Goal: Transaction & Acquisition: Purchase product/service

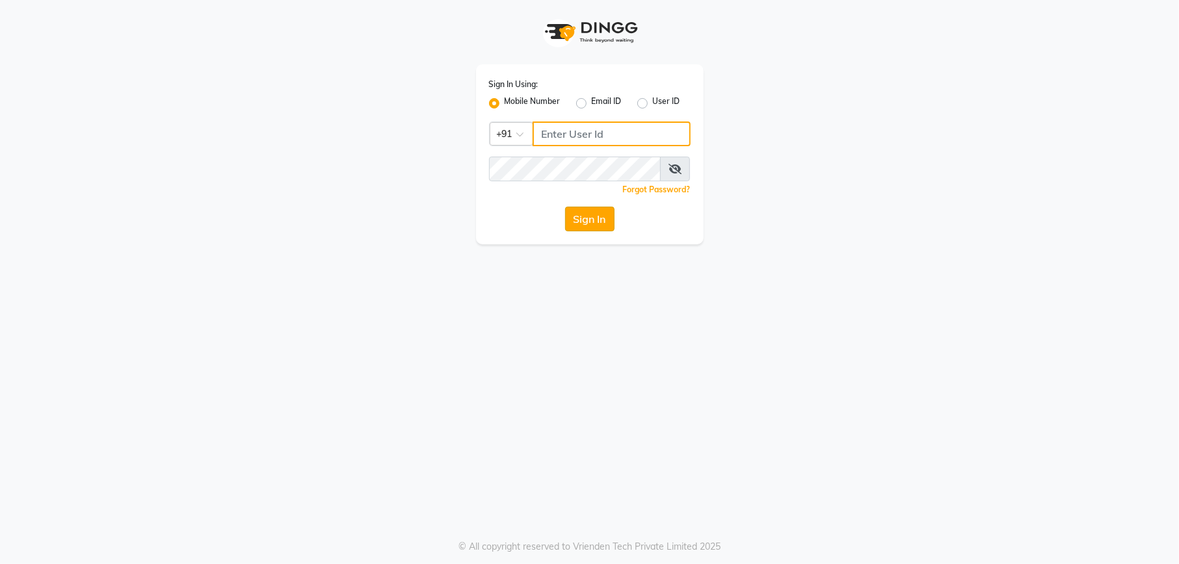
type input "1234567000"
click at [598, 222] on button "Sign In" at bounding box center [589, 219] width 49 height 25
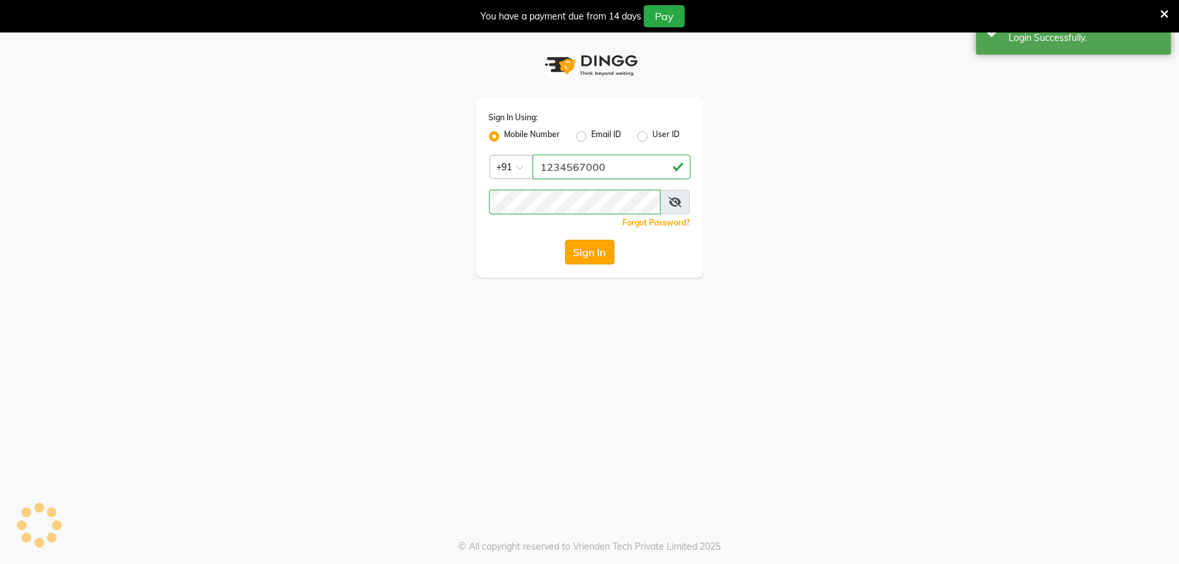
select select "service"
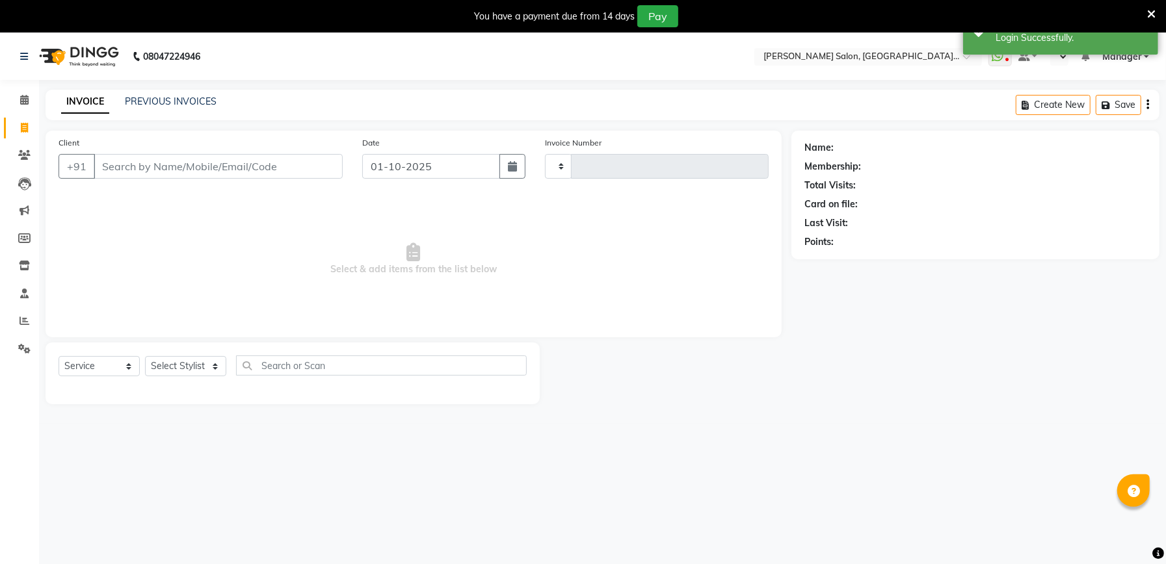
type input "2314"
select select "en"
select select "6961"
click at [1150, 14] on icon at bounding box center [1151, 14] width 8 height 12
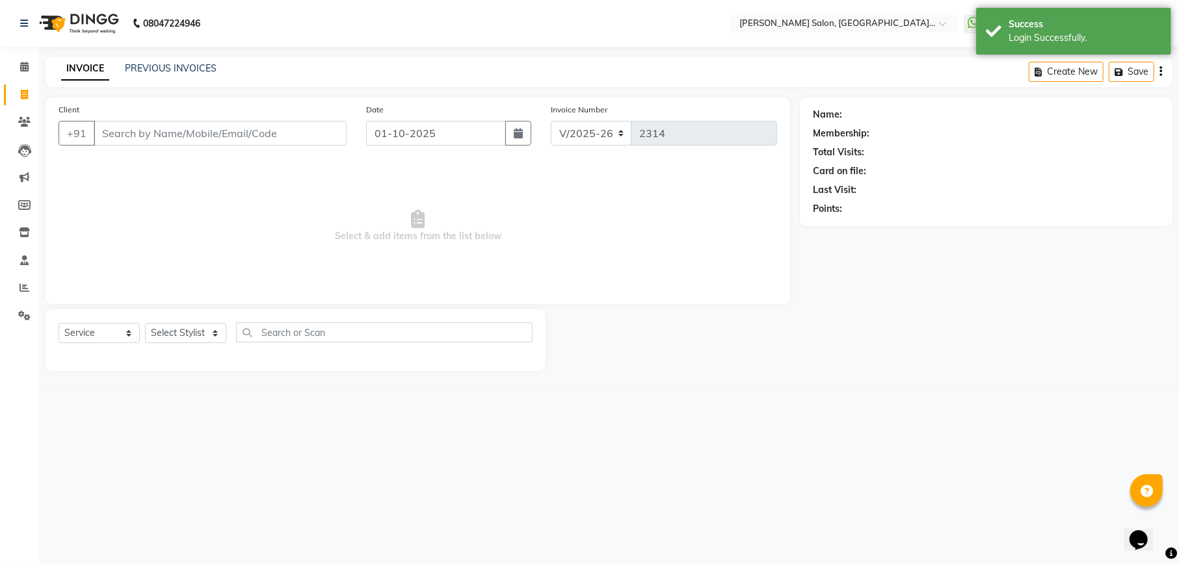
click at [1031, 212] on div "Points:" at bounding box center [986, 209] width 346 height 14
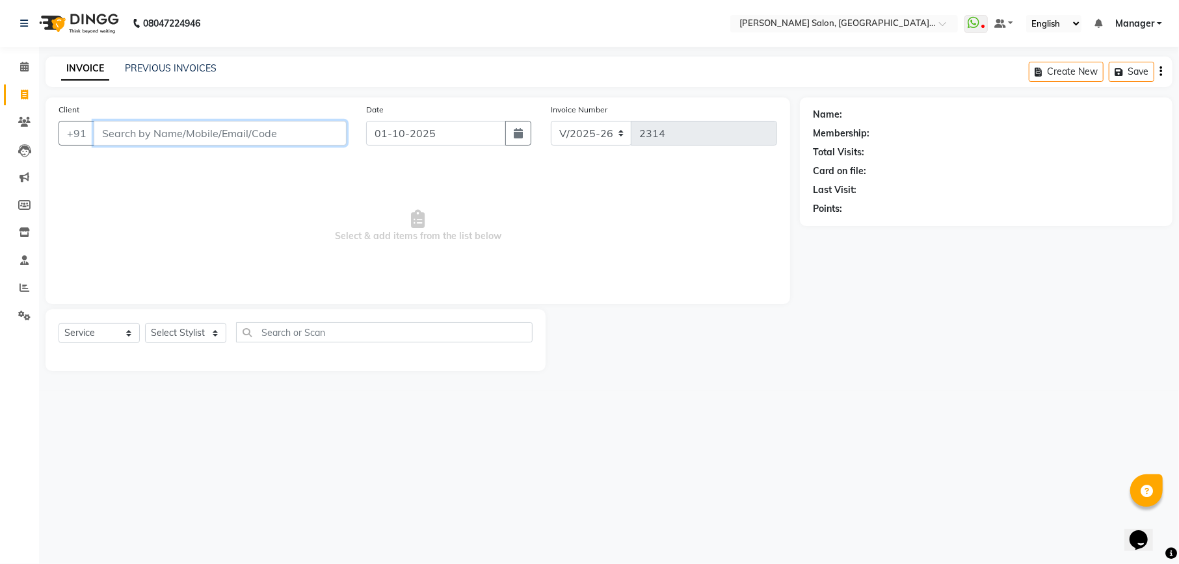
click at [242, 133] on input "Client" at bounding box center [220, 133] width 253 height 25
type input "J"
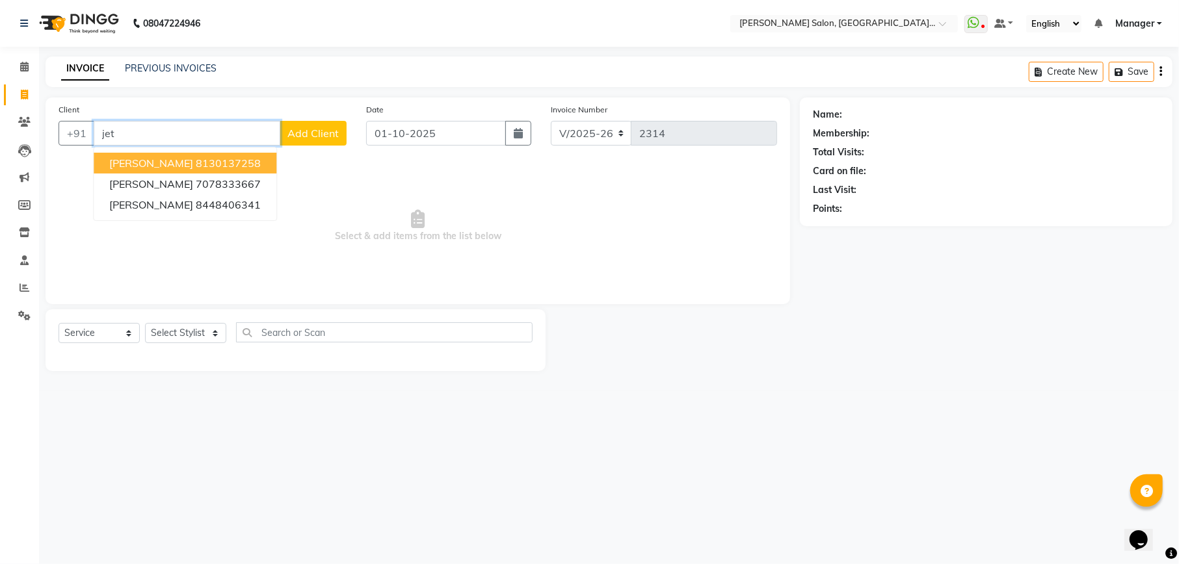
click at [219, 170] on button "Jyoti Jethwani 8130137258" at bounding box center [185, 163] width 183 height 21
type input "8130137258"
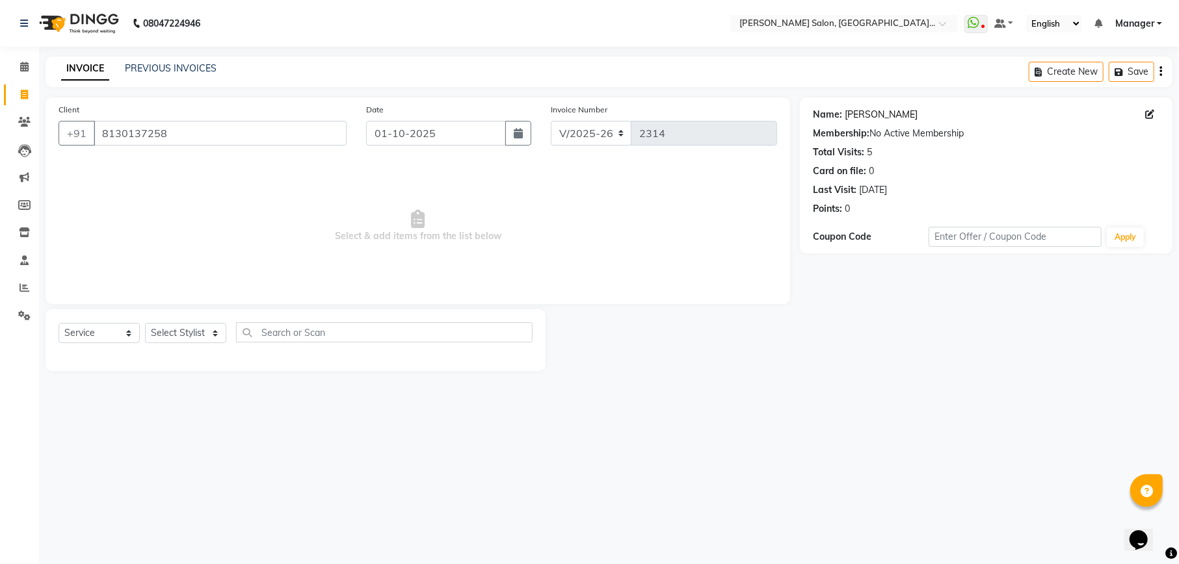
click at [878, 116] on link "[PERSON_NAME]" at bounding box center [880, 115] width 73 height 14
click at [193, 341] on select "Select Stylist Abhishek [PERSON_NAME] [PERSON_NAME] [PERSON_NAME] Manager [PERS…" at bounding box center [185, 333] width 81 height 20
select select "59020"
click at [145, 323] on select "Select Stylist Abhishek [PERSON_NAME] [PERSON_NAME] [PERSON_NAME] Manager [PERS…" at bounding box center [185, 333] width 81 height 20
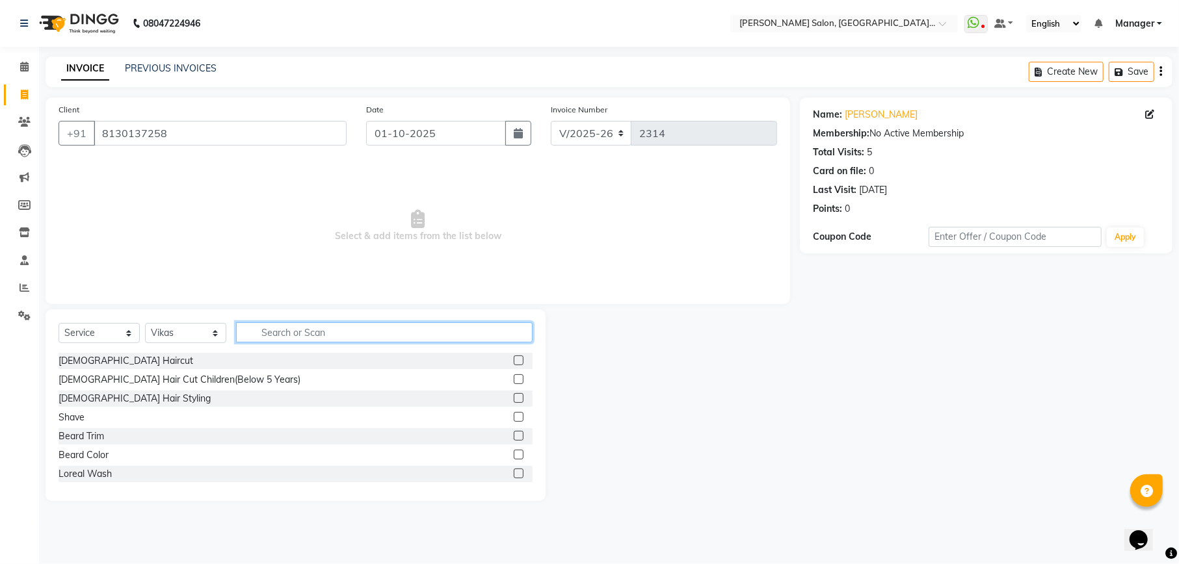
click at [338, 338] on input "text" at bounding box center [384, 332] width 296 height 20
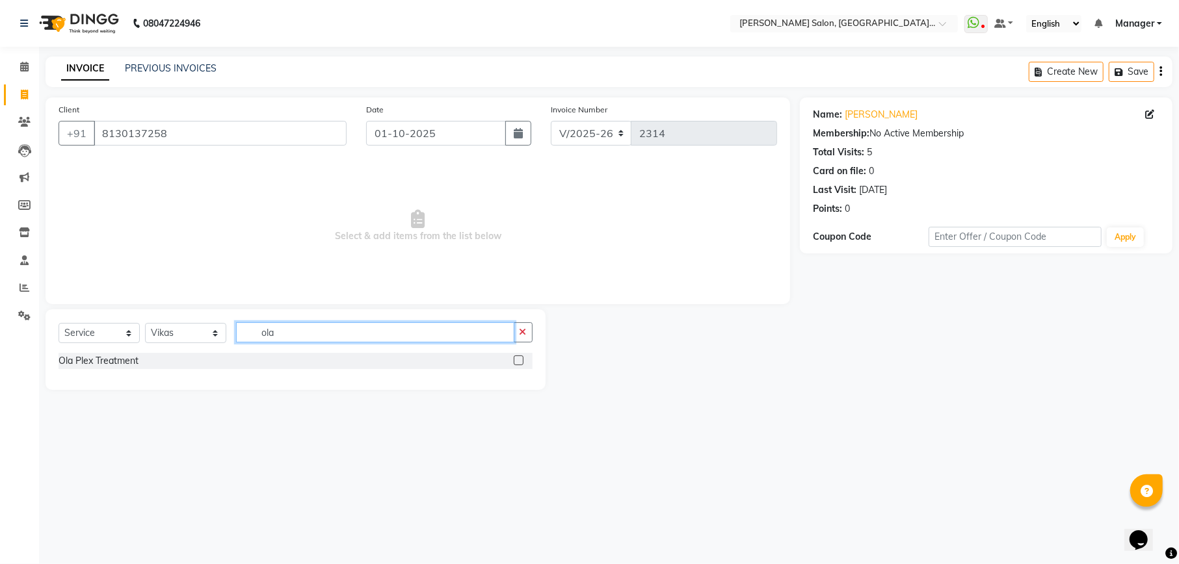
type input "ola"
click at [521, 359] on label at bounding box center [519, 361] width 10 height 10
click at [521, 359] on input "checkbox" at bounding box center [518, 361] width 8 height 8
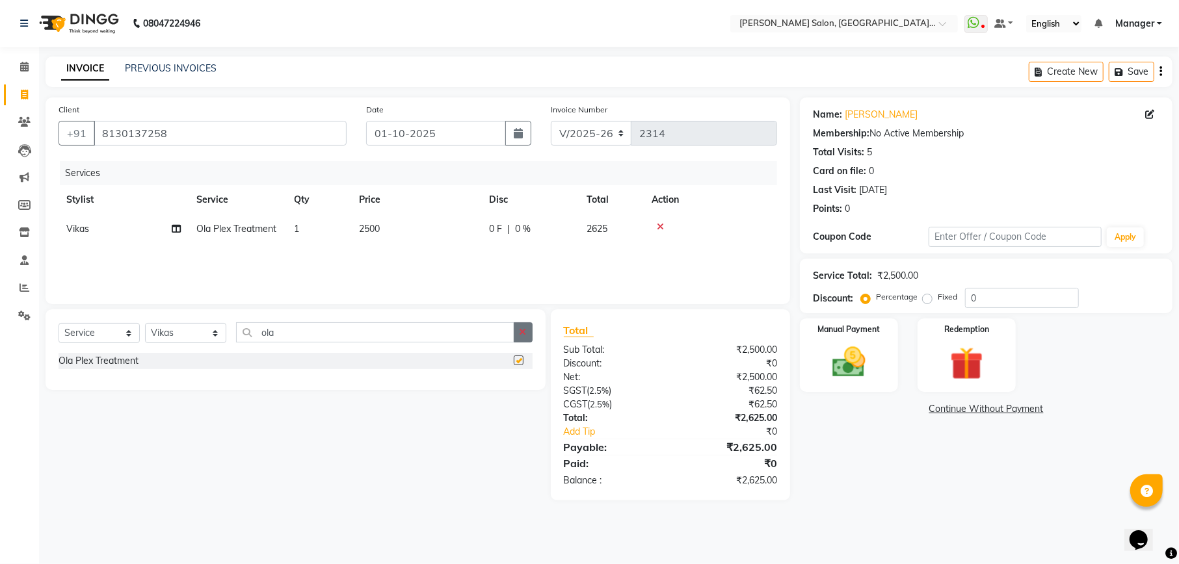
checkbox input "false"
click at [523, 331] on icon "button" at bounding box center [522, 332] width 7 height 9
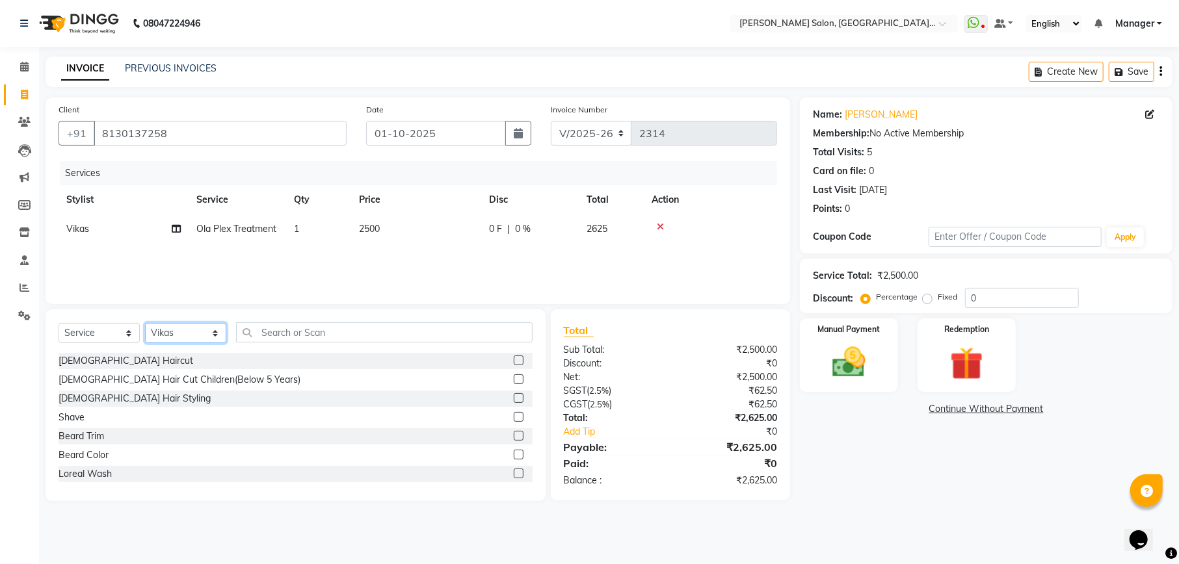
click at [186, 328] on select "Select Stylist Abhishek [PERSON_NAME] [PERSON_NAME] [PERSON_NAME] Manager [PERS…" at bounding box center [185, 333] width 81 height 20
select select "90621"
click at [145, 323] on select "Select Stylist Abhishek [PERSON_NAME] [PERSON_NAME] [PERSON_NAME] Manager [PERS…" at bounding box center [185, 333] width 81 height 20
click at [294, 337] on input "text" at bounding box center [384, 332] width 296 height 20
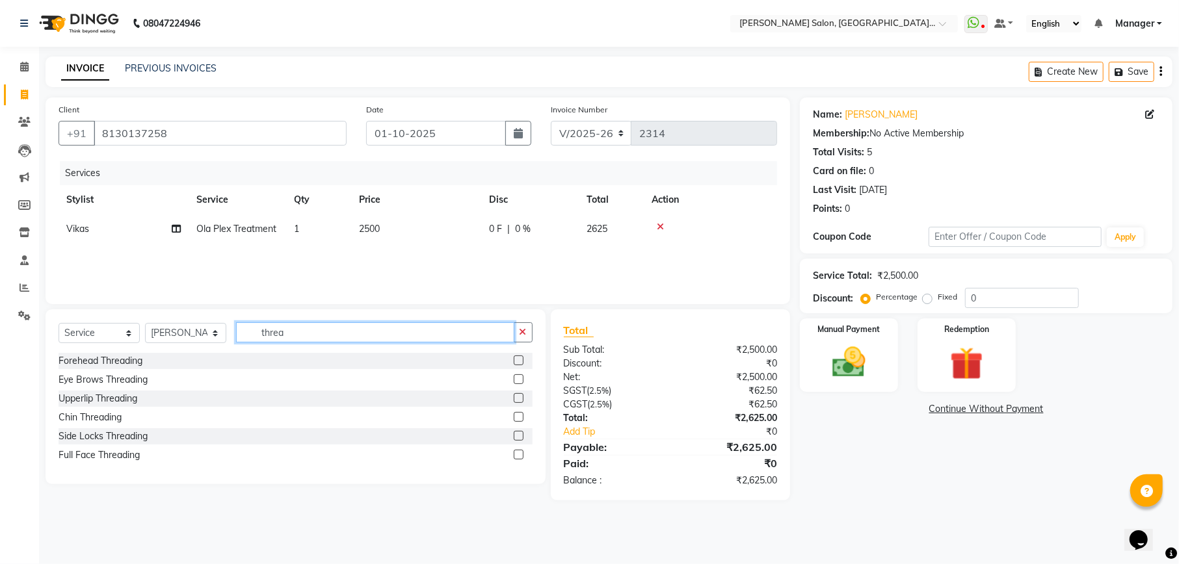
type input "threa"
click at [518, 380] on label at bounding box center [519, 379] width 10 height 10
click at [518, 380] on input "checkbox" at bounding box center [518, 380] width 8 height 8
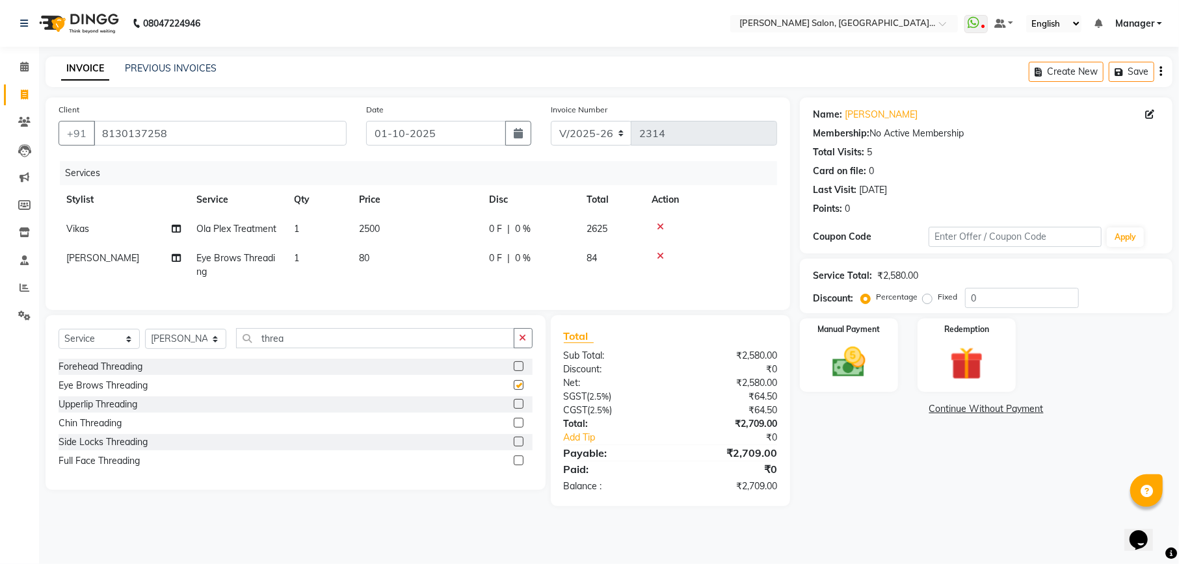
checkbox input "false"
click at [521, 343] on icon "button" at bounding box center [522, 337] width 7 height 9
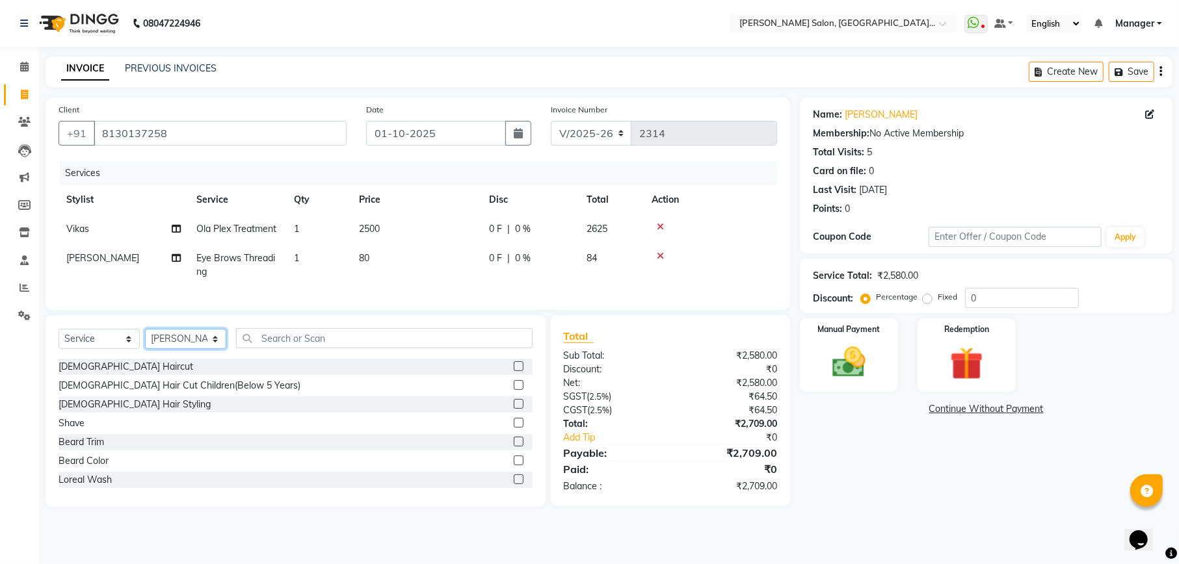
click at [215, 349] on select "Select Stylist Abhishek [PERSON_NAME] [PERSON_NAME] [PERSON_NAME] Manager [PERS…" at bounding box center [185, 339] width 81 height 20
select select "55289"
click at [145, 342] on select "Select Stylist Abhishek [PERSON_NAME] [PERSON_NAME] [PERSON_NAME] Manager [PERS…" at bounding box center [185, 339] width 81 height 20
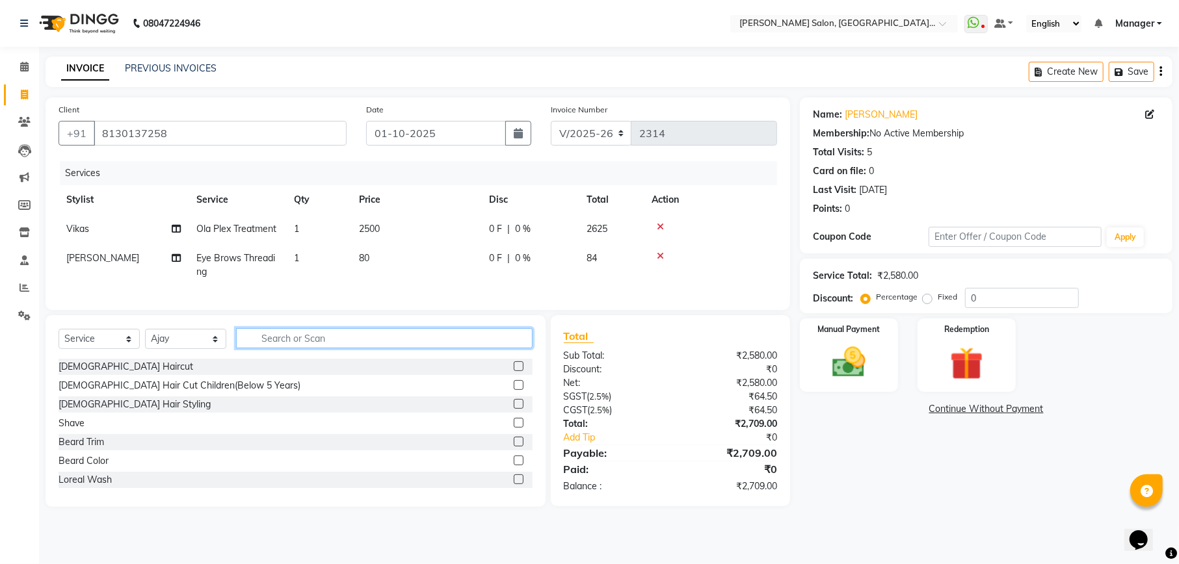
click at [346, 348] on input "text" at bounding box center [384, 338] width 296 height 20
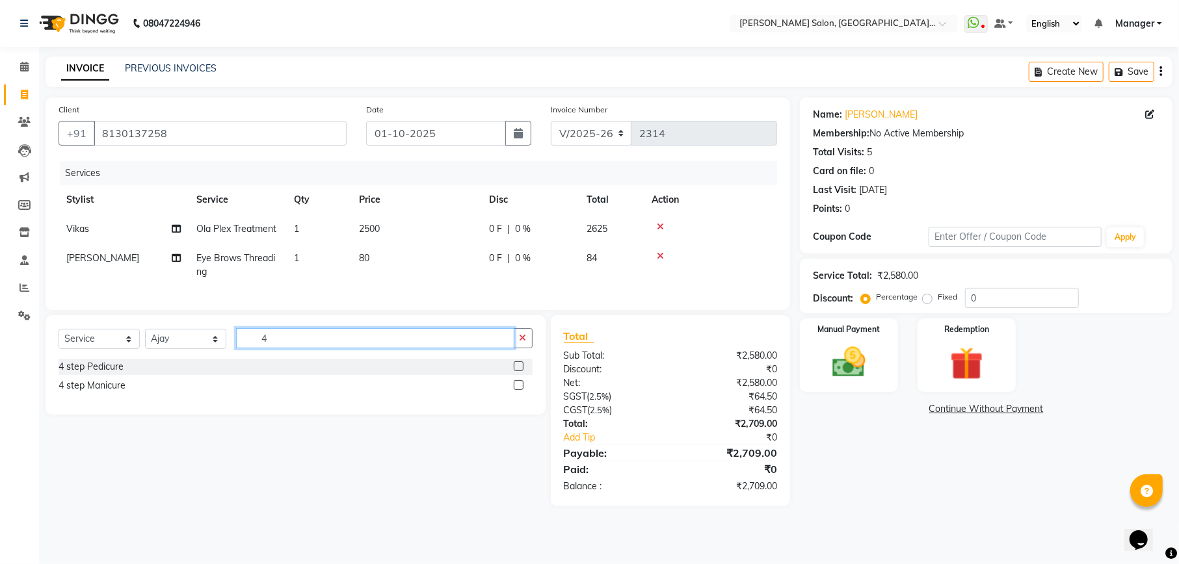
type input "4"
click at [517, 371] on label at bounding box center [519, 366] width 10 height 10
click at [517, 371] on input "checkbox" at bounding box center [518, 367] width 8 height 8
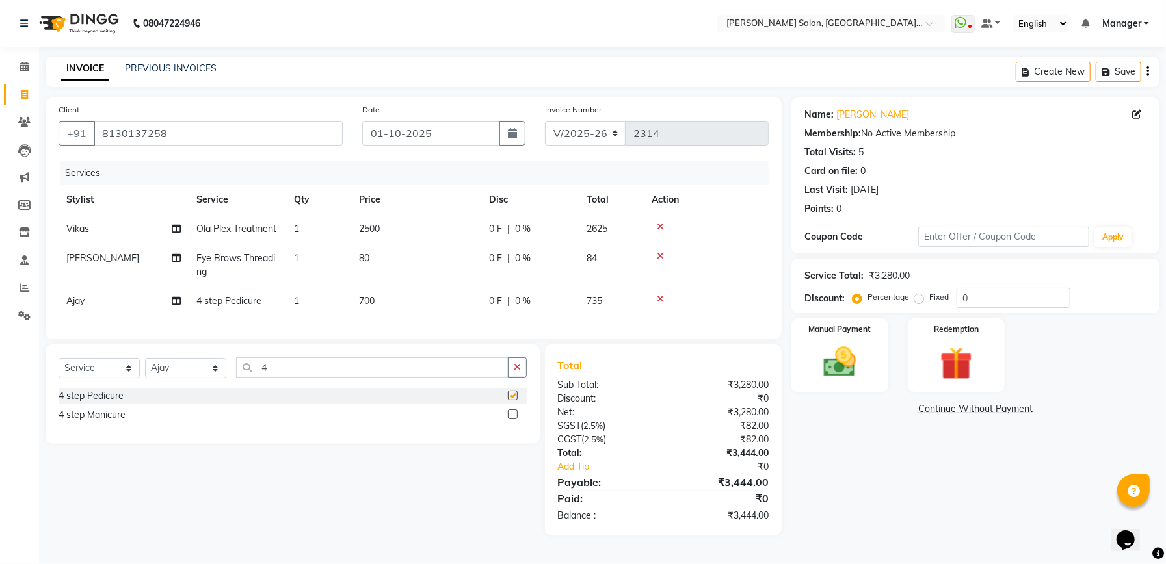
checkbox input "false"
click at [861, 112] on link "Jyoti Jethwani" at bounding box center [872, 115] width 73 height 14
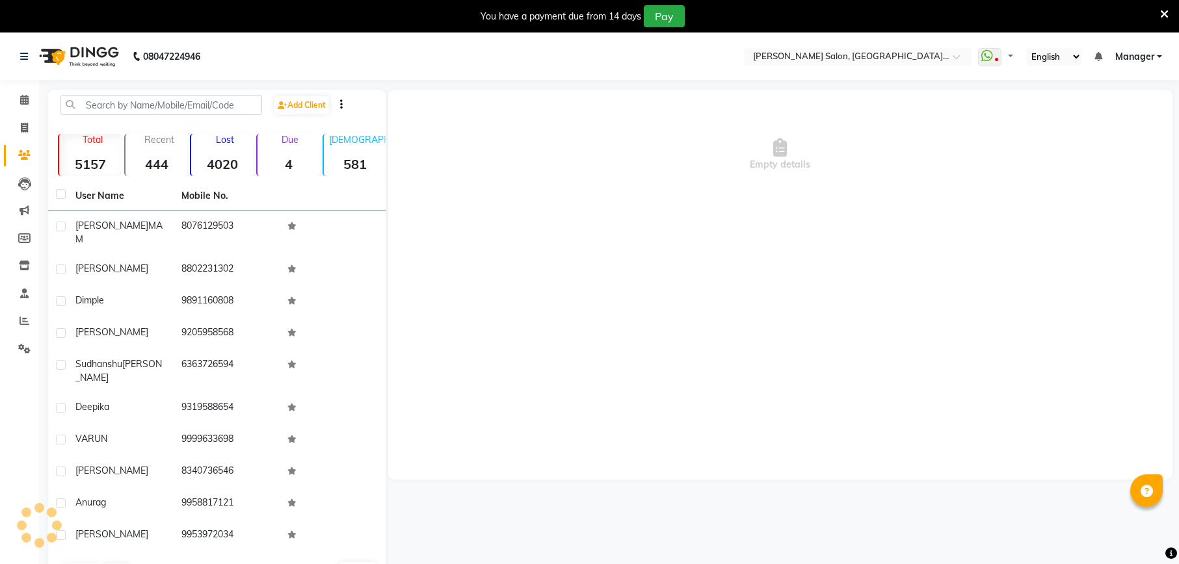
click at [1160, 12] on icon at bounding box center [1164, 14] width 8 height 12
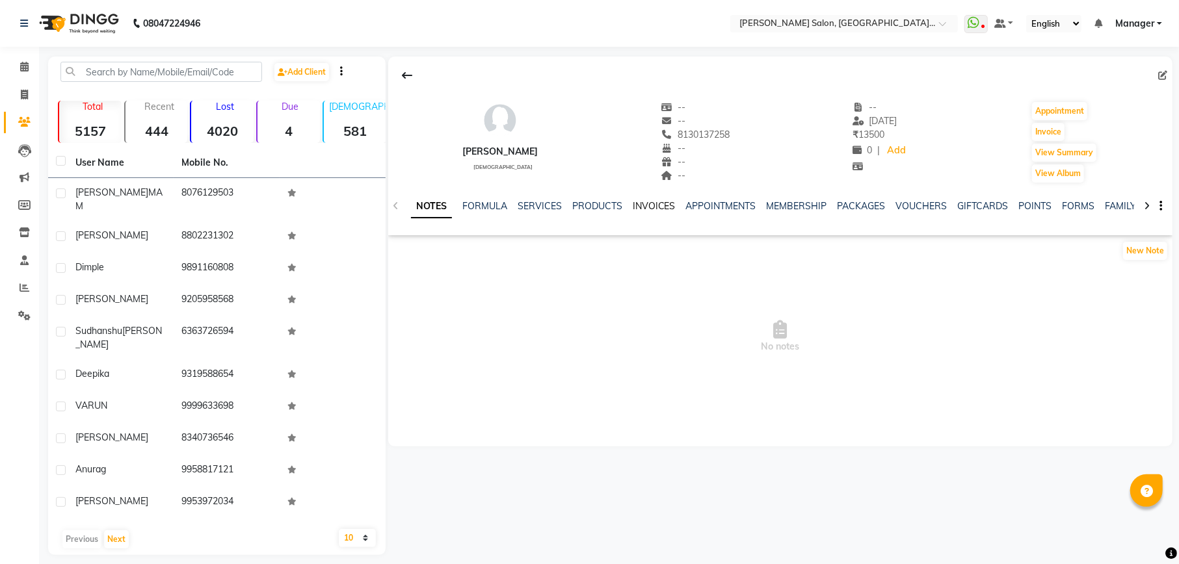
click at [662, 204] on link "INVOICES" at bounding box center [653, 206] width 43 height 12
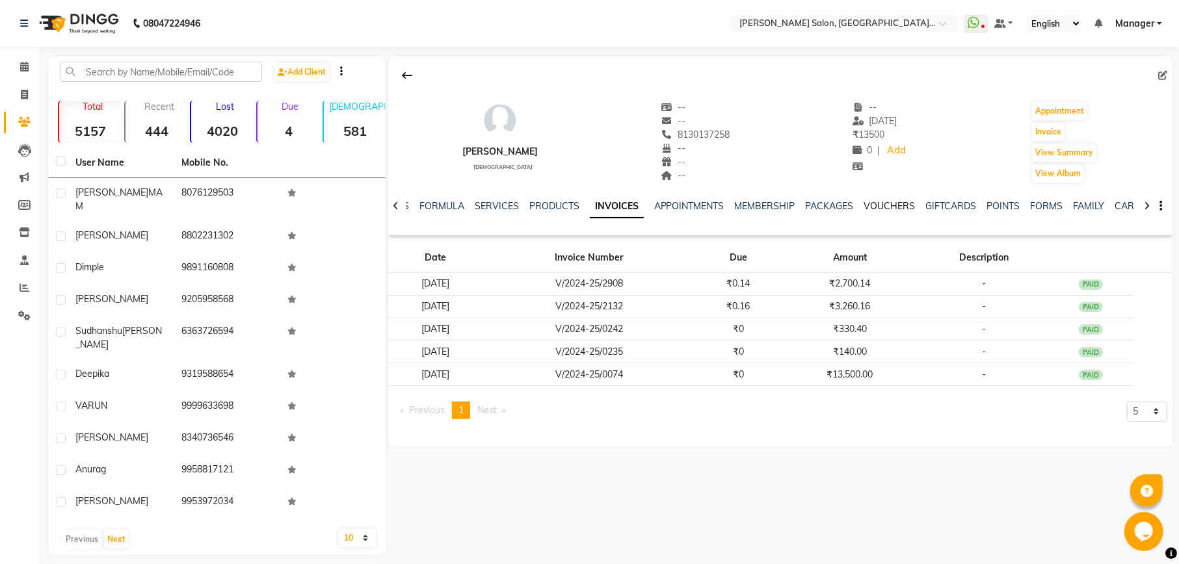
click at [874, 203] on link "VOUCHERS" at bounding box center [889, 206] width 51 height 12
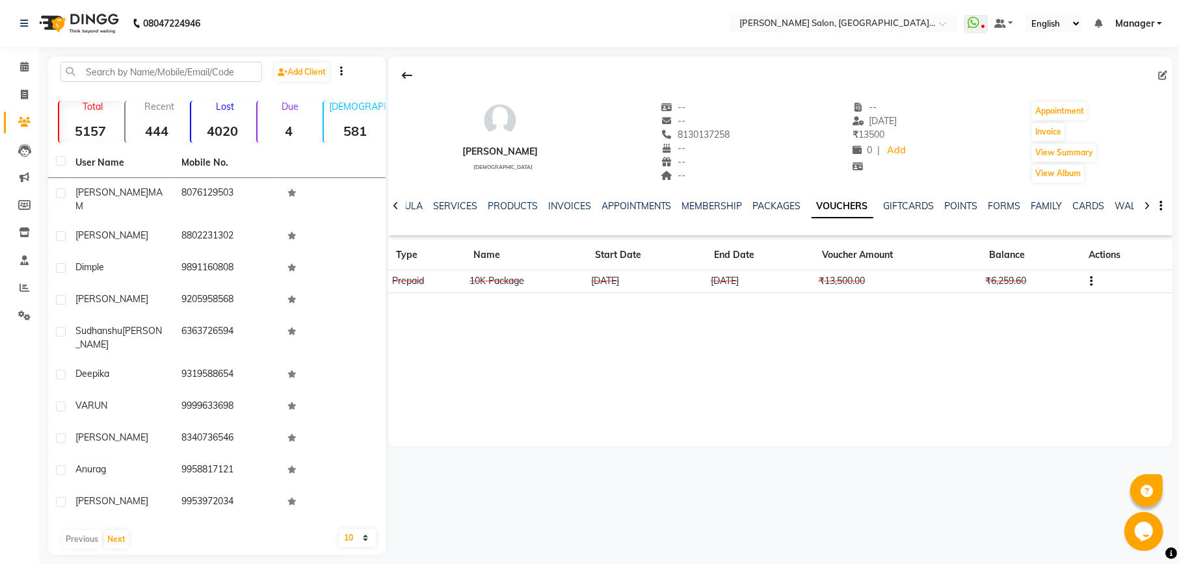
click at [1090, 281] on icon "button" at bounding box center [1090, 281] width 3 height 1
click at [1017, 279] on div "Edit" at bounding box center [1030, 281] width 81 height 16
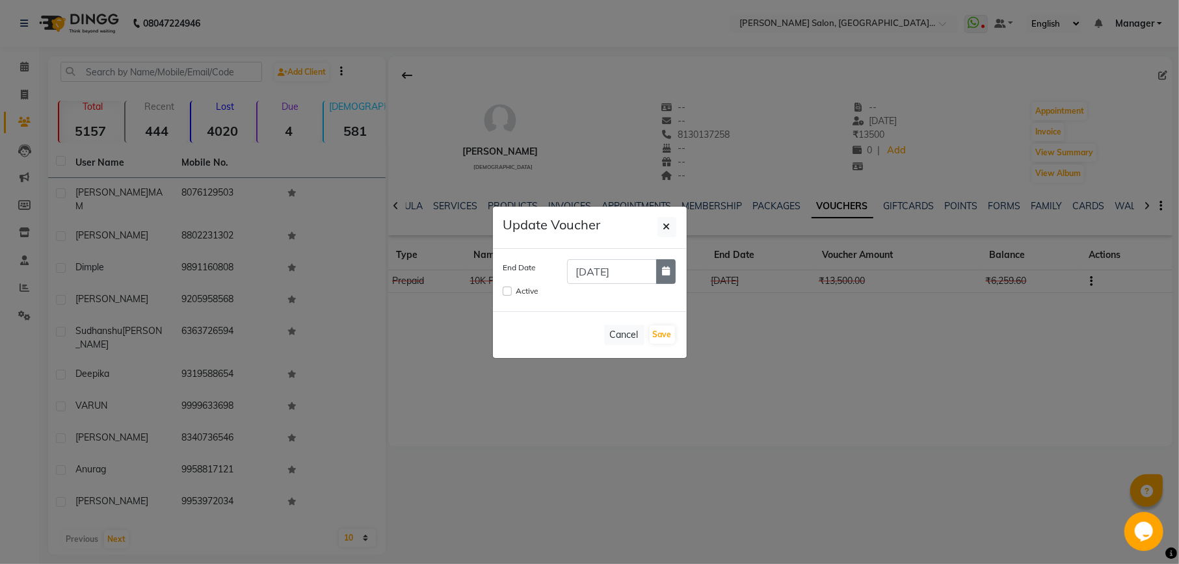
click at [667, 271] on icon "button" at bounding box center [666, 271] width 8 height 9
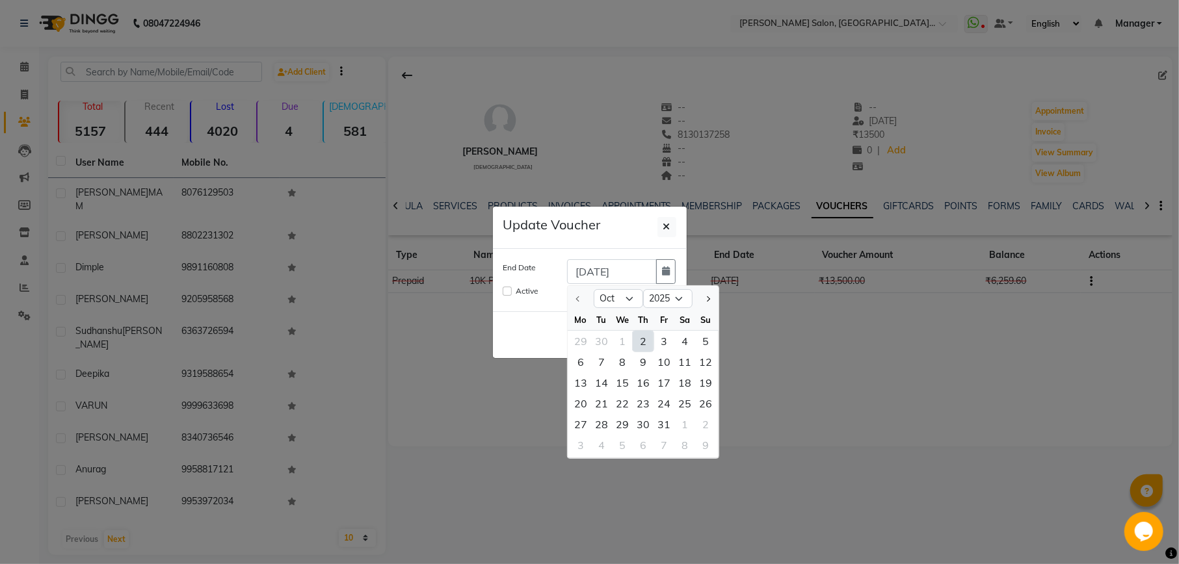
click at [747, 333] on ngb-modal-window "Update Voucher End Date 08-09-2025 Oct Nov Dec 2025 2026 2027 2028 2029 2030 20…" at bounding box center [589, 282] width 1179 height 564
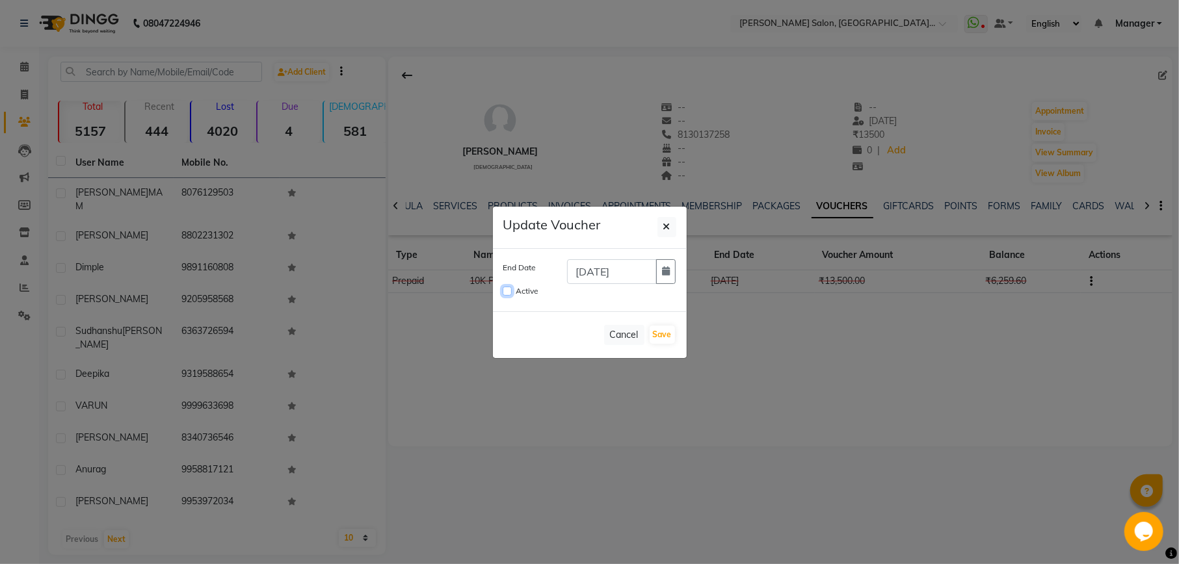
click at [506, 293] on input "Active" at bounding box center [506, 291] width 9 height 9
checkbox input "true"
click at [664, 274] on icon "button" at bounding box center [666, 271] width 8 height 9
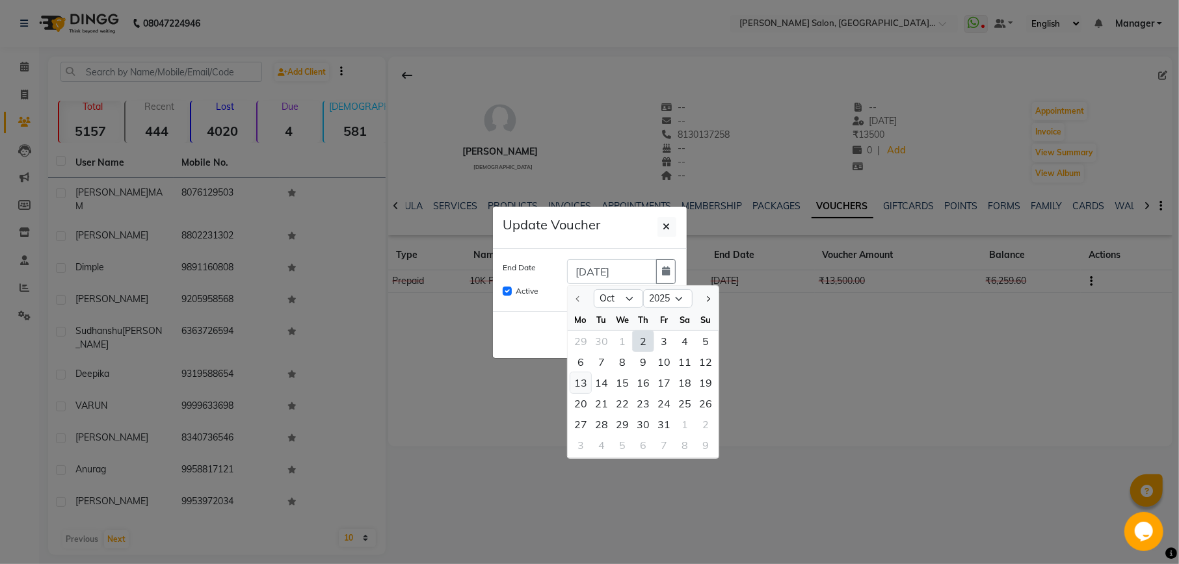
click at [586, 380] on div "13" at bounding box center [580, 382] width 21 height 21
type input "13-10-2025"
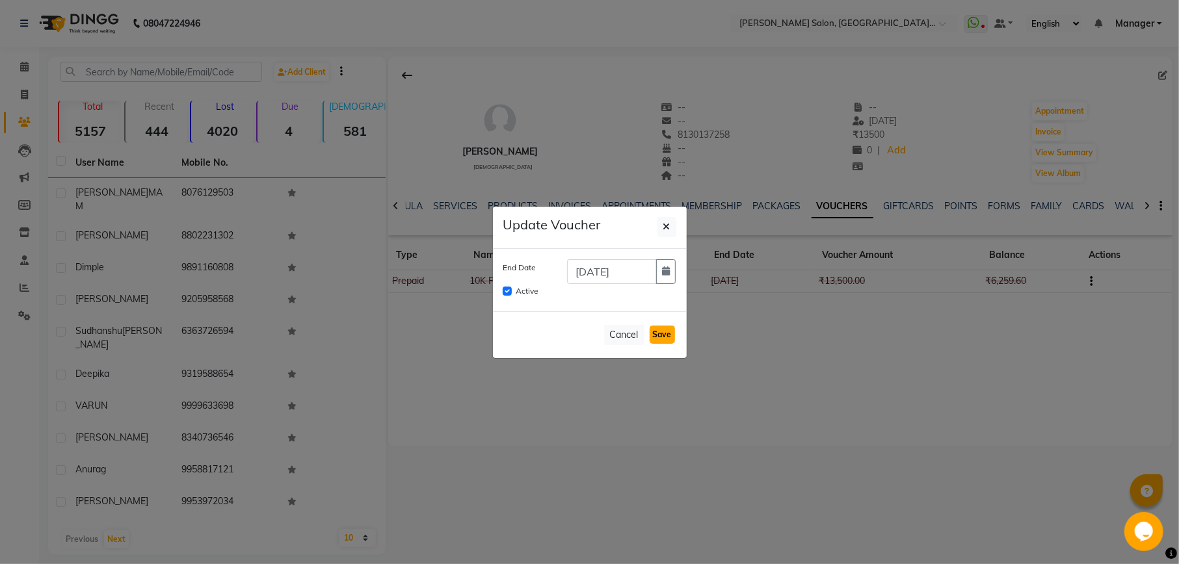
click at [671, 339] on button "Save" at bounding box center [661, 335] width 25 height 18
checkbox input "false"
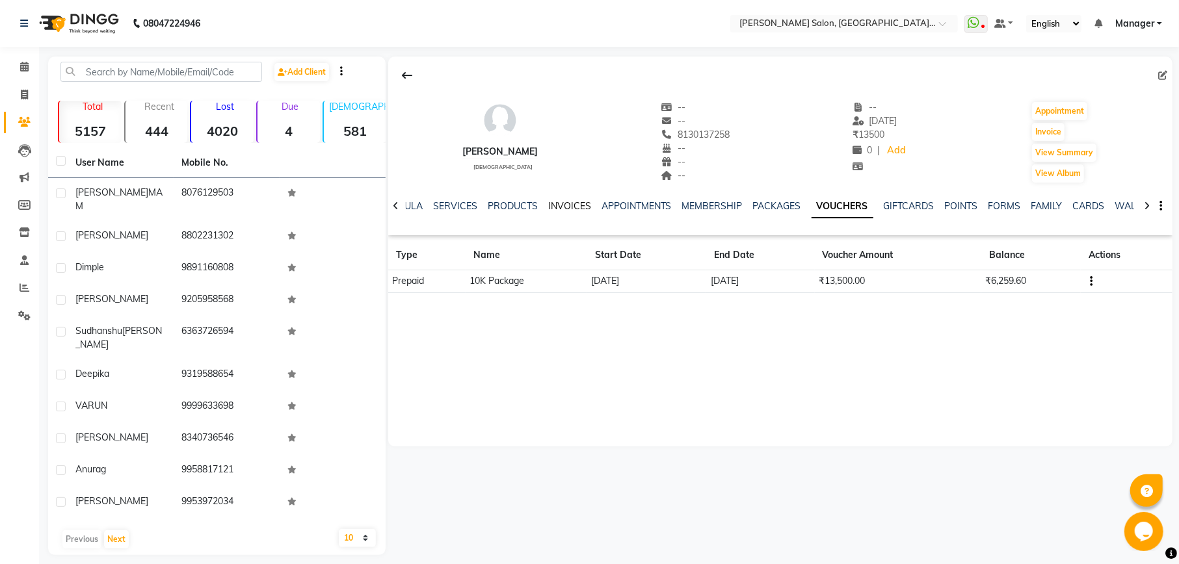
click at [558, 207] on link "INVOICES" at bounding box center [569, 206] width 43 height 12
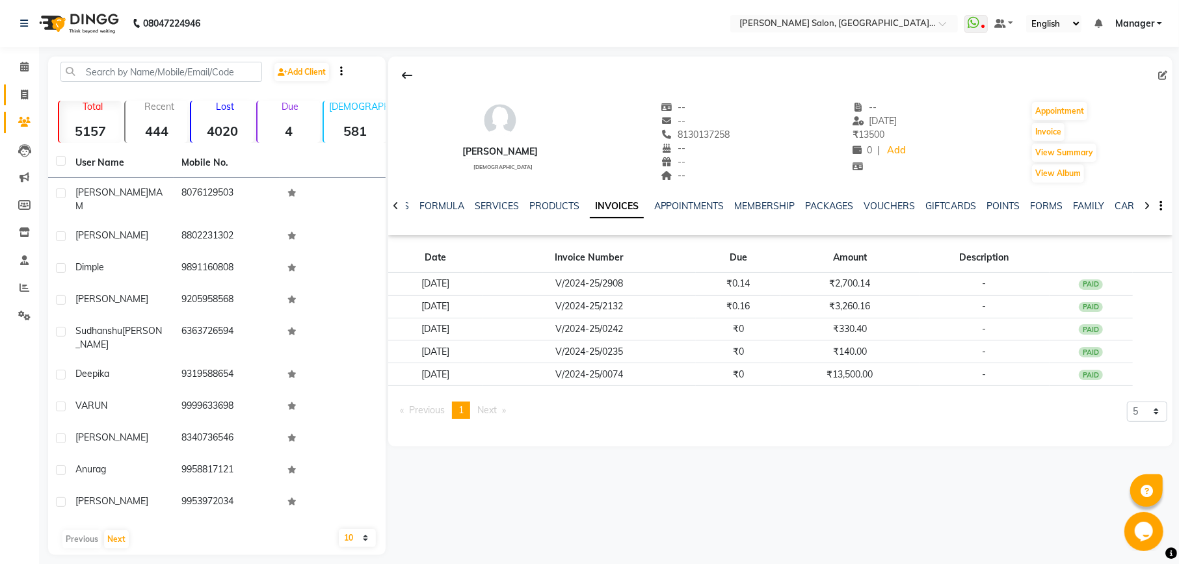
drag, startPoint x: 11, startPoint y: 94, endPoint x: 33, endPoint y: 95, distance: 21.5
click at [13, 94] on link "Invoice" at bounding box center [19, 95] width 31 height 21
select select "service"
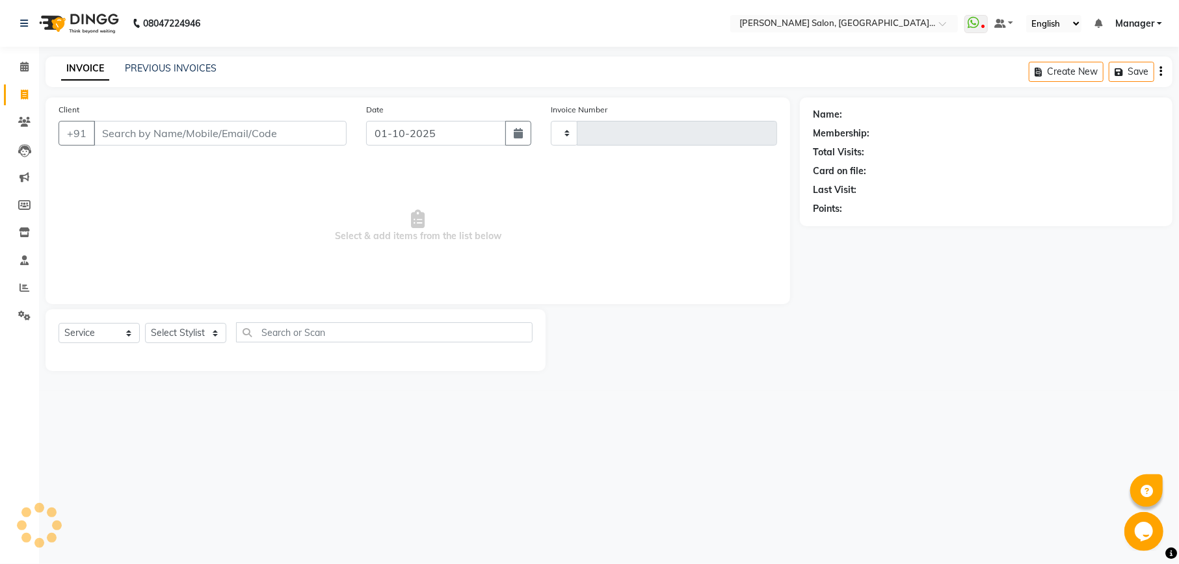
type input "2314"
select select "6961"
click at [160, 137] on input "Client" at bounding box center [220, 133] width 253 height 25
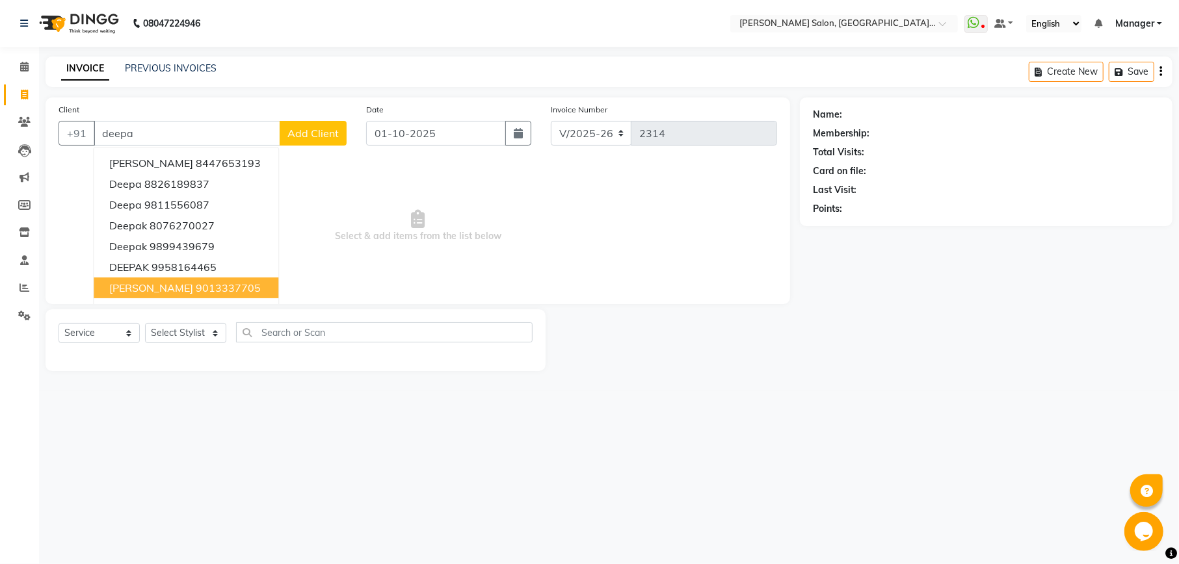
type input "deepa"
click at [388, 337] on input "text" at bounding box center [384, 332] width 296 height 20
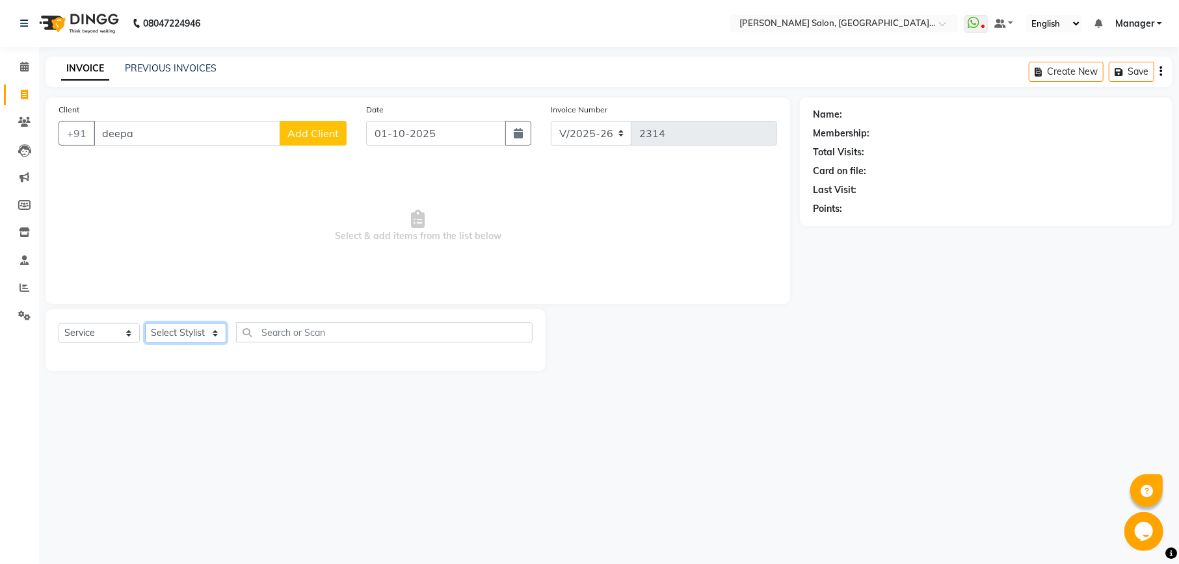
select select "57330"
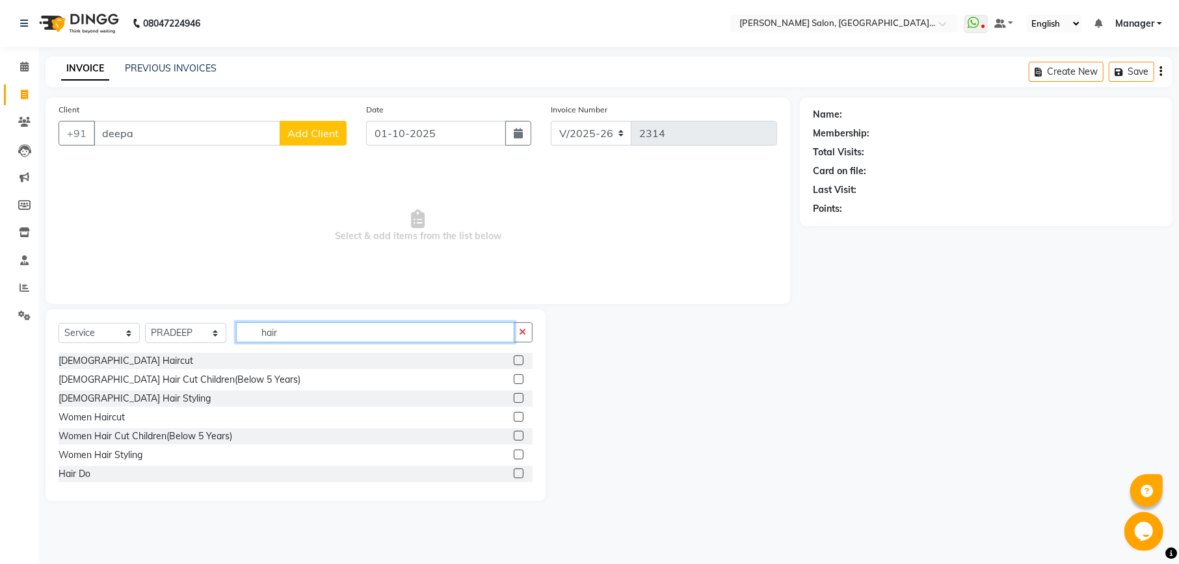
type input "hair"
click at [514, 360] on label at bounding box center [519, 361] width 10 height 10
click at [514, 360] on input "checkbox" at bounding box center [518, 361] width 8 height 8
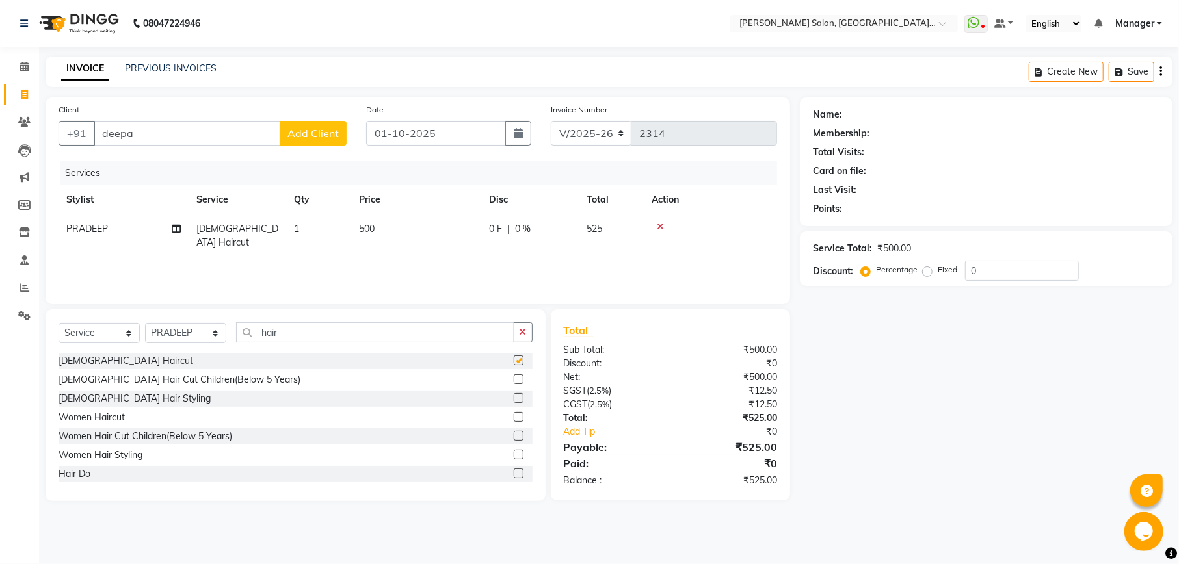
checkbox input "false"
click at [517, 334] on button "button" at bounding box center [523, 332] width 19 height 20
click at [514, 433] on label at bounding box center [519, 436] width 10 height 10
click at [514, 433] on input "checkbox" at bounding box center [518, 436] width 8 height 8
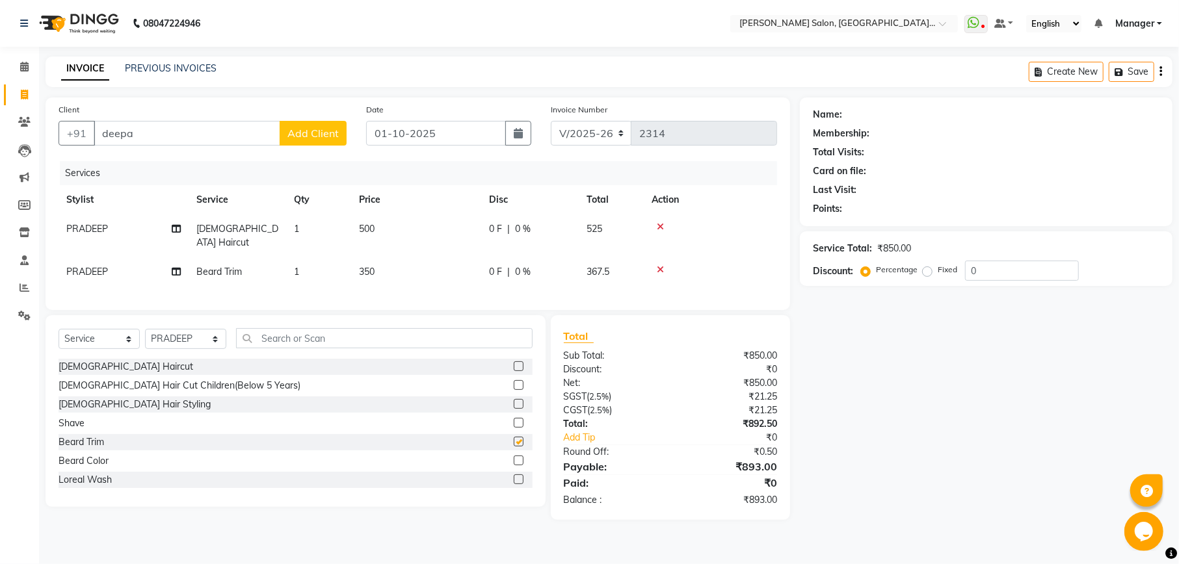
checkbox input "false"
drag, startPoint x: 1035, startPoint y: 365, endPoint x: 1043, endPoint y: 365, distance: 8.5
click at [1036, 367] on div "Name: Membership: Total Visits: Card on file: Last Visit: Points: Service Total…" at bounding box center [991, 309] width 382 height 423
click at [157, 127] on input "deepa" at bounding box center [187, 133] width 187 height 25
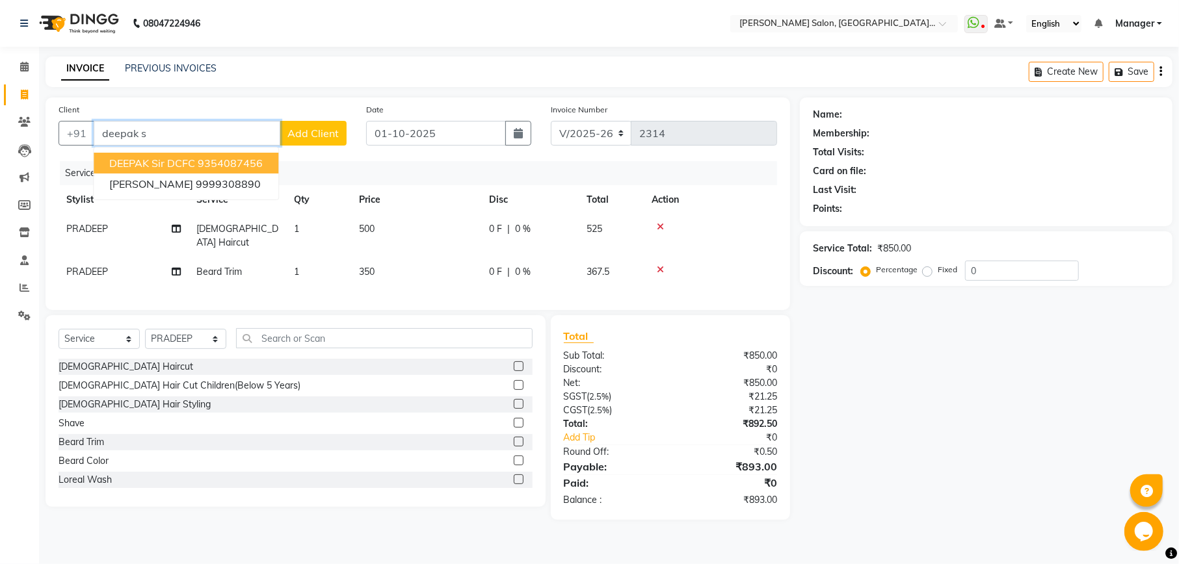
click at [245, 159] on ngb-highlight "9354087456" at bounding box center [230, 163] width 65 height 13
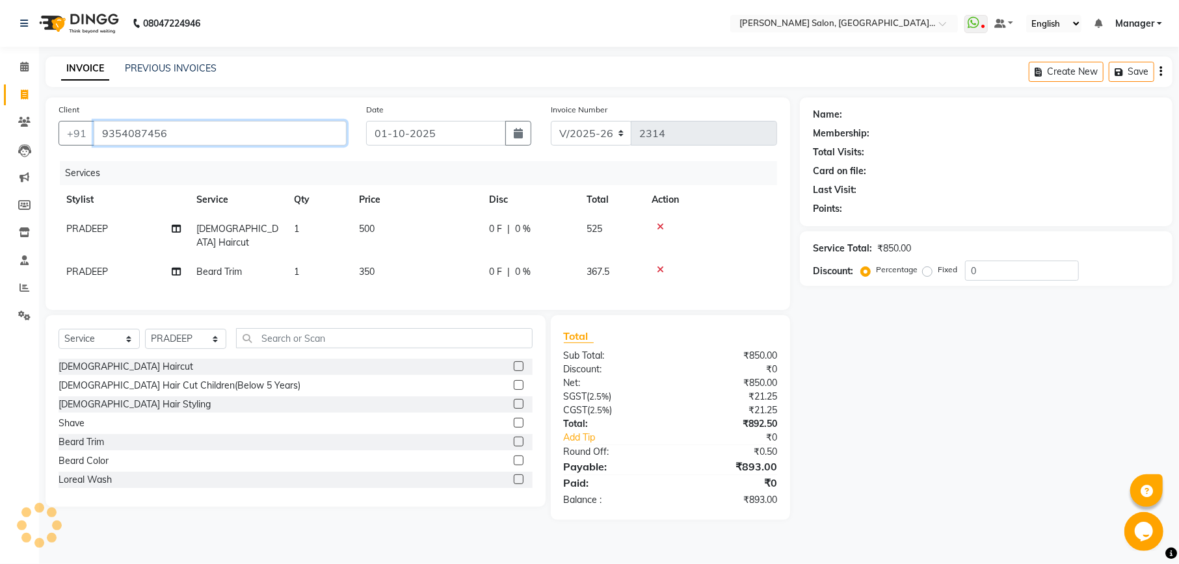
type input "9354087456"
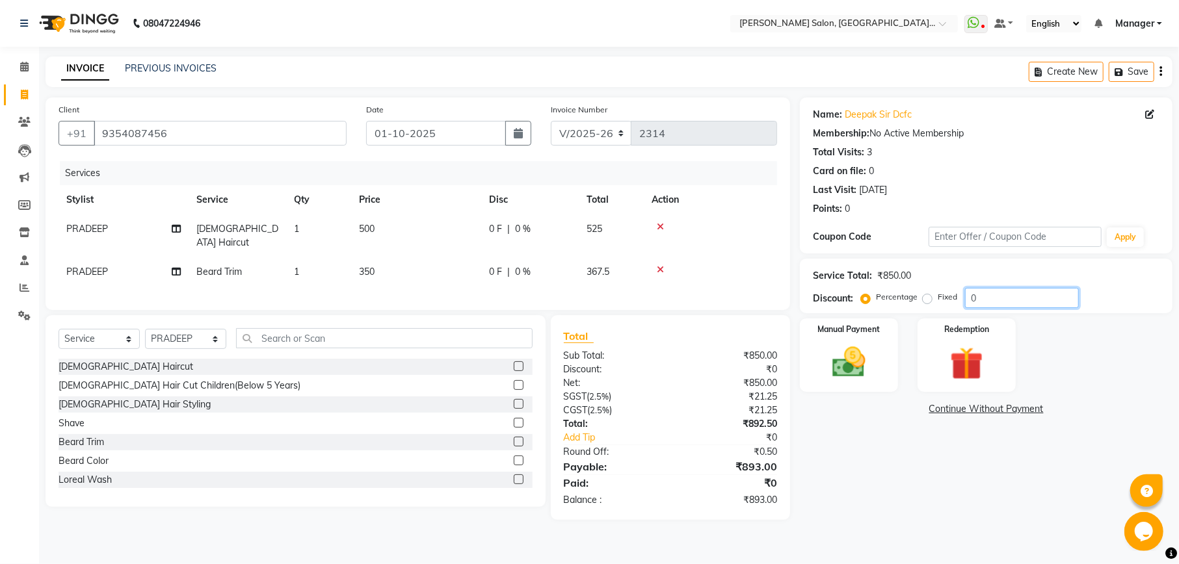
click at [992, 299] on input "0" at bounding box center [1022, 298] width 114 height 20
type input "4.76"
click at [963, 363] on img at bounding box center [966, 364] width 56 height 43
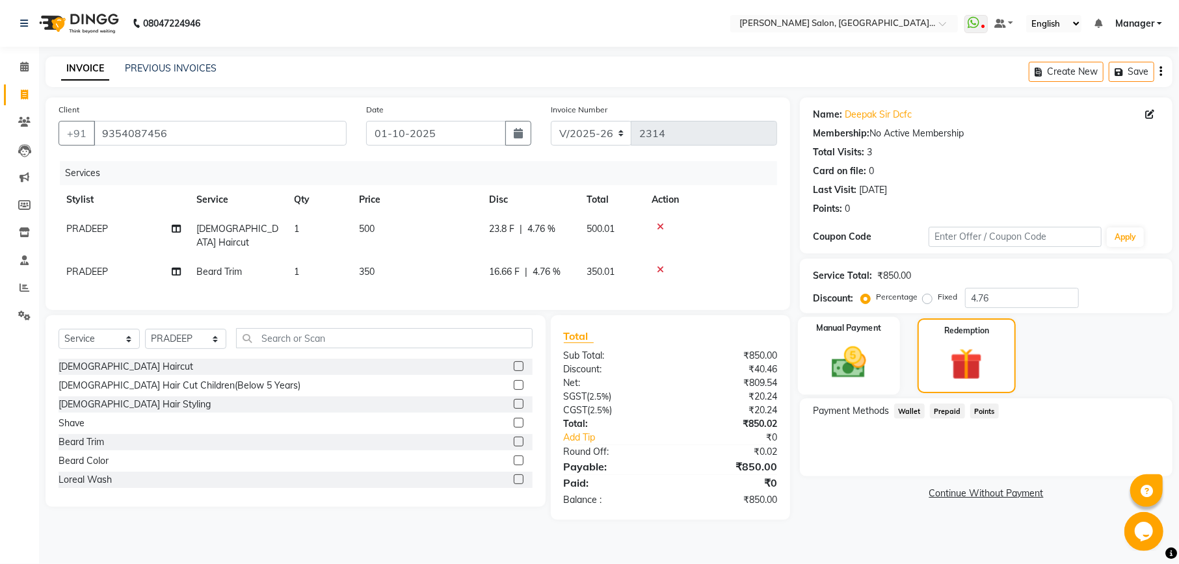
click at [848, 359] on img at bounding box center [848, 363] width 56 height 40
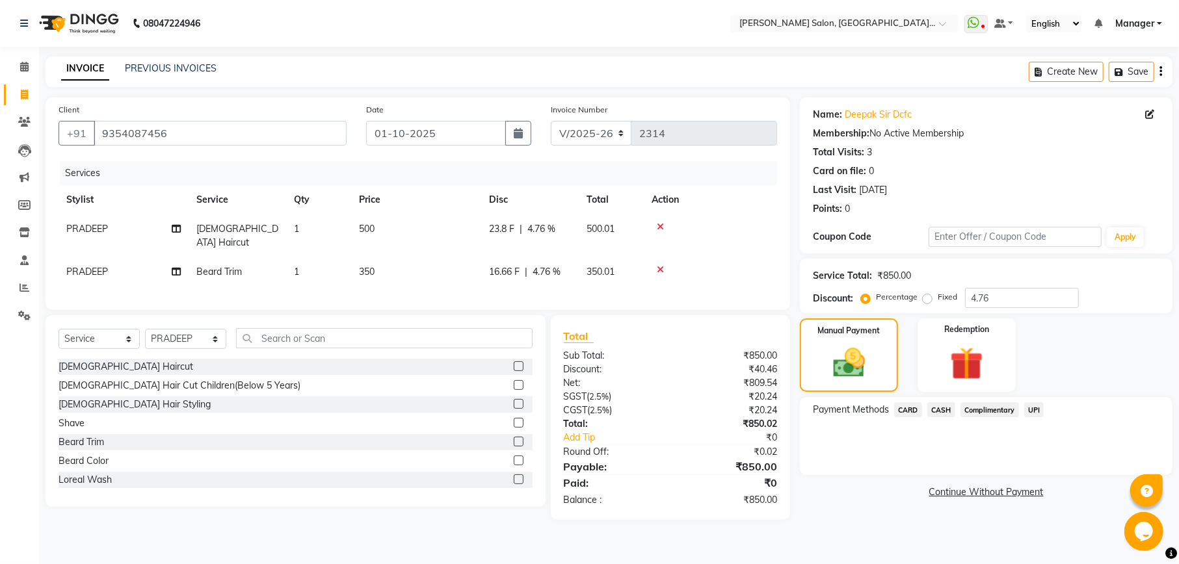
click at [941, 410] on span "CASH" at bounding box center [941, 409] width 28 height 15
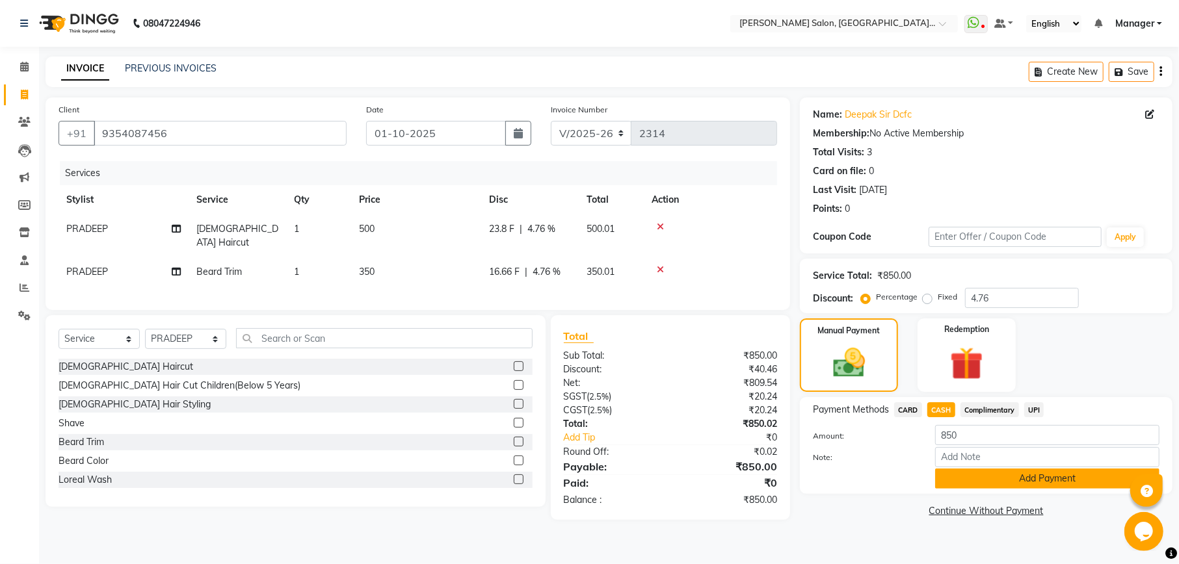
click at [1063, 482] on button "Add Payment" at bounding box center [1047, 479] width 224 height 20
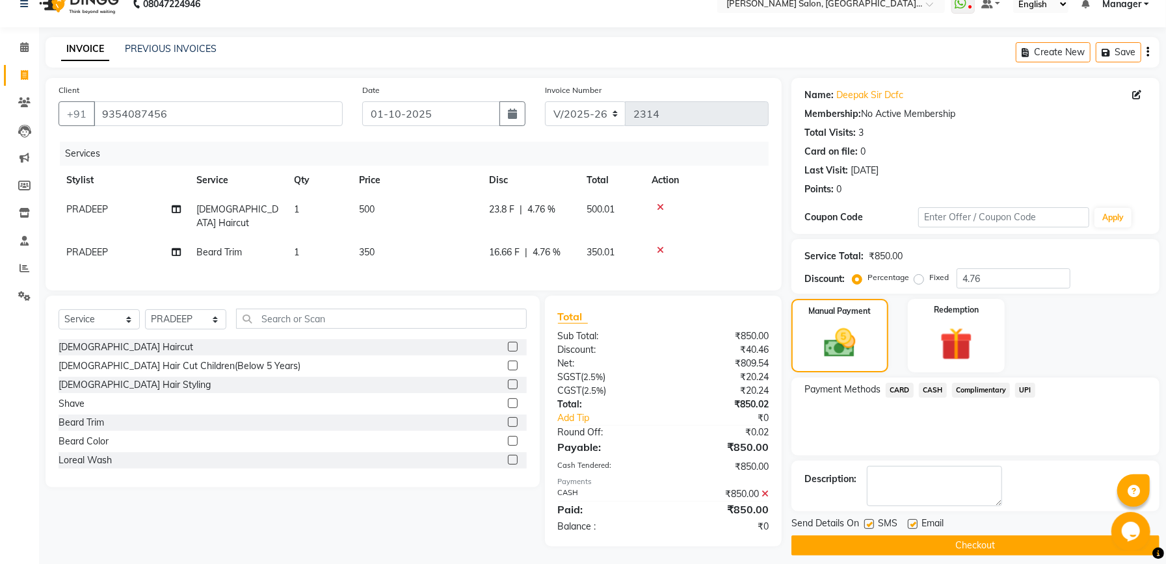
scroll to position [31, 0]
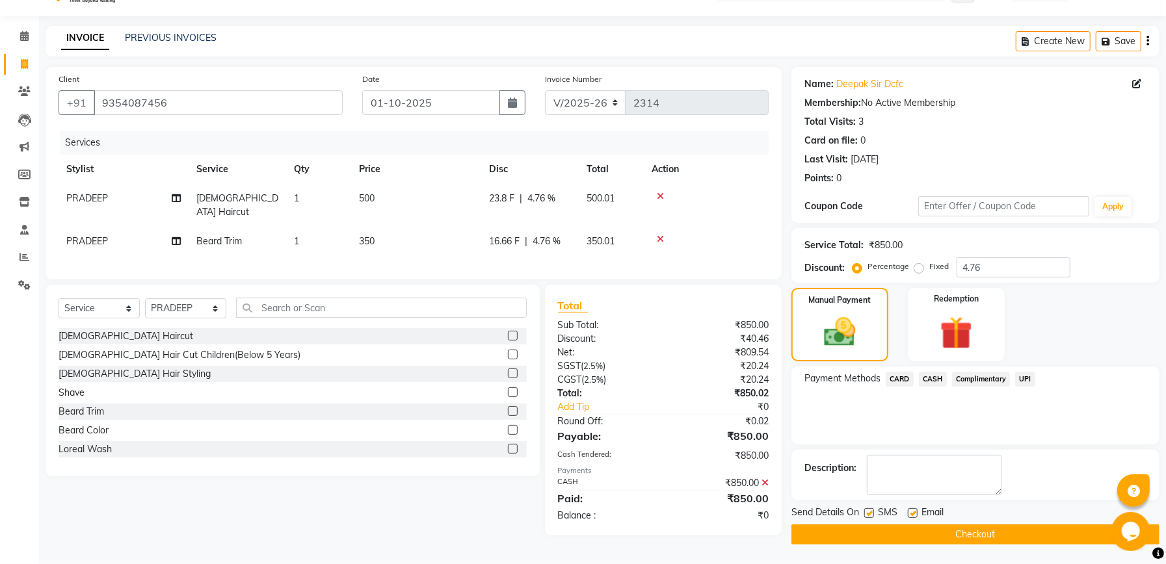
click at [989, 529] on button "Checkout" at bounding box center [975, 535] width 368 height 20
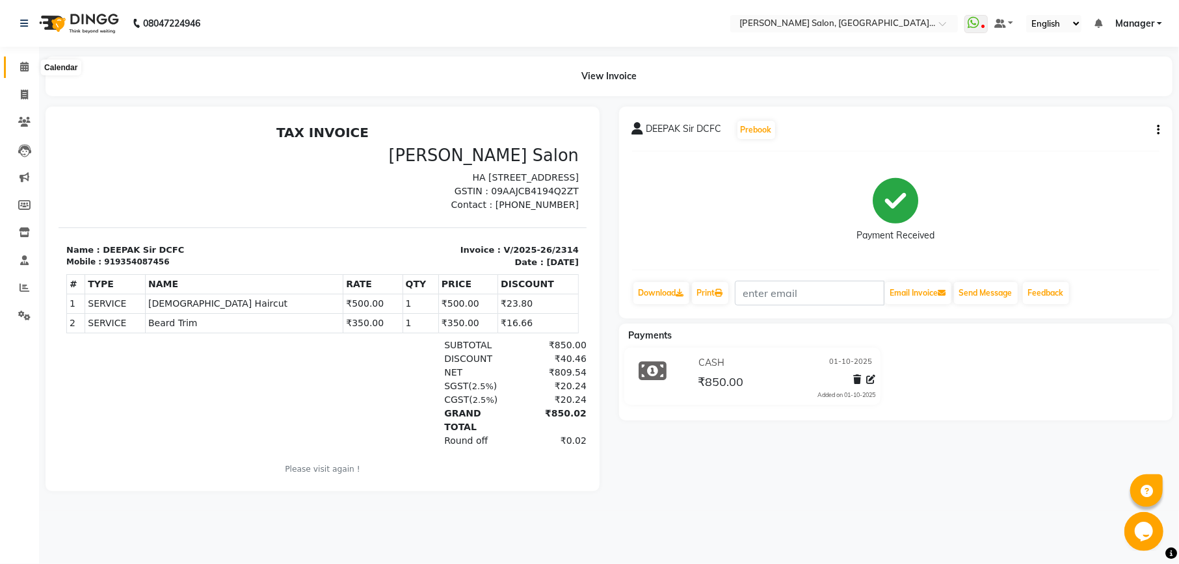
click at [21, 65] on icon at bounding box center [24, 67] width 8 height 10
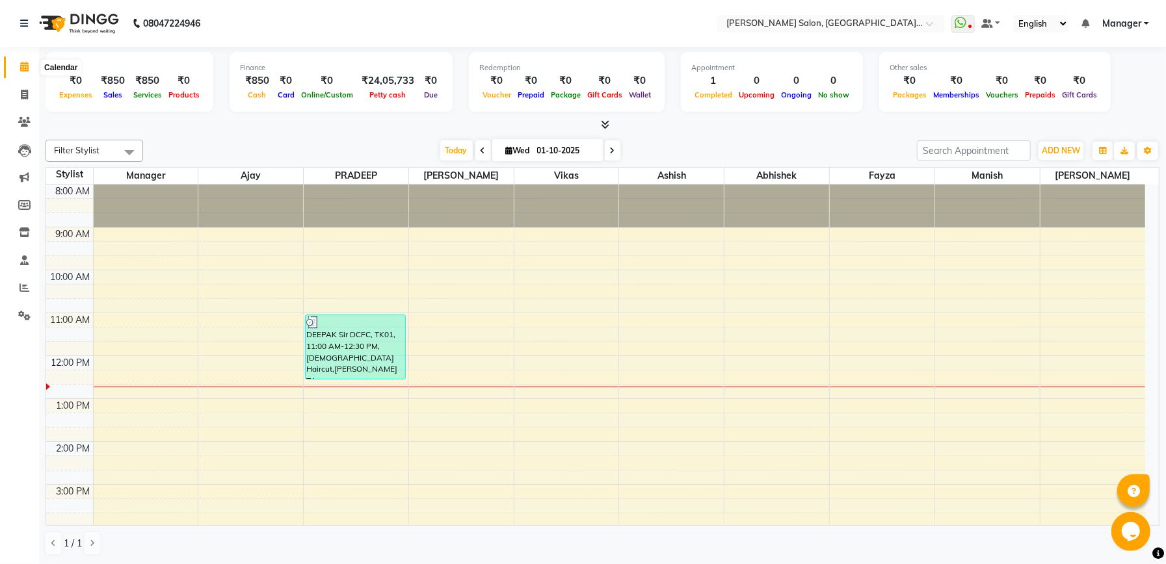
click at [23, 68] on icon at bounding box center [24, 67] width 8 height 10
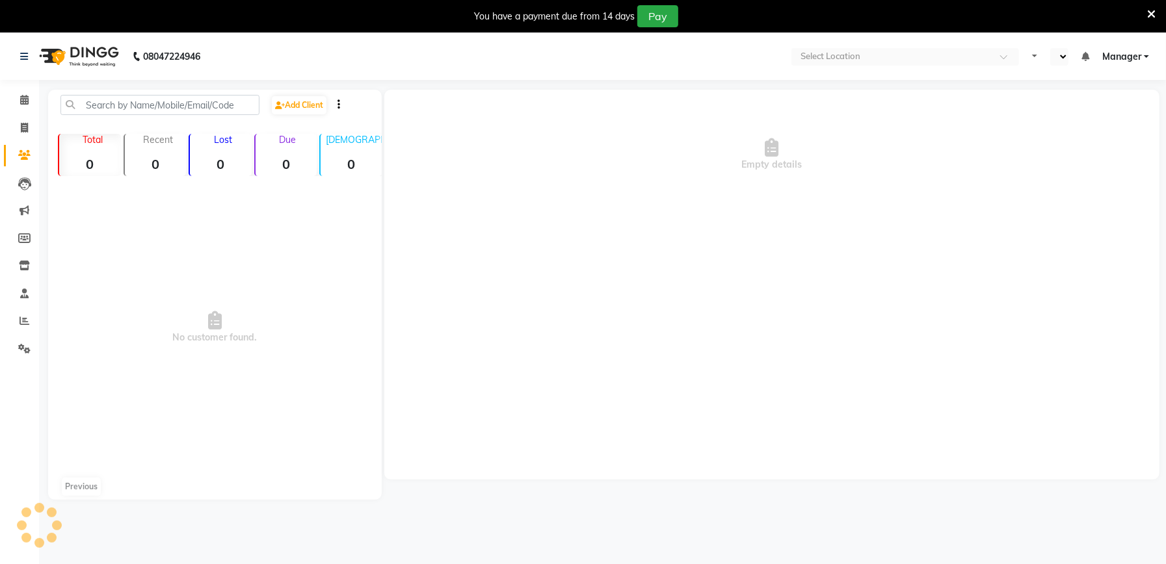
select select "en"
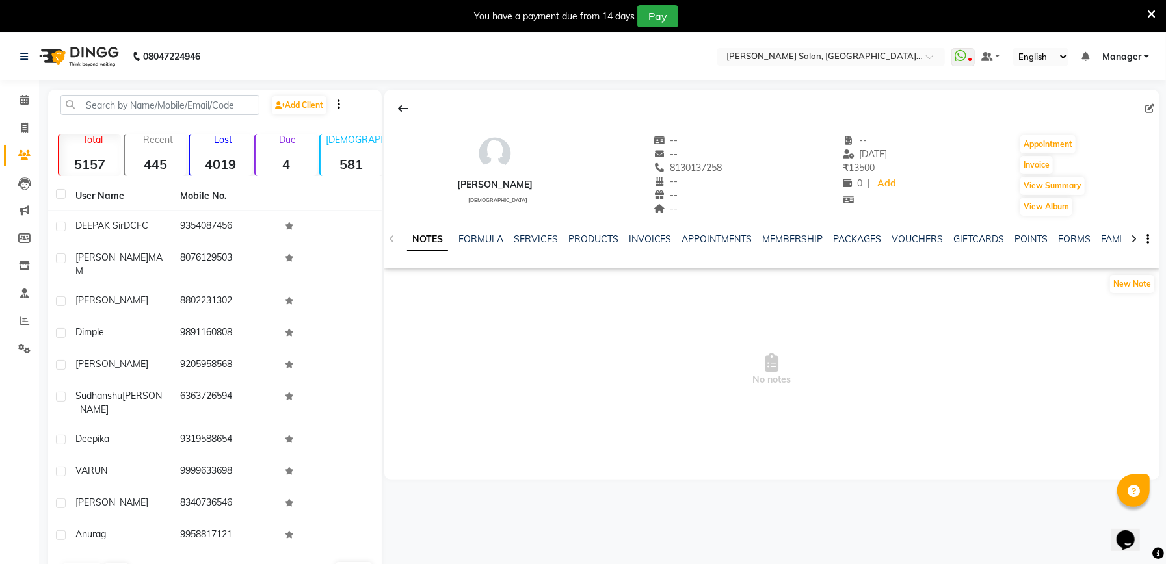
click at [648, 232] on div "NOTES FORMULA SERVICES PRODUCTS INVOICES APPOINTMENTS MEMBERSHIP PACKAGES VOUCH…" at bounding box center [771, 239] width 775 height 45
click at [648, 235] on link "INVOICES" at bounding box center [650, 239] width 43 height 12
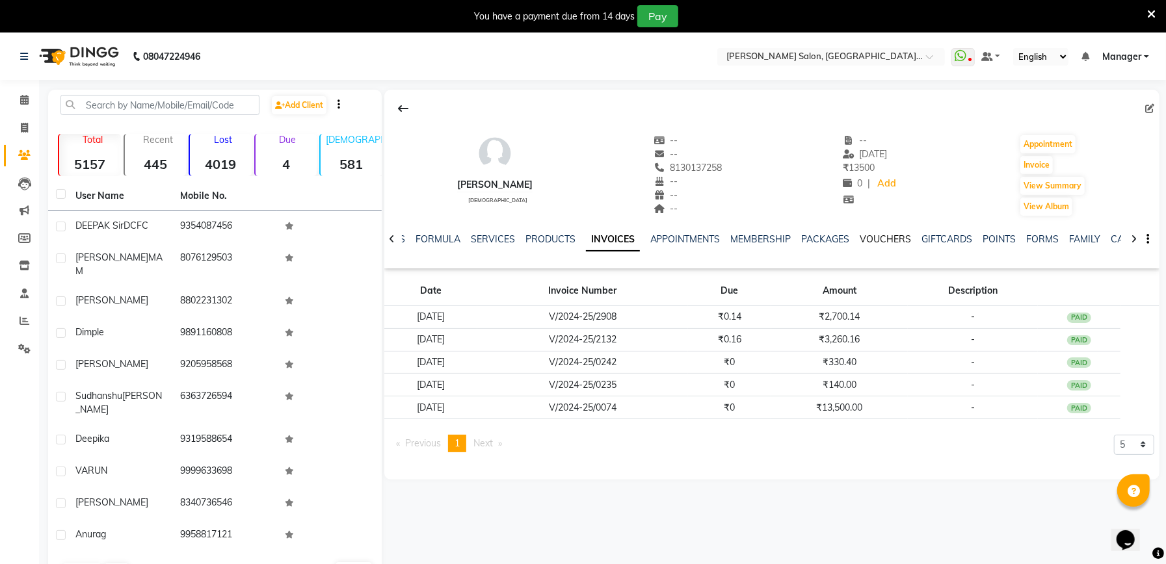
click at [887, 238] on link "VOUCHERS" at bounding box center [885, 239] width 51 height 12
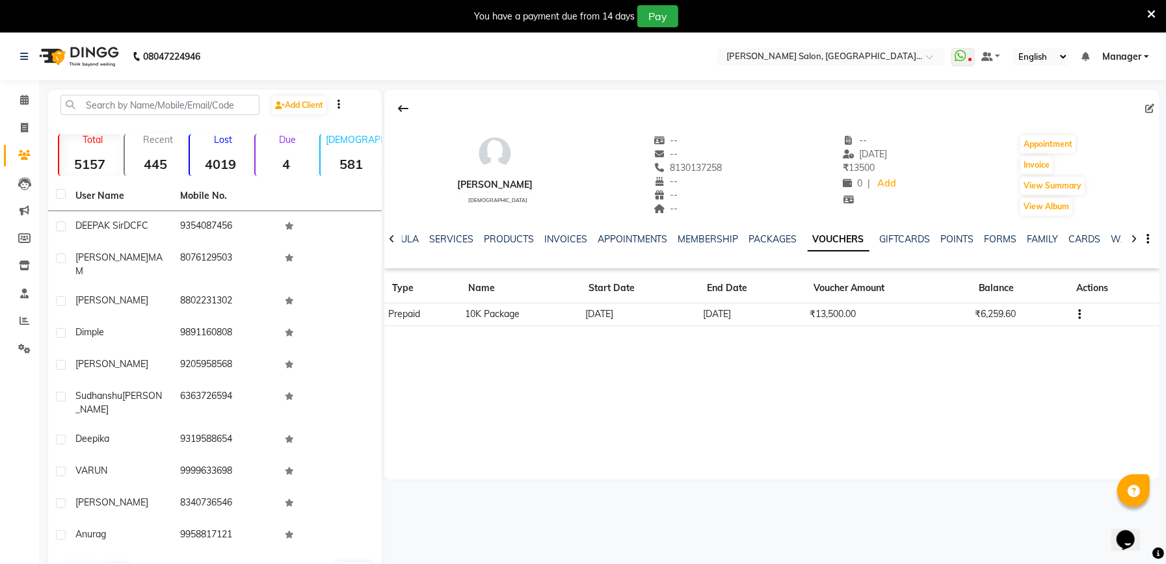
click at [1079, 315] on icon "button" at bounding box center [1079, 315] width 3 height 1
click at [1020, 318] on div "Edit" at bounding box center [1018, 314] width 81 height 16
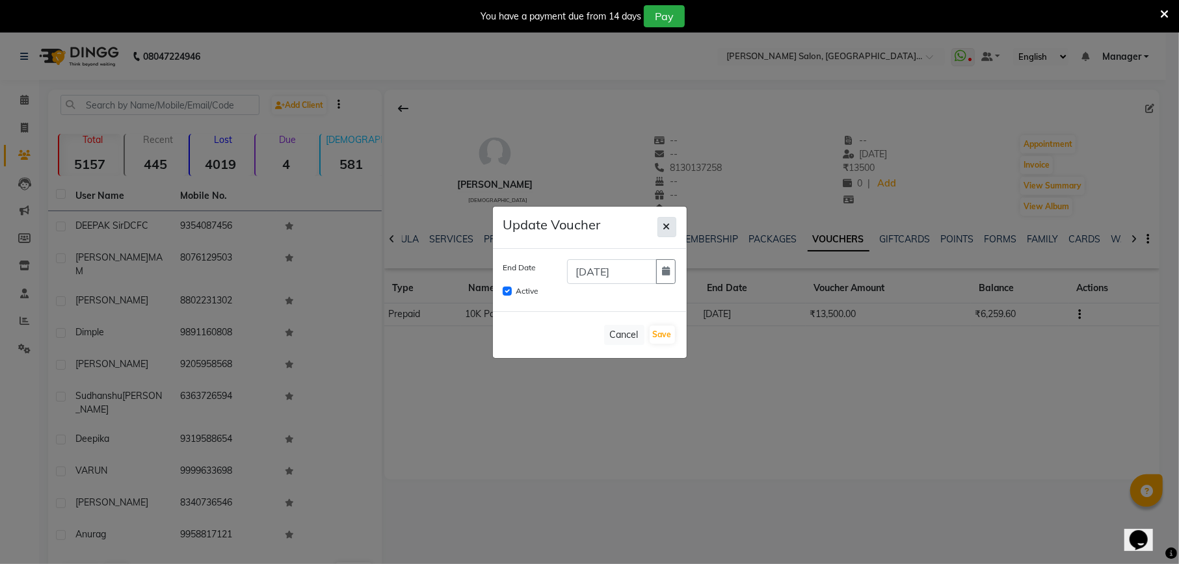
click at [667, 221] on span "button" at bounding box center [666, 227] width 7 height 12
checkbox input "false"
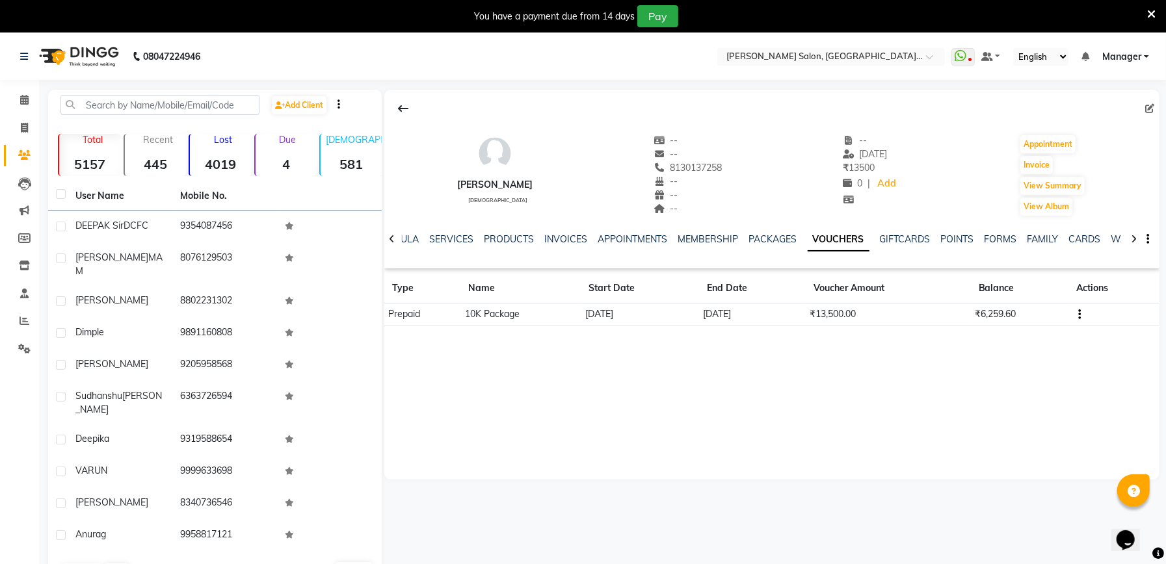
click at [1077, 316] on button "button" at bounding box center [1077, 314] width 8 height 14
click at [1014, 315] on div "Edit" at bounding box center [1018, 314] width 81 height 16
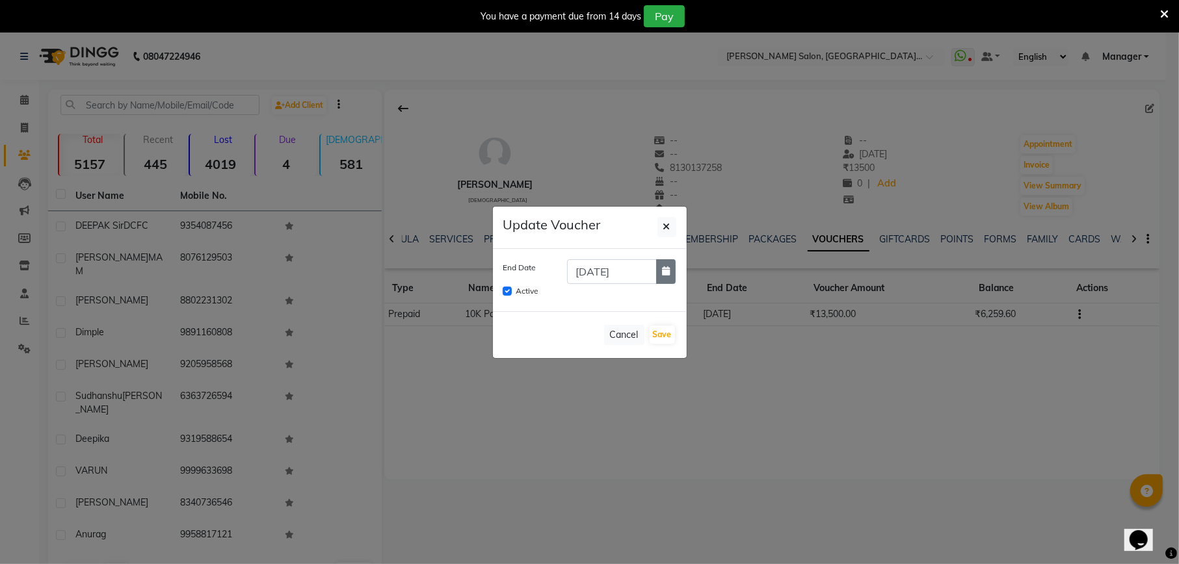
click at [656, 271] on button "button" at bounding box center [666, 271] width 20 height 25
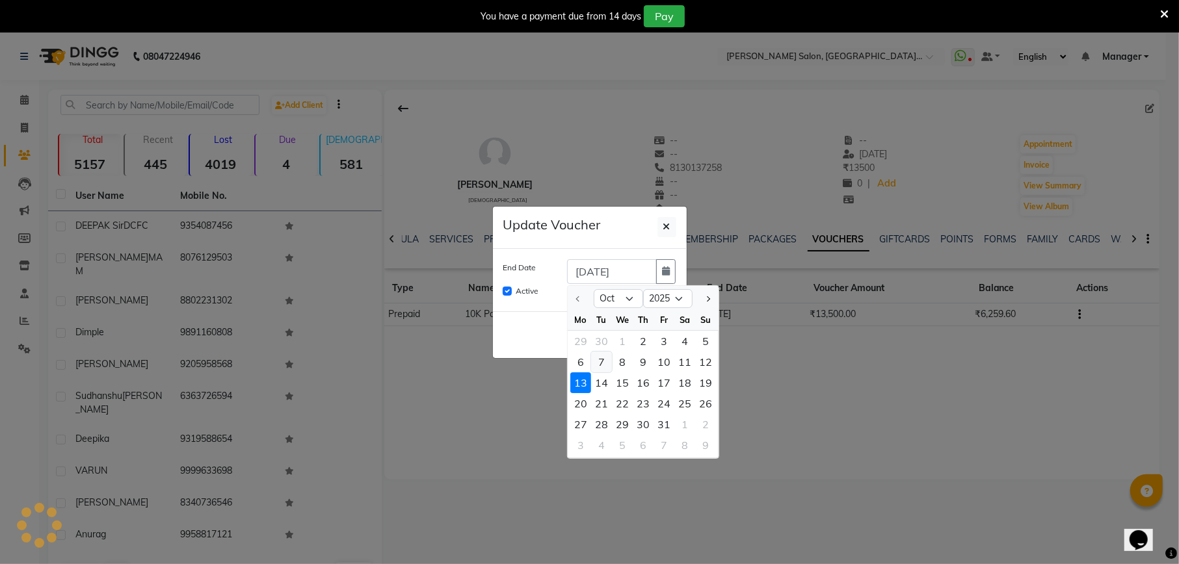
click at [603, 360] on div "7" at bounding box center [601, 362] width 21 height 21
type input "07-10-2025"
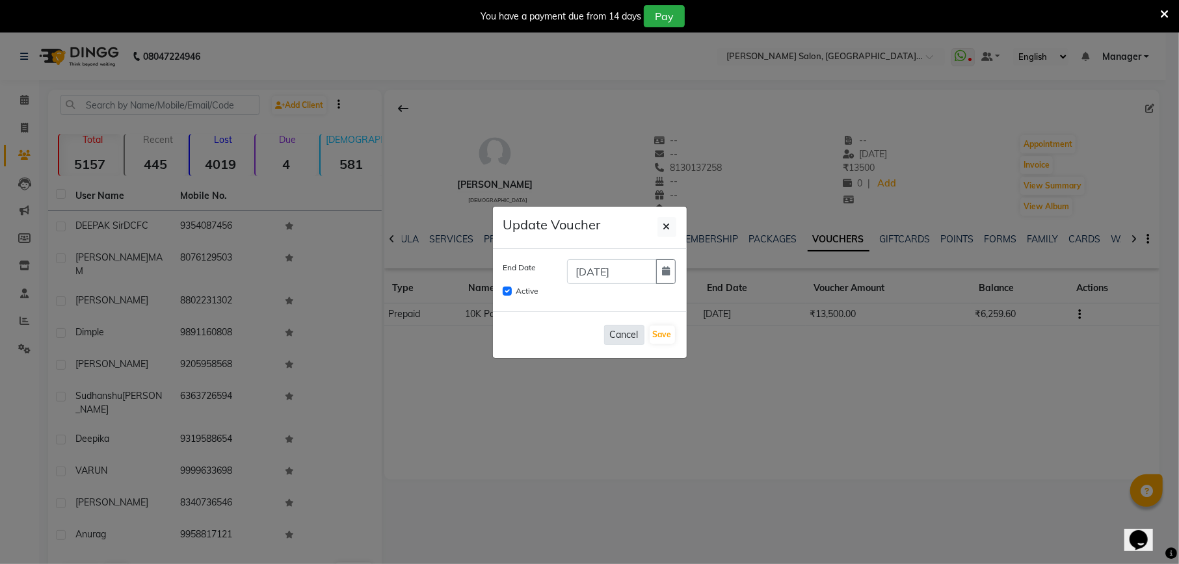
click at [615, 336] on button "Cancel" at bounding box center [624, 335] width 40 height 20
checkbox input "false"
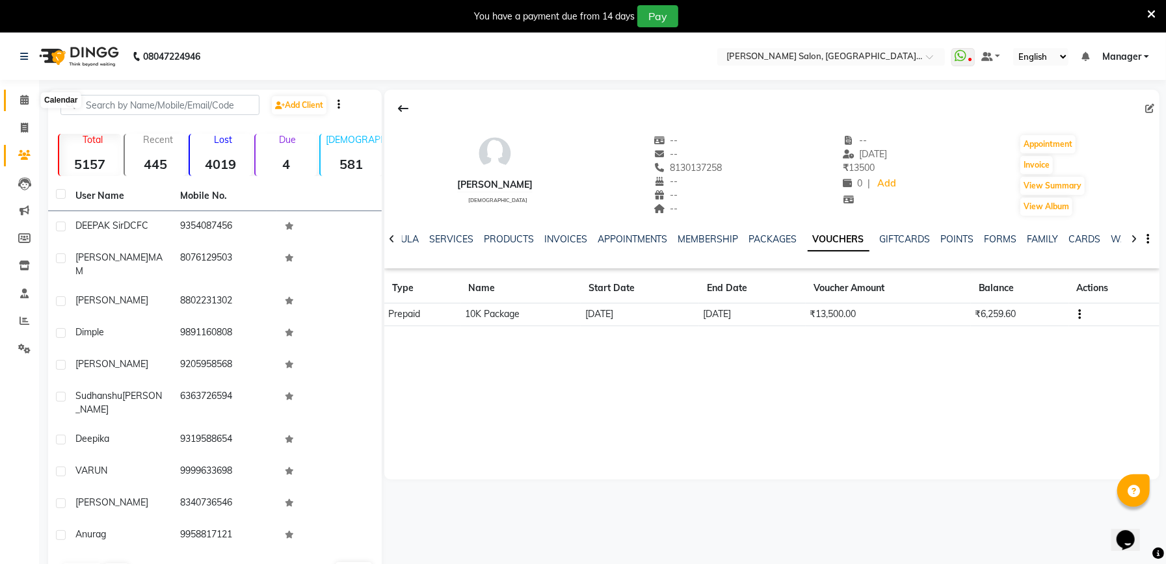
click at [29, 94] on span at bounding box center [24, 100] width 23 height 15
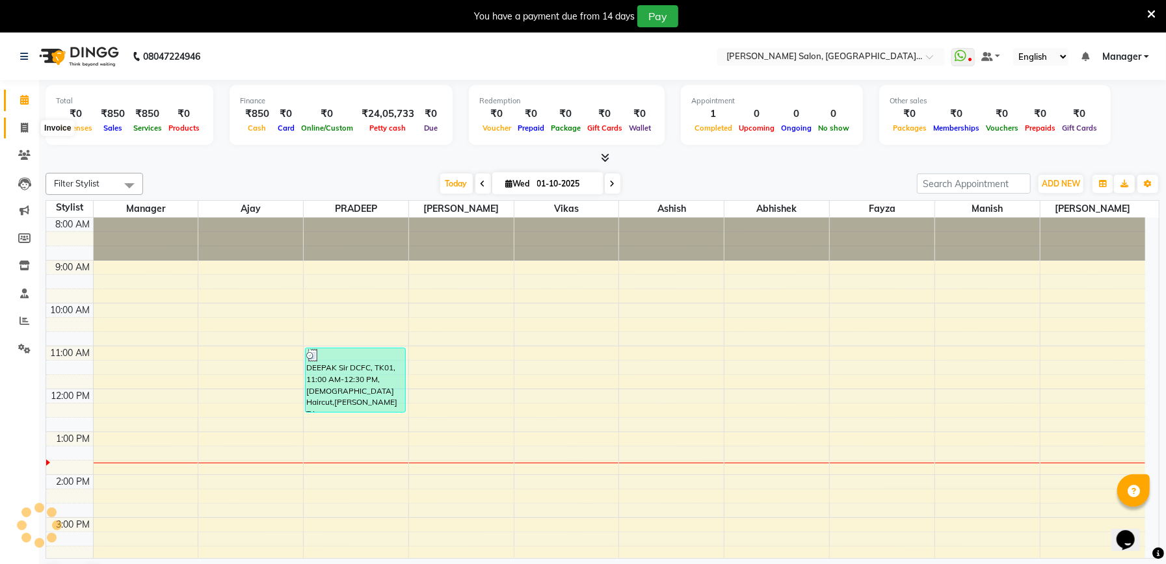
click at [21, 131] on icon at bounding box center [24, 128] width 7 height 10
select select "service"
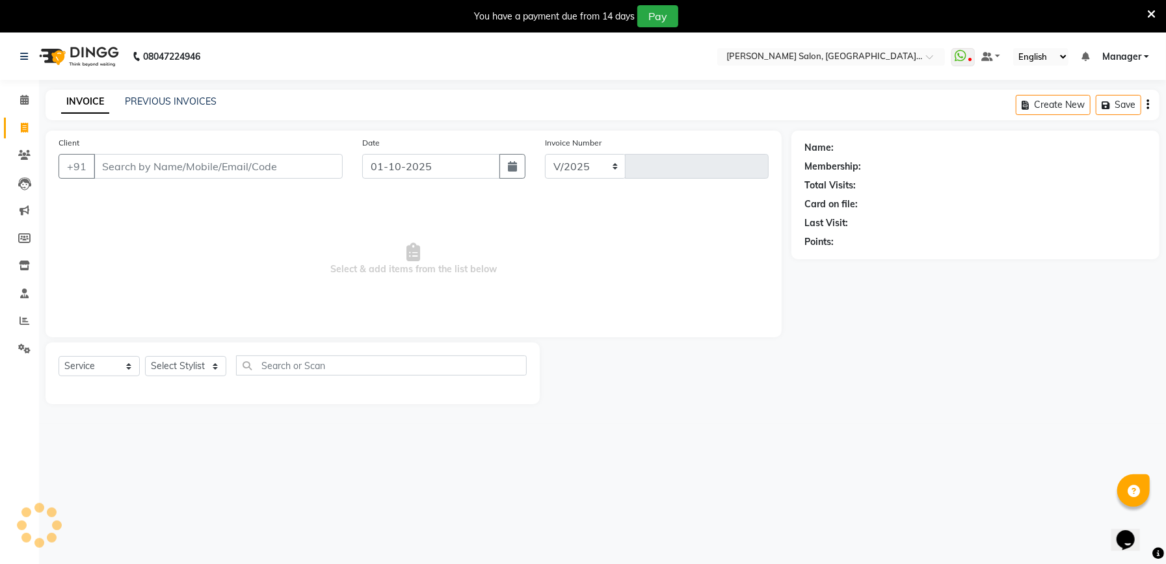
select select "6961"
type input "2315"
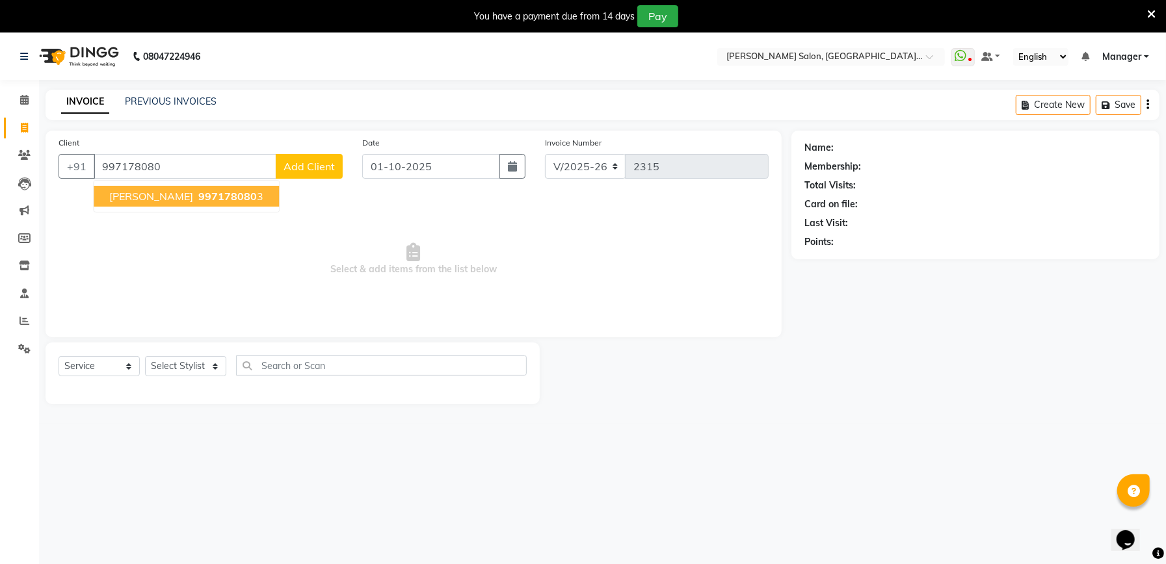
click at [207, 196] on span "997178080" at bounding box center [227, 196] width 59 height 13
type input "9971780803"
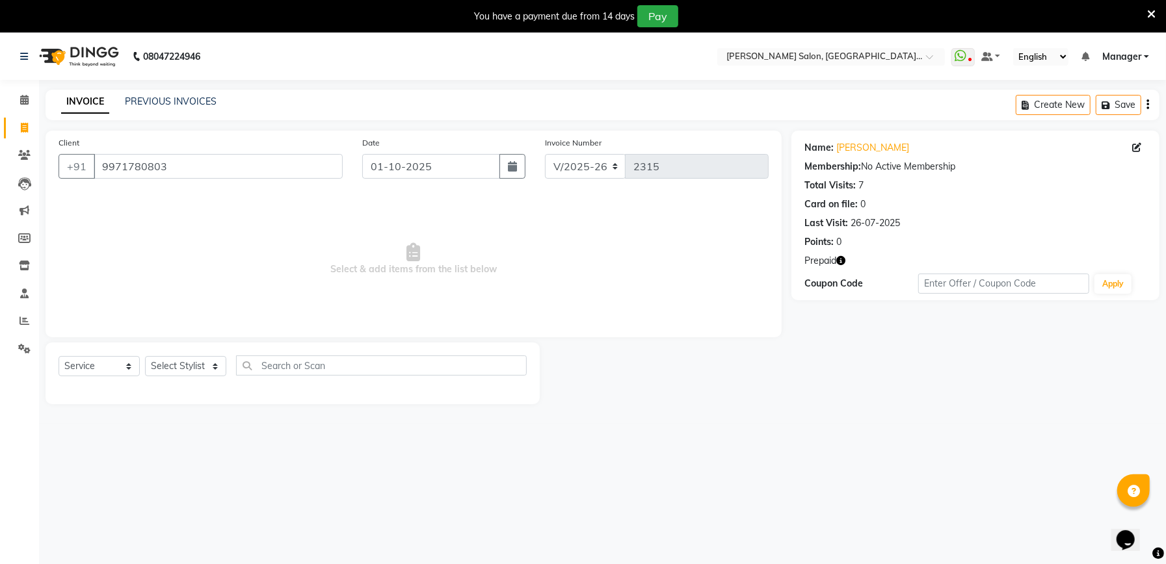
click at [844, 260] on icon "button" at bounding box center [840, 260] width 9 height 9
click at [186, 364] on select "Select Stylist Abhishek [PERSON_NAME] [PERSON_NAME] [PERSON_NAME] Manager [PERS…" at bounding box center [185, 366] width 81 height 20
select select "57331"
click at [145, 356] on select "Select Stylist Abhishek [PERSON_NAME] [PERSON_NAME] [PERSON_NAME] Manager [PERS…" at bounding box center [185, 366] width 81 height 20
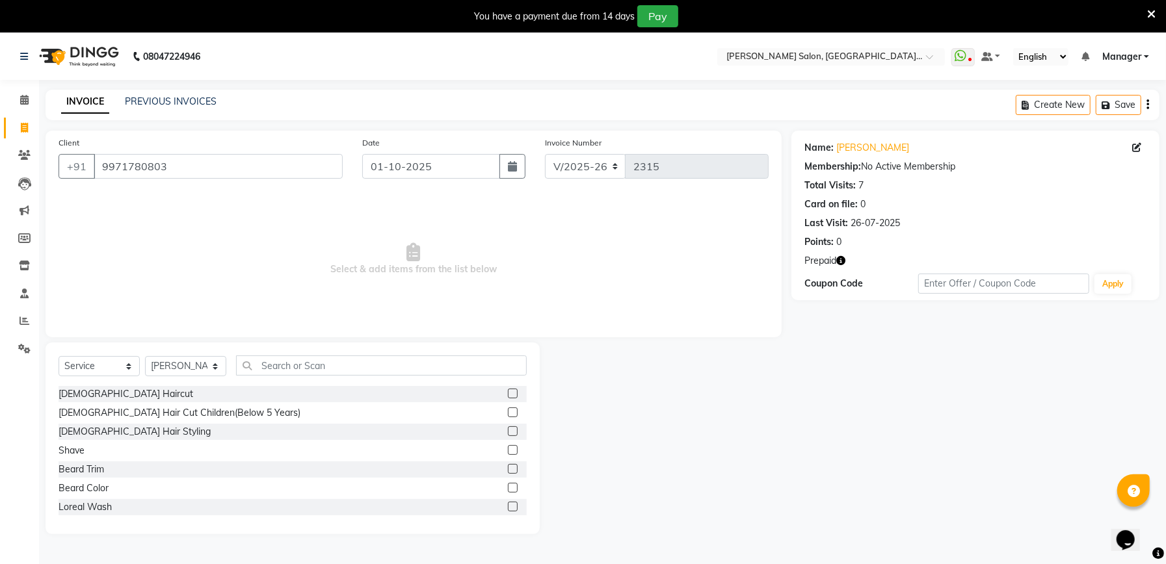
click at [508, 391] on label at bounding box center [513, 394] width 10 height 10
click at [508, 391] on input "checkbox" at bounding box center [512, 394] width 8 height 8
click at [508, 391] on label at bounding box center [513, 394] width 10 height 10
click at [508, 391] on input "checkbox" at bounding box center [512, 394] width 8 height 8
checkbox input "false"
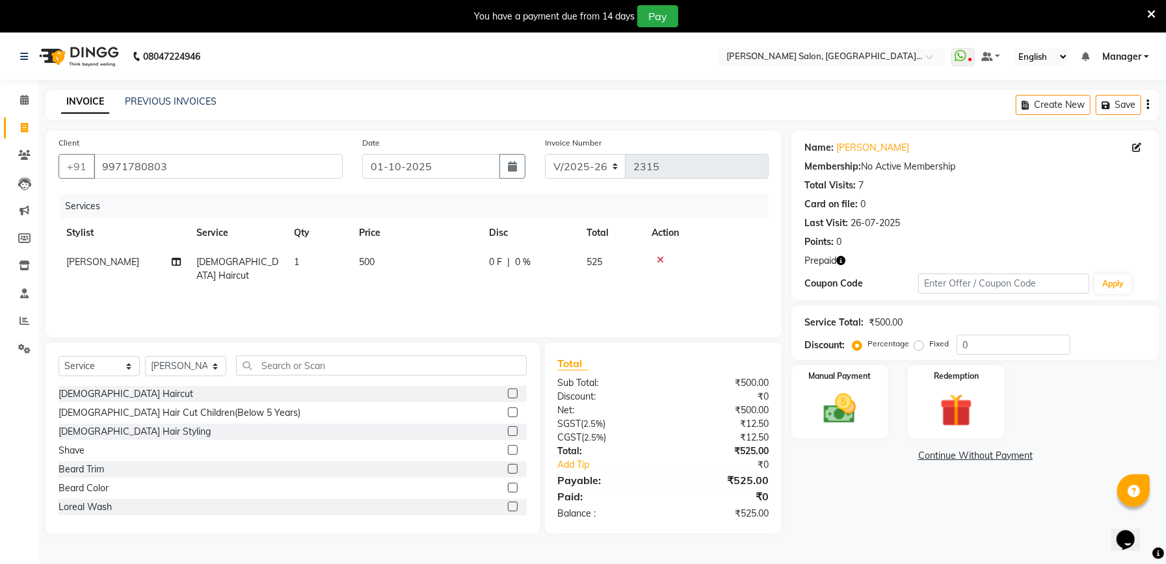
click at [508, 469] on label at bounding box center [513, 469] width 10 height 10
click at [508, 469] on input "checkbox" at bounding box center [512, 469] width 8 height 8
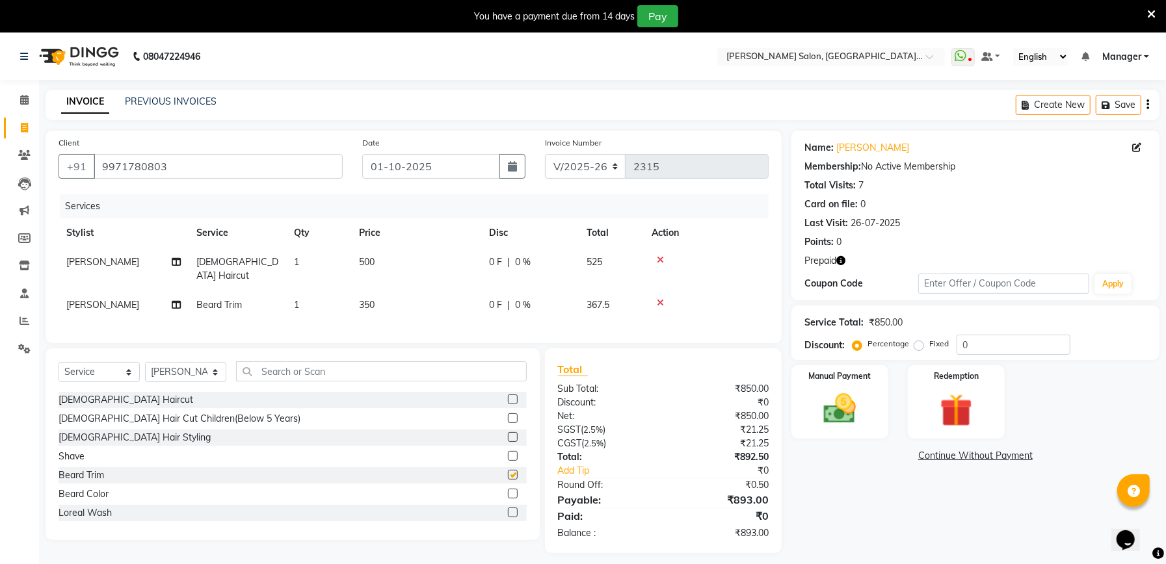
checkbox input "false"
click at [988, 341] on input "0" at bounding box center [1013, 345] width 114 height 20
type input "4.76"
click at [941, 406] on img at bounding box center [955, 410] width 55 height 42
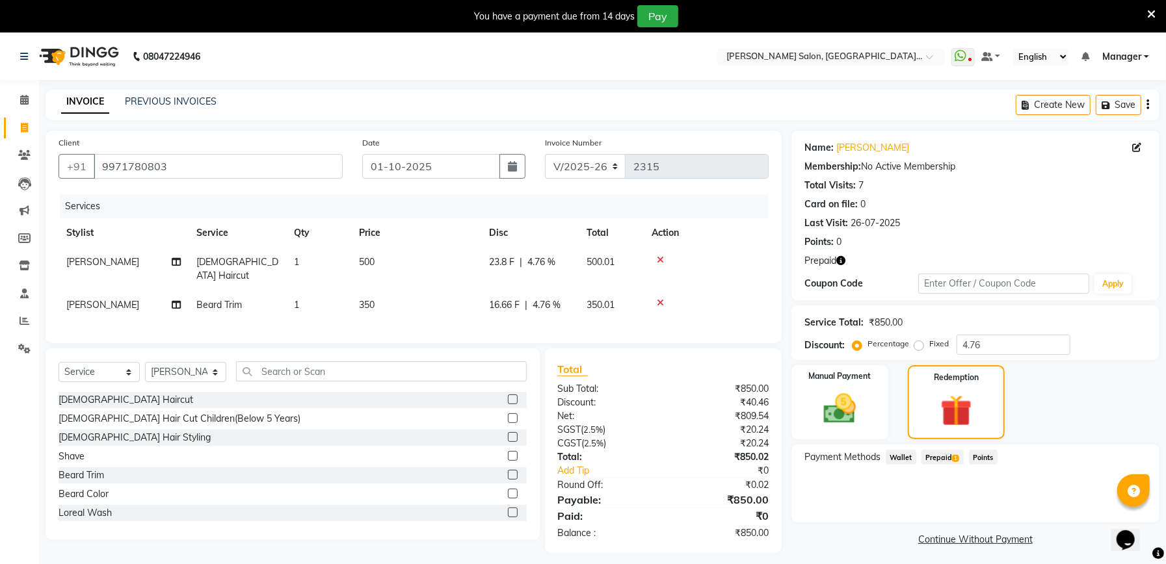
click at [947, 454] on span "Prepaid 1" at bounding box center [942, 457] width 42 height 15
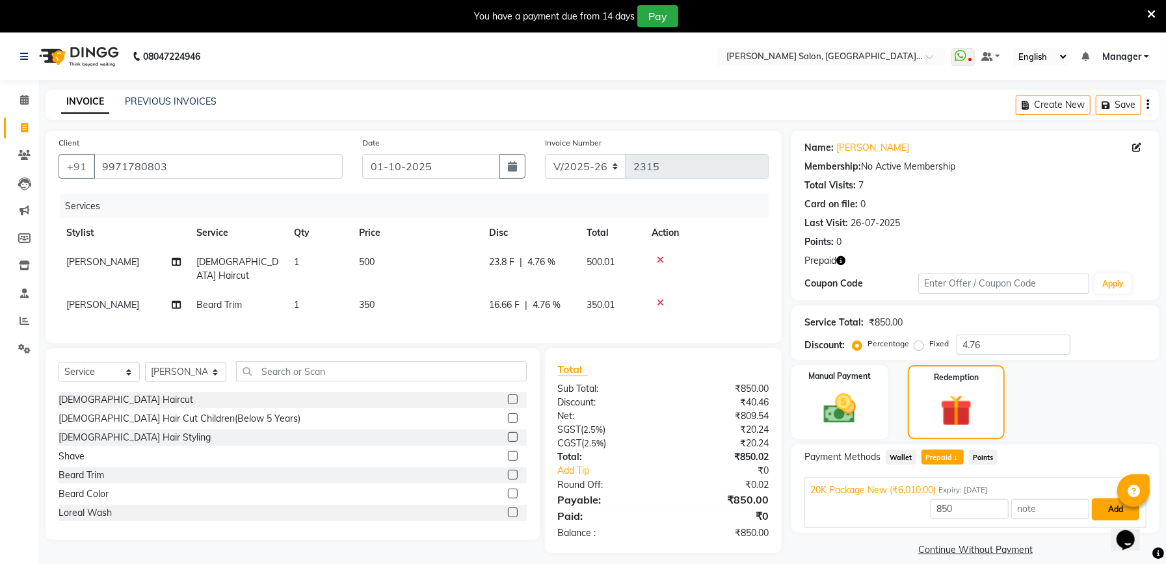
click at [1101, 506] on button "Add" at bounding box center [1114, 510] width 47 height 22
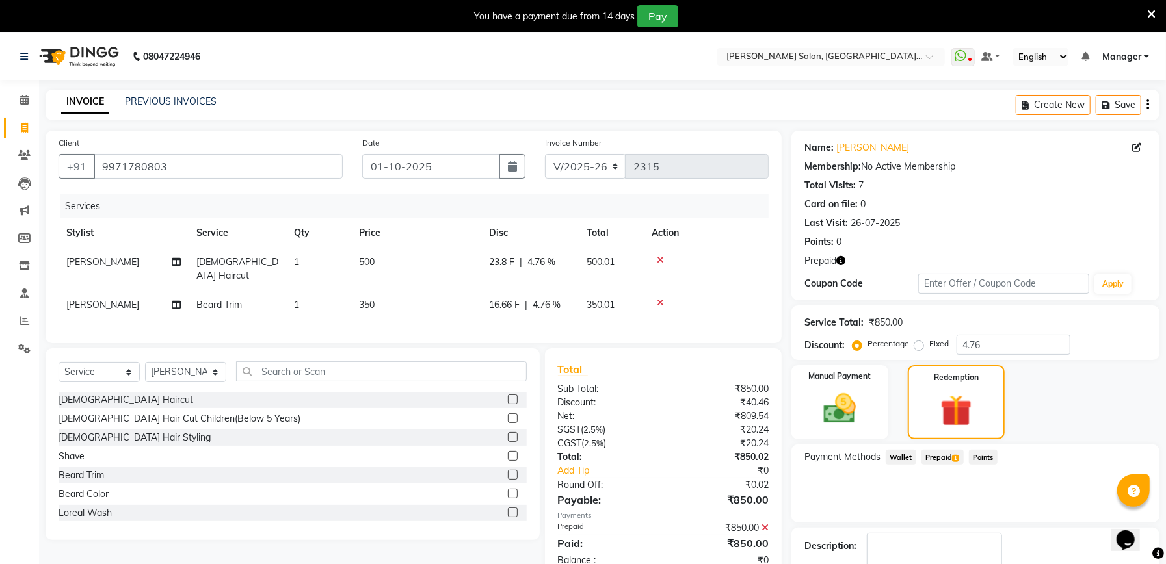
scroll to position [79, 0]
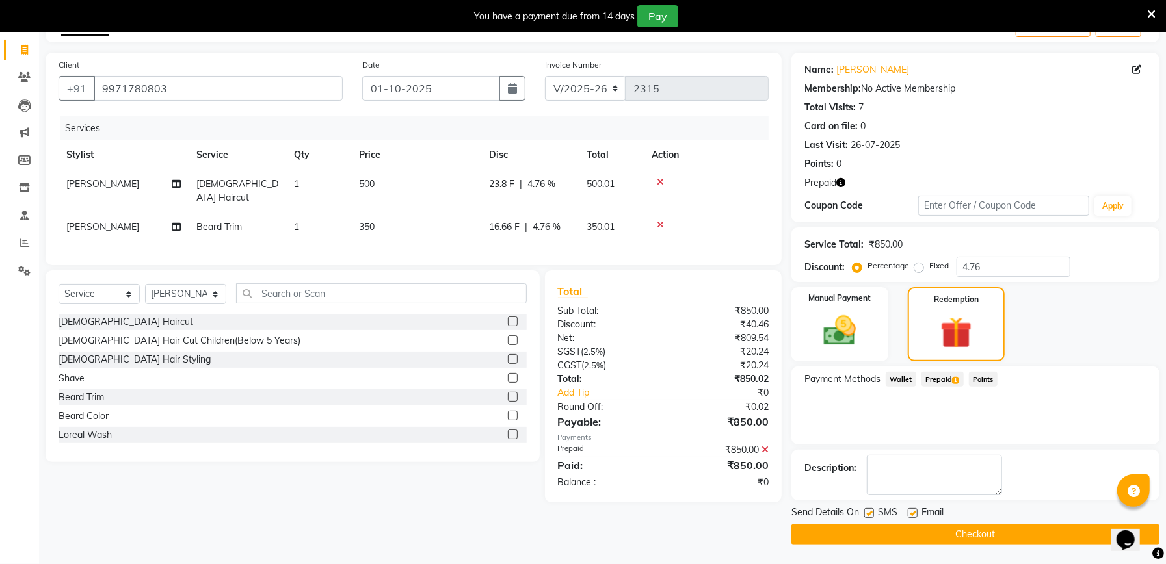
click at [974, 537] on button "Checkout" at bounding box center [975, 535] width 368 height 20
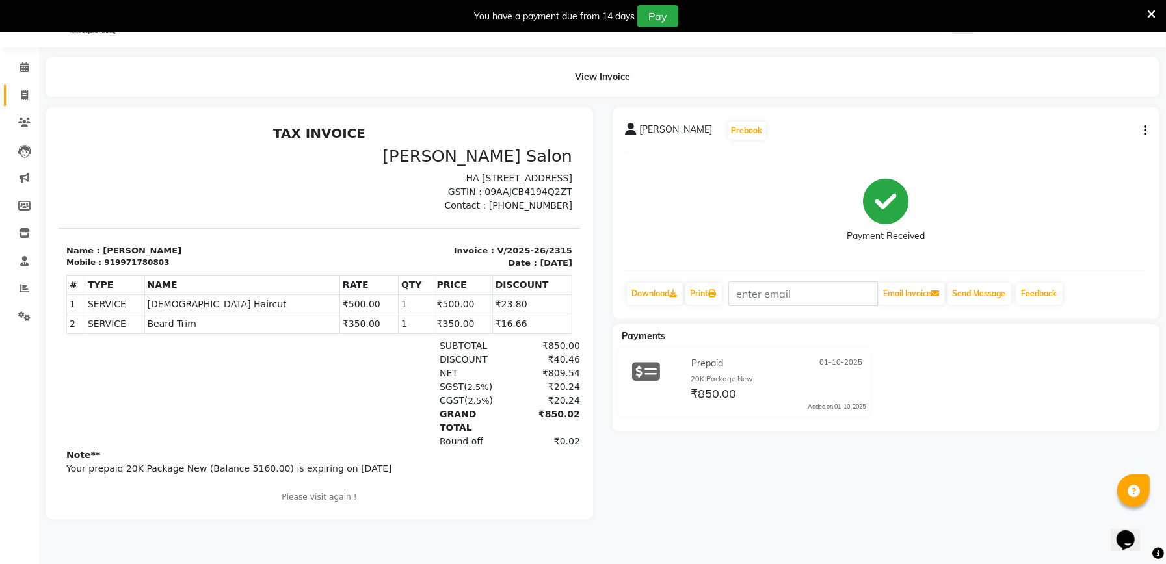
click at [21, 97] on icon at bounding box center [24, 95] width 7 height 10
select select "service"
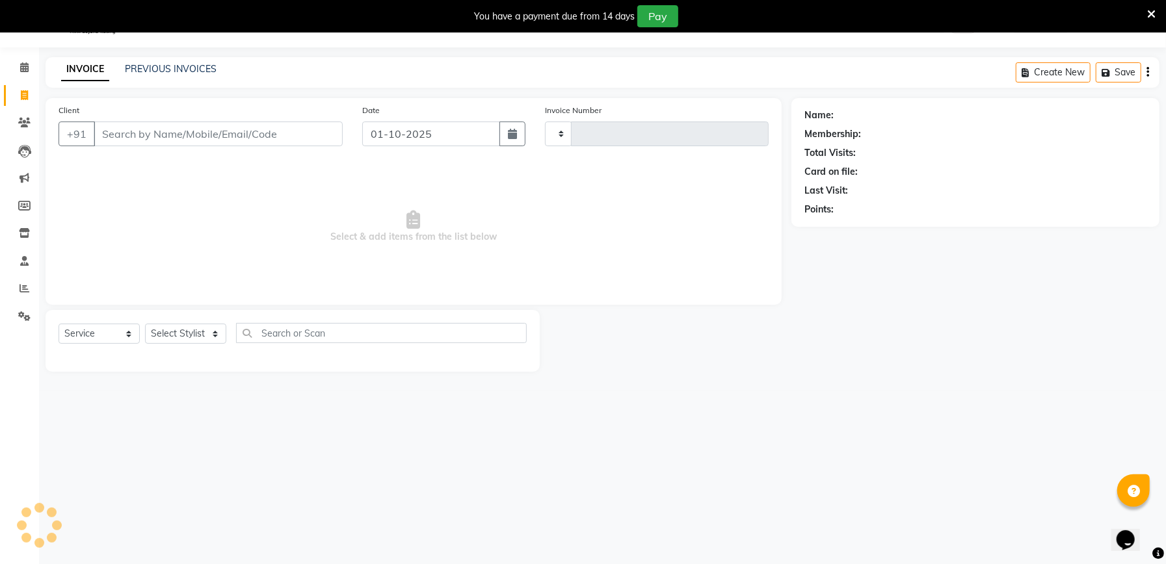
type input "2316"
select select "6961"
click at [179, 129] on input "Client" at bounding box center [218, 134] width 249 height 25
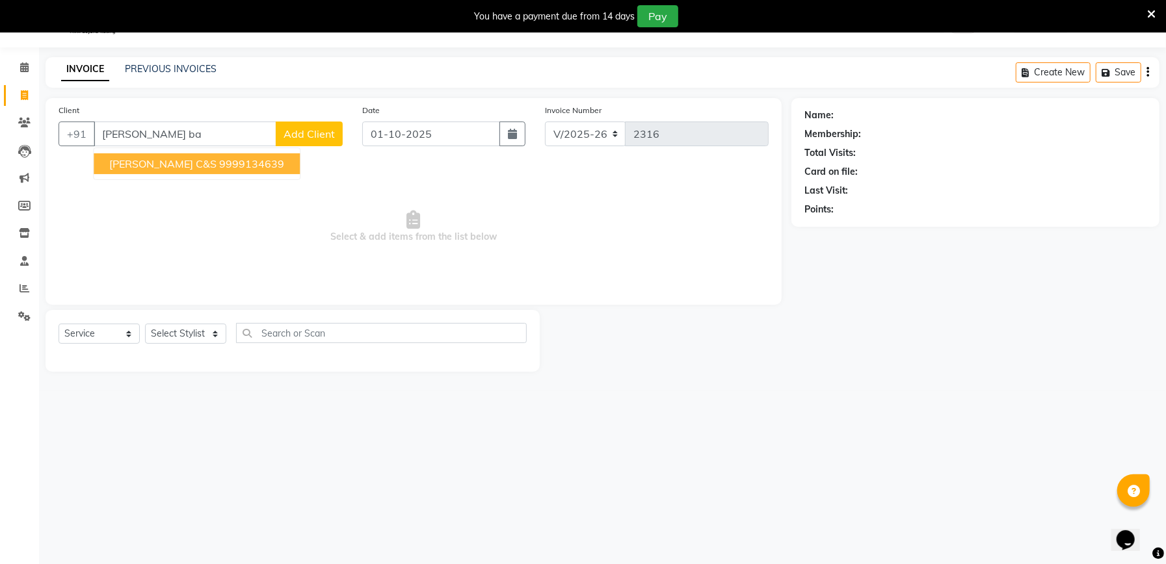
click at [219, 166] on ngb-highlight "9999134639" at bounding box center [251, 163] width 65 height 13
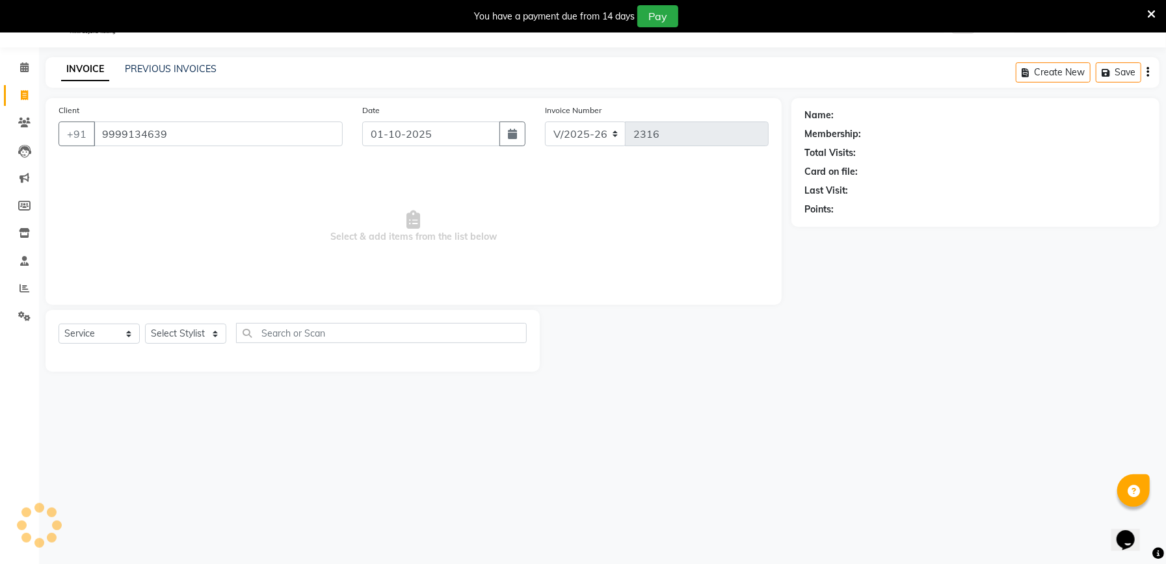
type input "9999134639"
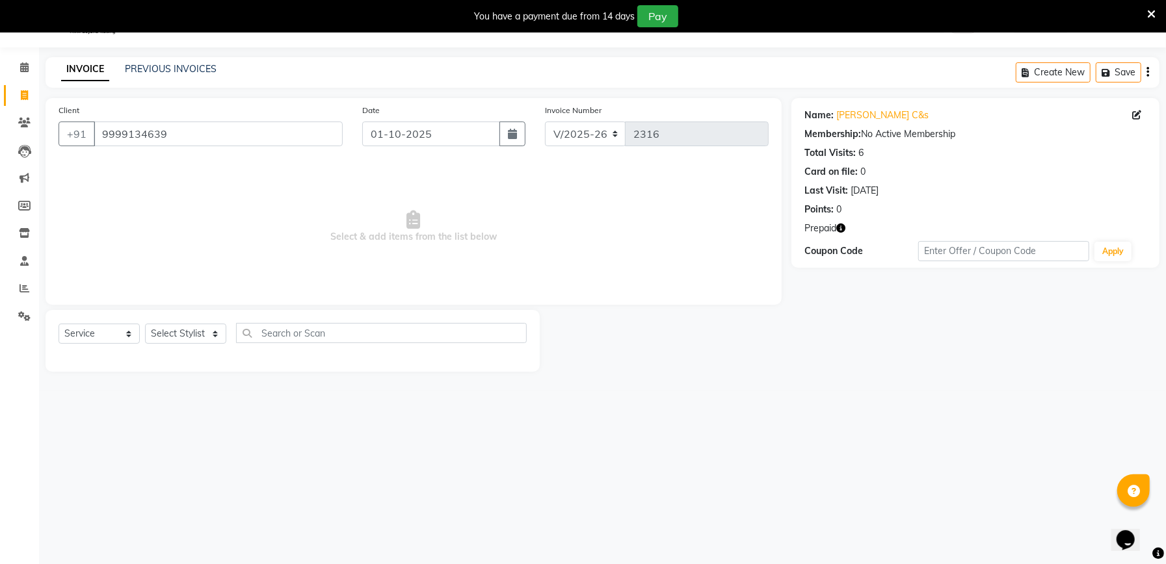
click at [841, 229] on icon "button" at bounding box center [840, 228] width 9 height 9
click at [185, 338] on select "Select Stylist Abhishek [PERSON_NAME] [PERSON_NAME] [PERSON_NAME] Manager [PERS…" at bounding box center [185, 334] width 81 height 20
select select "57331"
click at [145, 324] on select "Select Stylist Abhishek [PERSON_NAME] [PERSON_NAME] [PERSON_NAME] Manager [PERS…" at bounding box center [185, 334] width 81 height 20
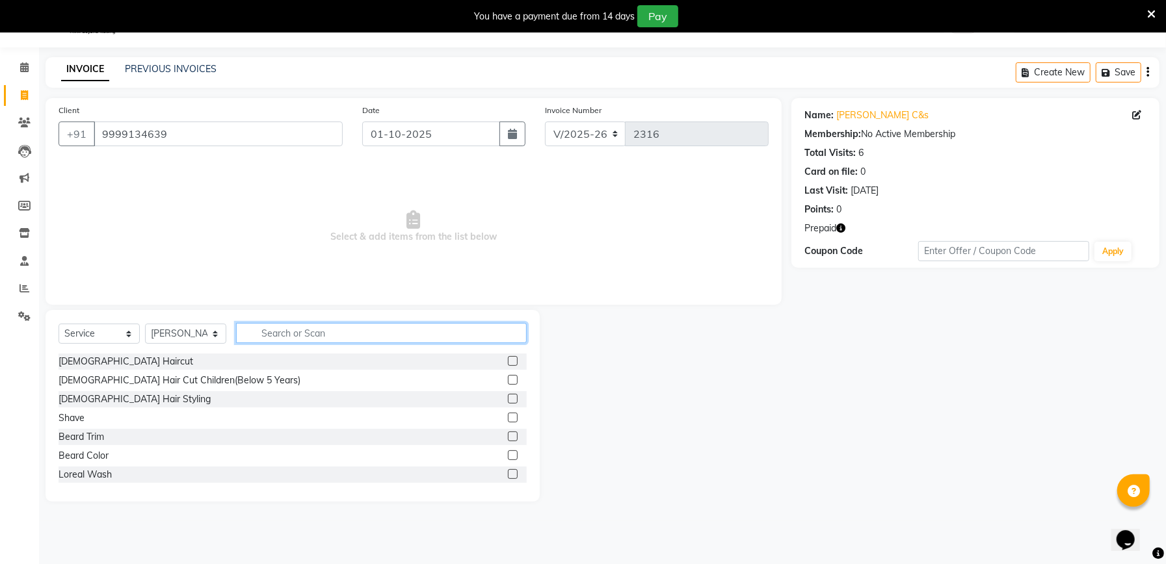
click at [347, 330] on input "text" at bounding box center [381, 333] width 291 height 20
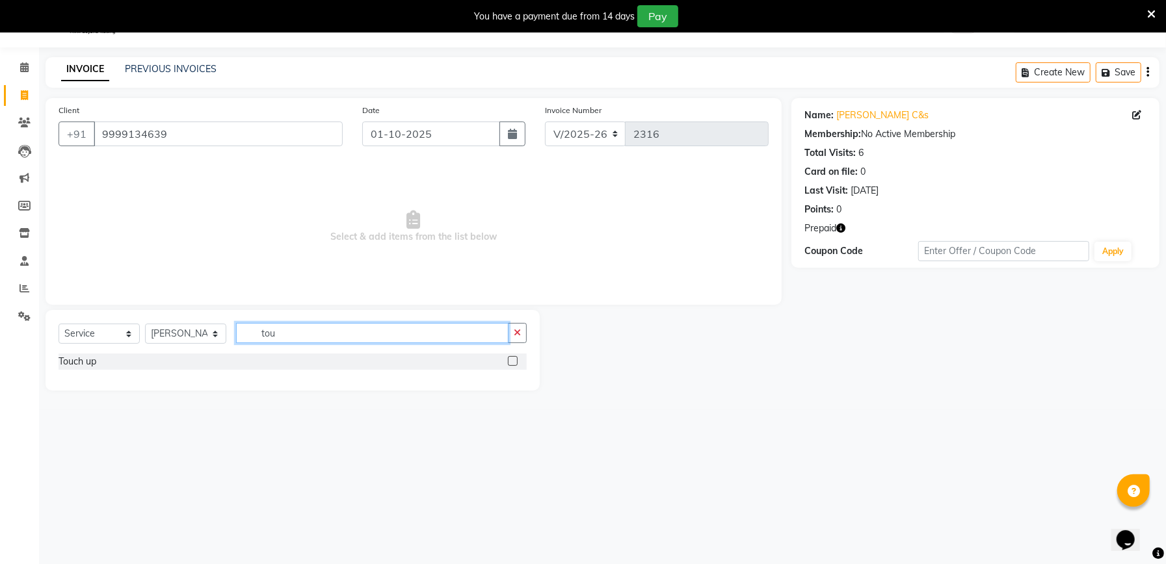
type input "tou"
click at [508, 357] on label at bounding box center [513, 361] width 10 height 10
click at [508, 358] on input "checkbox" at bounding box center [512, 362] width 8 height 8
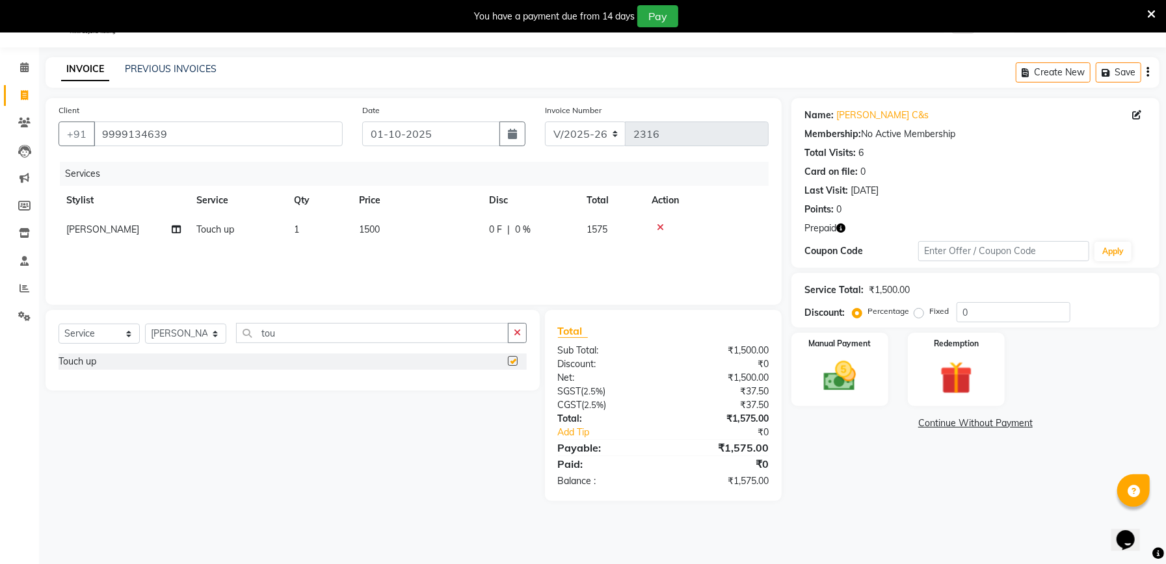
checkbox input "false"
click at [1043, 317] on input "0" at bounding box center [1013, 312] width 114 height 20
type input "4.76"
click at [931, 382] on img at bounding box center [955, 378] width 55 height 42
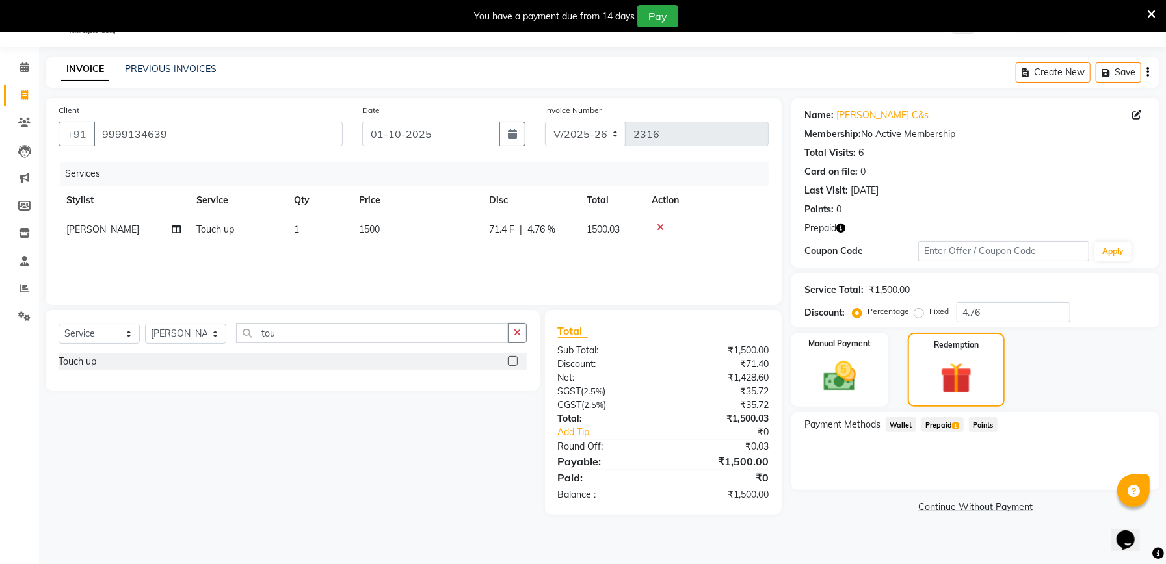
click at [926, 421] on span "Prepaid 1" at bounding box center [942, 424] width 42 height 15
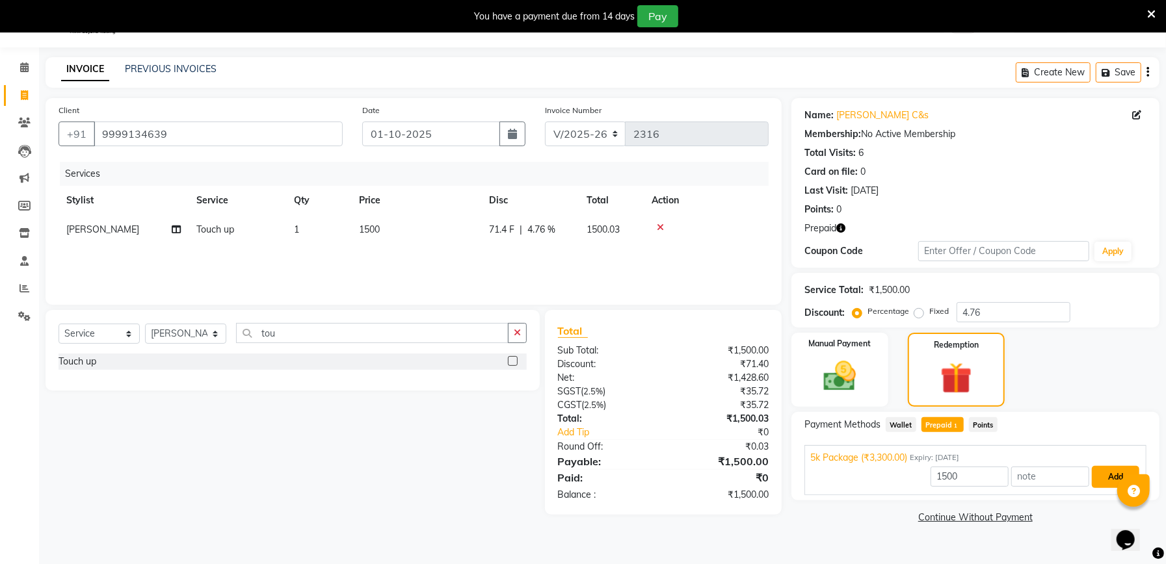
click at [1102, 482] on button "Add" at bounding box center [1114, 477] width 47 height 22
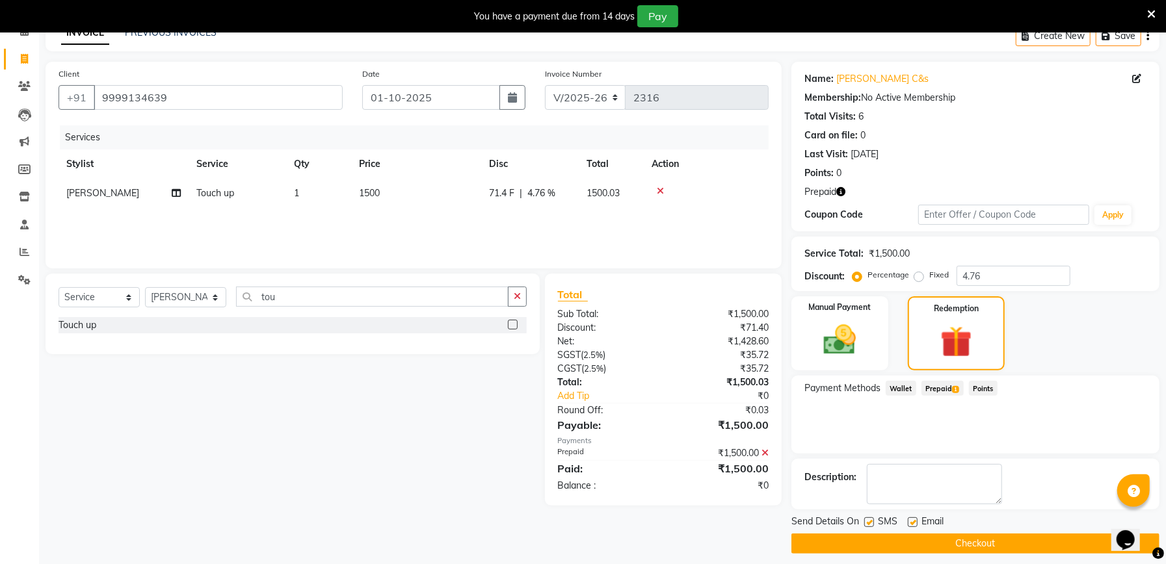
scroll to position [79, 0]
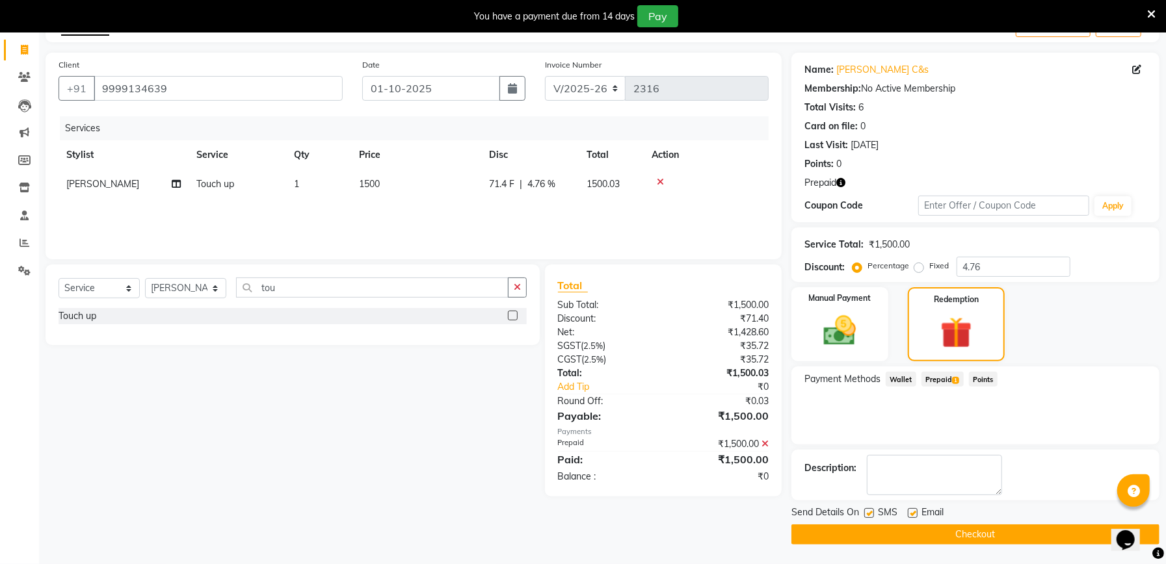
click at [1002, 532] on button "Checkout" at bounding box center [975, 535] width 368 height 20
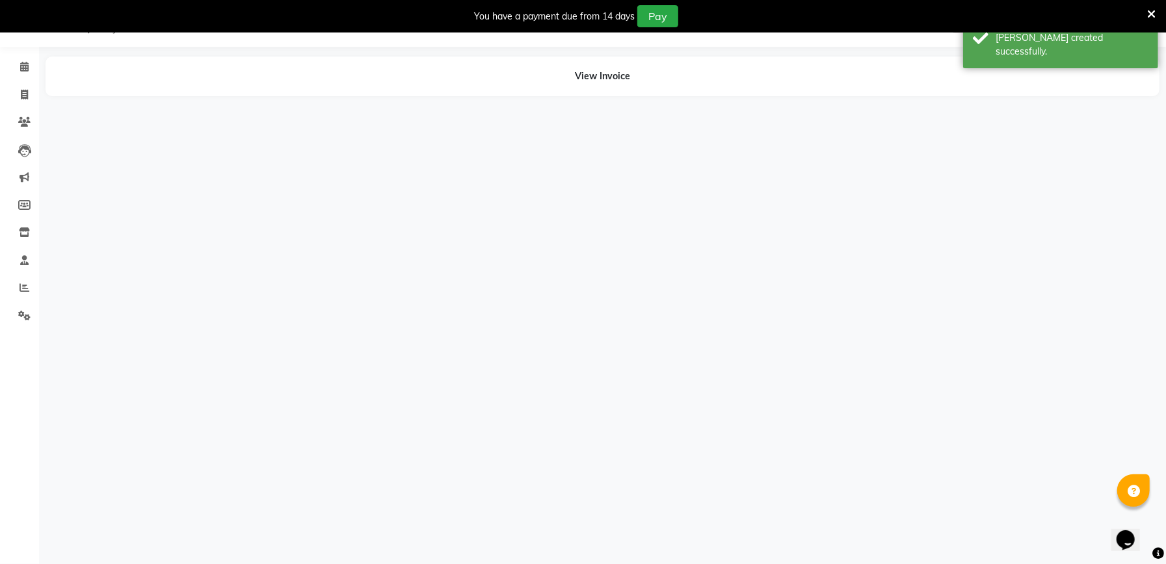
scroll to position [33, 0]
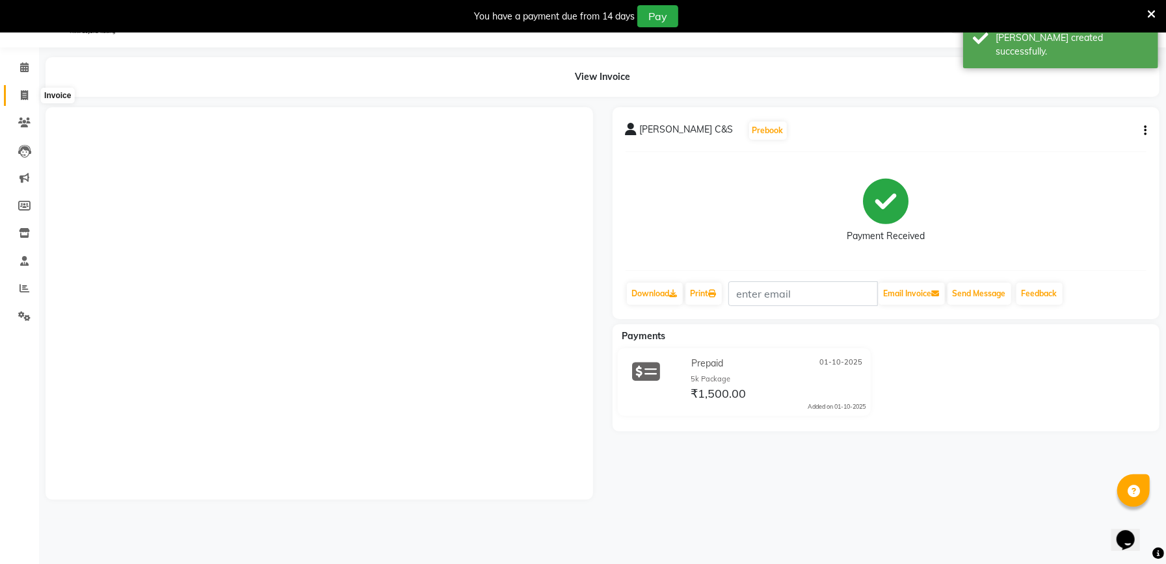
click at [29, 96] on span at bounding box center [24, 95] width 23 height 15
select select "service"
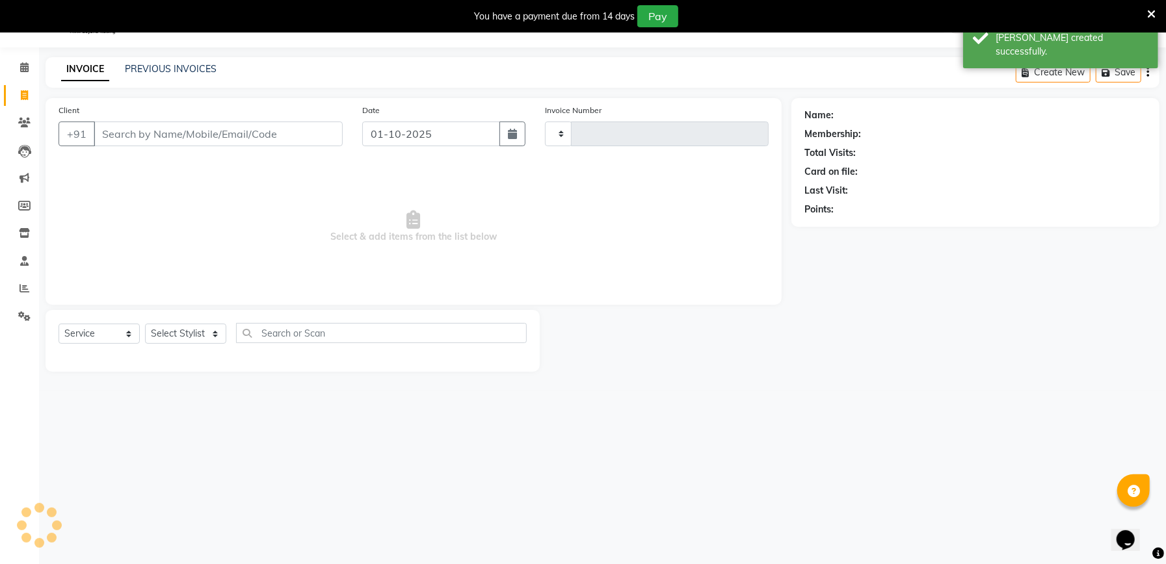
type input "2317"
select select "6961"
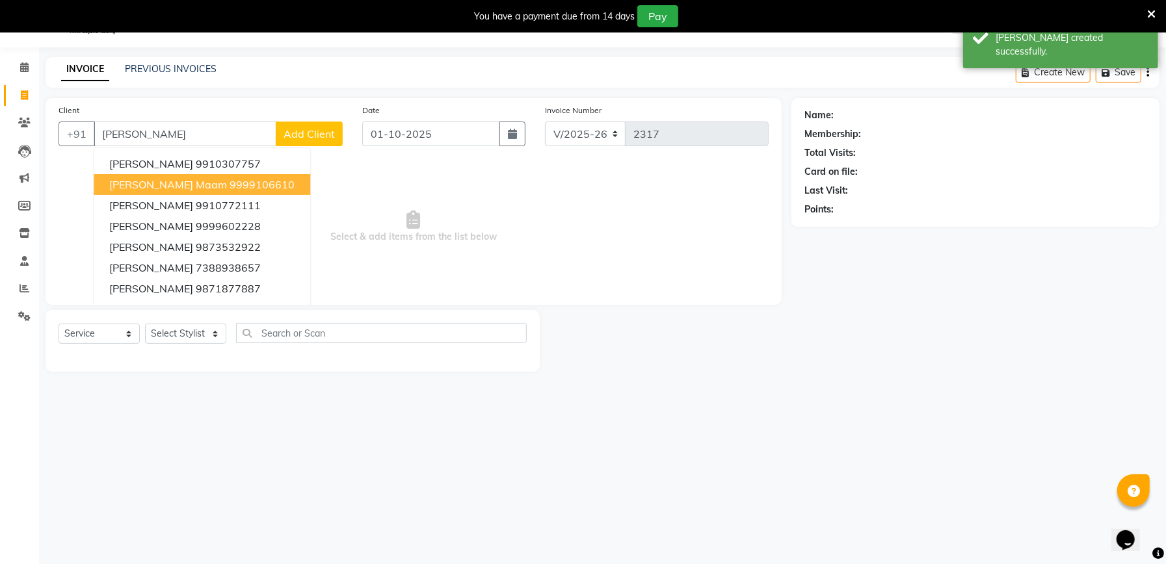
click at [230, 192] on button "ANUBHA Maam 9999106610" at bounding box center [202, 184] width 216 height 21
type input "9999106610"
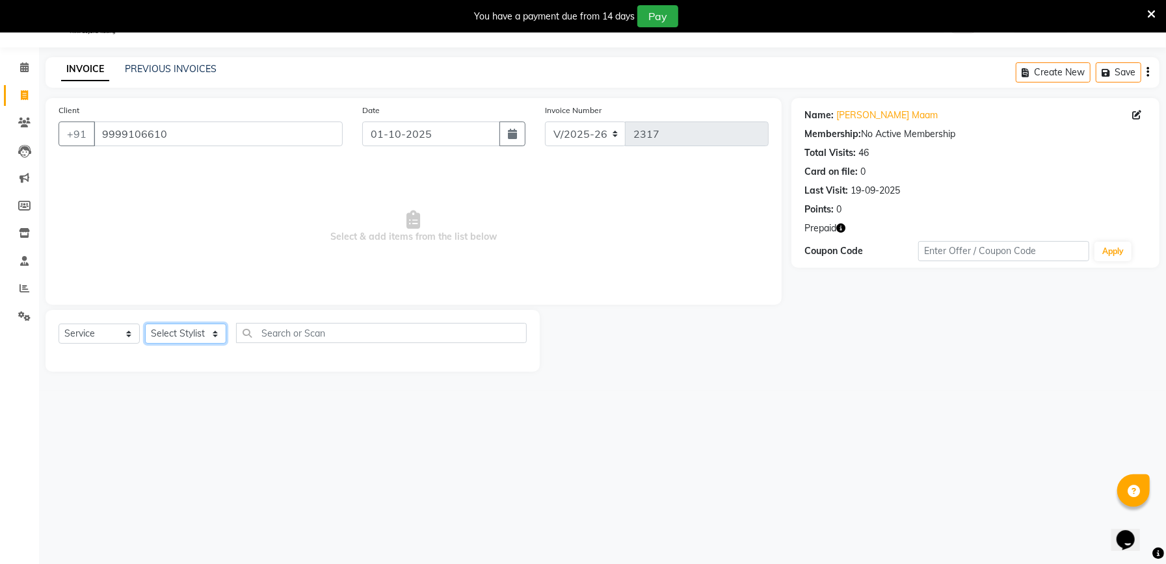
click at [181, 339] on select "Select Stylist Abhishek Ajay Ashish Fayza Manager Manish NEGI PRADEEP Sonam Vik…" at bounding box center [185, 334] width 81 height 20
select select "57331"
click at [145, 324] on select "Select Stylist Abhishek Ajay Ashish Fayza Manager Manish NEGI PRADEEP Sonam Vik…" at bounding box center [185, 334] width 81 height 20
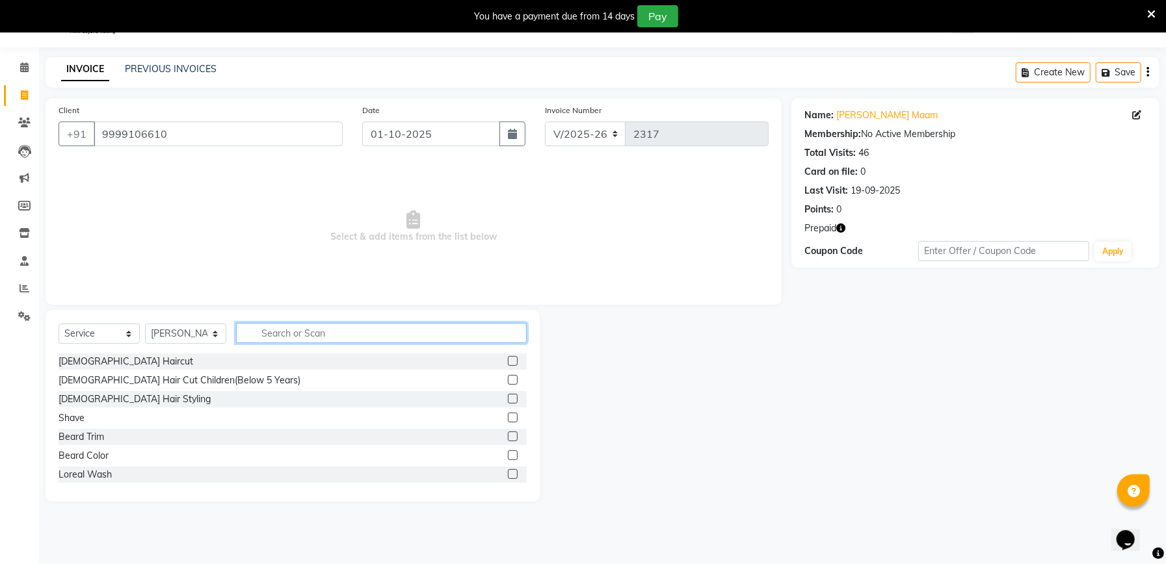
click at [294, 331] on input "text" at bounding box center [381, 333] width 291 height 20
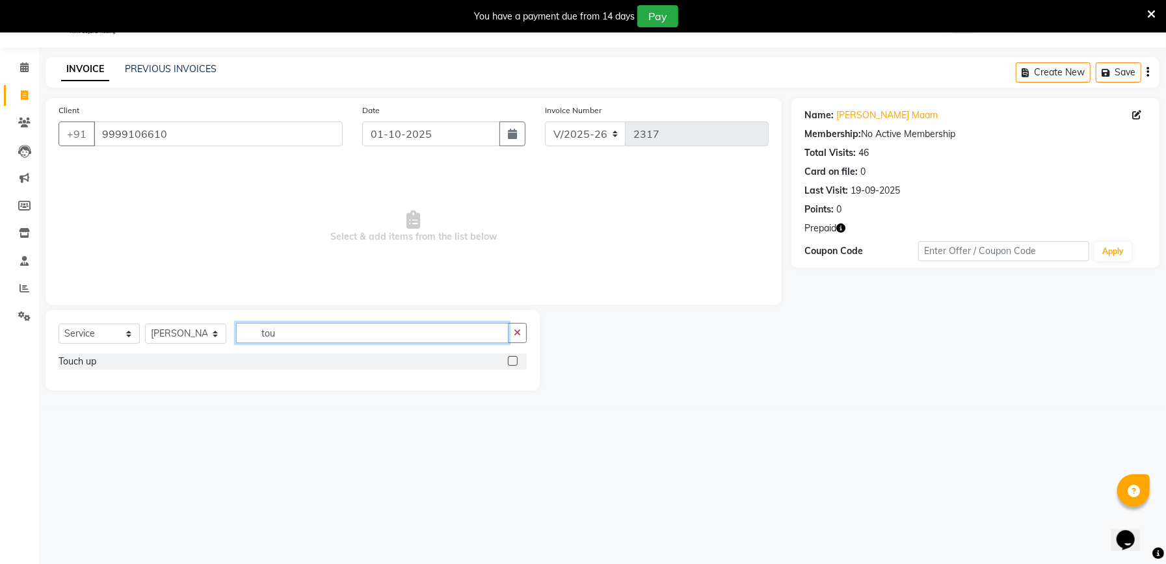
type input "tou"
click at [512, 361] on label at bounding box center [513, 361] width 10 height 10
click at [512, 361] on input "checkbox" at bounding box center [512, 362] width 8 height 8
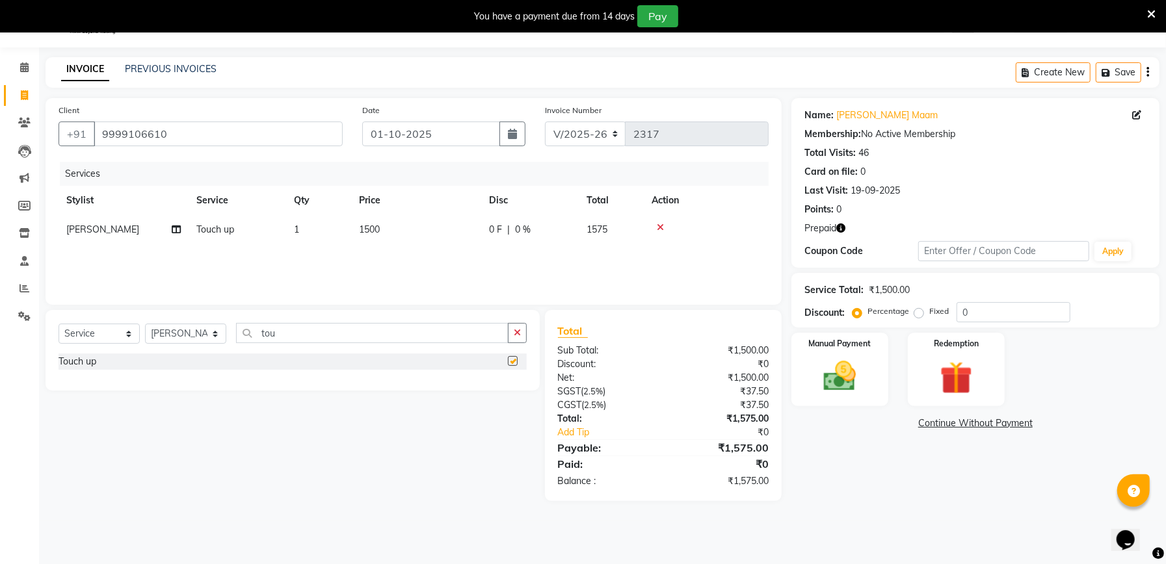
click at [432, 265] on div "Services Stylist Service Qty Price Disc Total Action NEGI Touch up 1 1500 0 F |…" at bounding box center [414, 227] width 710 height 130
checkbox input "false"
click at [376, 229] on span "1500" at bounding box center [369, 230] width 21 height 12
select select "57331"
click at [375, 232] on span "1500" at bounding box center [369, 230] width 21 height 12
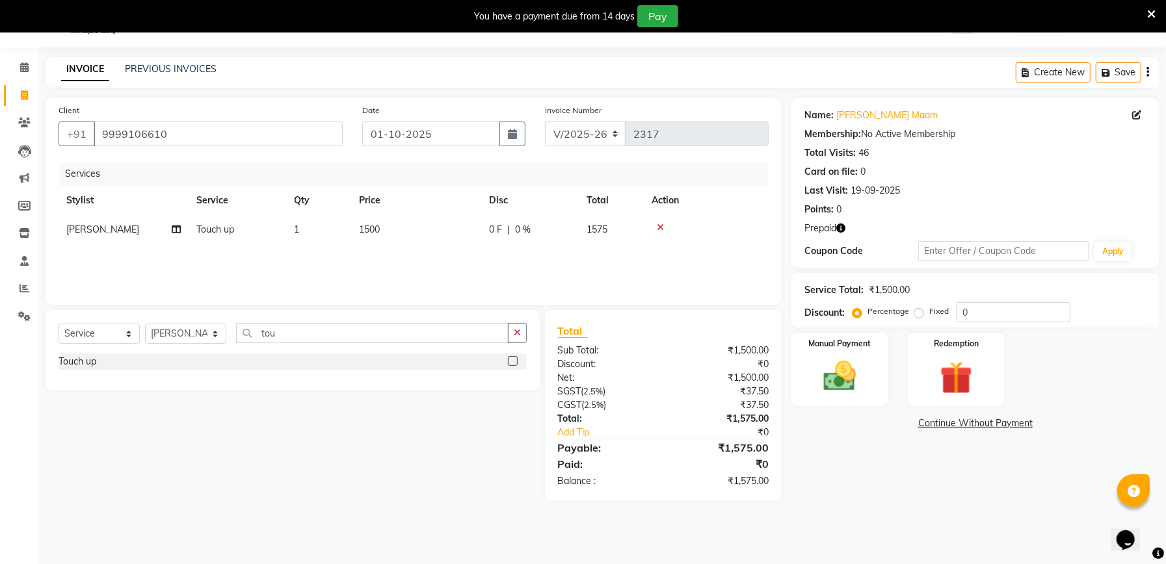
select select "57331"
click at [438, 231] on input "1500" at bounding box center [476, 233] width 114 height 20
type input "1000"
click at [1020, 460] on div "Name: Anubha Maam Membership: No Active Membership Total Visits: 46 Card on fil…" at bounding box center [980, 299] width 378 height 403
click at [987, 310] on input "0" at bounding box center [1013, 312] width 114 height 20
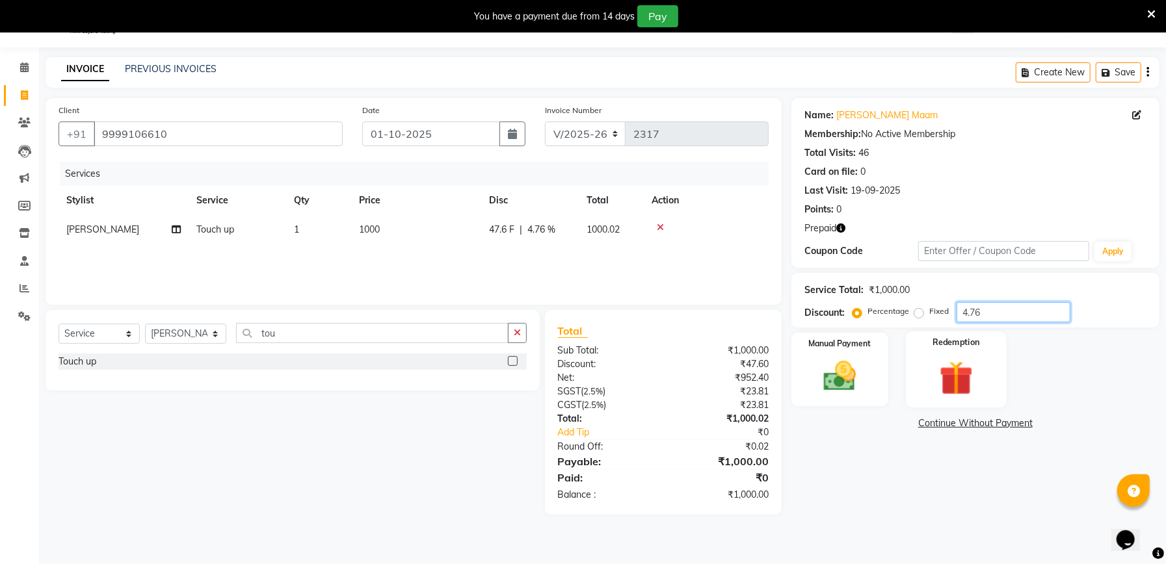
type input "4.76"
click at [970, 391] on img at bounding box center [955, 378] width 55 height 42
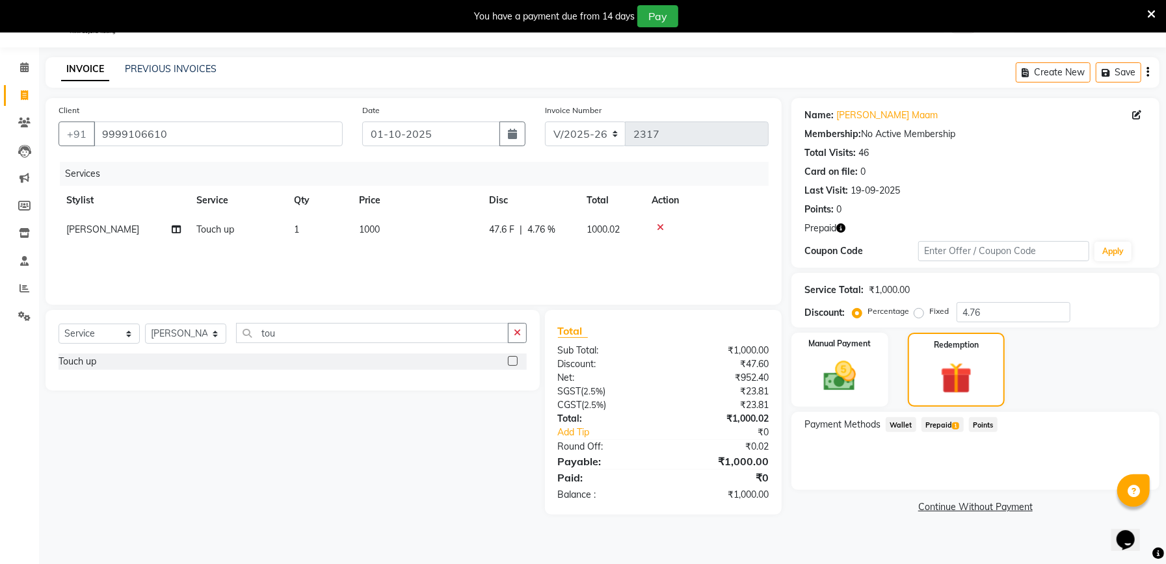
click at [950, 422] on span "Prepaid 1" at bounding box center [942, 424] width 42 height 15
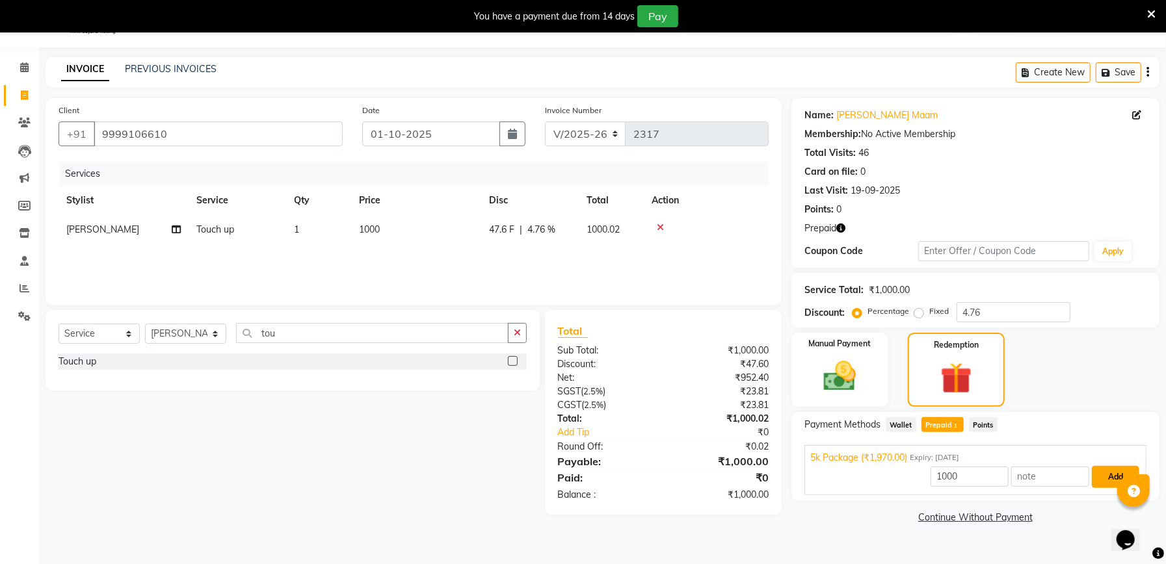
click at [1095, 476] on button "Add" at bounding box center [1114, 477] width 47 height 22
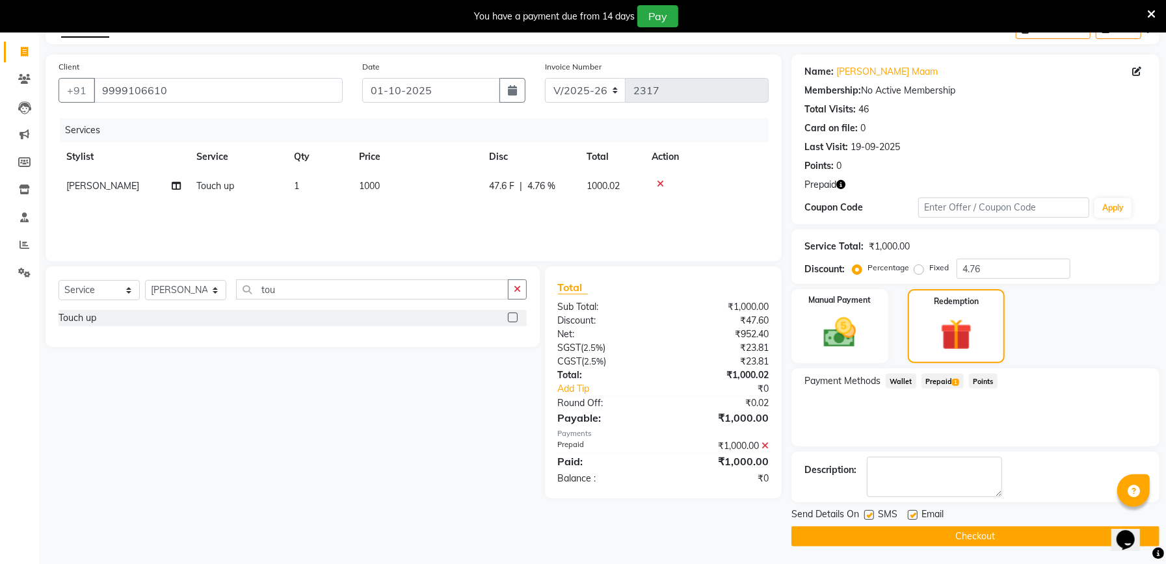
scroll to position [79, 0]
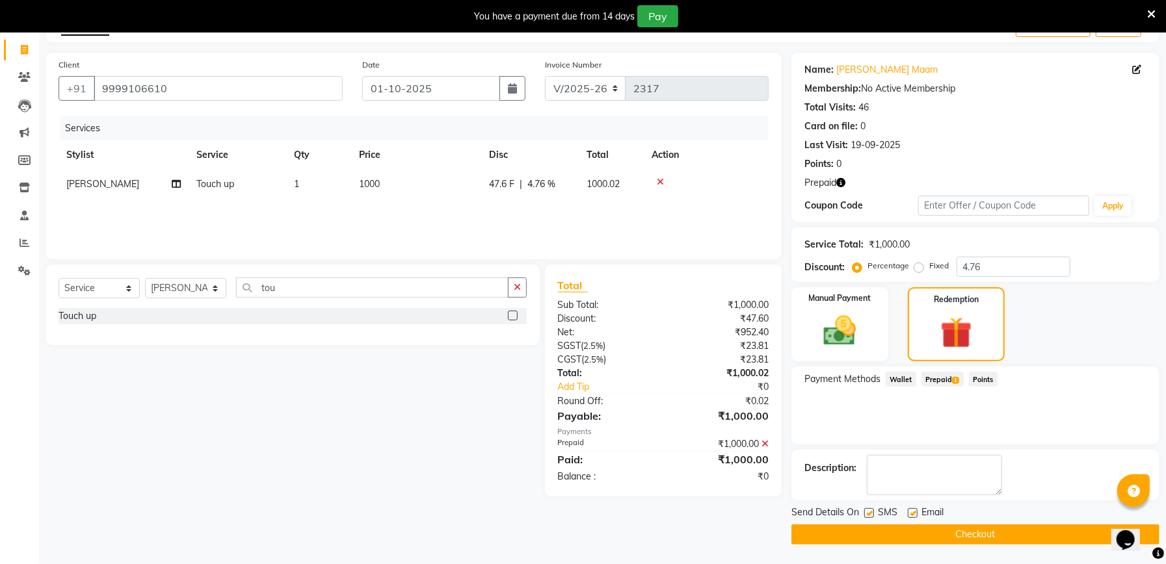
click at [872, 515] on label at bounding box center [869, 513] width 10 height 10
click at [872, 515] on input "checkbox" at bounding box center [868, 514] width 8 height 8
checkbox input "false"
click at [963, 533] on button "Checkout" at bounding box center [975, 535] width 368 height 20
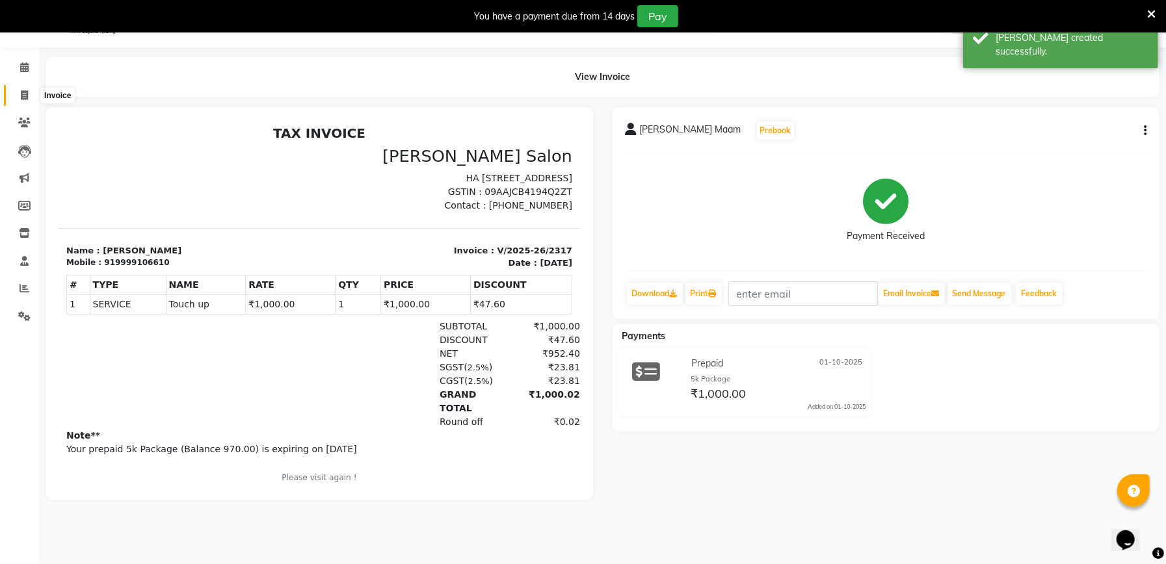
click at [25, 94] on icon at bounding box center [24, 95] width 7 height 10
select select "service"
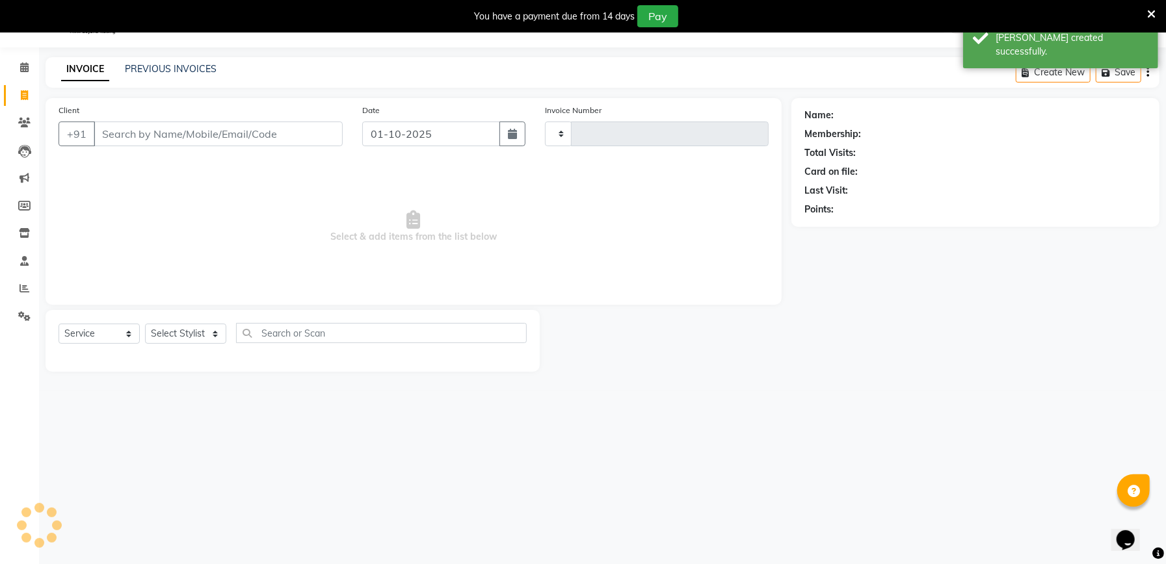
type input "2318"
select select "6961"
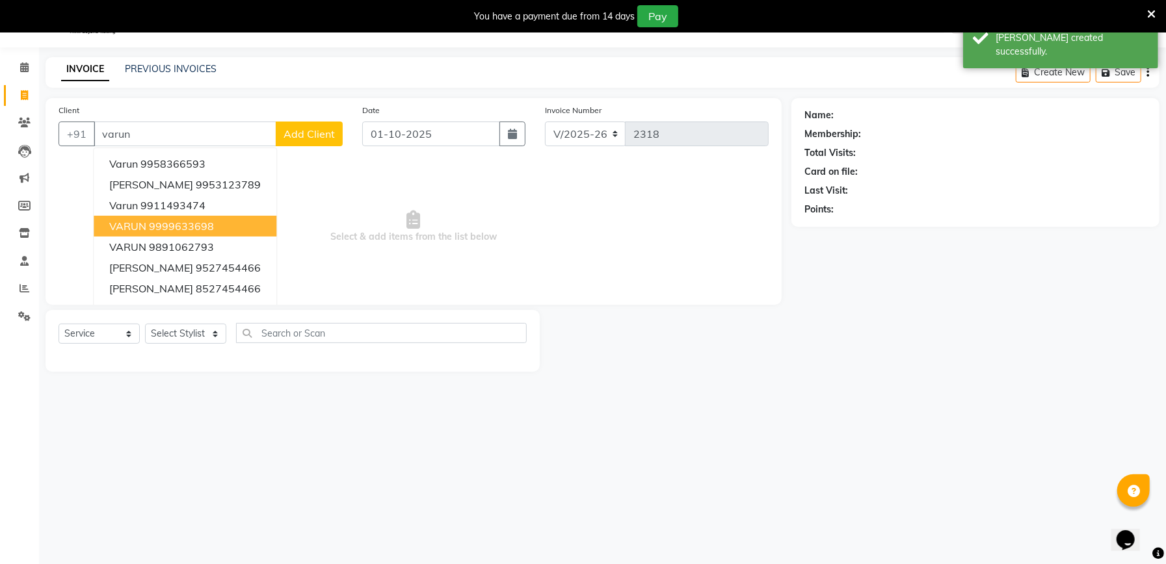
click at [211, 222] on ngb-highlight "9999633698" at bounding box center [181, 226] width 65 height 13
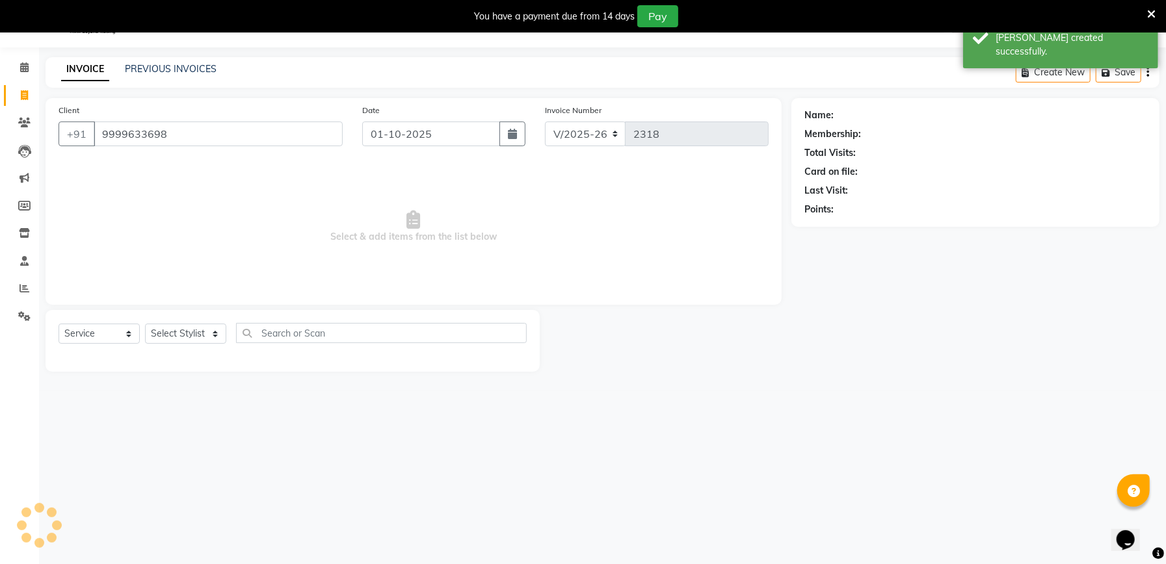
type input "9999633698"
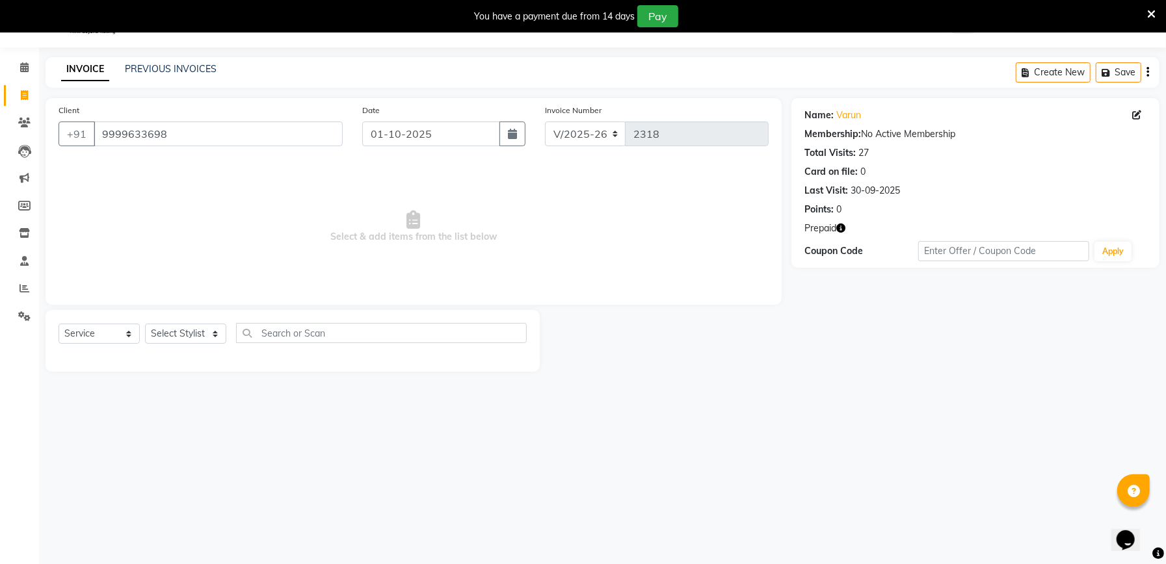
click at [841, 229] on icon "button" at bounding box center [840, 228] width 9 height 9
click at [181, 333] on select "Select Stylist Abhishek [PERSON_NAME] [PERSON_NAME] [PERSON_NAME] Manager [PERS…" at bounding box center [185, 334] width 81 height 20
click at [190, 333] on select "Select Stylist Abhishek [PERSON_NAME] [PERSON_NAME] [PERSON_NAME] Manager [PERS…" at bounding box center [185, 334] width 81 height 20
select select "57331"
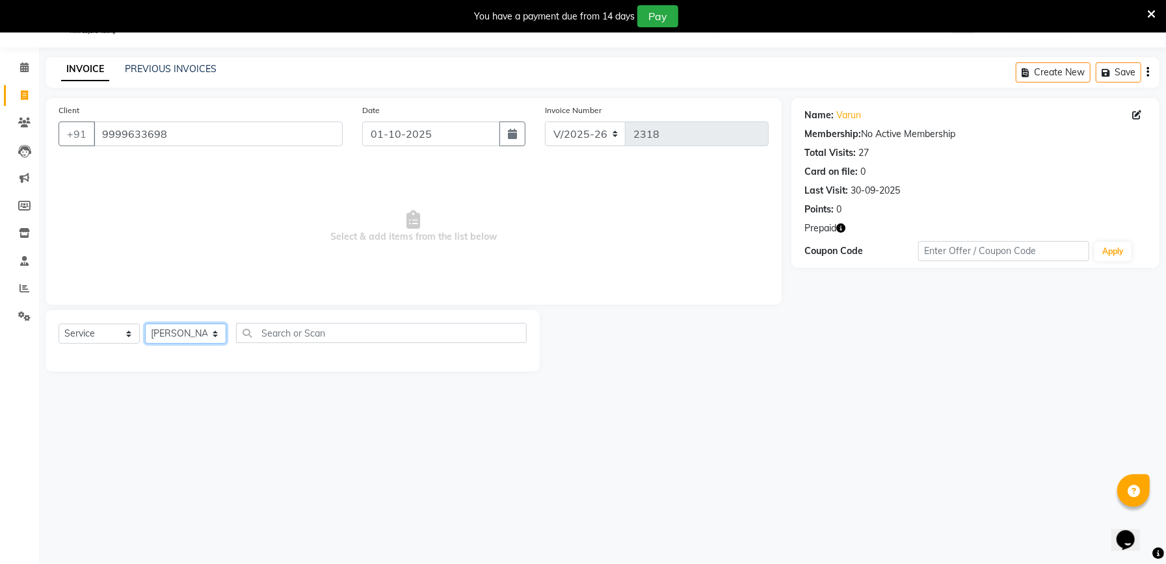
click at [145, 324] on select "Select Stylist Abhishek [PERSON_NAME] [PERSON_NAME] [PERSON_NAME] Manager [PERS…" at bounding box center [185, 334] width 81 height 20
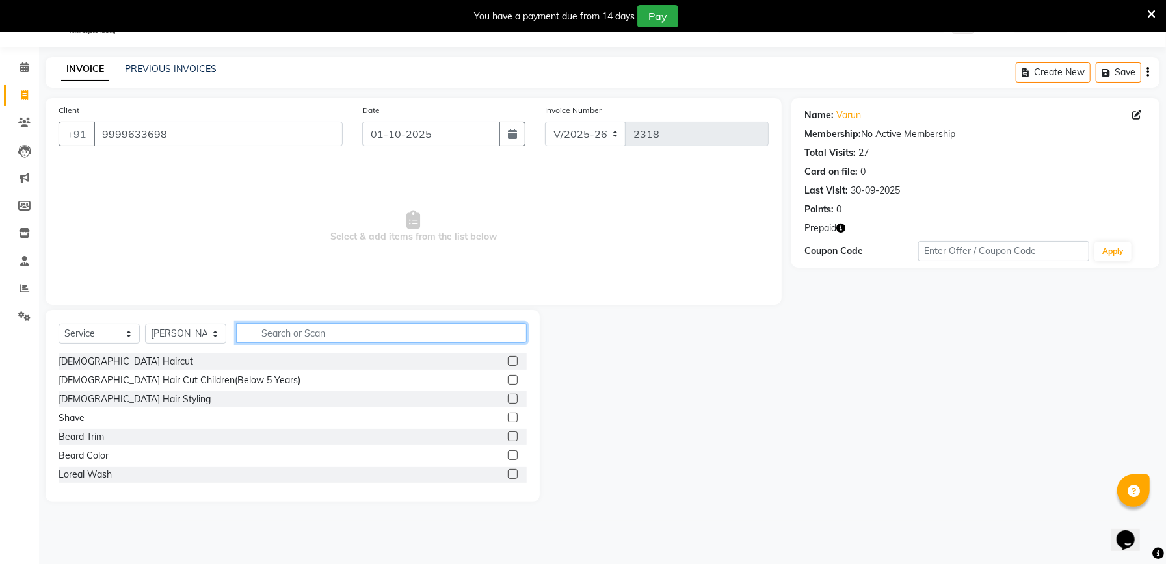
click at [350, 332] on input "text" at bounding box center [381, 333] width 291 height 20
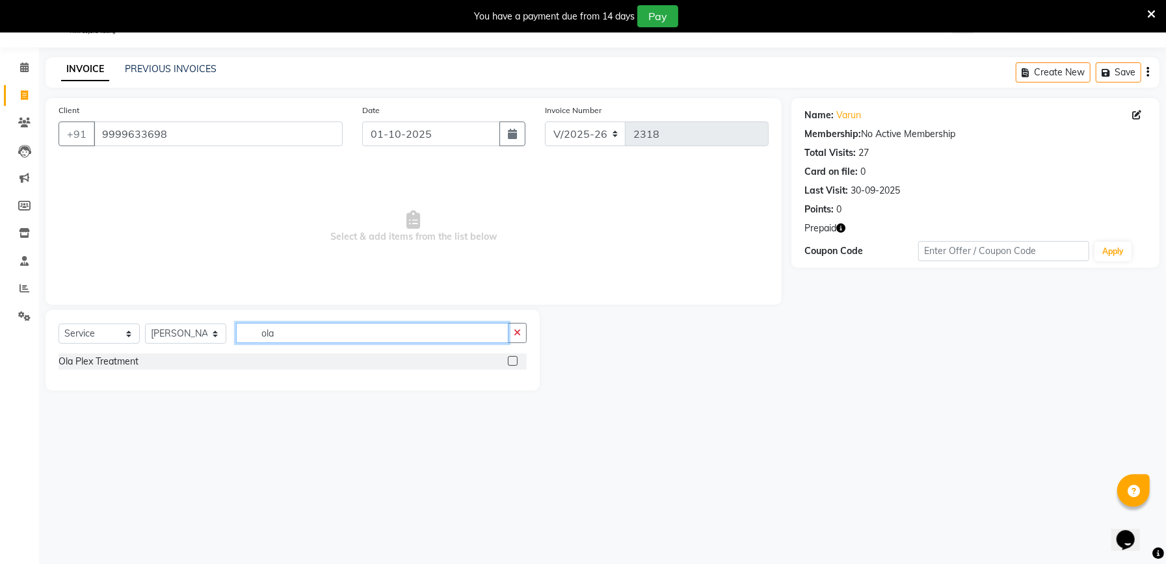
type input "ola"
click at [513, 359] on label at bounding box center [513, 361] width 10 height 10
click at [513, 359] on input "checkbox" at bounding box center [512, 362] width 8 height 8
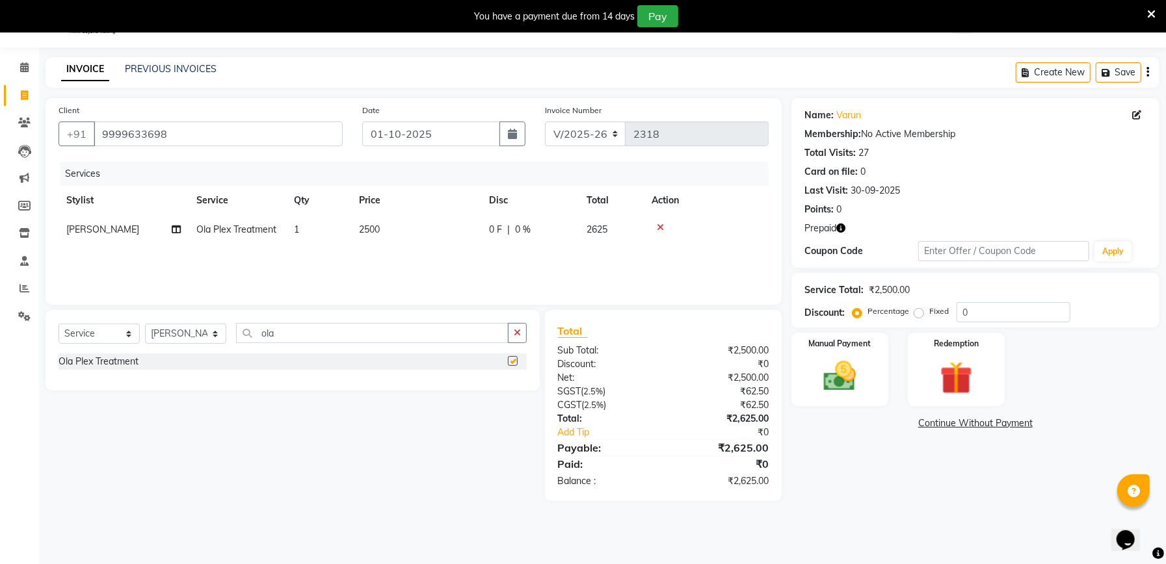
checkbox input "false"
click at [1030, 307] on input "0" at bounding box center [1013, 312] width 114 height 20
type input "4.76"
click at [958, 388] on img at bounding box center [955, 378] width 55 height 42
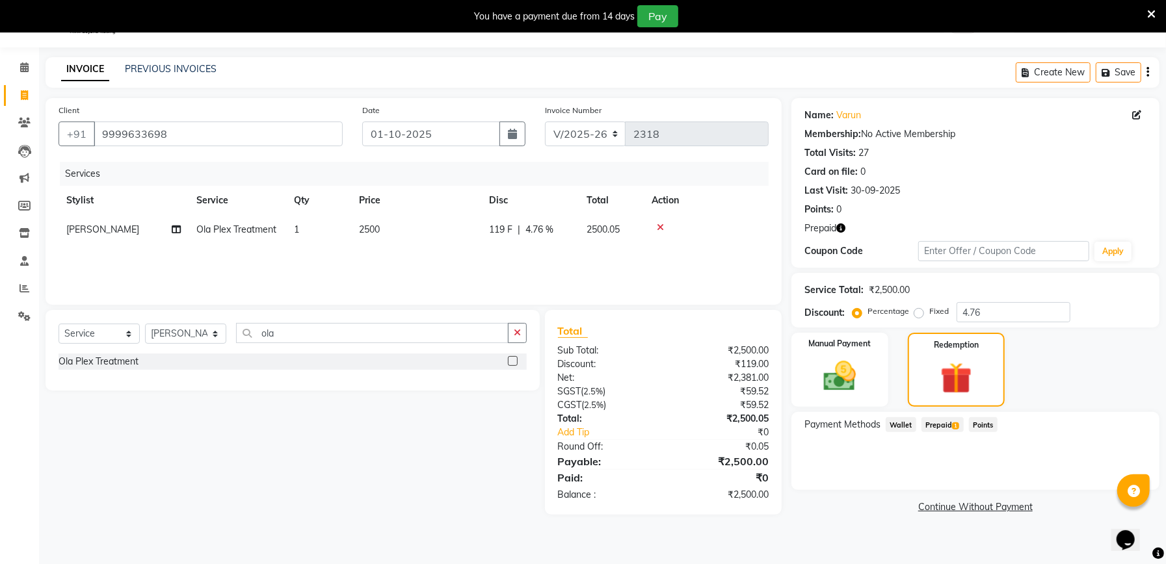
click at [947, 426] on span "Prepaid 1" at bounding box center [942, 424] width 42 height 15
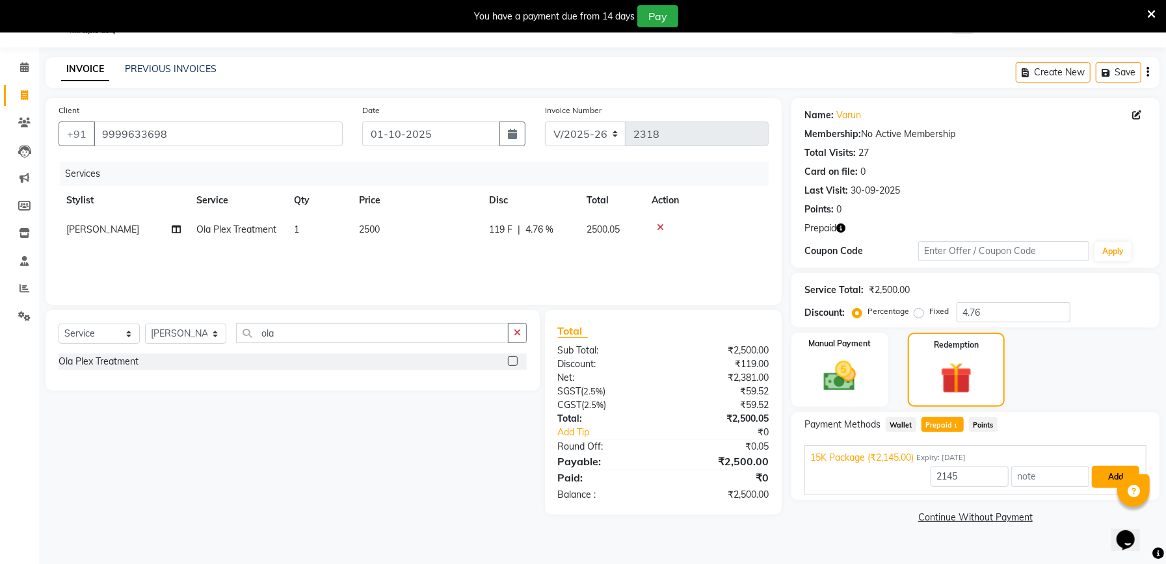
click at [1105, 473] on button "Add" at bounding box center [1114, 477] width 47 height 22
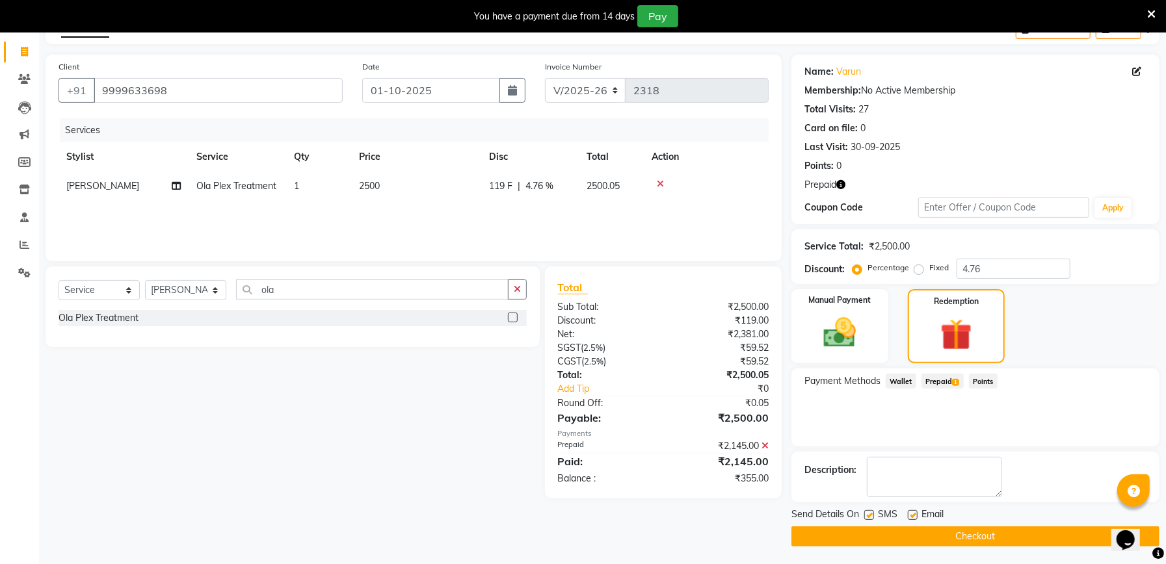
scroll to position [79, 0]
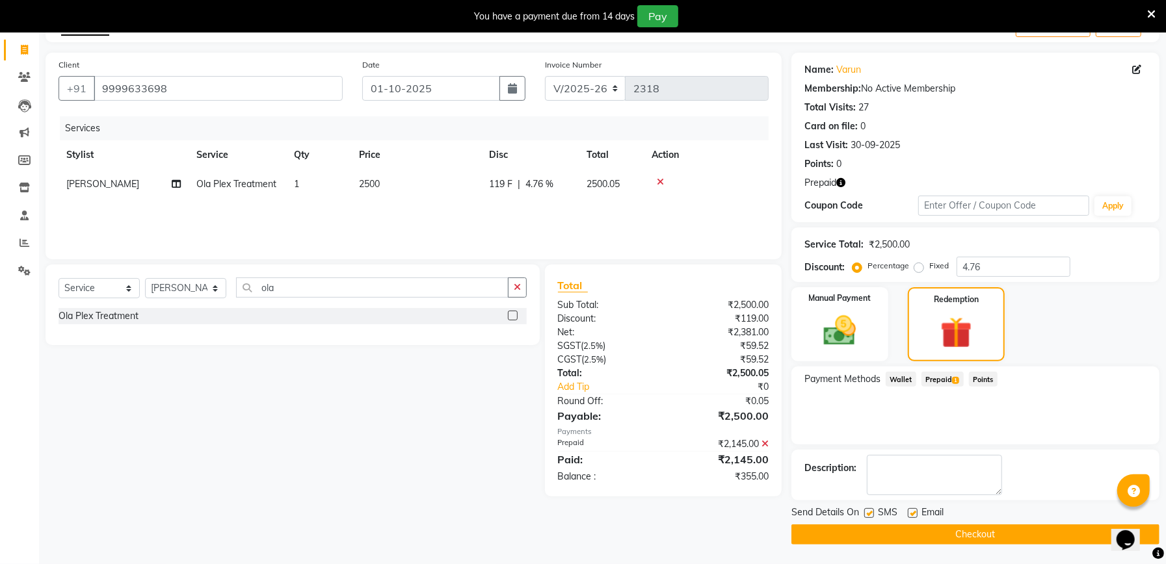
click at [867, 515] on label at bounding box center [869, 513] width 10 height 10
click at [867, 515] on input "checkbox" at bounding box center [868, 514] width 8 height 8
checkbox input "false"
click at [853, 331] on img at bounding box center [839, 330] width 55 height 39
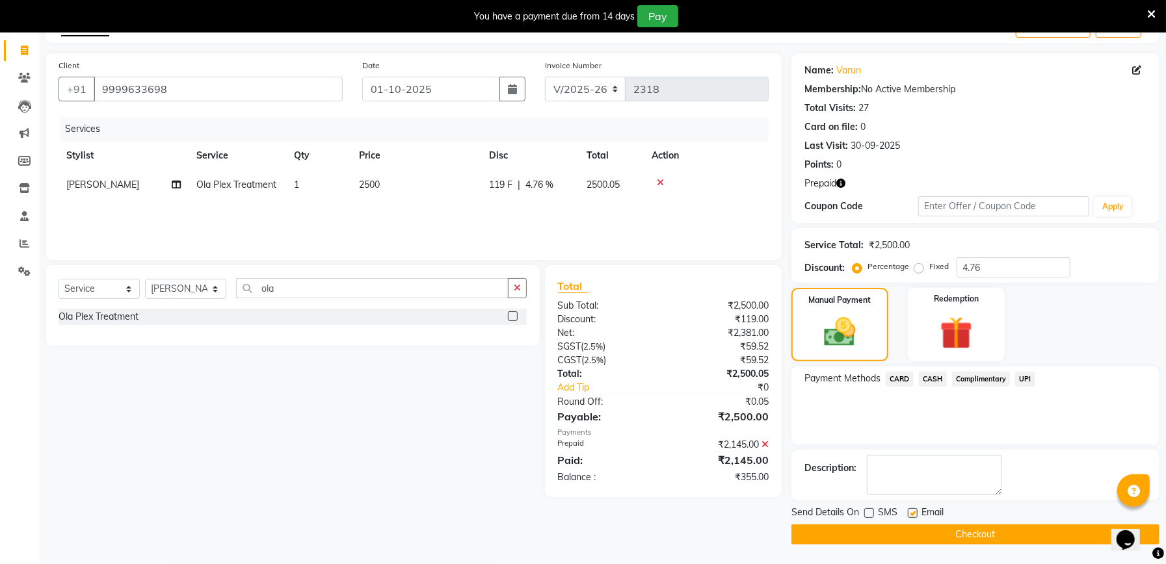
click at [932, 378] on span "CASH" at bounding box center [933, 379] width 28 height 15
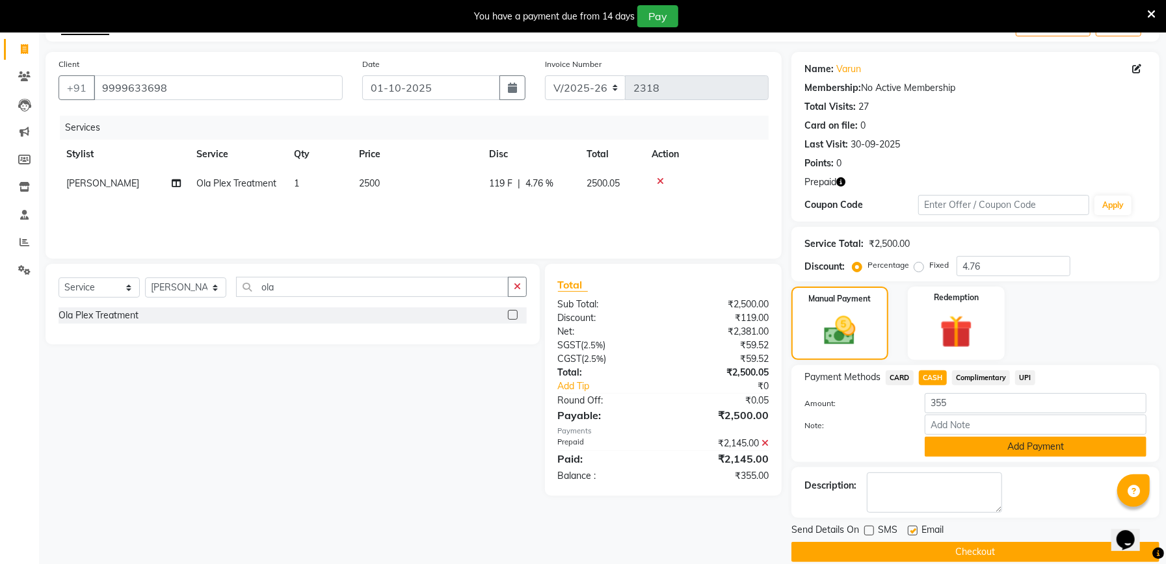
click at [997, 443] on button "Add Payment" at bounding box center [1035, 447] width 222 height 20
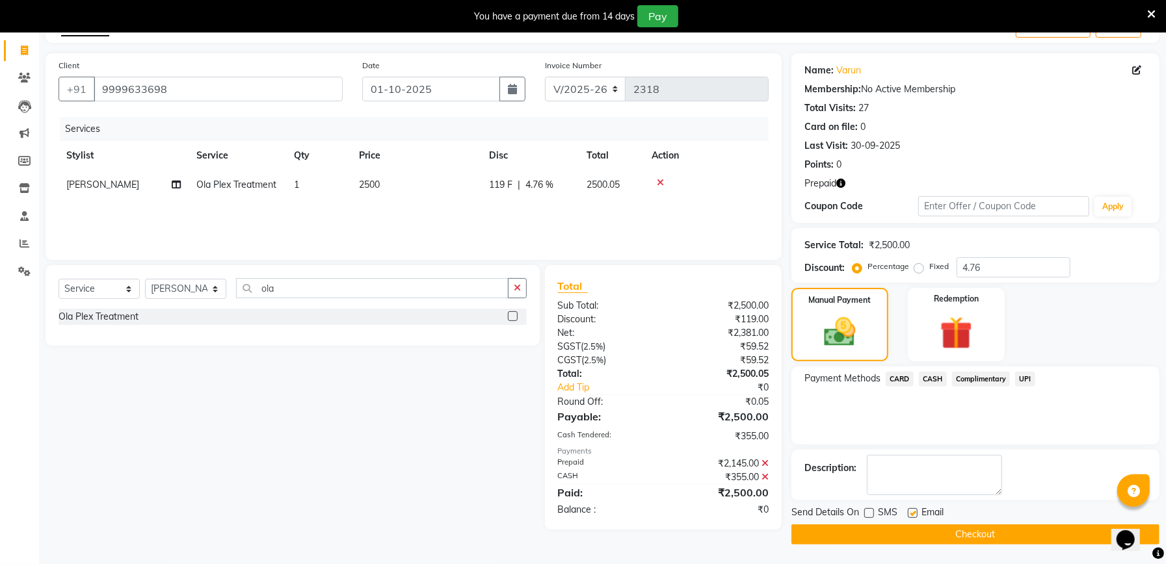
scroll to position [78, 0]
click at [993, 540] on button "Checkout" at bounding box center [975, 535] width 368 height 20
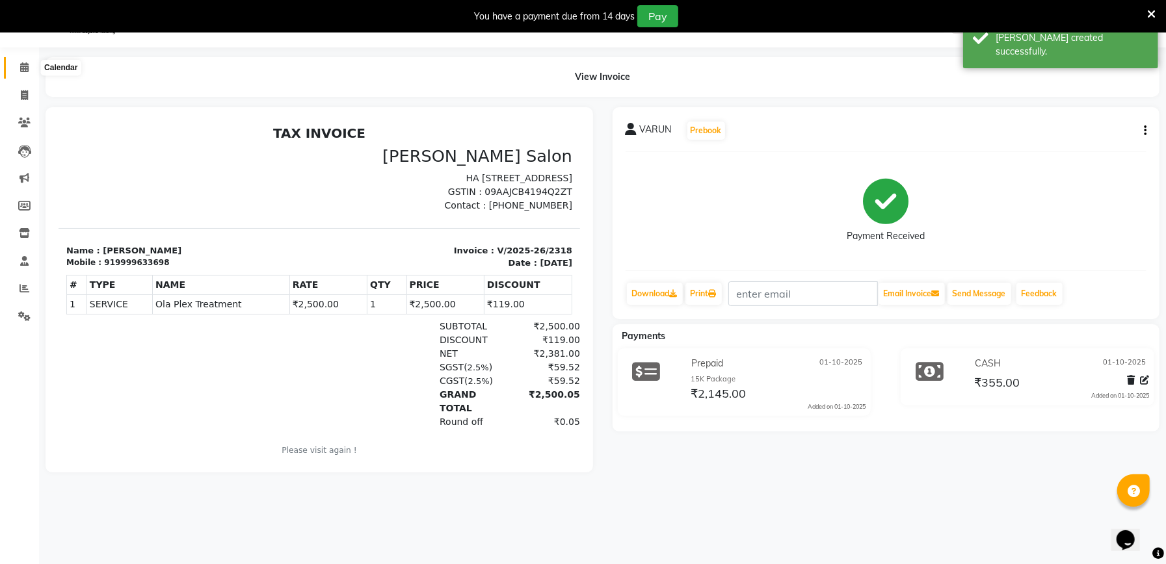
click at [21, 68] on icon at bounding box center [24, 67] width 8 height 10
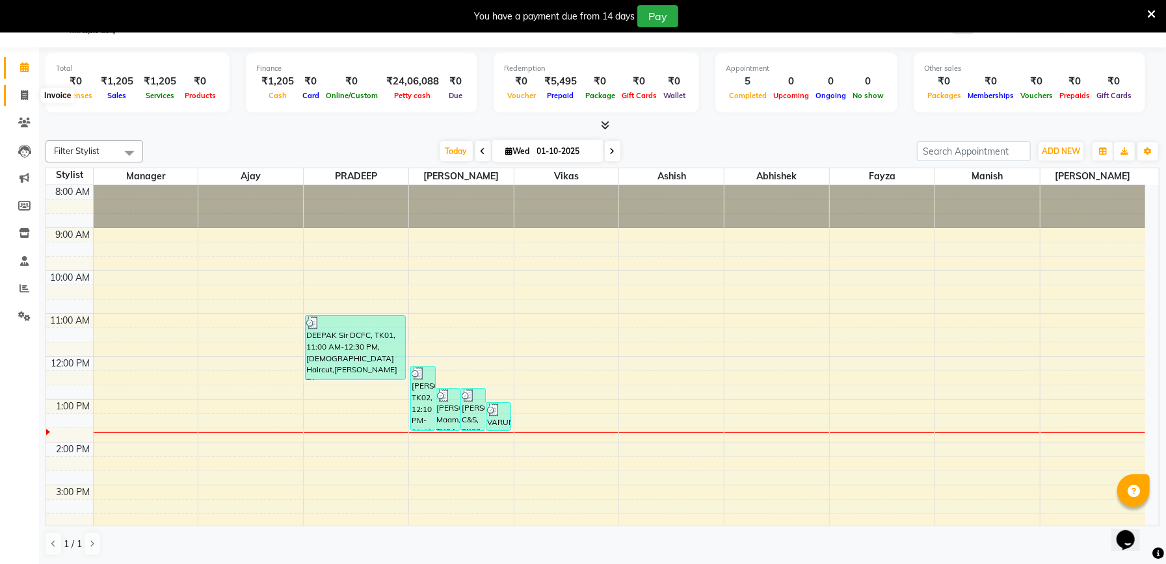
click at [19, 97] on span at bounding box center [24, 95] width 23 height 15
select select "service"
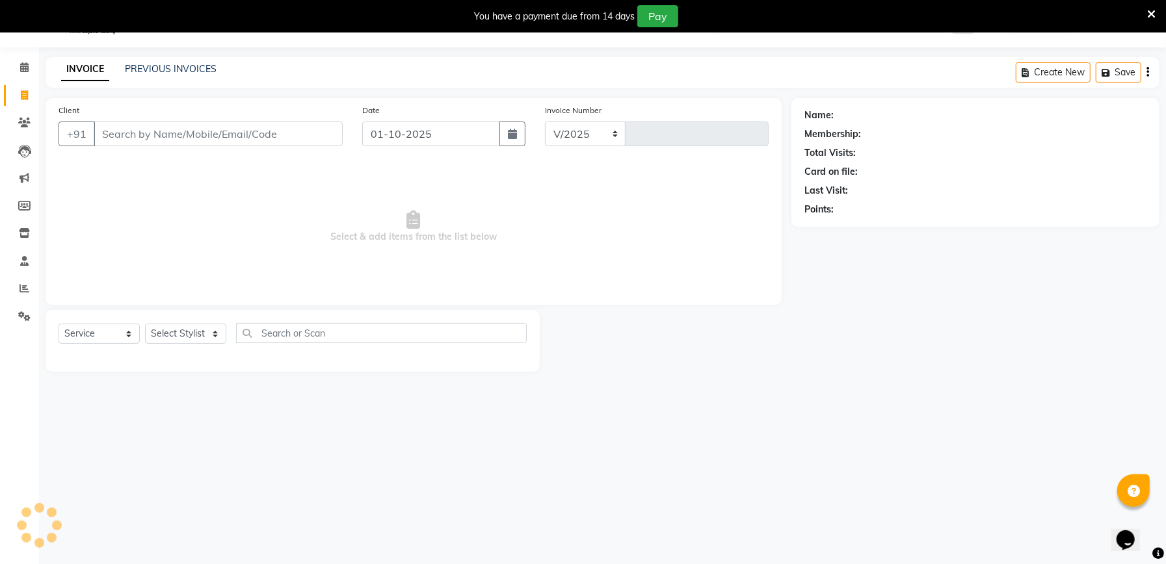
select select "6961"
type input "2319"
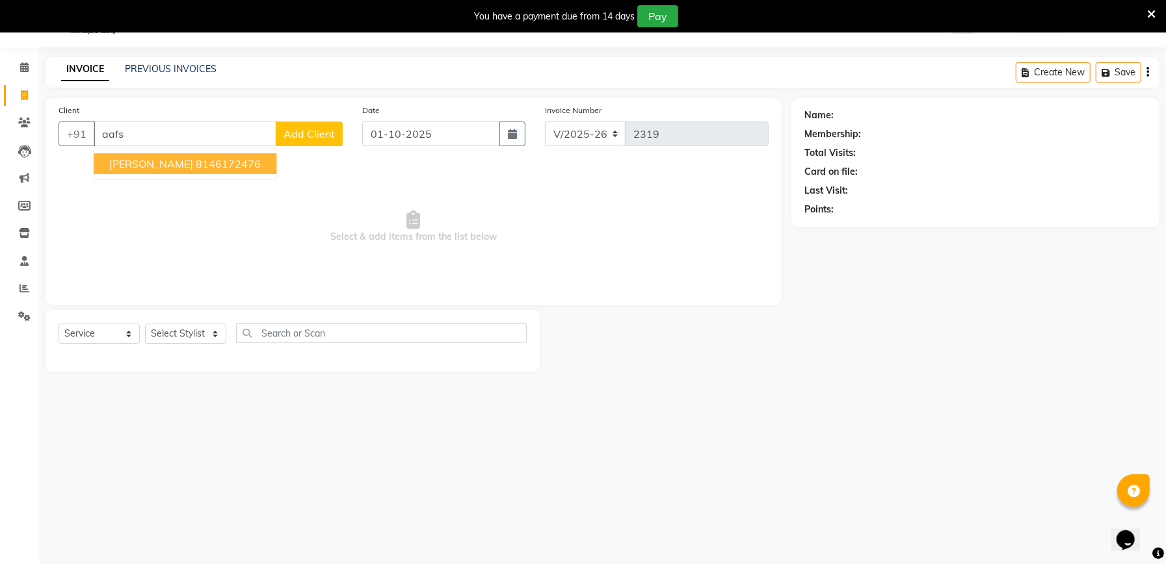
click at [196, 163] on ngb-highlight "8146172476" at bounding box center [228, 163] width 65 height 13
type input "8146172476"
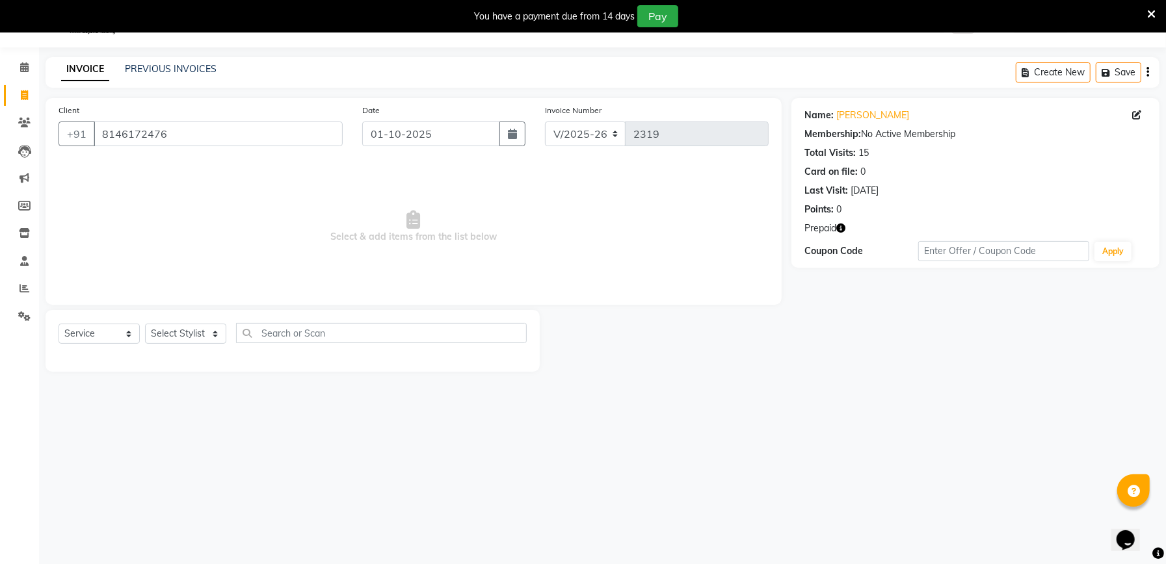
click at [840, 228] on icon "button" at bounding box center [840, 228] width 9 height 9
click at [185, 333] on select "Select Stylist Abhishek [PERSON_NAME] [PERSON_NAME] [PERSON_NAME] Manager [PERS…" at bounding box center [185, 334] width 81 height 20
select select "67550"
click at [145, 324] on select "Select Stylist Abhishek [PERSON_NAME] [PERSON_NAME] [PERSON_NAME] Manager [PERS…" at bounding box center [185, 334] width 81 height 20
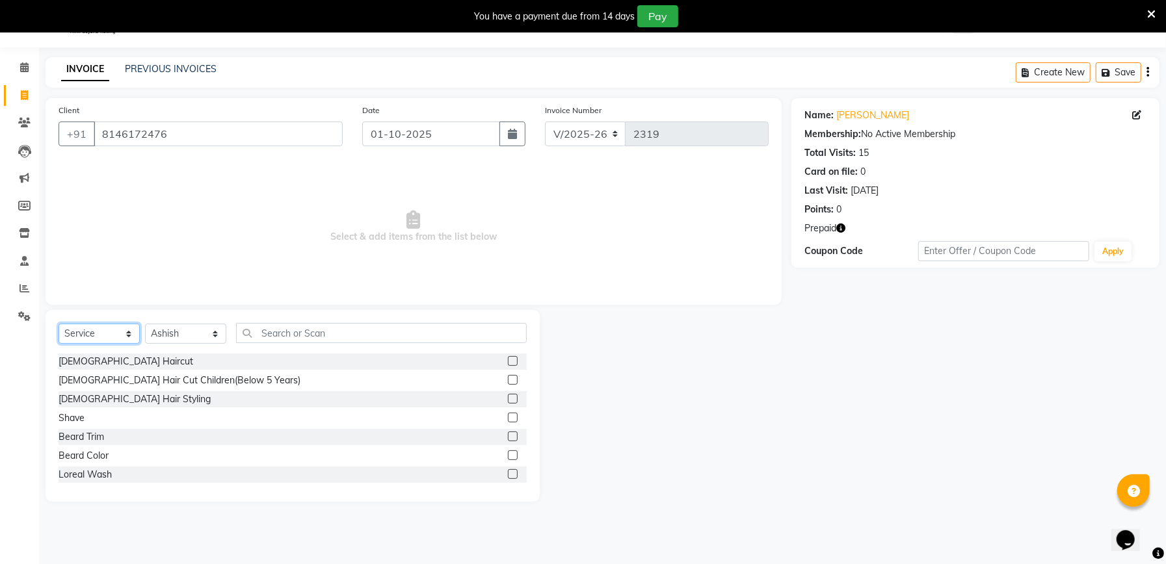
click at [82, 331] on select "Select Service Product Membership Package Voucher Prepaid Gift Card" at bounding box center [99, 334] width 81 height 20
select select "P"
click at [59, 324] on select "Select Service Product Membership Package Voucher Prepaid Gift Card" at bounding box center [99, 334] width 81 height 20
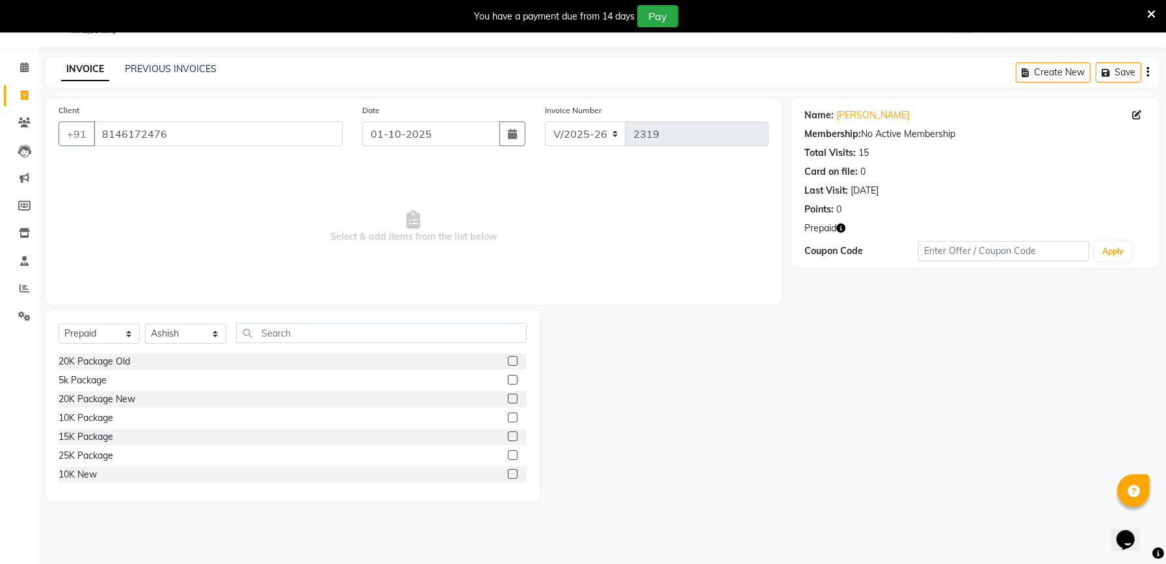
click at [508, 420] on label at bounding box center [513, 418] width 10 height 10
click at [508, 420] on input "checkbox" at bounding box center [512, 418] width 8 height 8
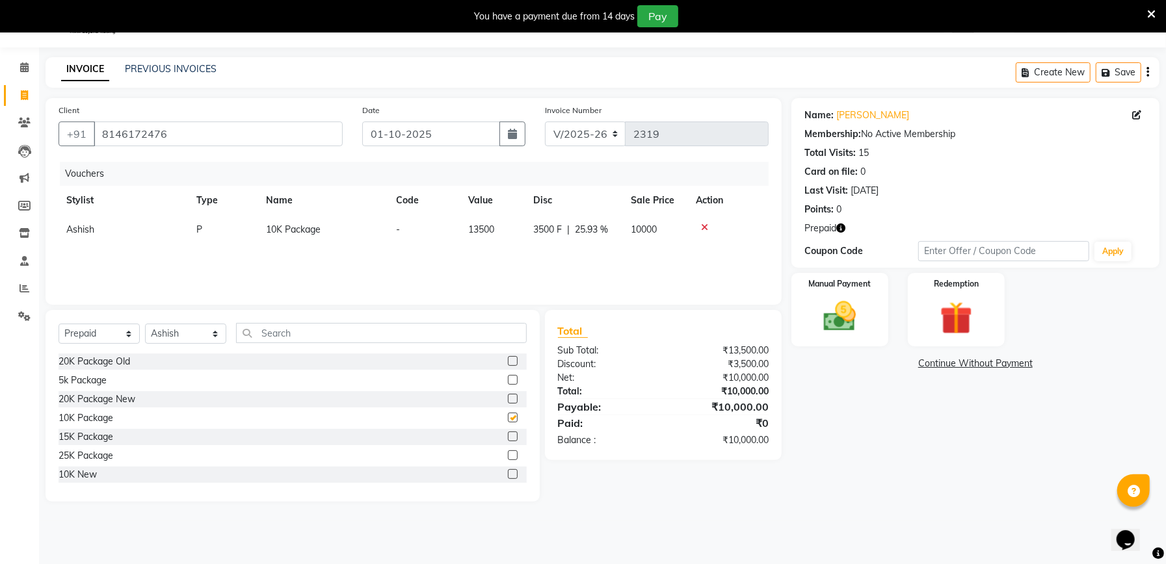
checkbox input "false"
click at [848, 318] on img at bounding box center [839, 316] width 55 height 39
click at [1028, 368] on span "UPI" at bounding box center [1025, 364] width 20 height 15
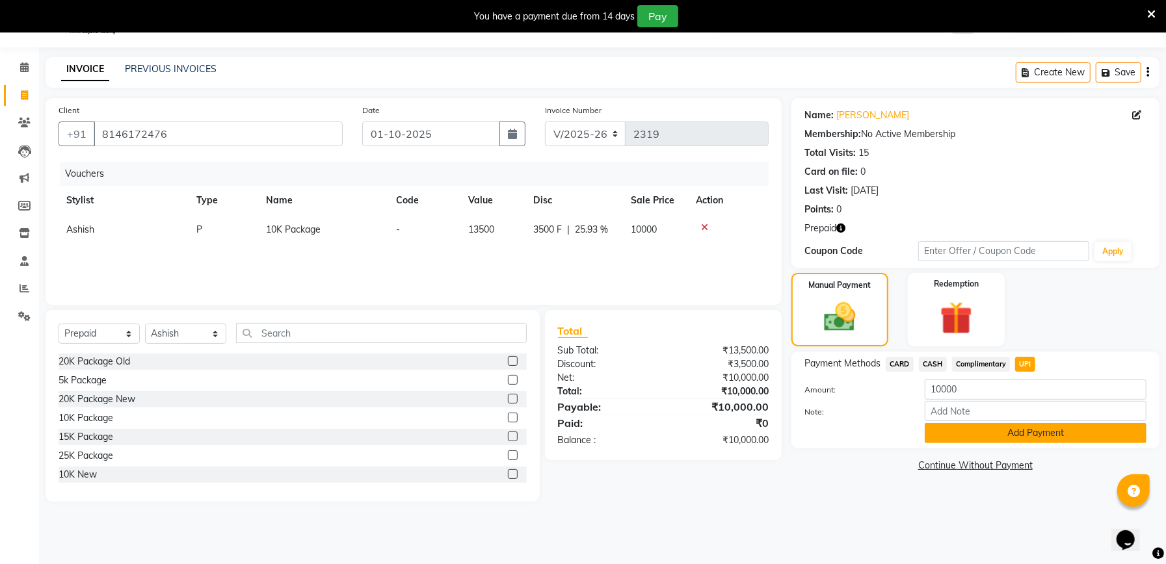
click at [1056, 430] on button "Add Payment" at bounding box center [1035, 433] width 222 height 20
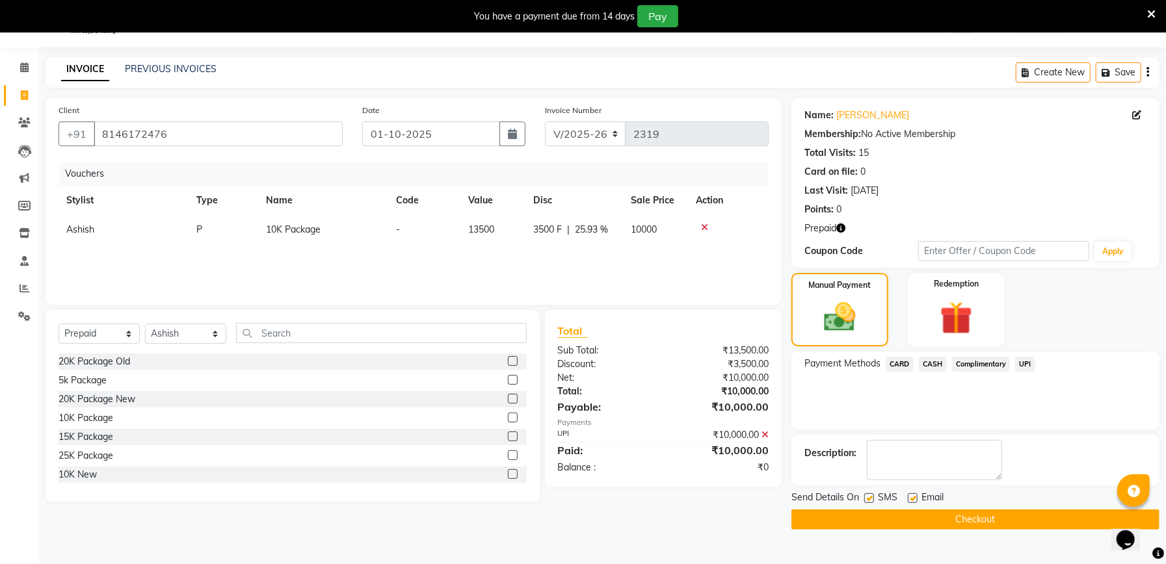
click at [984, 512] on button "Checkout" at bounding box center [975, 520] width 368 height 20
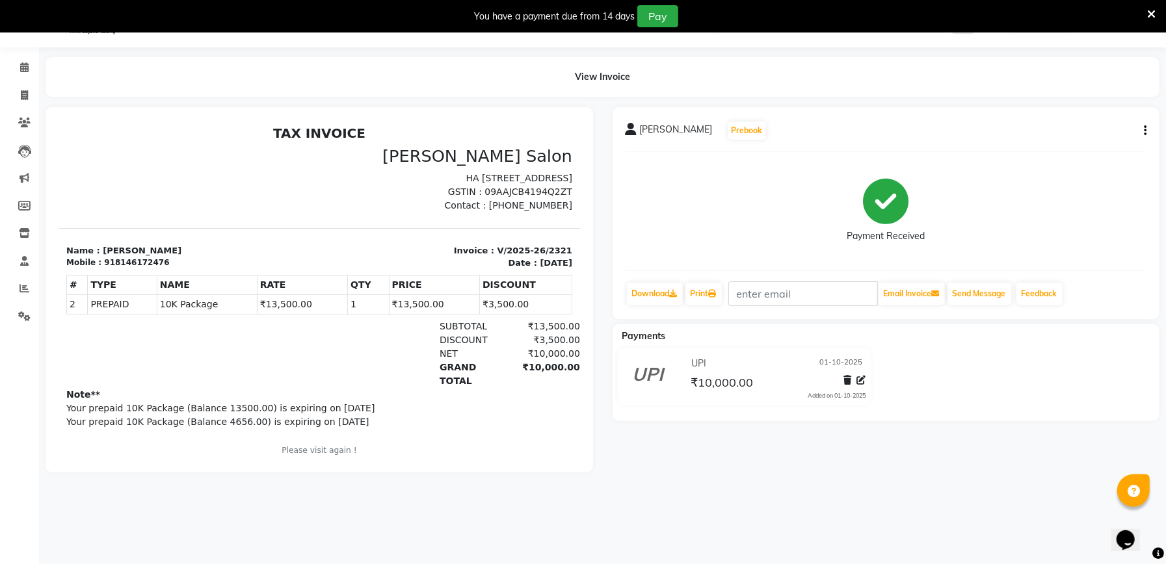
click at [122, 264] on div "918146172476" at bounding box center [135, 262] width 65 height 12
copy div "918146172476"
click at [25, 92] on icon at bounding box center [24, 95] width 7 height 10
select select "service"
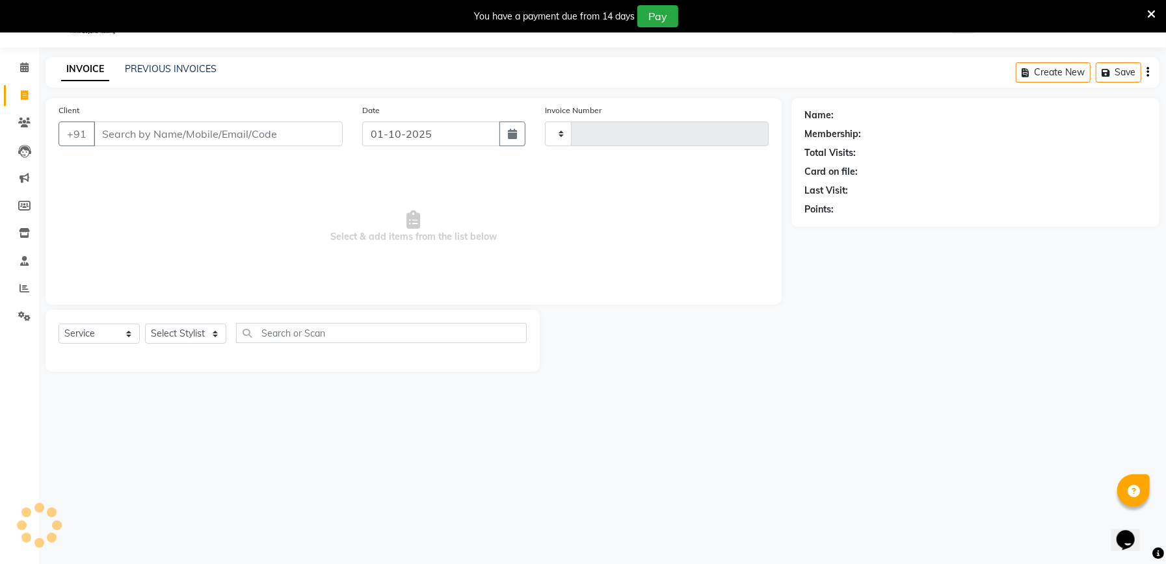
type input "918146172476"
type input "2322"
type input "918146172476"
select select "6961"
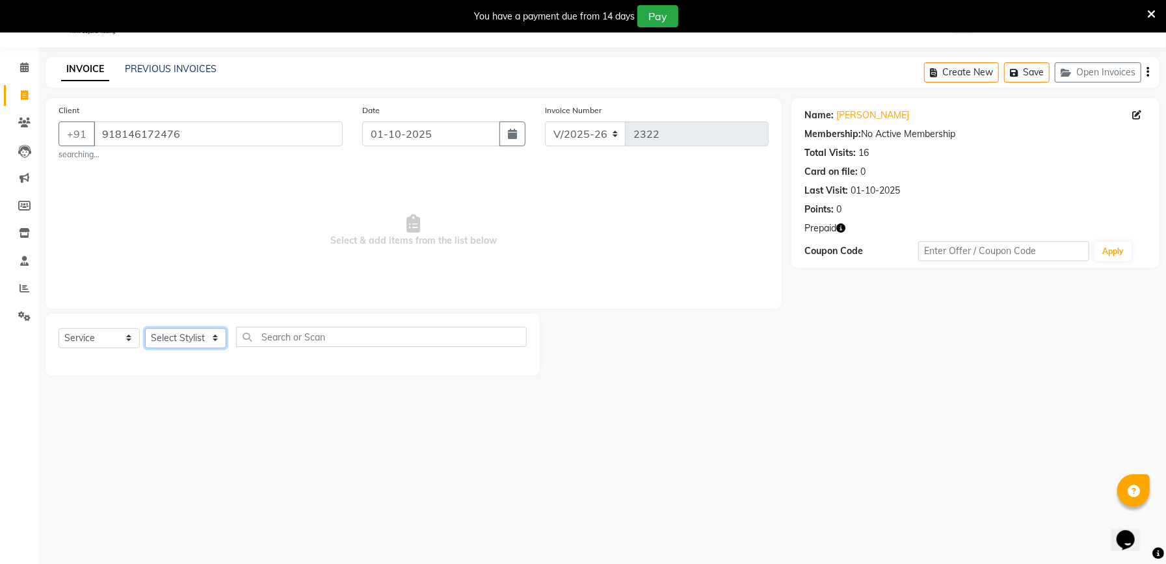
click at [193, 335] on select "Select Stylist Abhishek [PERSON_NAME] [PERSON_NAME] [PERSON_NAME] Manager [PERS…" at bounding box center [185, 338] width 81 height 20
select select "57331"
click at [145, 328] on select "Select Stylist Abhishek [PERSON_NAME] [PERSON_NAME] [PERSON_NAME] Manager [PERS…" at bounding box center [185, 338] width 81 height 20
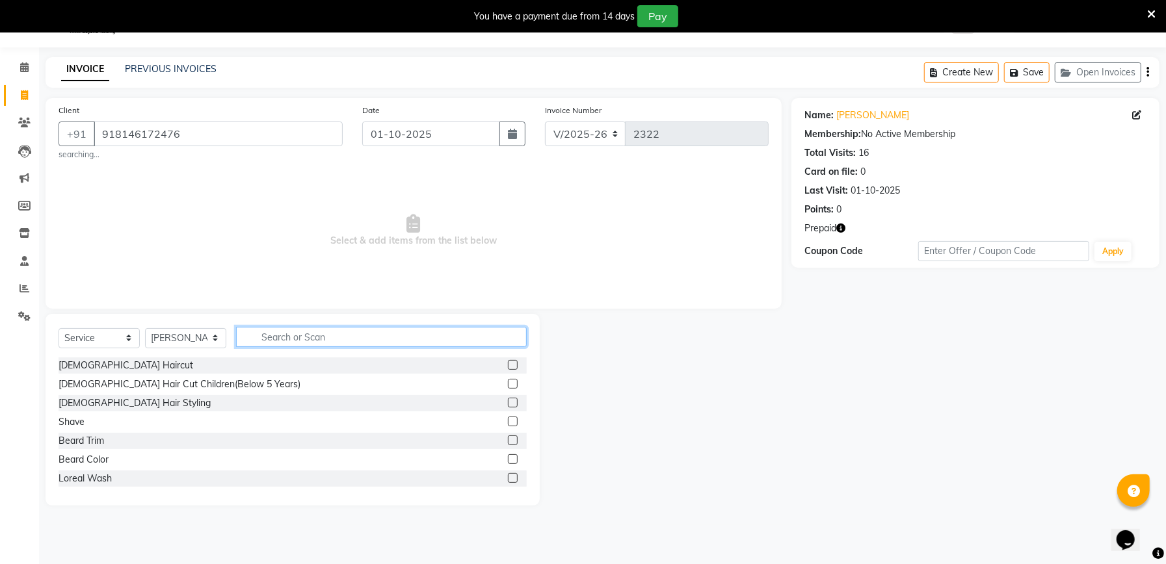
click at [347, 327] on input "text" at bounding box center [381, 337] width 291 height 20
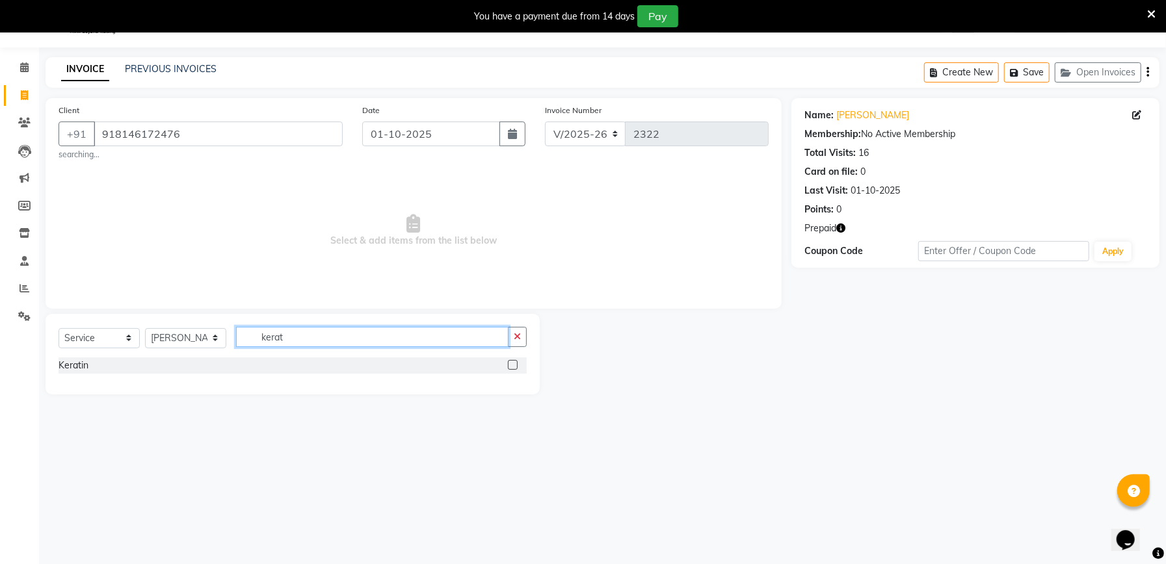
type input "kerat"
click at [513, 365] on label at bounding box center [513, 365] width 10 height 10
click at [513, 365] on input "checkbox" at bounding box center [512, 365] width 8 height 8
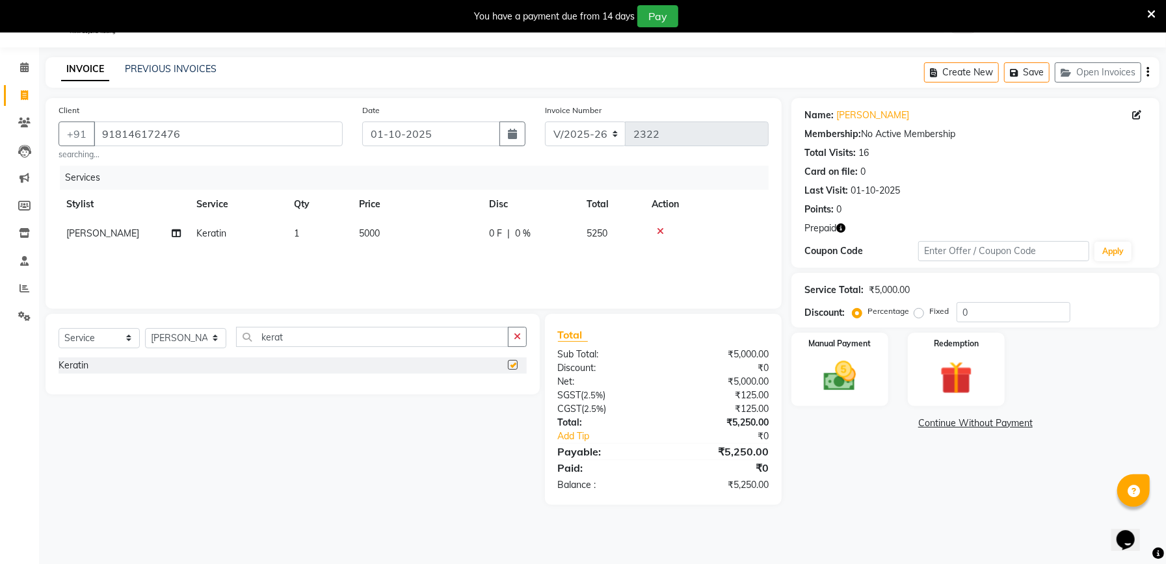
checkbox input "false"
click at [360, 231] on span "5000" at bounding box center [369, 234] width 21 height 12
select select "57331"
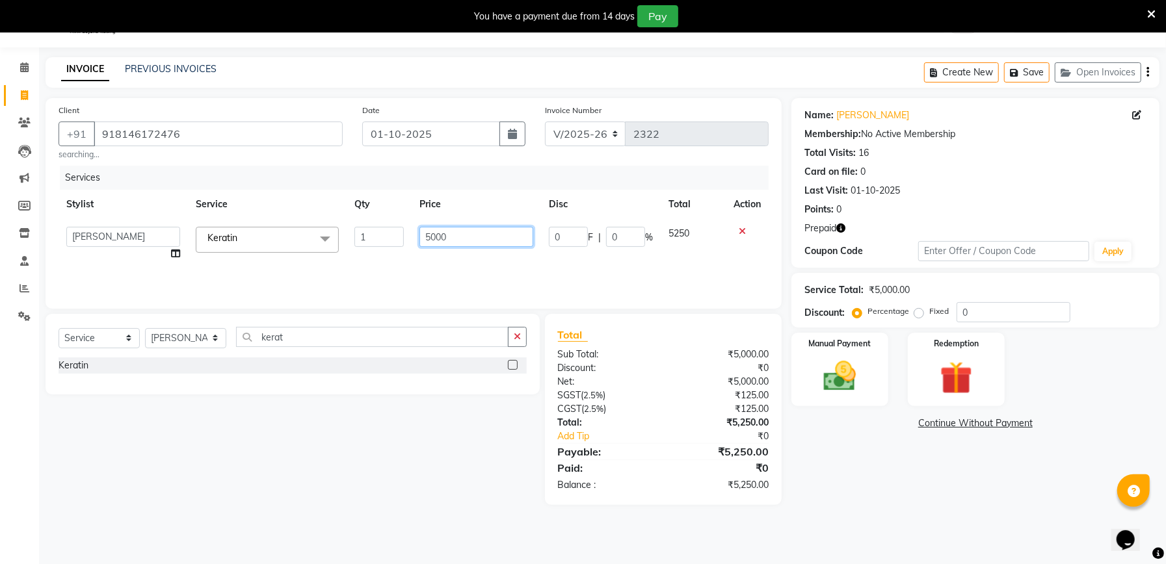
click at [426, 235] on input "5000" at bounding box center [476, 237] width 114 height 20
type input "6000"
click at [460, 258] on div "Services Stylist Service Qty Price Disc Total Action Abhishek Ajay Ashish Fayza…" at bounding box center [414, 231] width 710 height 130
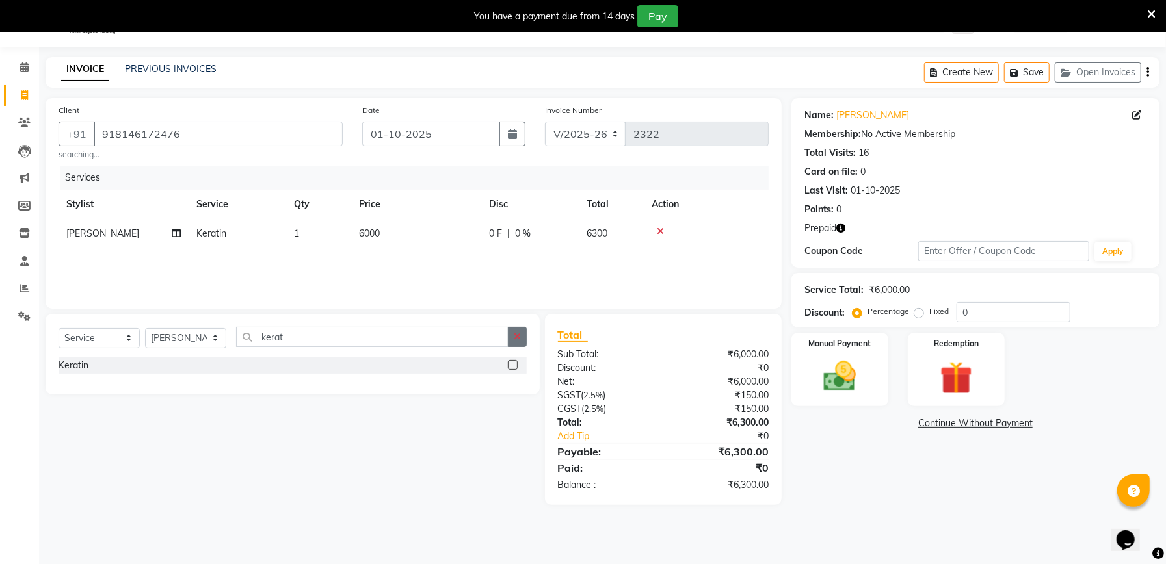
click at [521, 337] on button "button" at bounding box center [517, 337] width 19 height 20
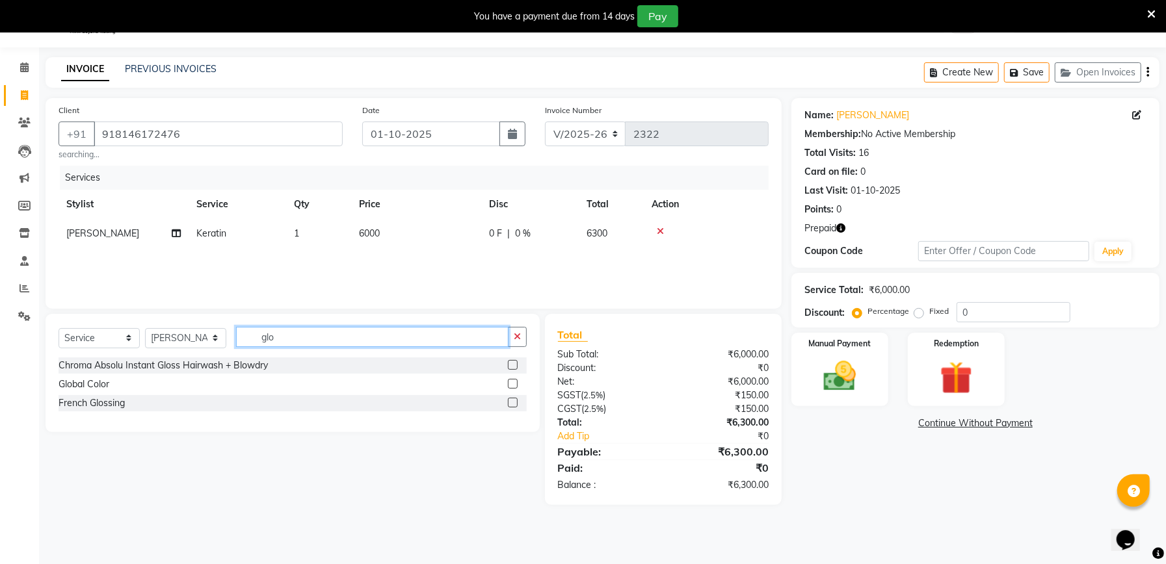
type input "glo"
click at [508, 382] on label at bounding box center [513, 384] width 10 height 10
click at [508, 382] on input "checkbox" at bounding box center [512, 384] width 8 height 8
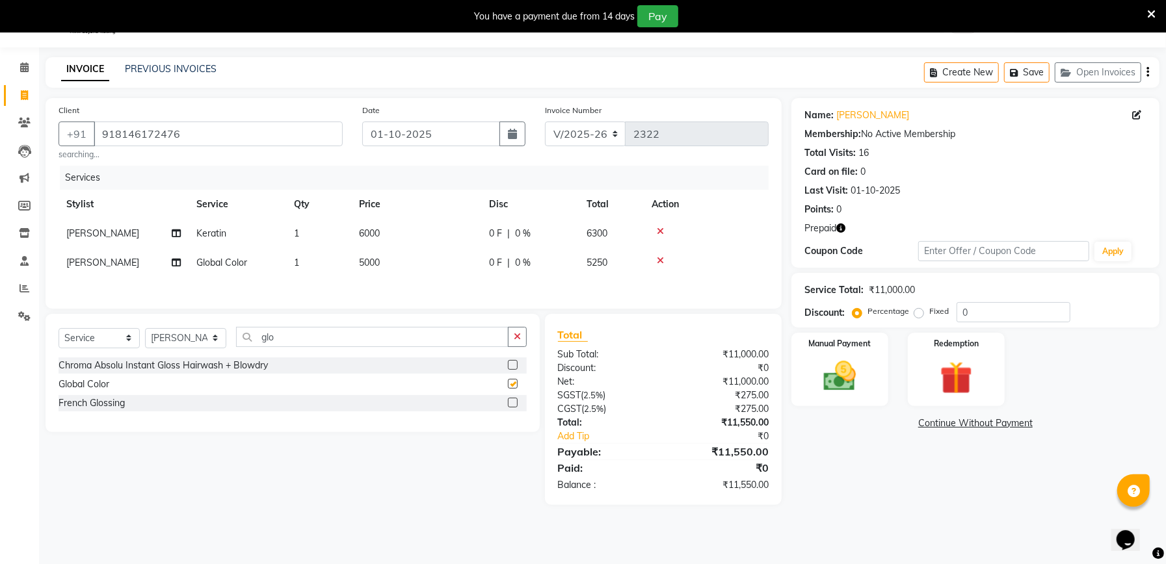
click at [424, 270] on td "5000" at bounding box center [416, 262] width 130 height 29
checkbox input "false"
select select "57331"
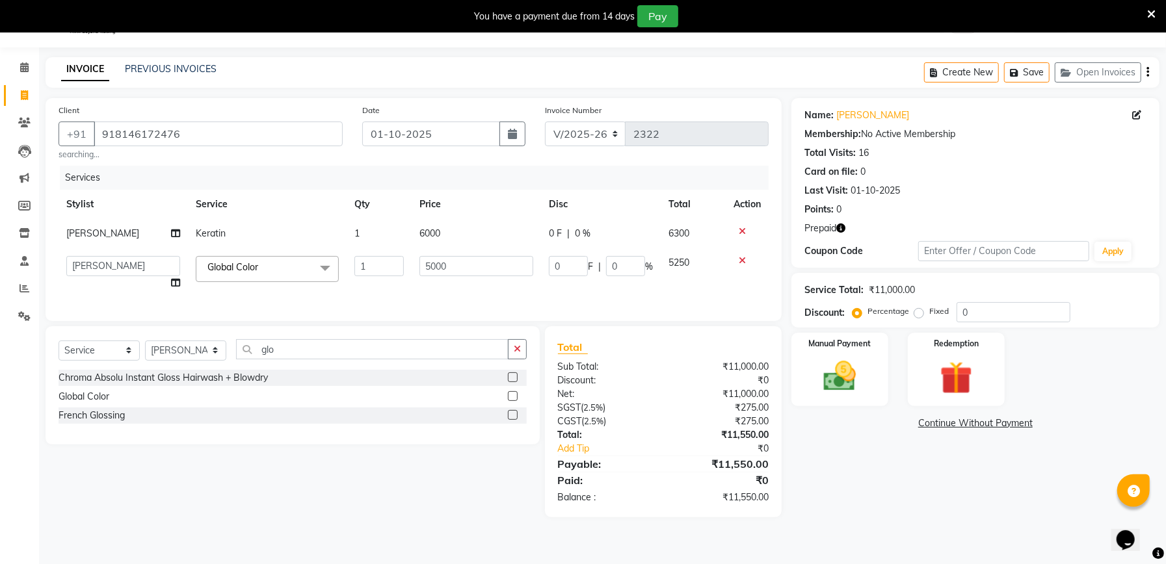
click at [916, 499] on div "Name: Aafsha Membership: No Active Membership Total Visits: 16 Card on file: 0 …" at bounding box center [980, 307] width 378 height 419
click at [957, 378] on img at bounding box center [955, 378] width 55 height 42
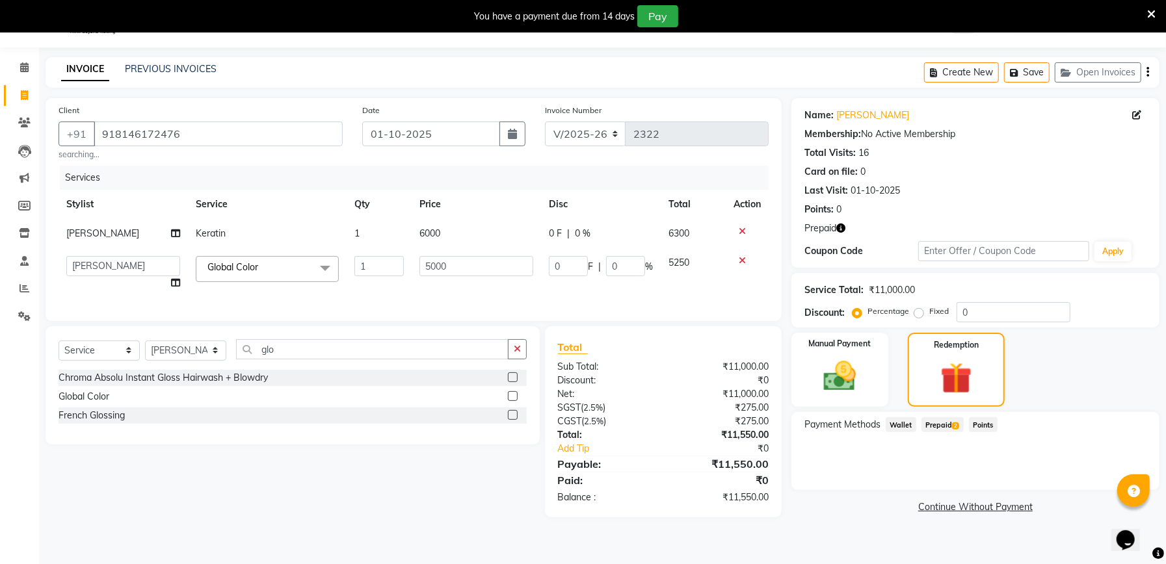
click at [935, 424] on span "Prepaid 2" at bounding box center [942, 424] width 42 height 15
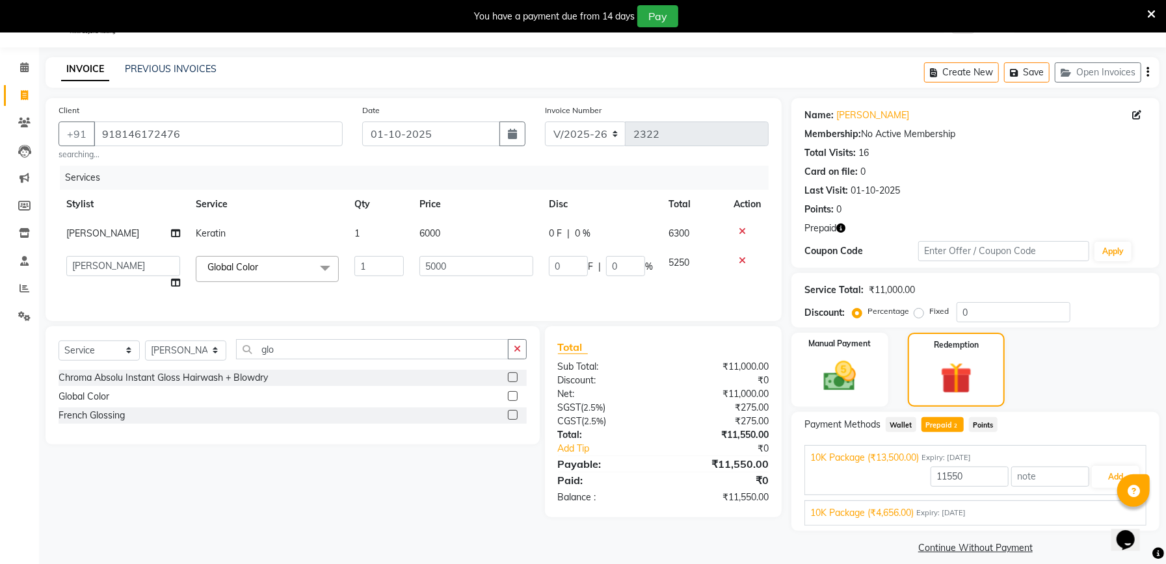
click at [883, 518] on span "10K Package (₹4,656.00)" at bounding box center [861, 513] width 103 height 14
click at [1105, 507] on button "Add" at bounding box center [1114, 508] width 47 height 22
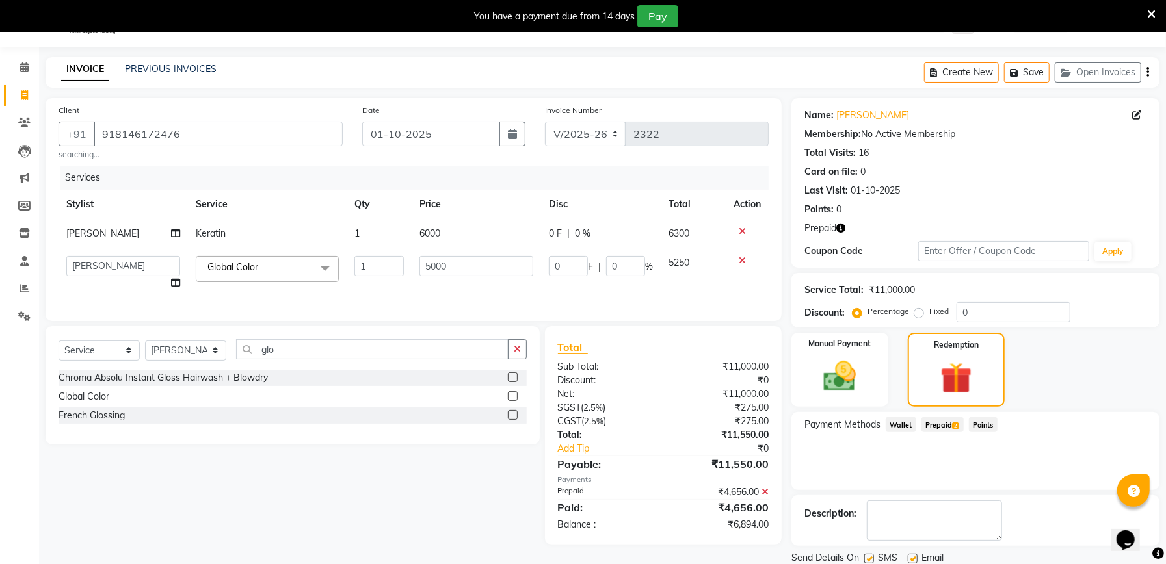
click at [943, 417] on span "Prepaid 2" at bounding box center [942, 424] width 42 height 15
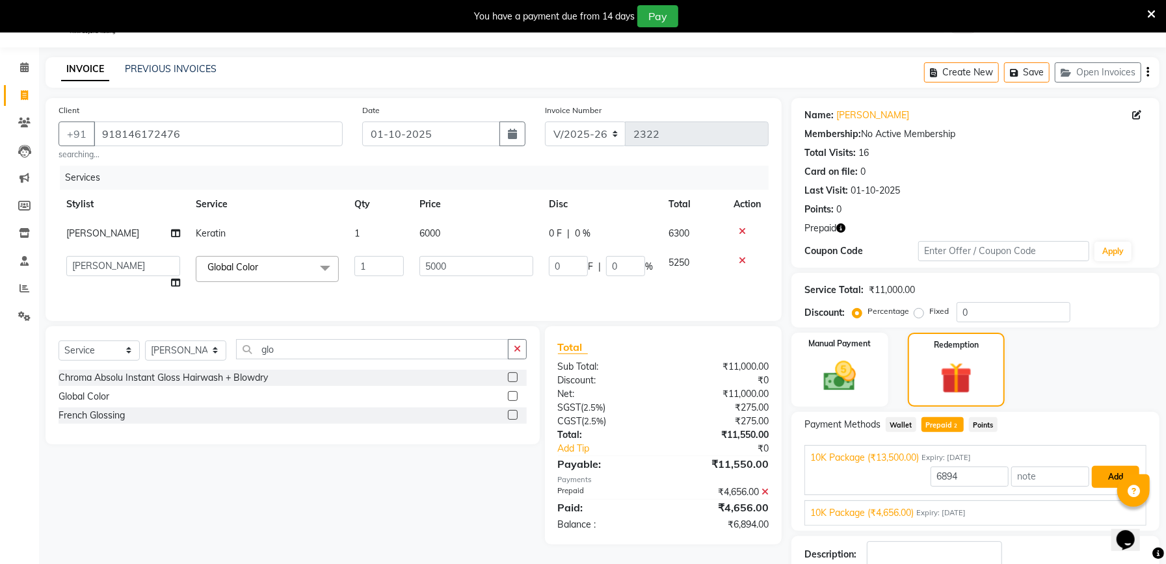
click at [1102, 475] on button "Add" at bounding box center [1114, 477] width 47 height 22
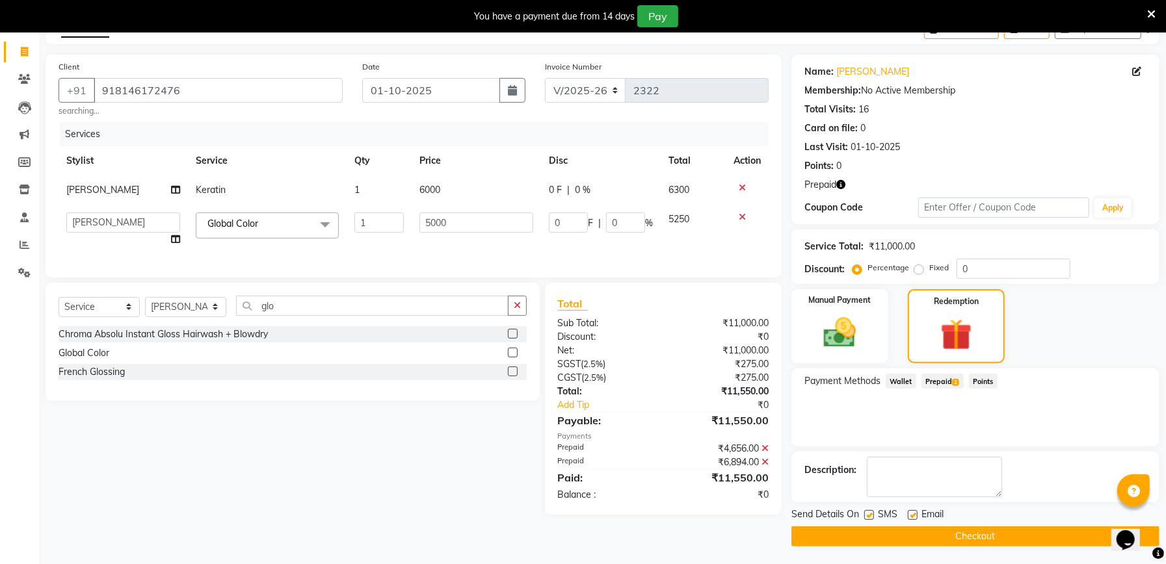
scroll to position [79, 0]
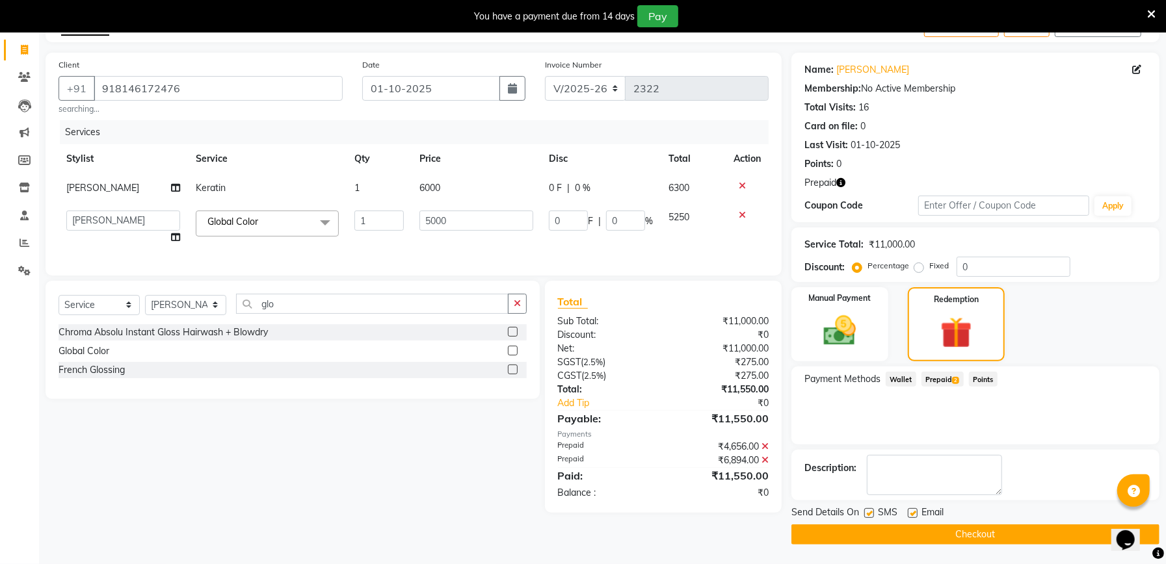
click at [959, 534] on button "Checkout" at bounding box center [975, 535] width 368 height 20
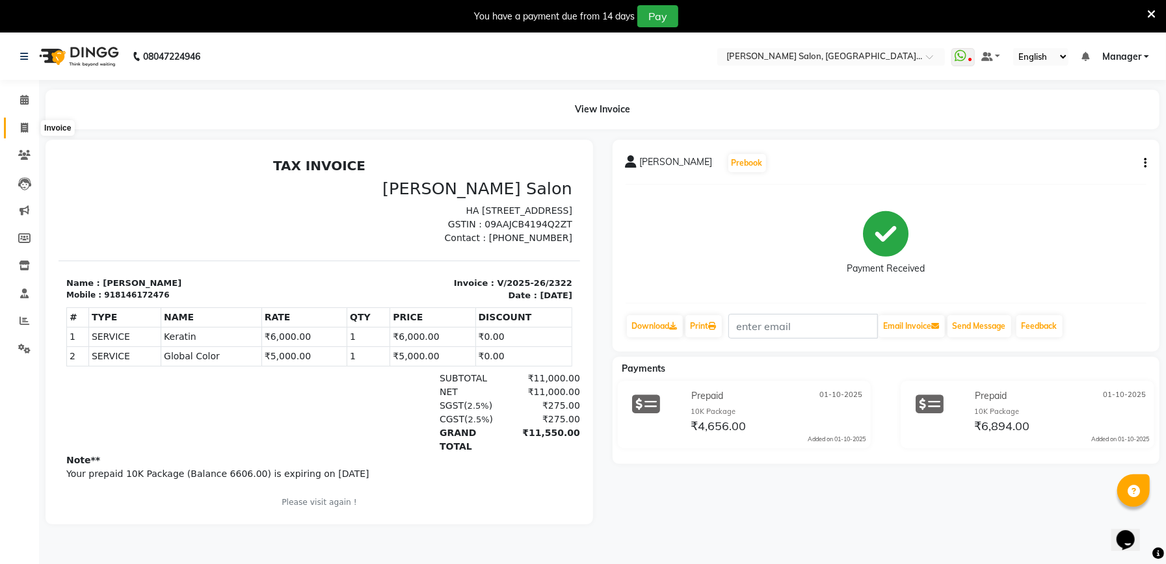
click at [27, 126] on icon at bounding box center [24, 128] width 7 height 10
select select "service"
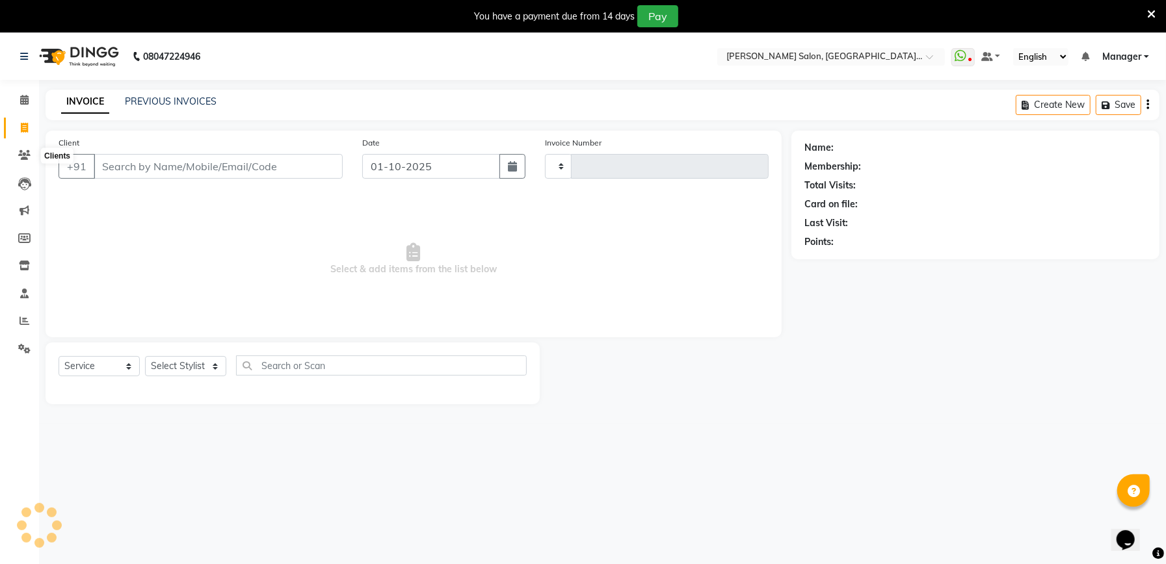
scroll to position [33, 0]
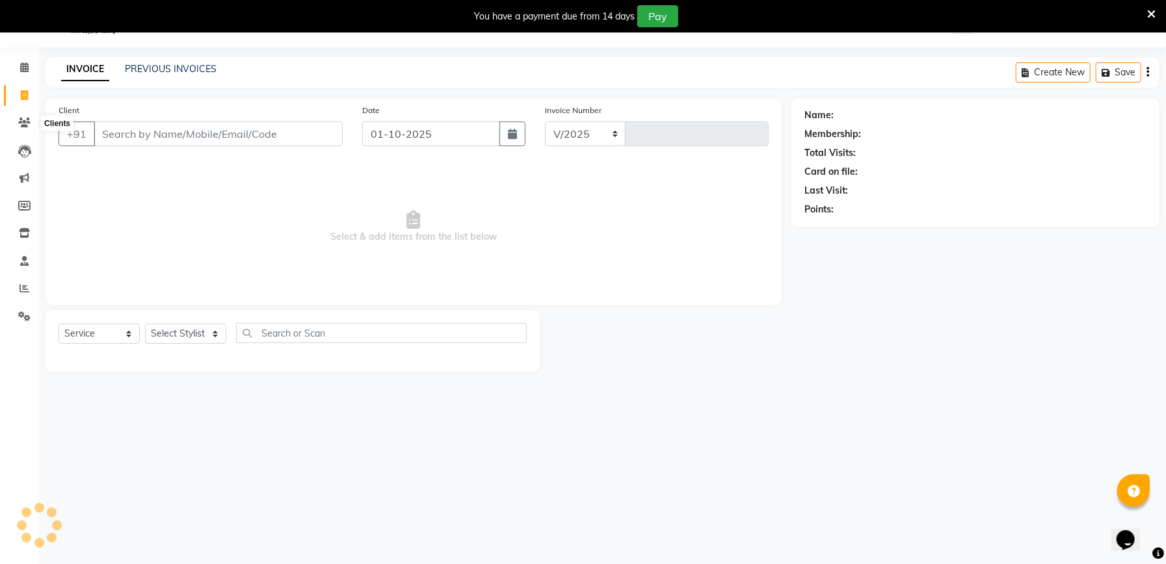
select select "6961"
type input "2325"
click at [1155, 17] on div "You have a payment due from 14 days Pay" at bounding box center [583, 16] width 1166 height 33
click at [1149, 12] on icon at bounding box center [1151, 14] width 8 height 12
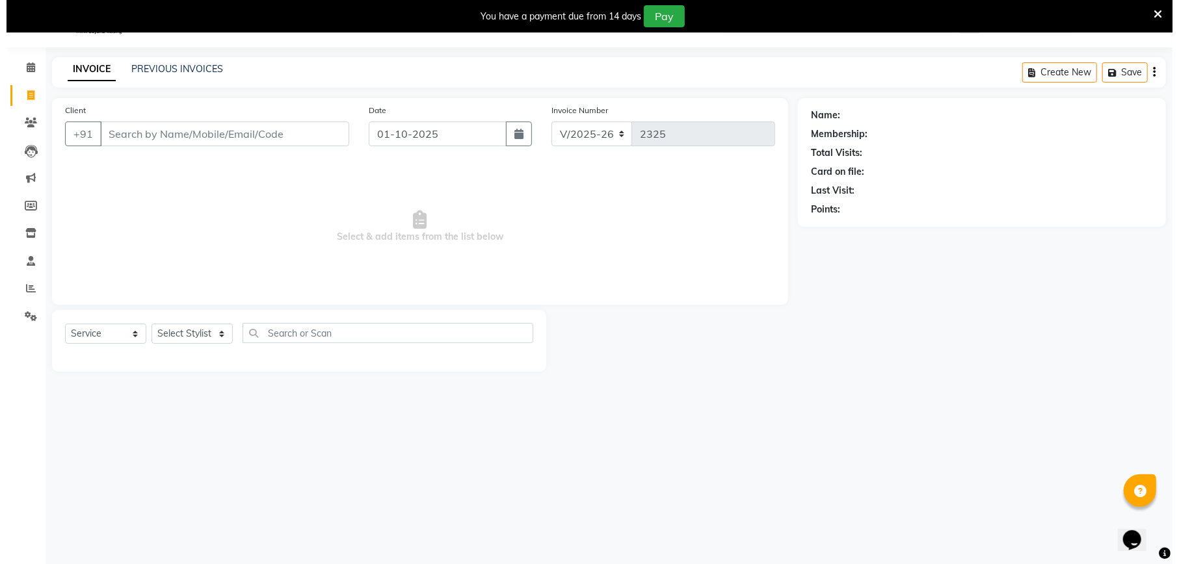
scroll to position [0, 0]
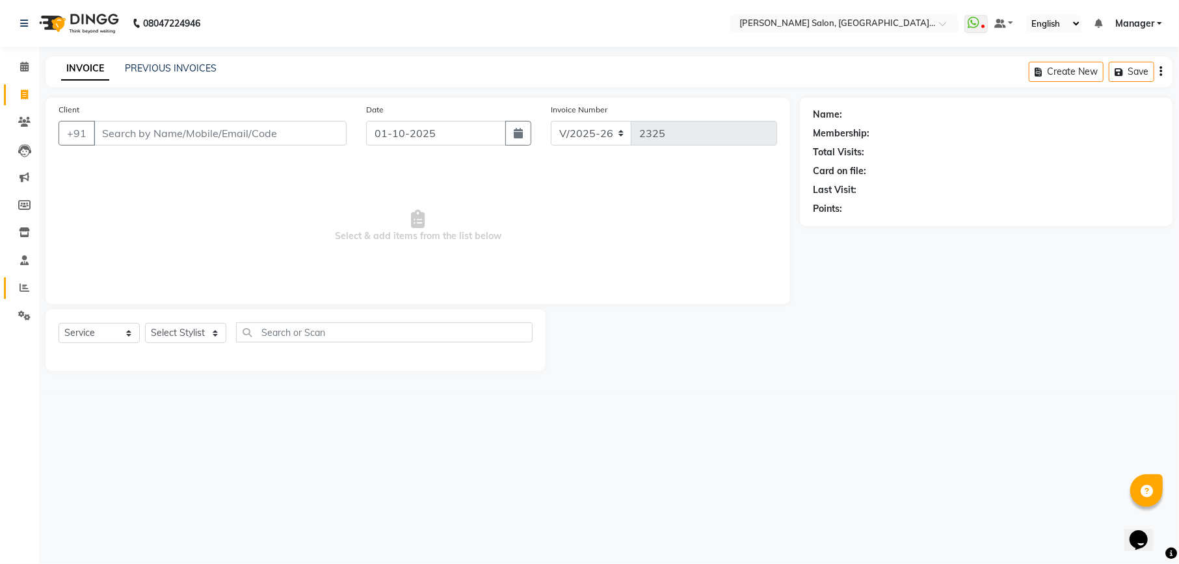
click at [26, 279] on link "Reports" at bounding box center [19, 288] width 31 height 21
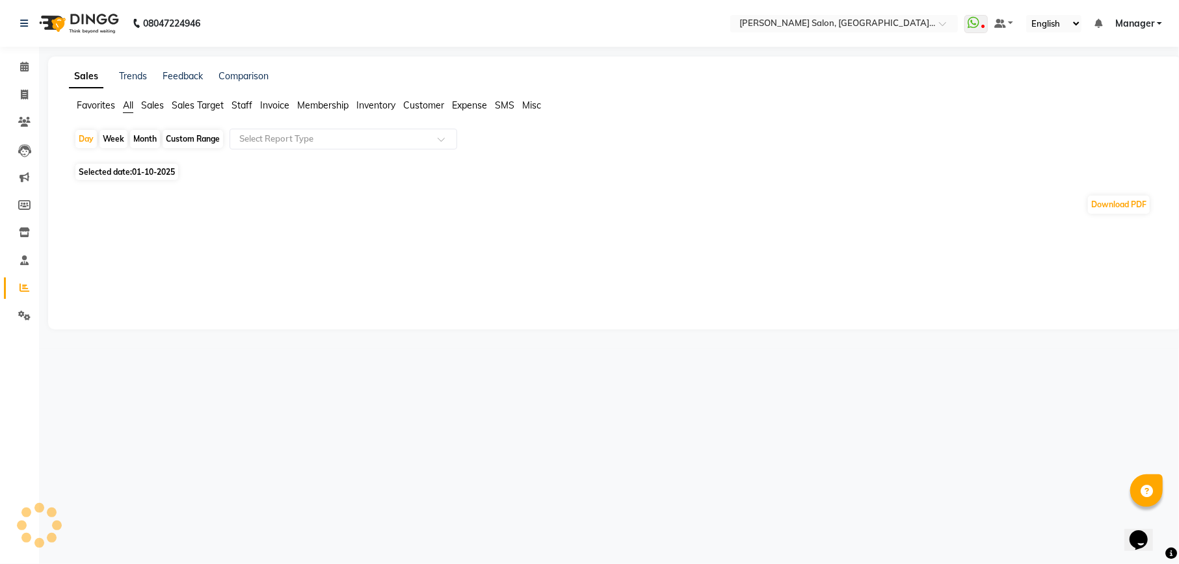
click at [242, 100] on span "Staff" at bounding box center [241, 105] width 21 height 12
click at [325, 139] on input "text" at bounding box center [330, 139] width 187 height 13
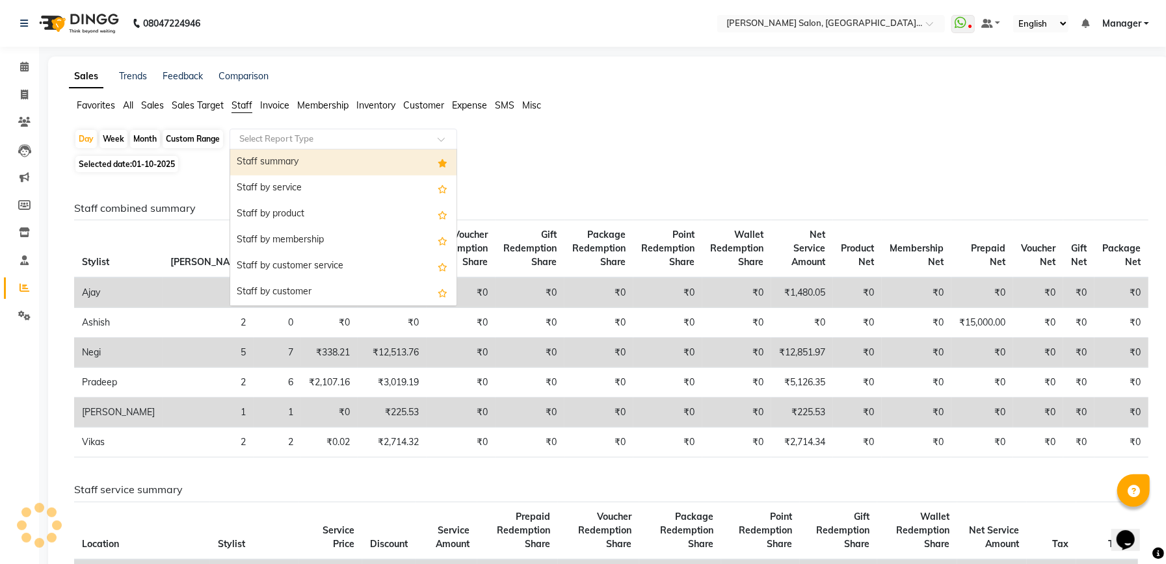
click at [281, 159] on div "Staff summary" at bounding box center [343, 163] width 226 height 26
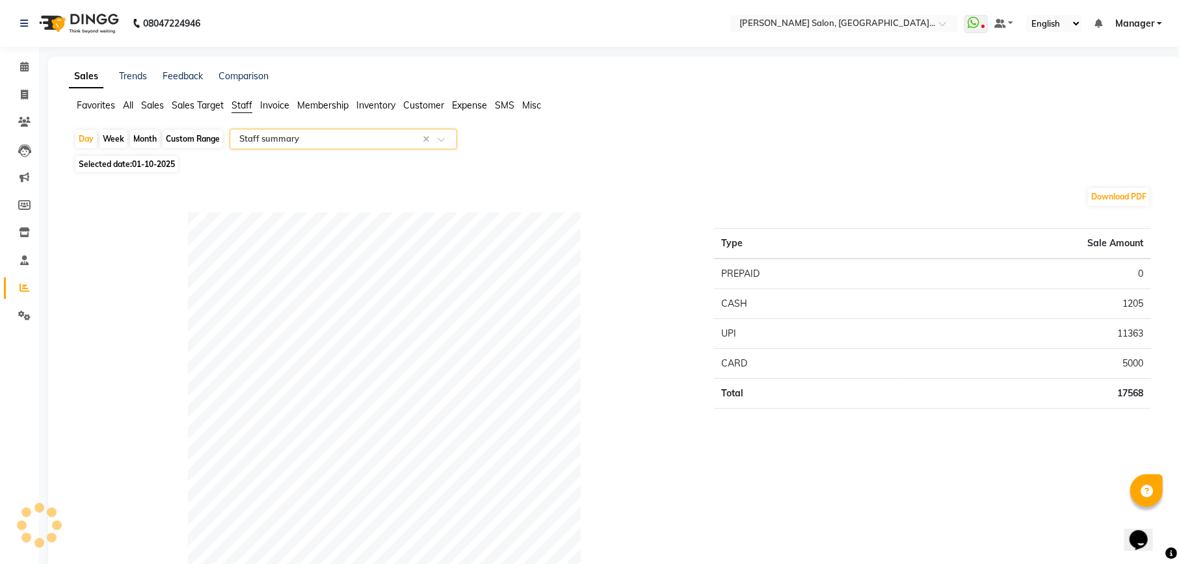
select select "full_report"
select select "csv"
click at [502, 191] on div "Download PDF" at bounding box center [605, 197] width 1063 height 21
click at [22, 96] on icon at bounding box center [24, 95] width 7 height 10
select select "service"
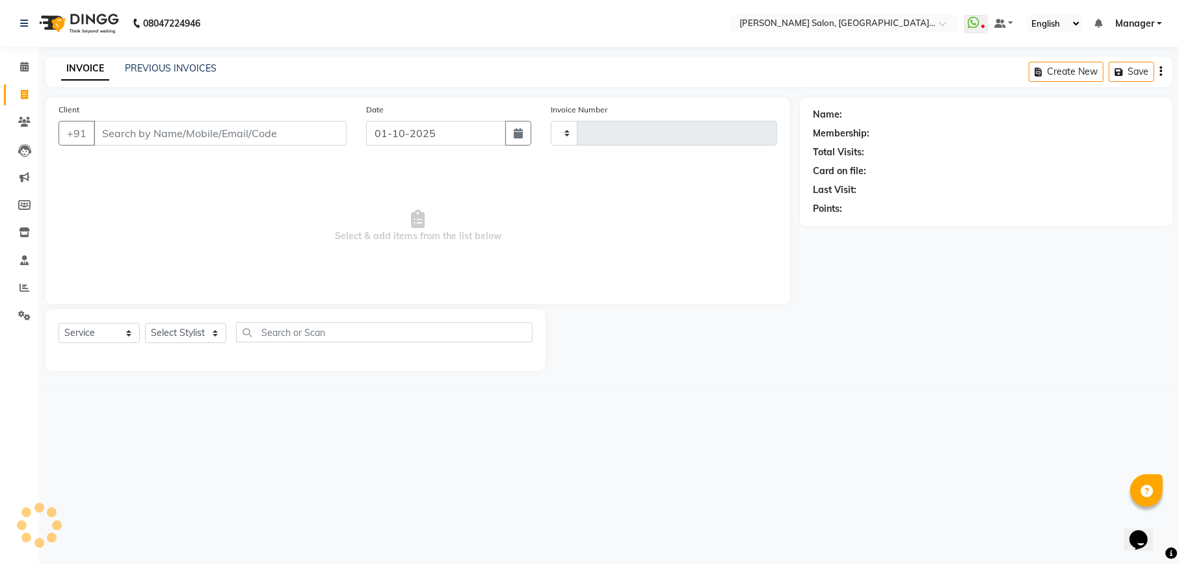
click at [250, 133] on input "Client" at bounding box center [220, 133] width 253 height 25
type input "2325"
select select "6961"
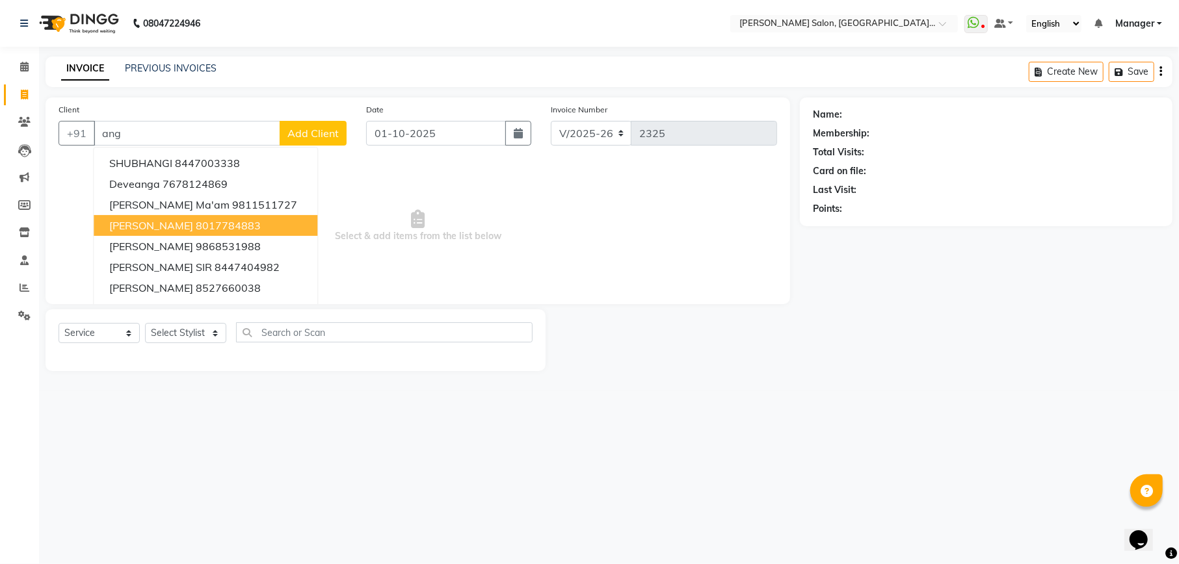
click at [207, 225] on ngb-highlight "8017784883" at bounding box center [228, 225] width 65 height 13
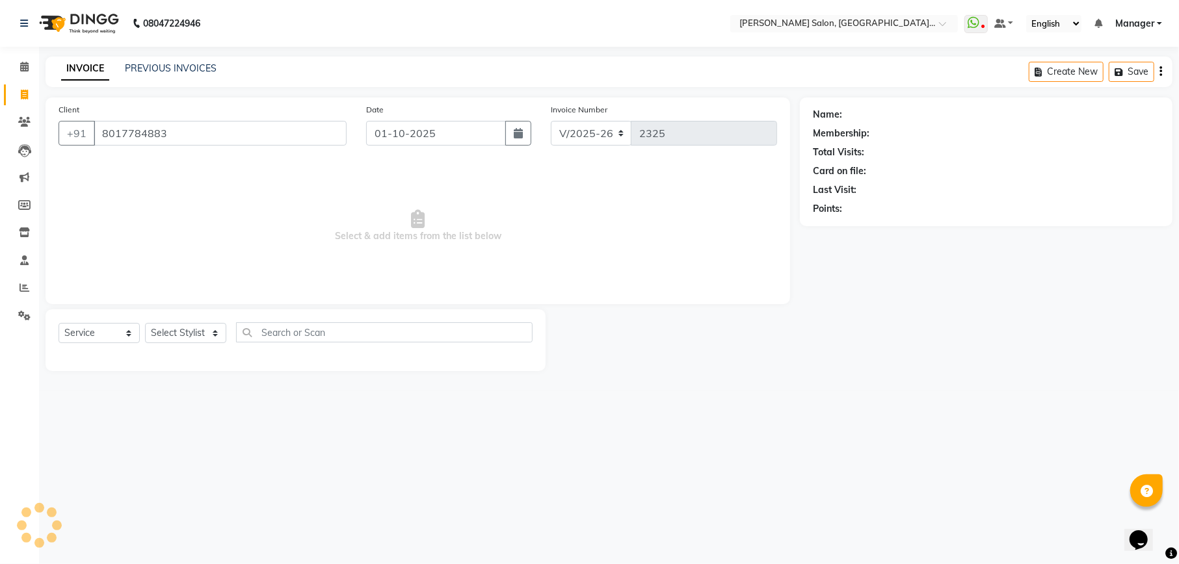
type input "8017784883"
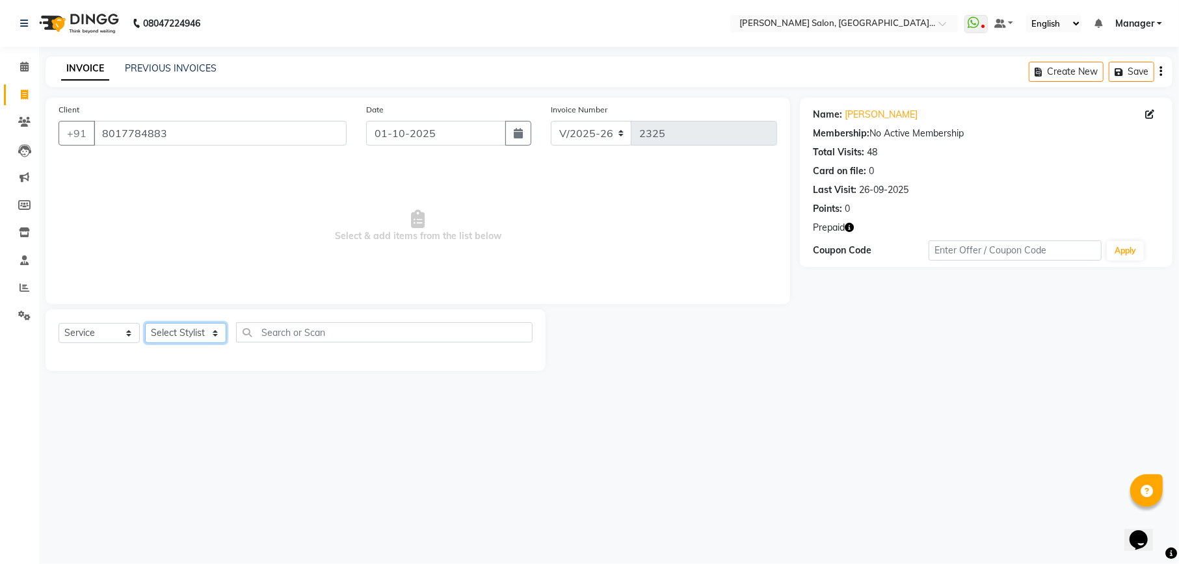
click at [187, 339] on select "Select Stylist Abhishek [PERSON_NAME] [PERSON_NAME] [PERSON_NAME] Manager [PERS…" at bounding box center [185, 333] width 81 height 20
select select "59020"
click at [145, 323] on select "Select Stylist Abhishek [PERSON_NAME] [PERSON_NAME] [PERSON_NAME] Manager [PERS…" at bounding box center [185, 333] width 81 height 20
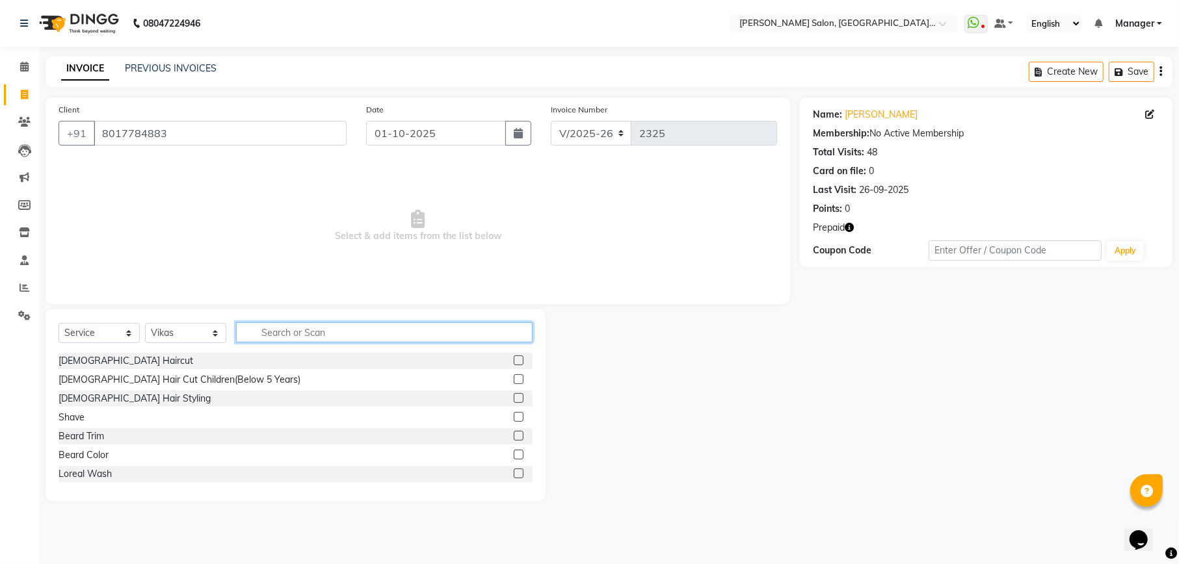
click at [326, 336] on input "text" at bounding box center [384, 332] width 296 height 20
type input "wash"
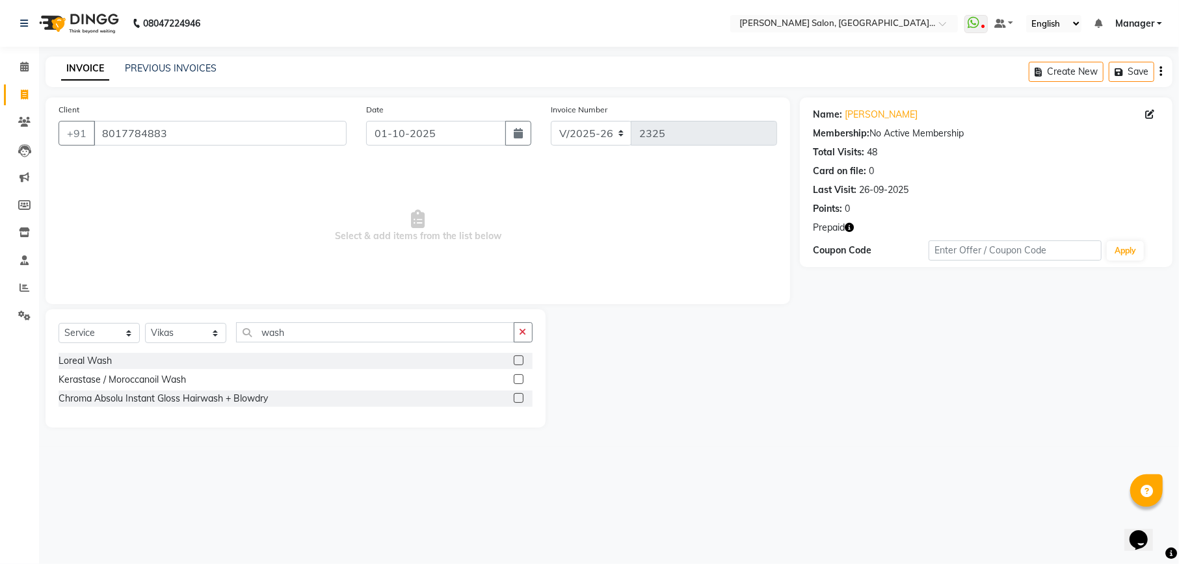
click at [518, 381] on label at bounding box center [519, 379] width 10 height 10
click at [518, 381] on input "checkbox" at bounding box center [518, 380] width 8 height 8
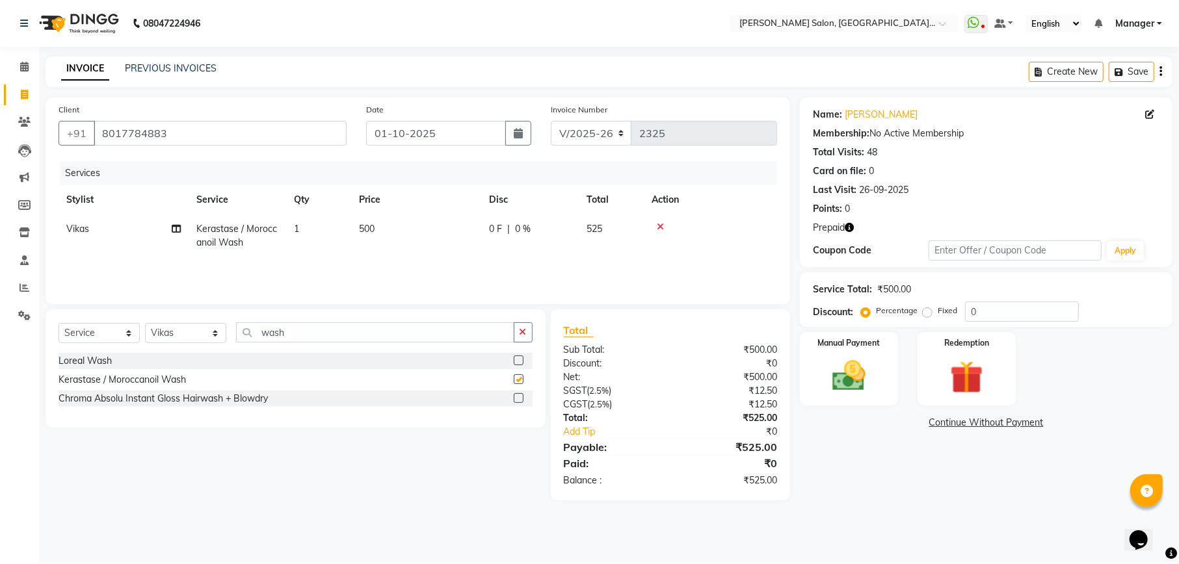
checkbox input "false"
click at [1006, 316] on input "0" at bounding box center [1022, 312] width 114 height 20
type input "4.76"
click at [963, 375] on img at bounding box center [966, 377] width 56 height 43
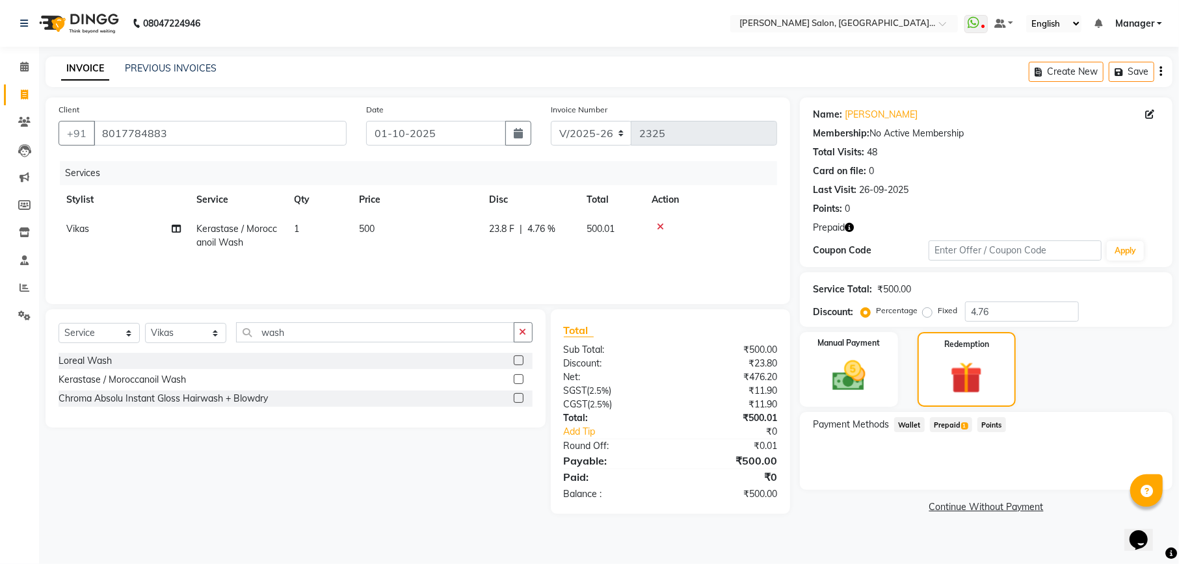
click at [945, 429] on span "Prepaid 1" at bounding box center [951, 424] width 42 height 15
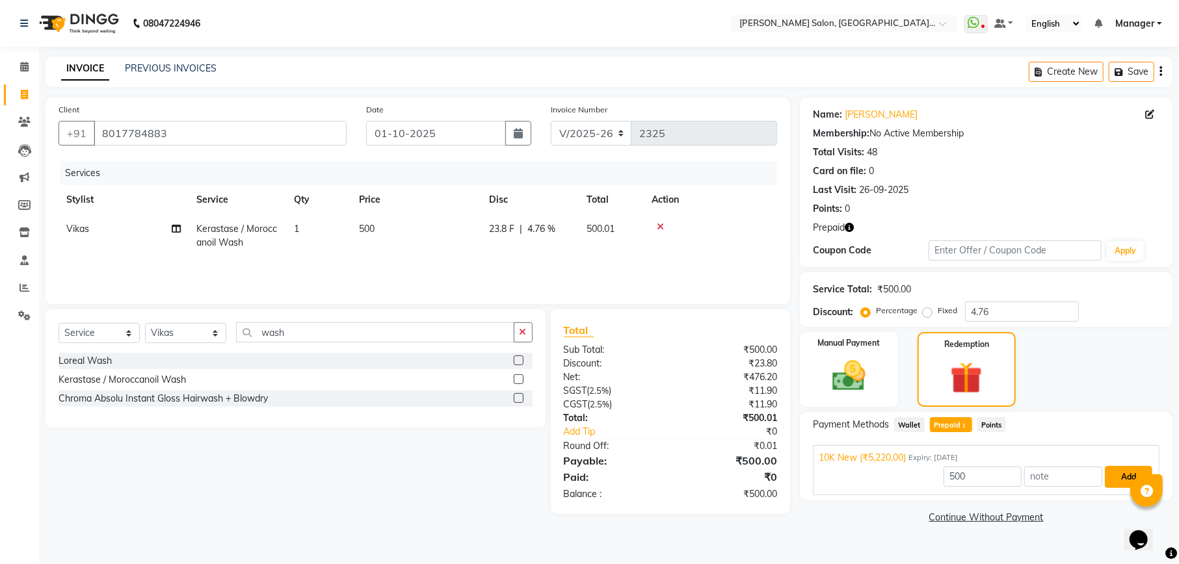
click at [1126, 484] on button "Add" at bounding box center [1127, 477] width 47 height 22
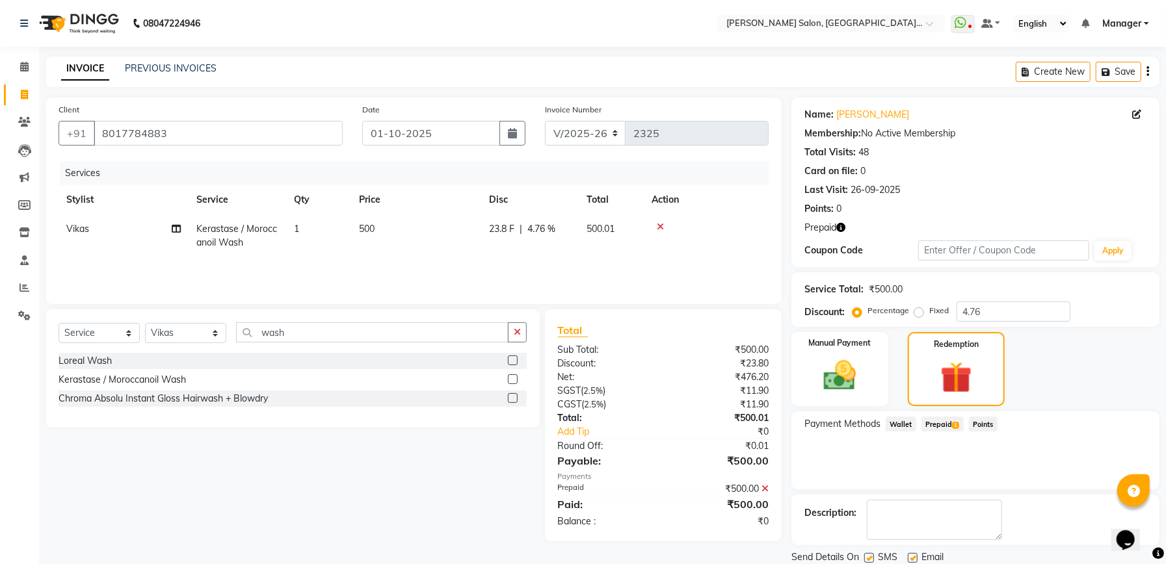
scroll to position [46, 0]
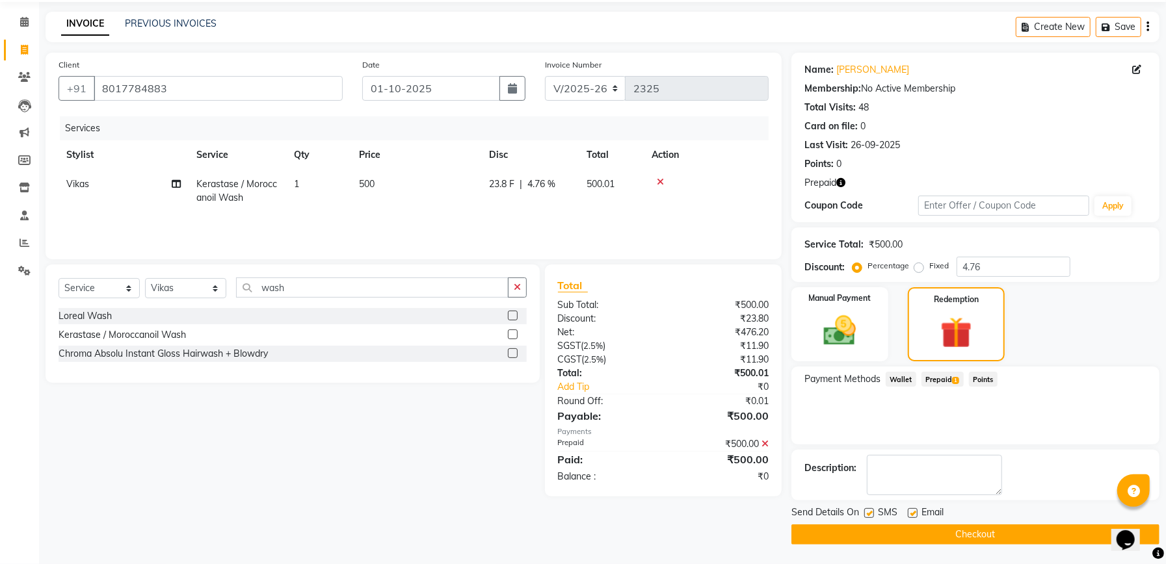
click at [1015, 532] on button "Checkout" at bounding box center [975, 535] width 368 height 20
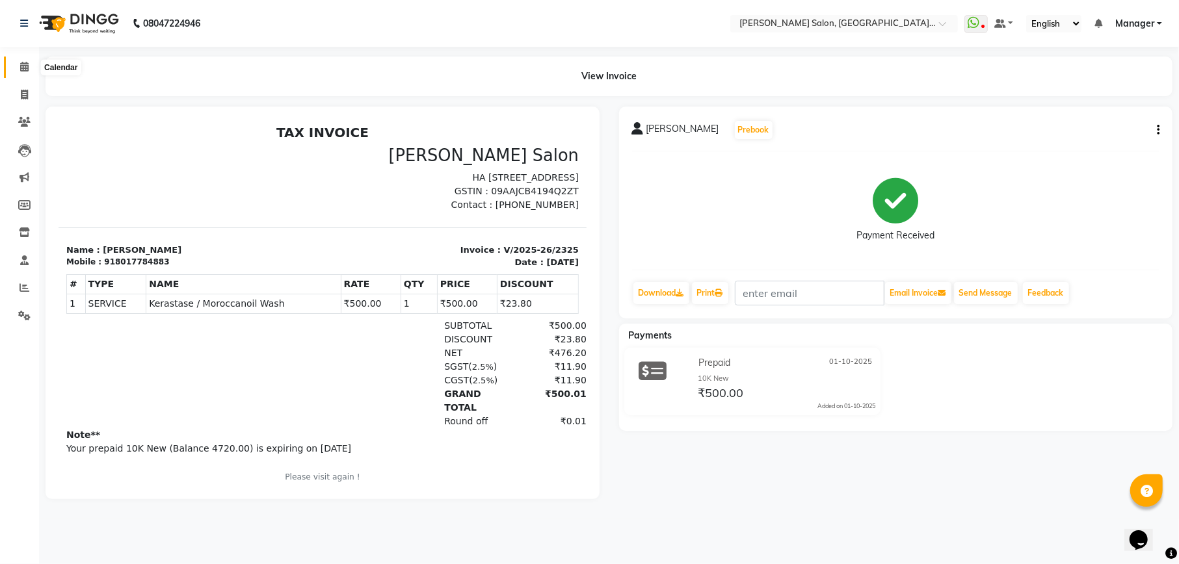
click at [21, 62] on icon at bounding box center [24, 67] width 8 height 10
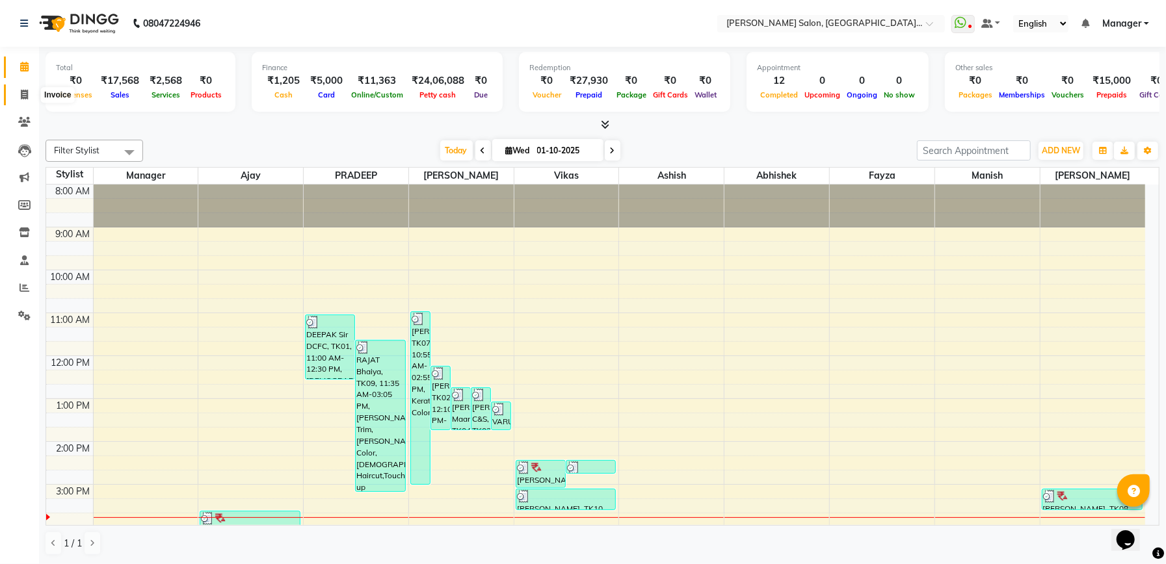
click at [27, 92] on icon at bounding box center [24, 95] width 7 height 10
select select "service"
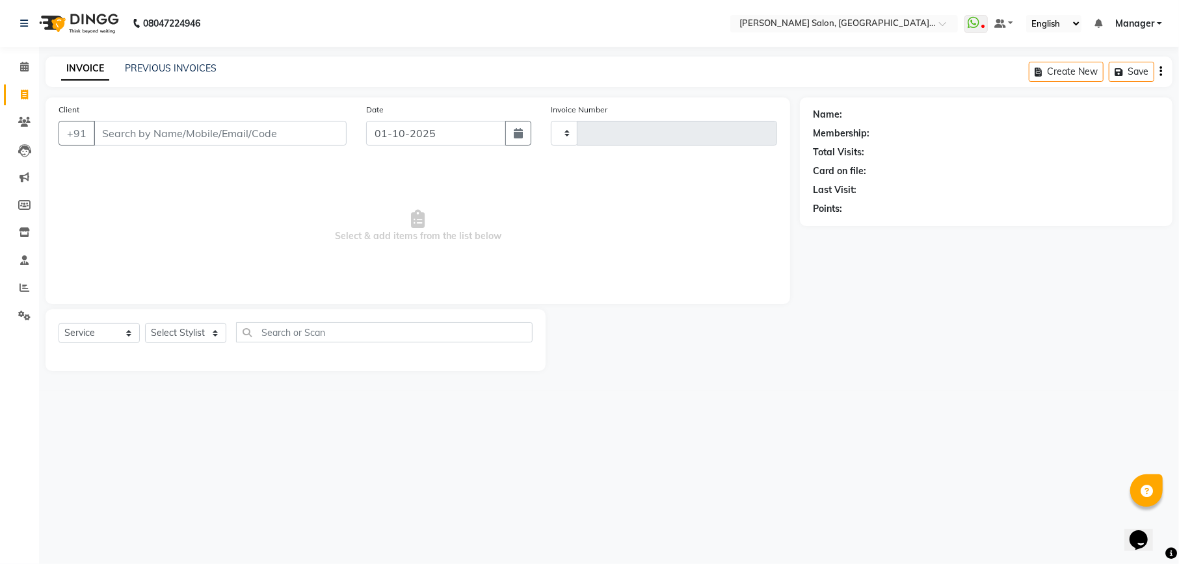
type input "2326"
select select "6961"
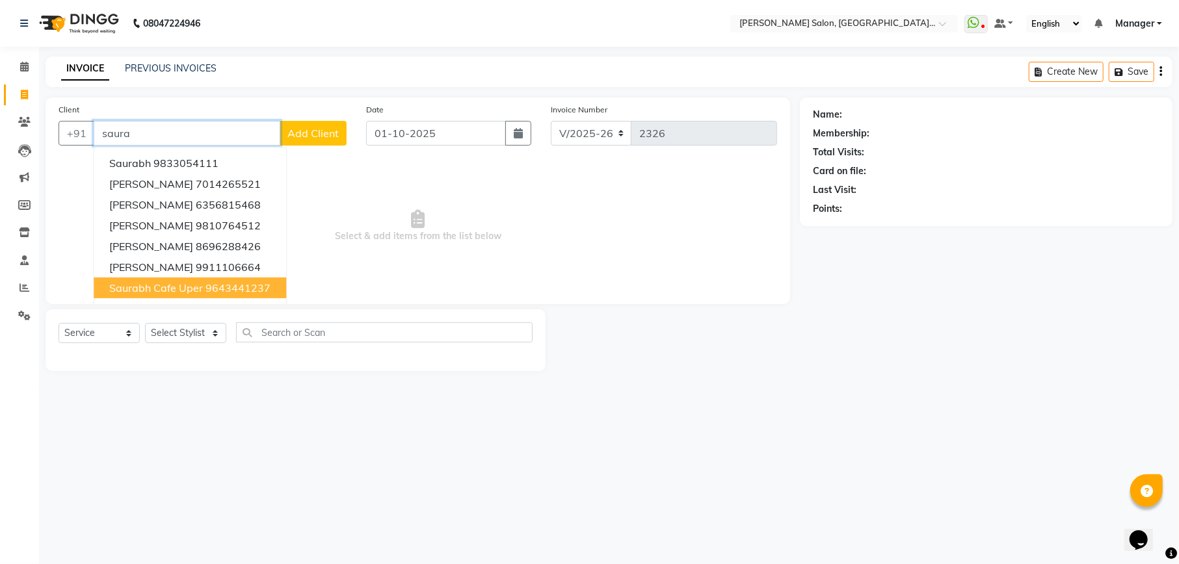
click at [233, 286] on ngb-highlight "9643441237" at bounding box center [237, 287] width 65 height 13
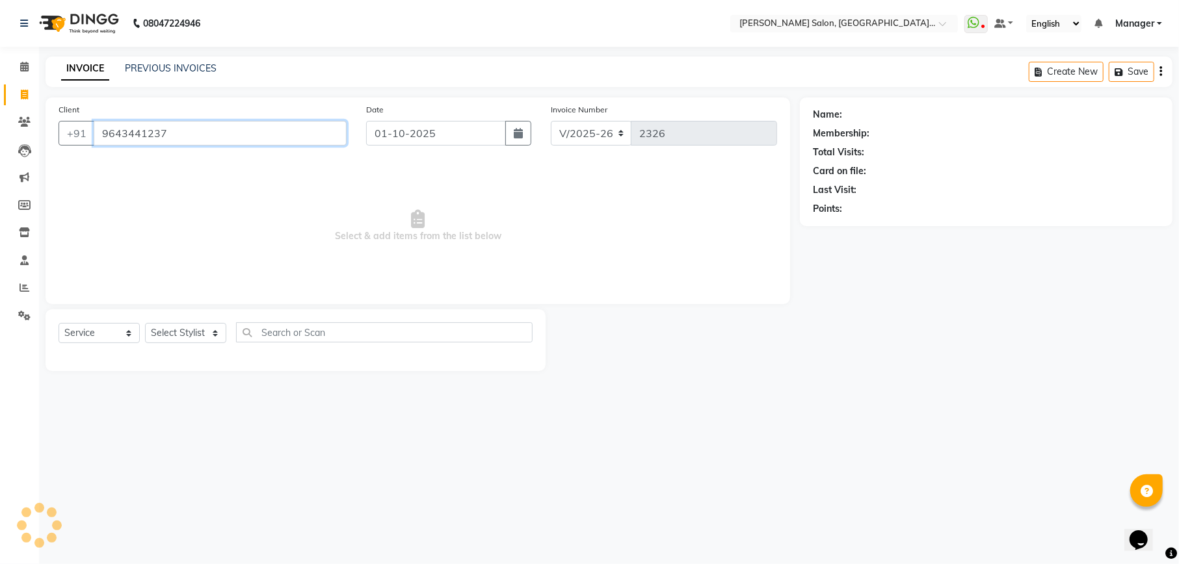
type input "9643441237"
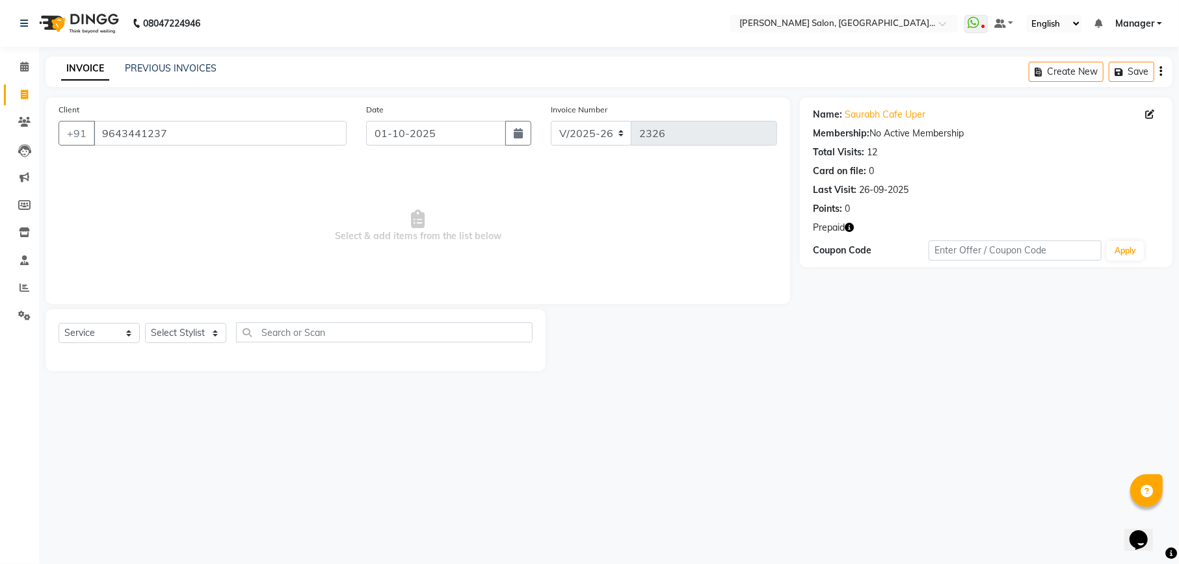
click at [853, 225] on icon "button" at bounding box center [848, 227] width 9 height 9
click at [173, 333] on select "Select Stylist Abhishek [PERSON_NAME] [PERSON_NAME] [PERSON_NAME] Manager [PERS…" at bounding box center [185, 333] width 81 height 20
select select "57331"
click at [145, 323] on select "Select Stylist Abhishek [PERSON_NAME] [PERSON_NAME] [PERSON_NAME] Manager [PERS…" at bounding box center [185, 333] width 81 height 20
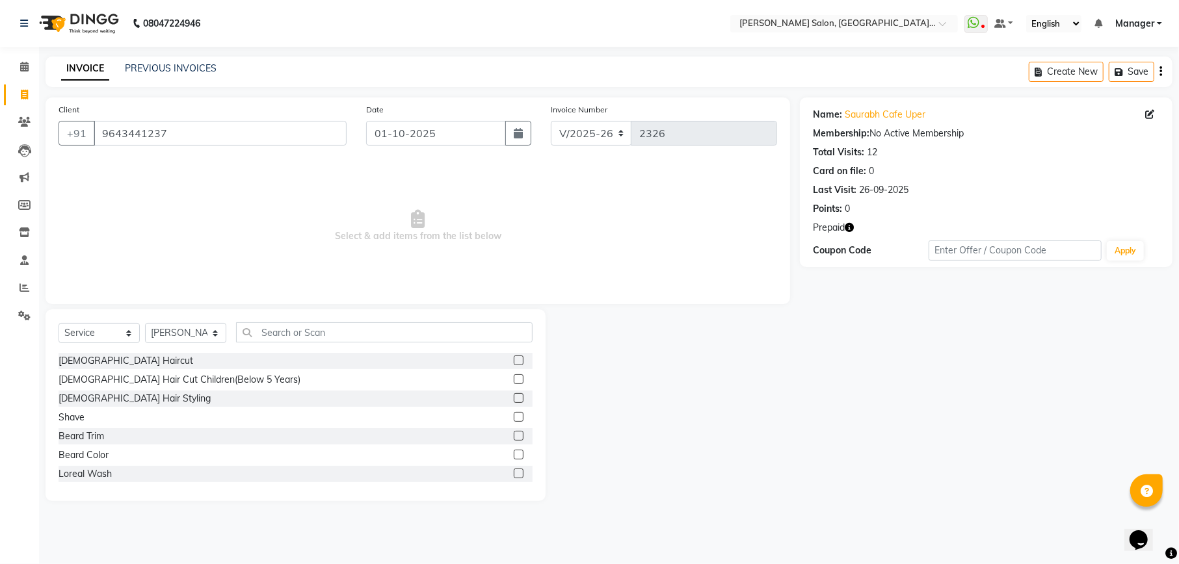
click at [514, 359] on label at bounding box center [519, 361] width 10 height 10
click at [514, 359] on input "checkbox" at bounding box center [518, 361] width 8 height 8
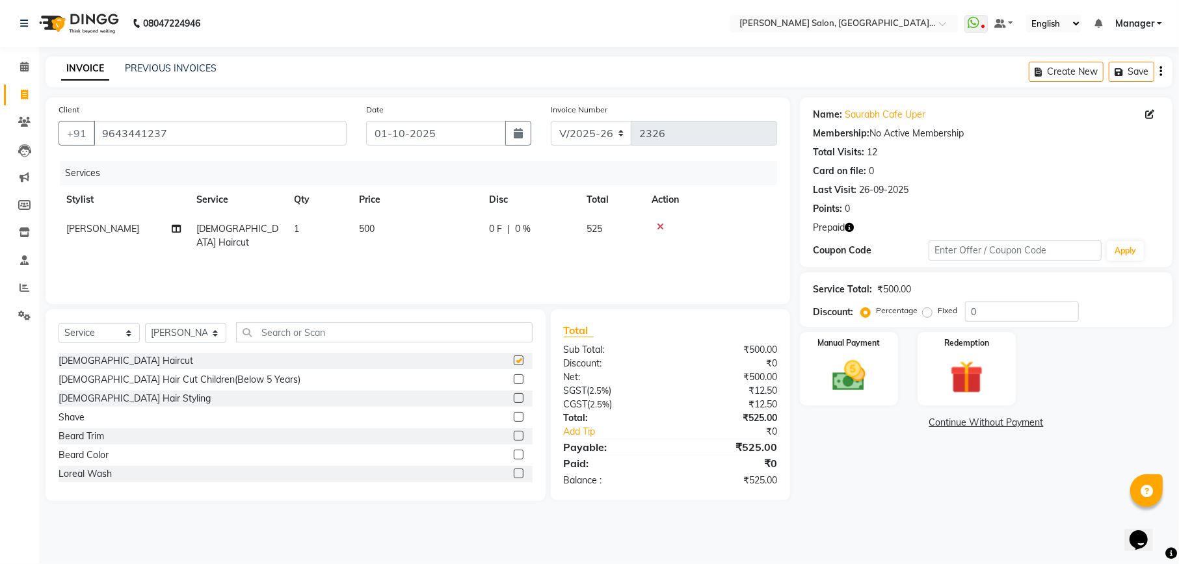
checkbox input "false"
click at [514, 437] on label at bounding box center [519, 436] width 10 height 10
click at [514, 437] on input "checkbox" at bounding box center [518, 436] width 8 height 8
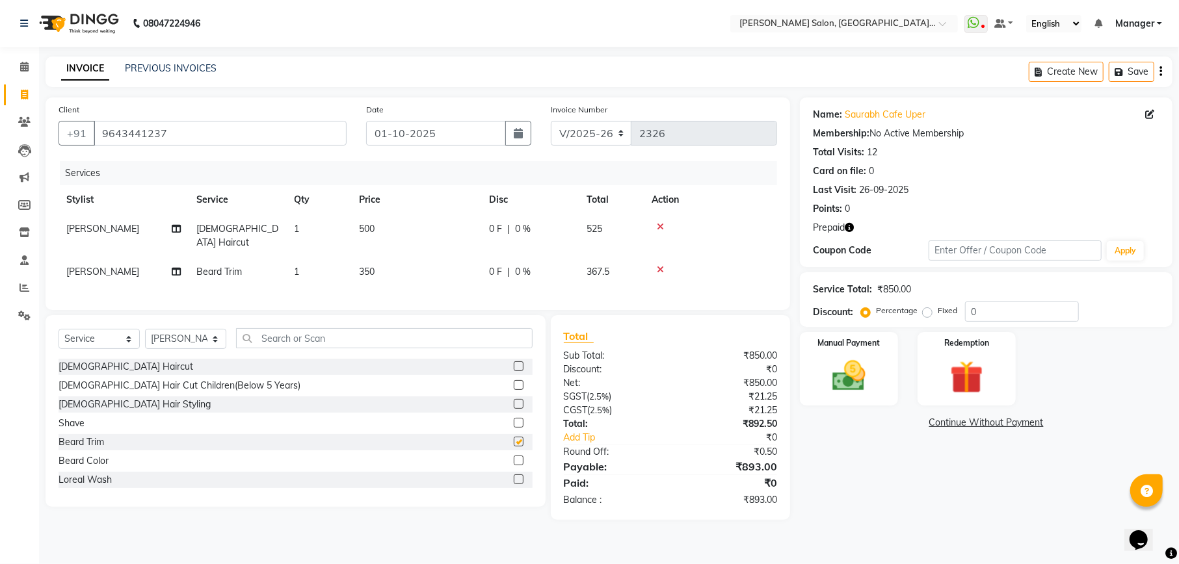
checkbox input "false"
click at [1017, 309] on input "0" at bounding box center [1022, 312] width 114 height 20
type input "4.76"
click at [968, 386] on img at bounding box center [966, 377] width 56 height 43
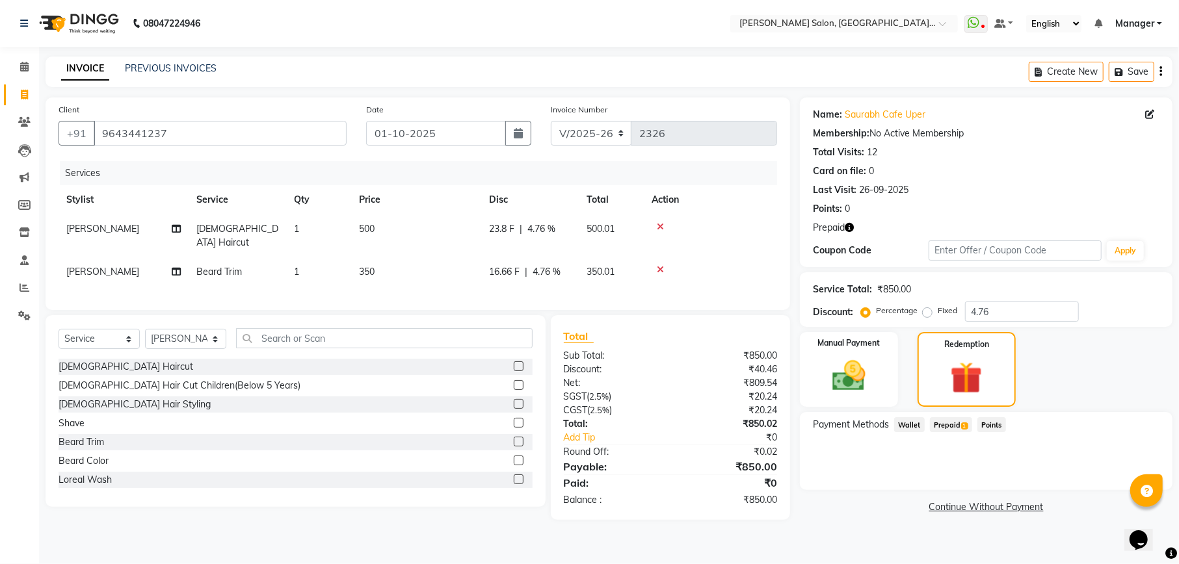
click at [957, 421] on span "Prepaid 1" at bounding box center [951, 424] width 42 height 15
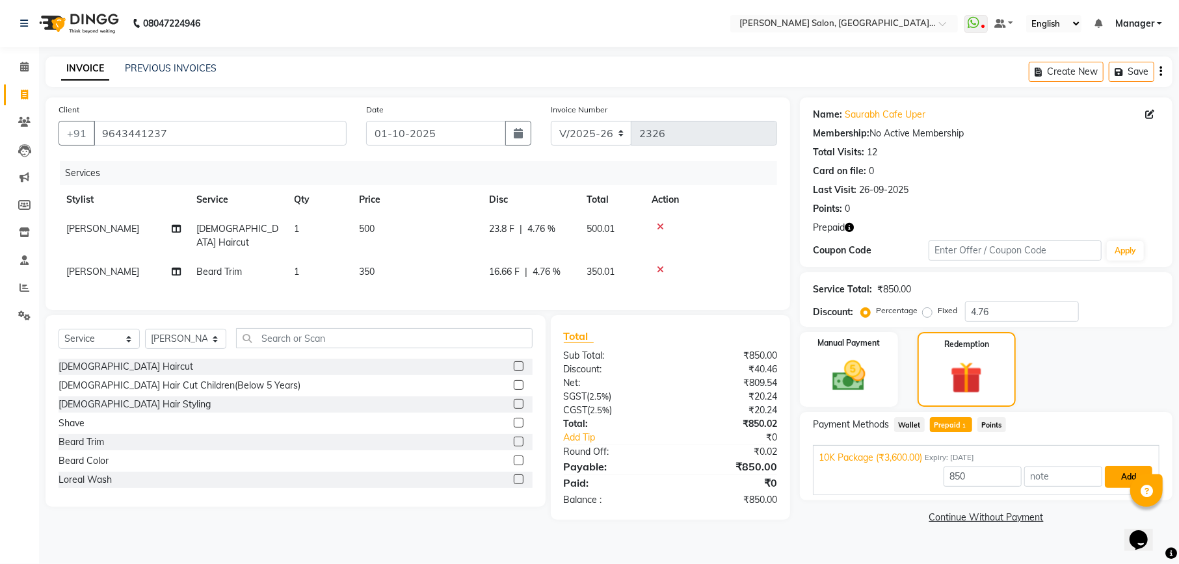
click at [1126, 482] on button "Add" at bounding box center [1127, 477] width 47 height 22
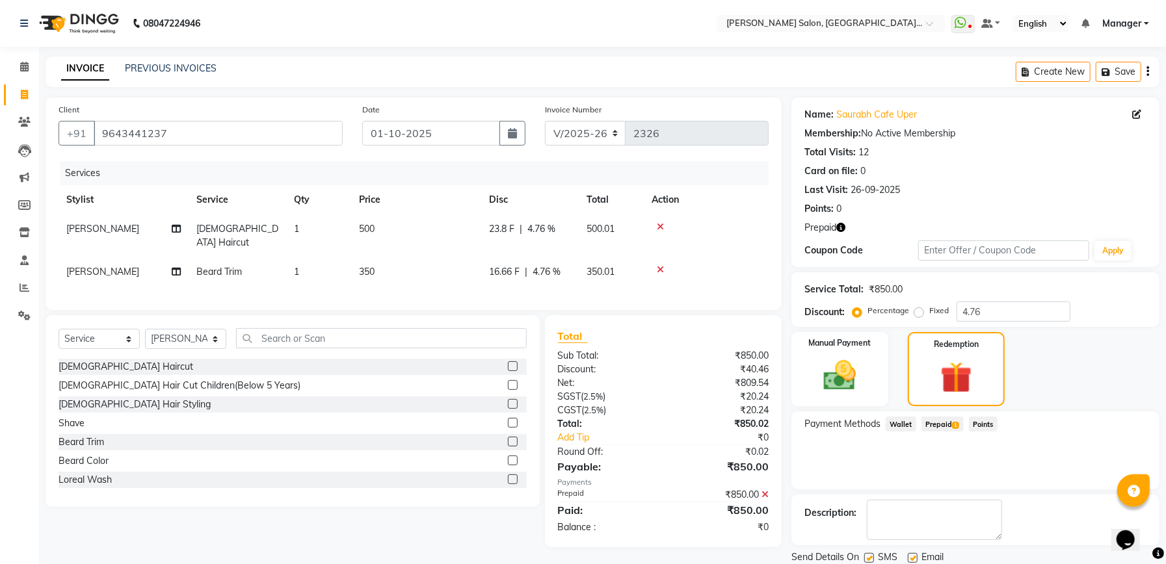
scroll to position [46, 0]
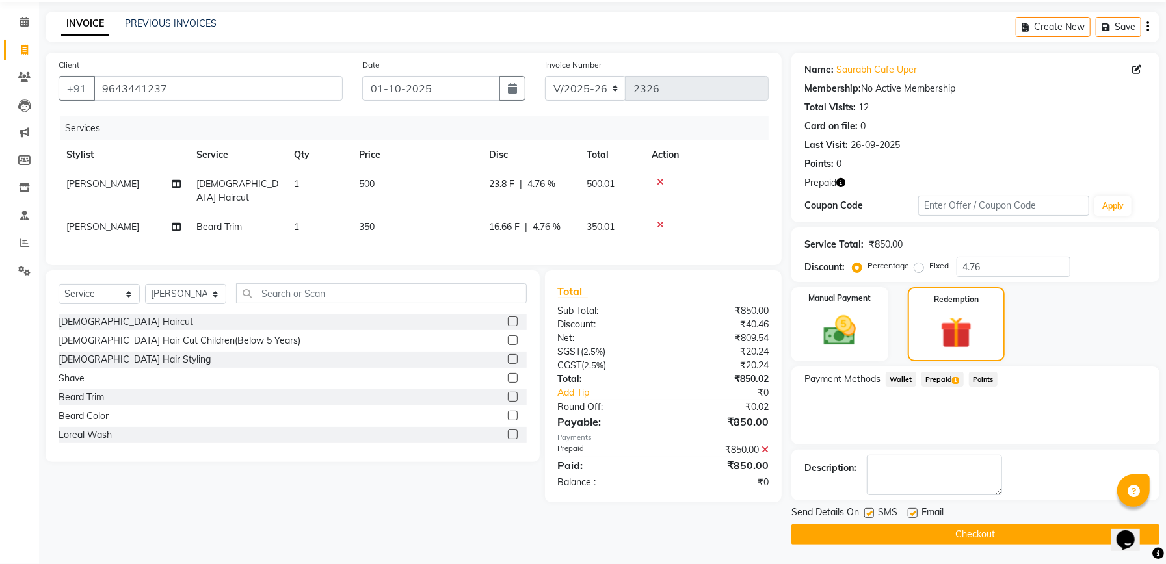
click at [994, 539] on button "Checkout" at bounding box center [975, 535] width 368 height 20
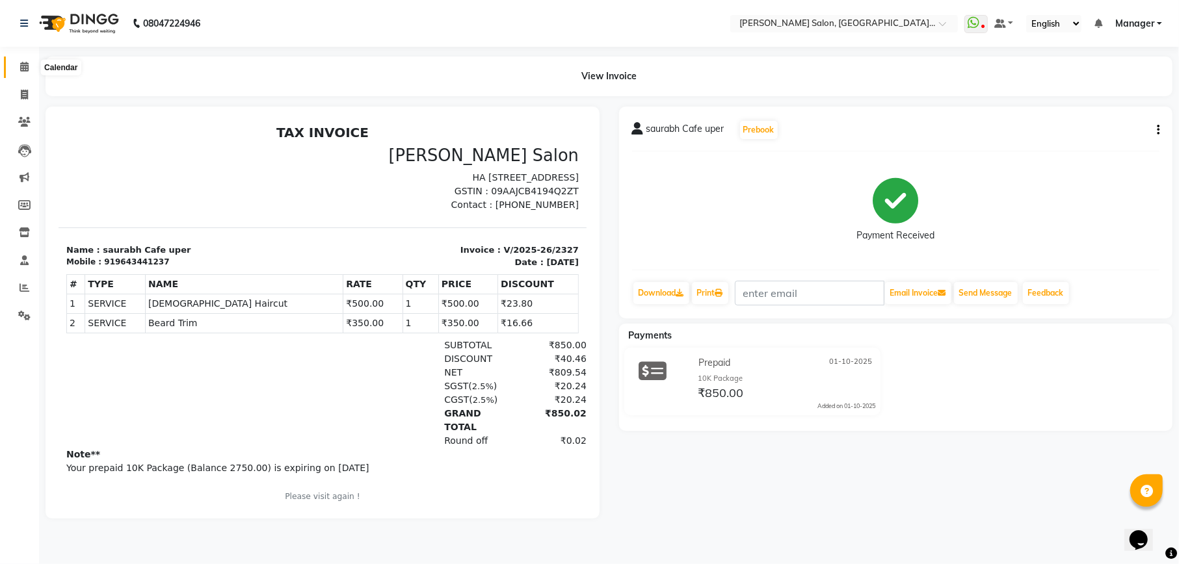
click at [29, 64] on span at bounding box center [24, 67] width 23 height 15
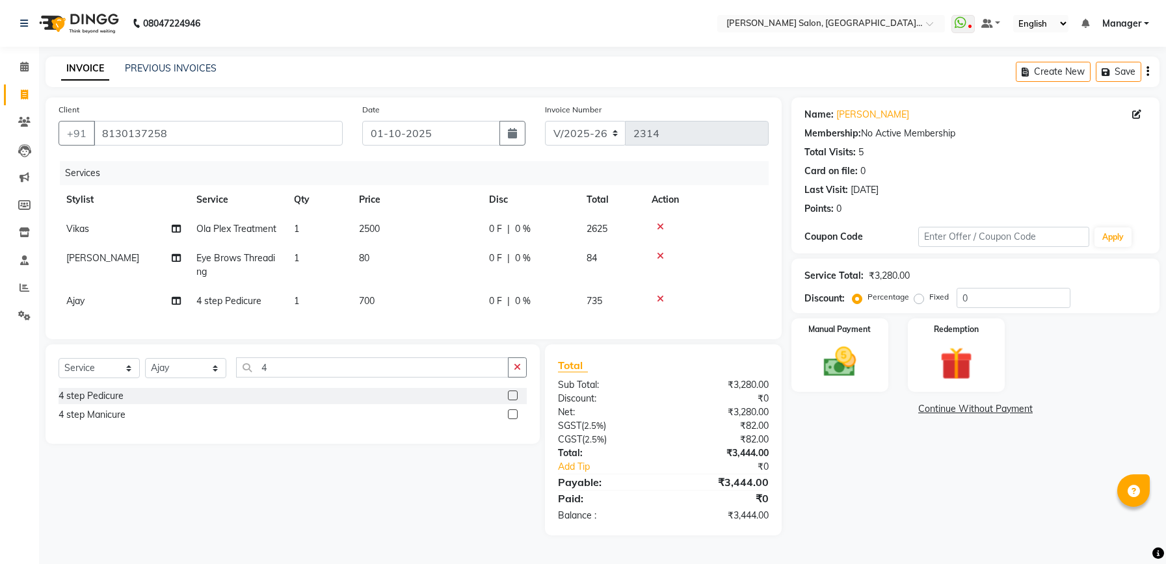
select select "6961"
select select "service"
select select "55289"
click at [302, 302] on td "1" at bounding box center [318, 301] width 65 height 29
select select "55289"
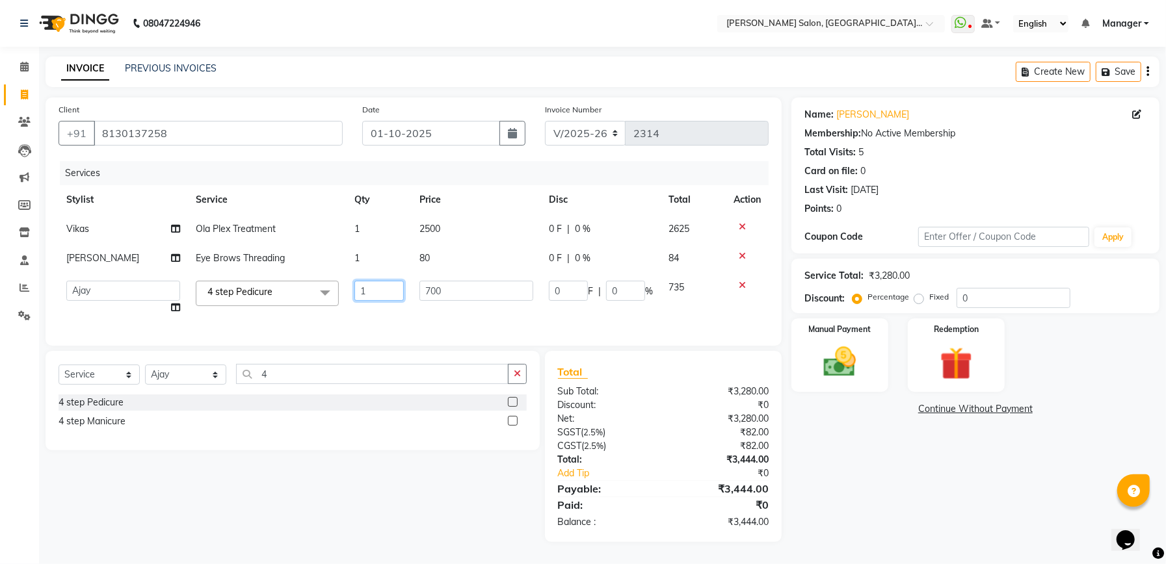
click at [370, 298] on input "1" at bounding box center [378, 291] width 49 height 20
type input "3"
click at [927, 481] on div "Name: Jyoti Jethwani Membership: No Active Membership Total Visits: 5 Card on f…" at bounding box center [980, 320] width 378 height 445
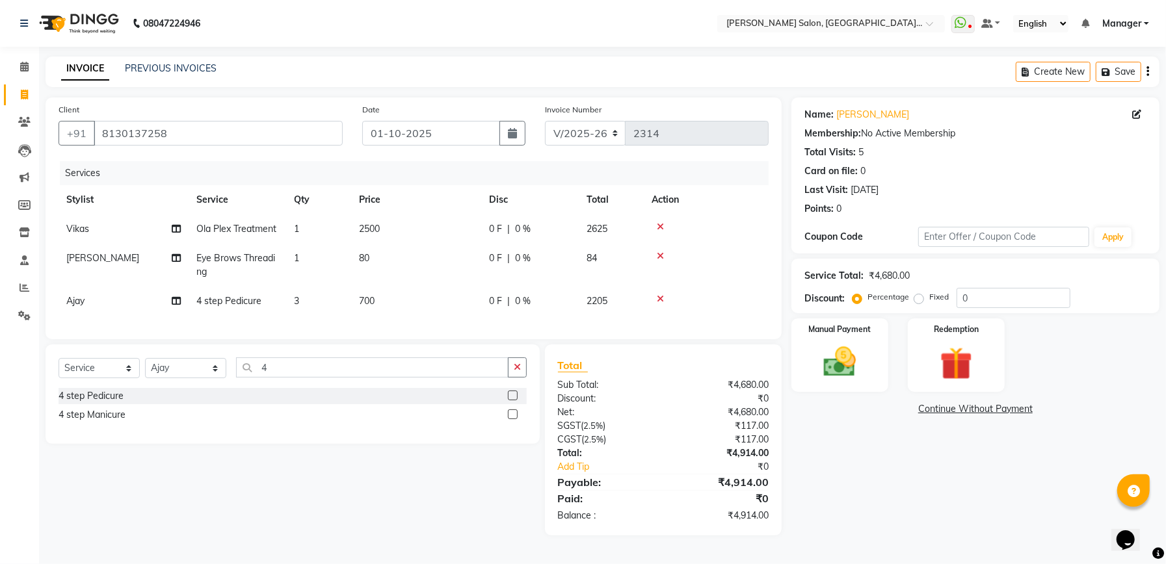
click at [312, 300] on td "3" at bounding box center [318, 301] width 65 height 29
select select "55289"
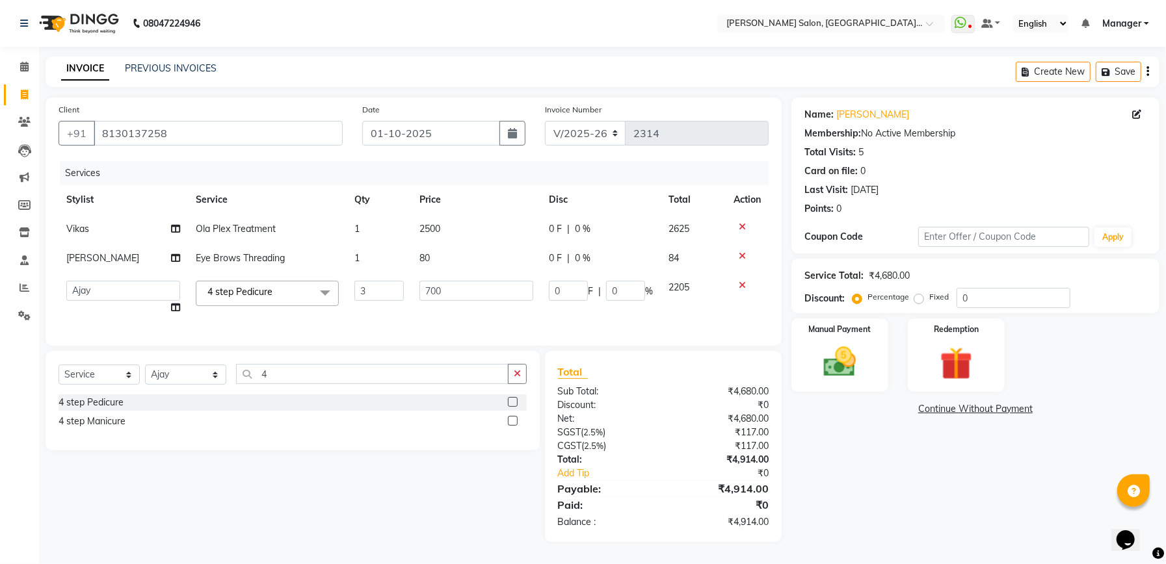
click at [390, 320] on td "3" at bounding box center [378, 297] width 65 height 49
click at [365, 257] on td "1" at bounding box center [378, 258] width 65 height 29
select select "90621"
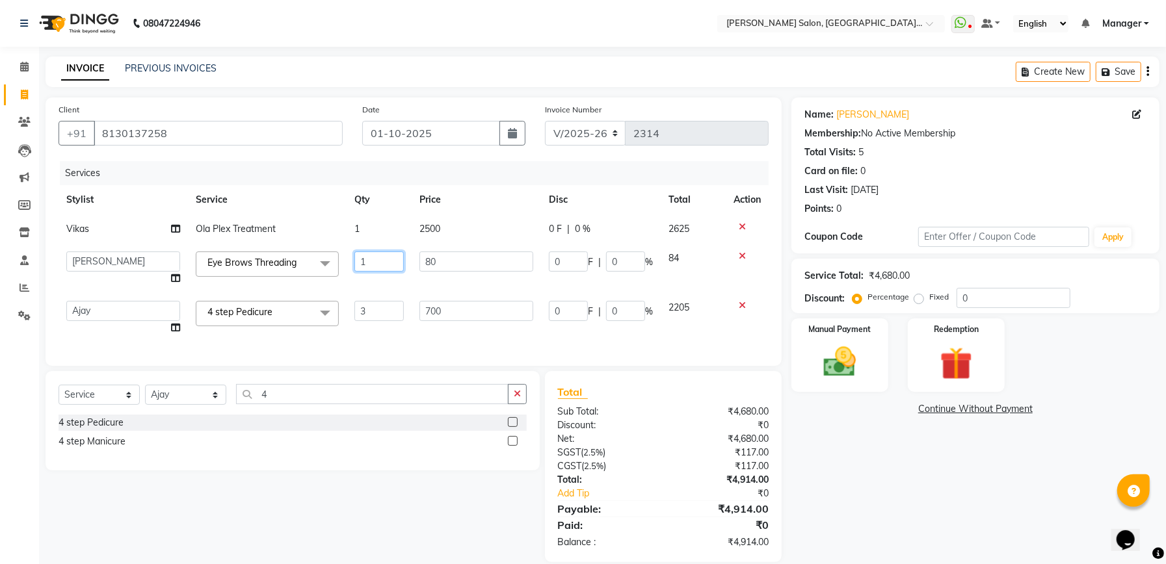
click at [371, 265] on input "1" at bounding box center [378, 262] width 49 height 20
click at [381, 259] on input "1" at bounding box center [378, 262] width 49 height 20
type input "6"
type input "3"
click at [1018, 544] on div "Name: Jyoti Jethwani Membership: No Active Membership Total Visits: 5 Card on f…" at bounding box center [980, 330] width 378 height 465
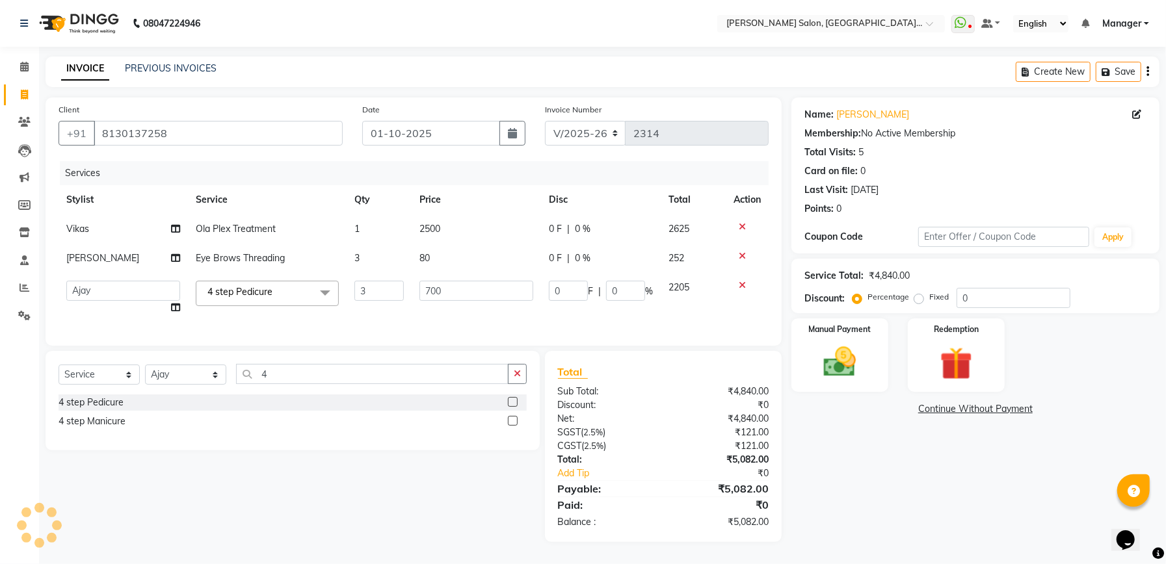
click at [391, 248] on td "3" at bounding box center [378, 258] width 65 height 29
select select "90621"
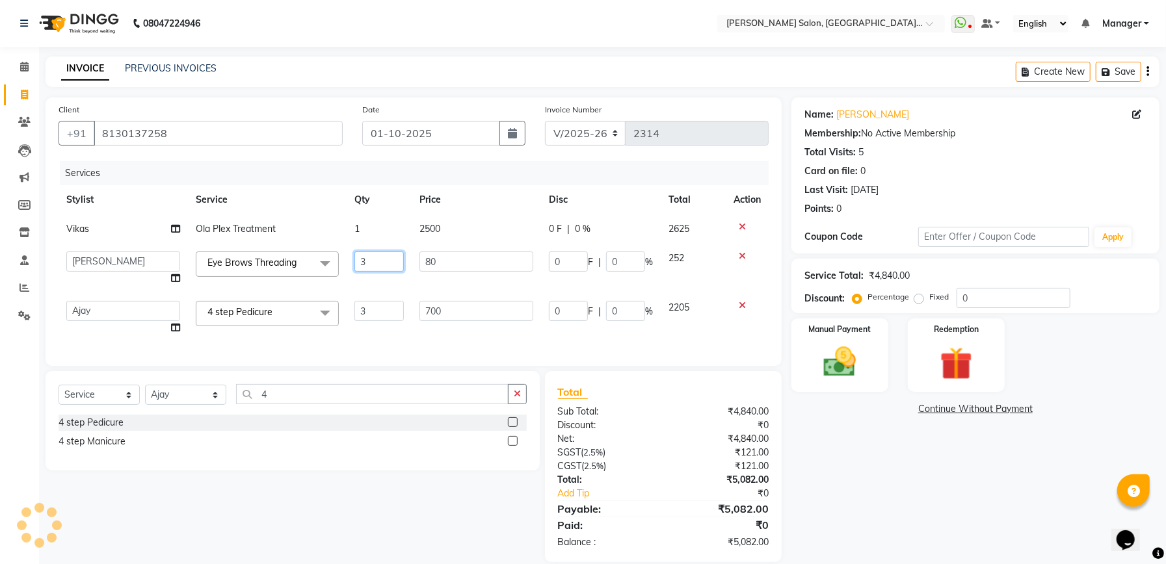
click at [391, 260] on input "3" at bounding box center [378, 262] width 49 height 20
type input "4"
click at [849, 493] on div "Name: Jyoti Jethwani Membership: No Active Membership Total Visits: 5 Card on f…" at bounding box center [980, 330] width 378 height 465
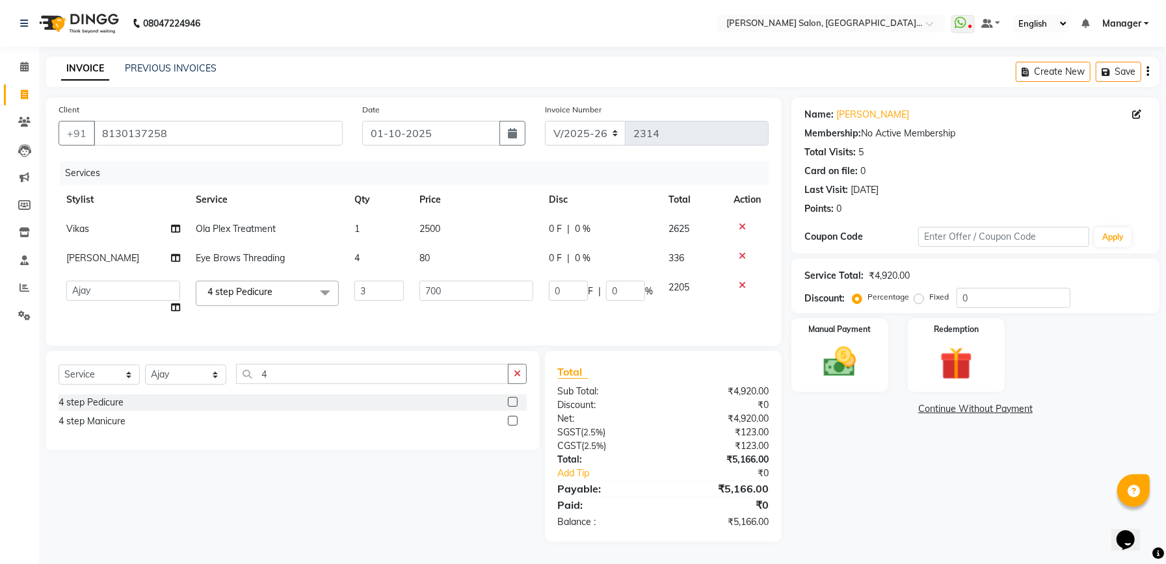
scroll to position [11, 0]
click at [264, 121] on input "8130137258" at bounding box center [218, 133] width 249 height 25
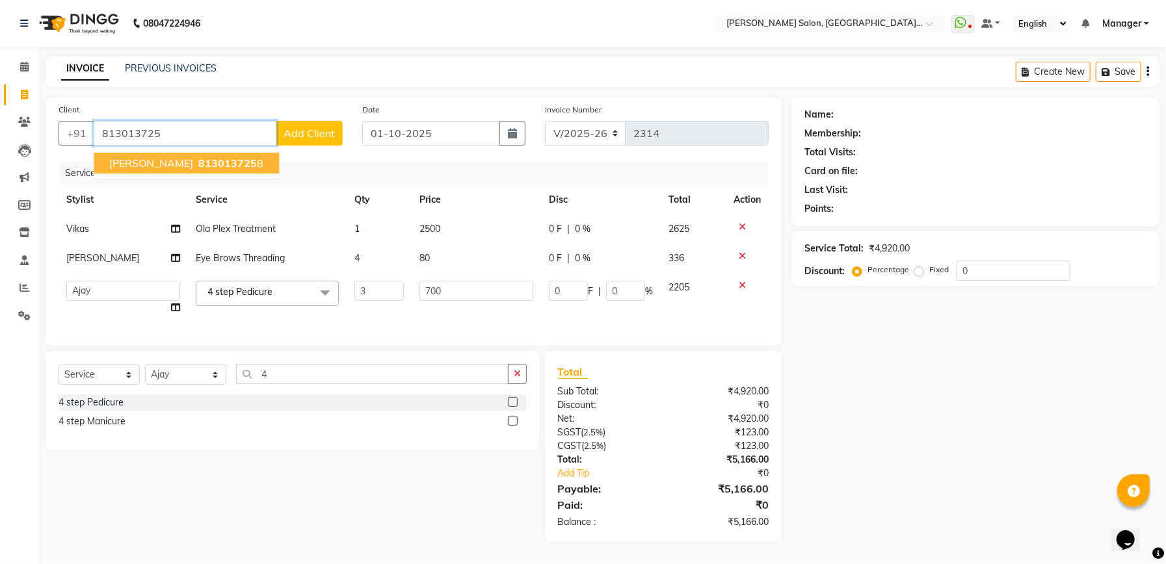
type input "8130137258"
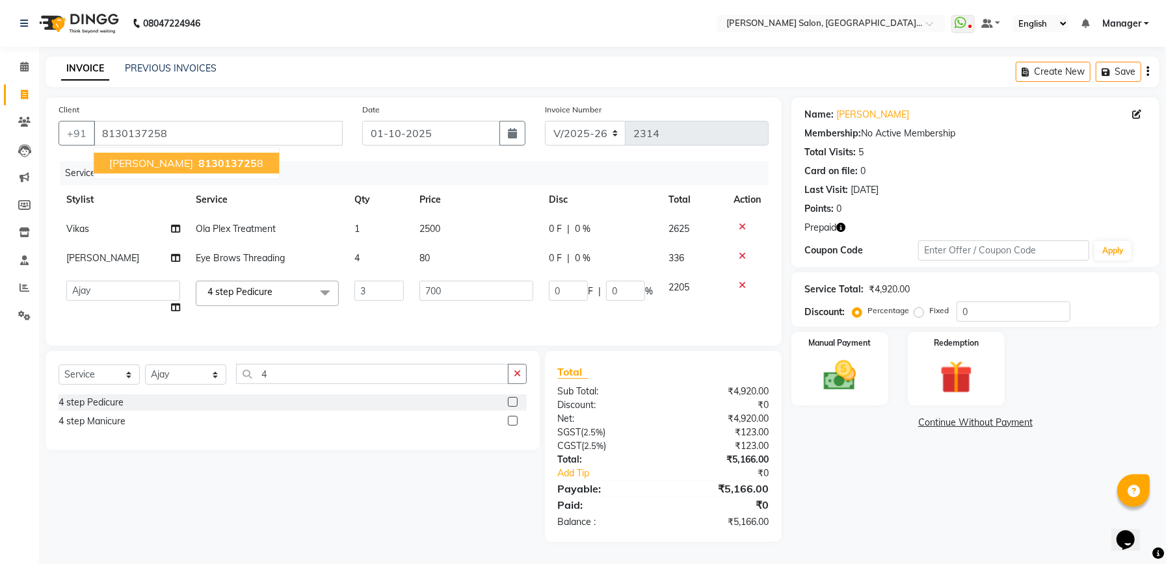
click at [843, 223] on icon "button" at bounding box center [840, 227] width 9 height 9
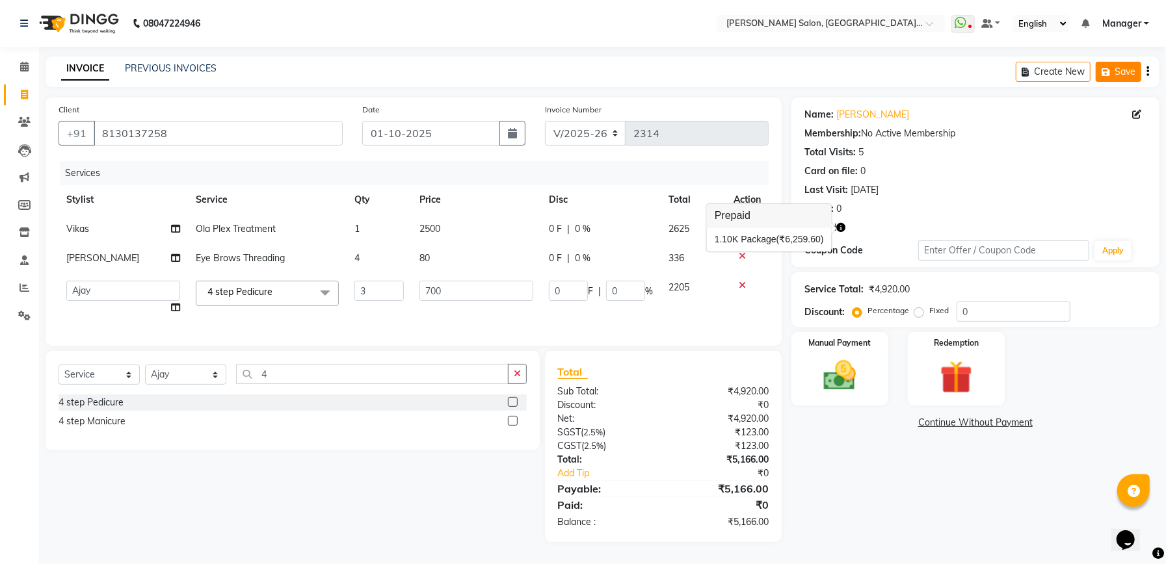
click at [1116, 65] on button "Save" at bounding box center [1118, 72] width 46 height 20
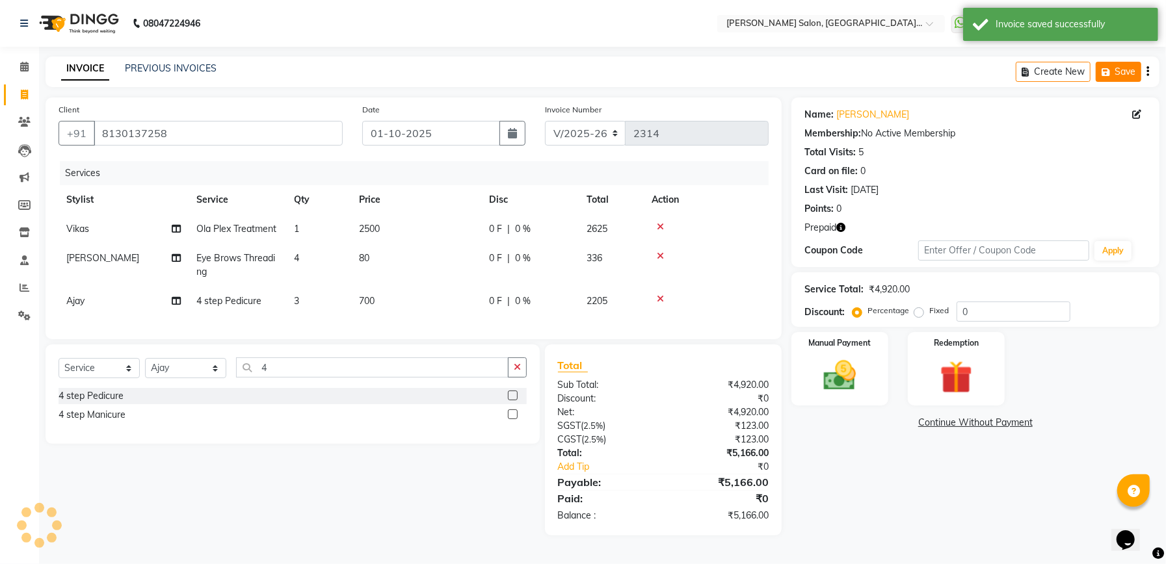
scroll to position [4, 0]
click at [662, 222] on icon at bounding box center [660, 226] width 7 height 9
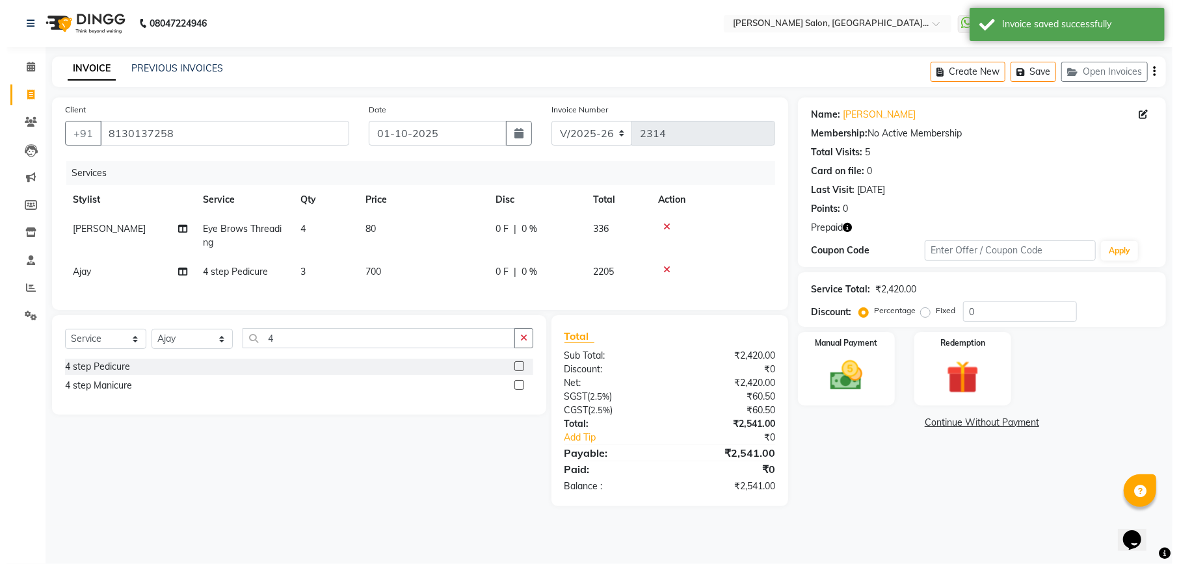
scroll to position [0, 0]
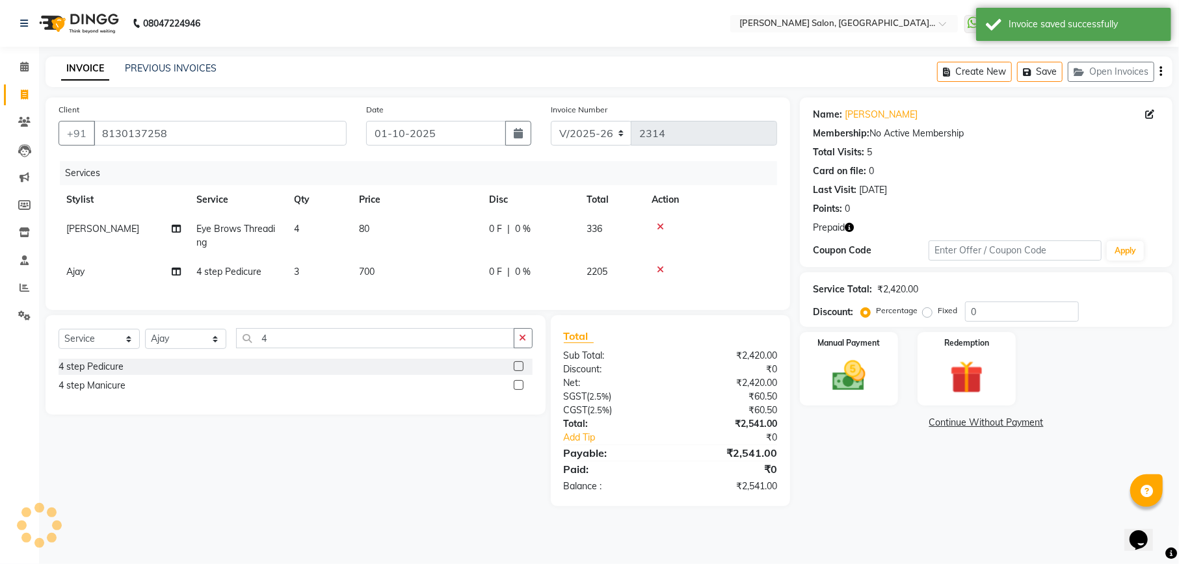
click at [662, 220] on td at bounding box center [710, 236] width 133 height 43
click at [661, 224] on icon at bounding box center [660, 226] width 7 height 9
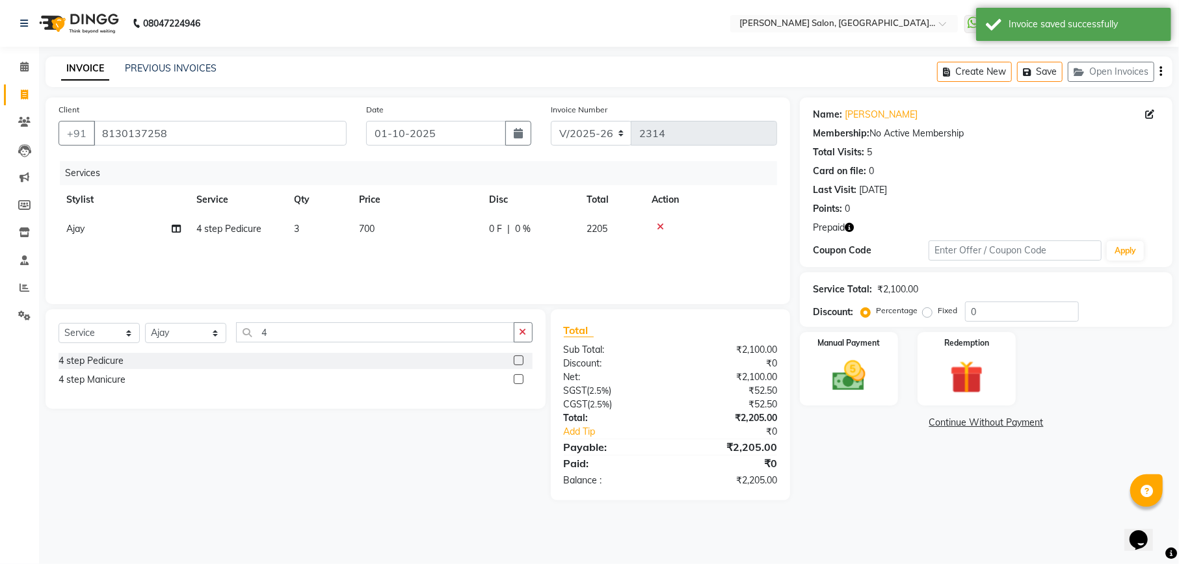
click at [661, 228] on icon at bounding box center [660, 226] width 7 height 9
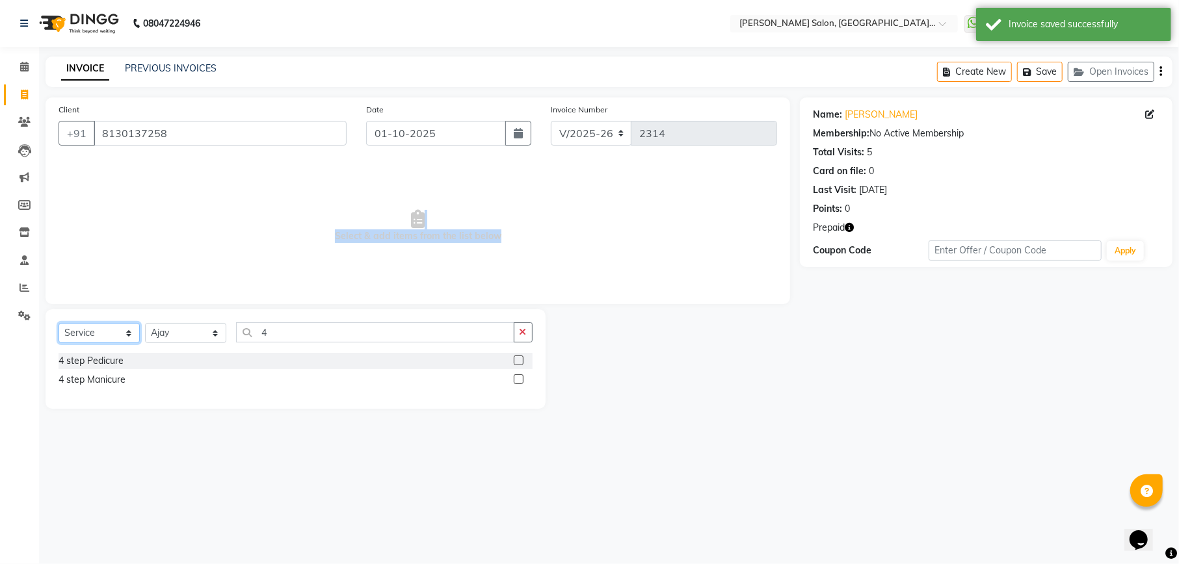
click at [99, 332] on select "Select Service Product Membership Package Voucher Prepaid Gift Card" at bounding box center [99, 333] width 81 height 20
select select "P"
click at [59, 323] on select "Select Service Product Membership Package Voucher Prepaid Gift Card" at bounding box center [99, 333] width 81 height 20
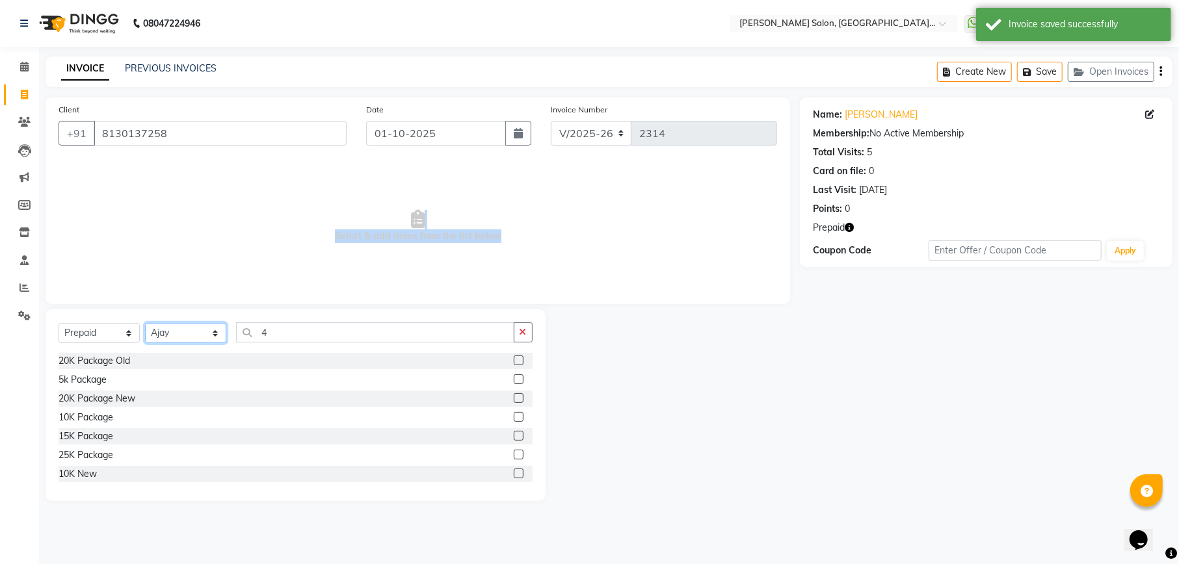
click at [173, 337] on select "Select Stylist Abhishek [PERSON_NAME] [PERSON_NAME] [PERSON_NAME] Manager [PERS…" at bounding box center [185, 333] width 81 height 20
select select "67550"
click at [145, 323] on select "Select Stylist Abhishek [PERSON_NAME] [PERSON_NAME] [PERSON_NAME] Manager [PERS…" at bounding box center [185, 333] width 81 height 20
click at [521, 334] on icon "button" at bounding box center [522, 332] width 7 height 9
click at [514, 376] on label at bounding box center [519, 379] width 10 height 10
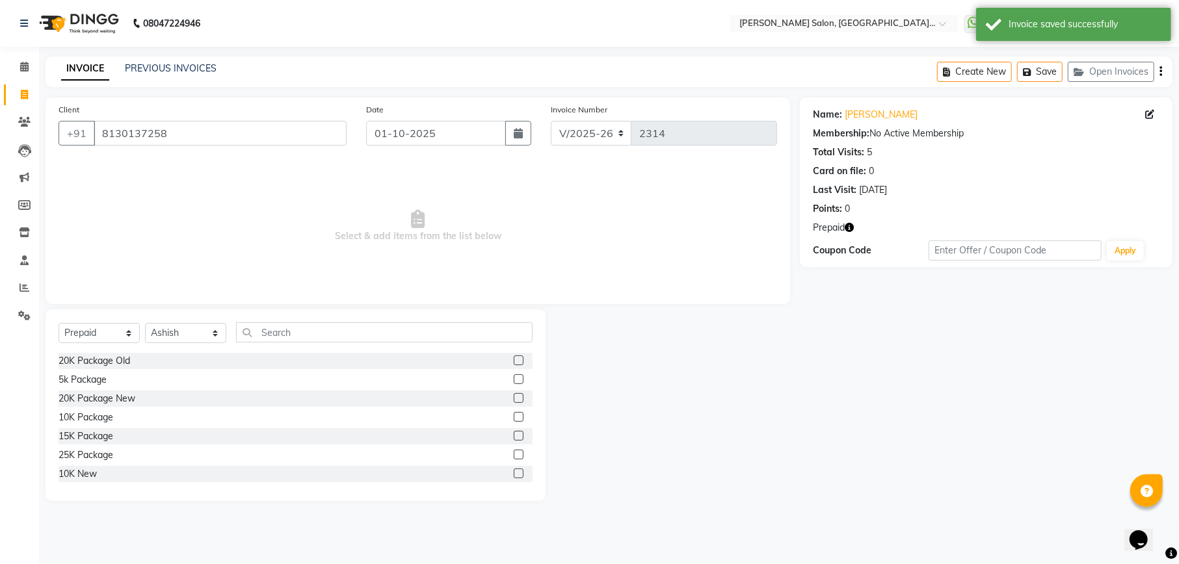
click at [514, 376] on input "checkbox" at bounding box center [518, 380] width 8 height 8
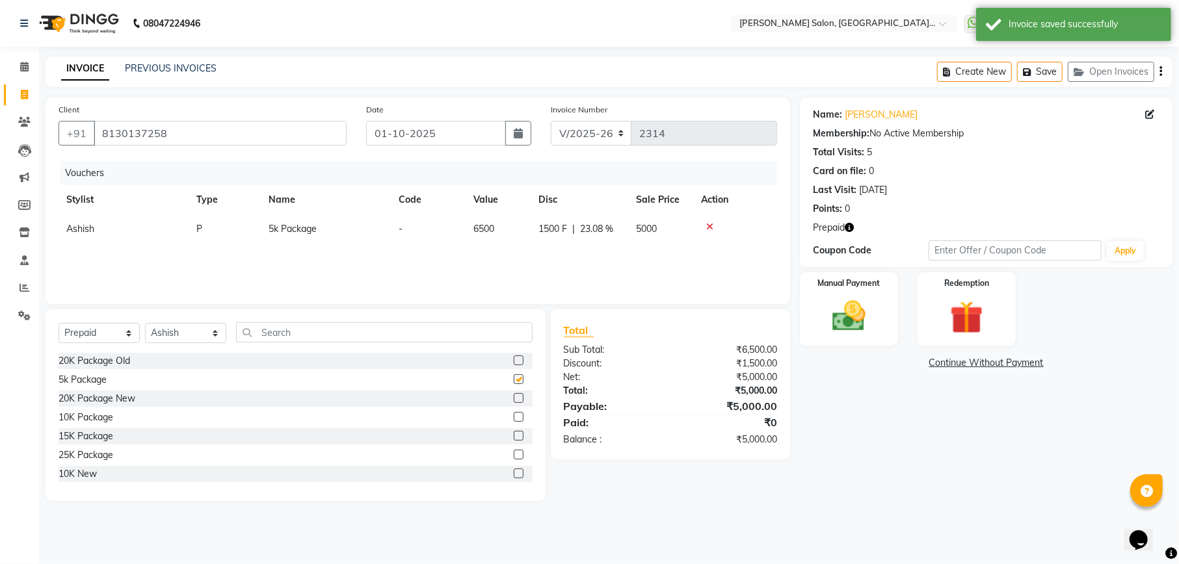
checkbox input "false"
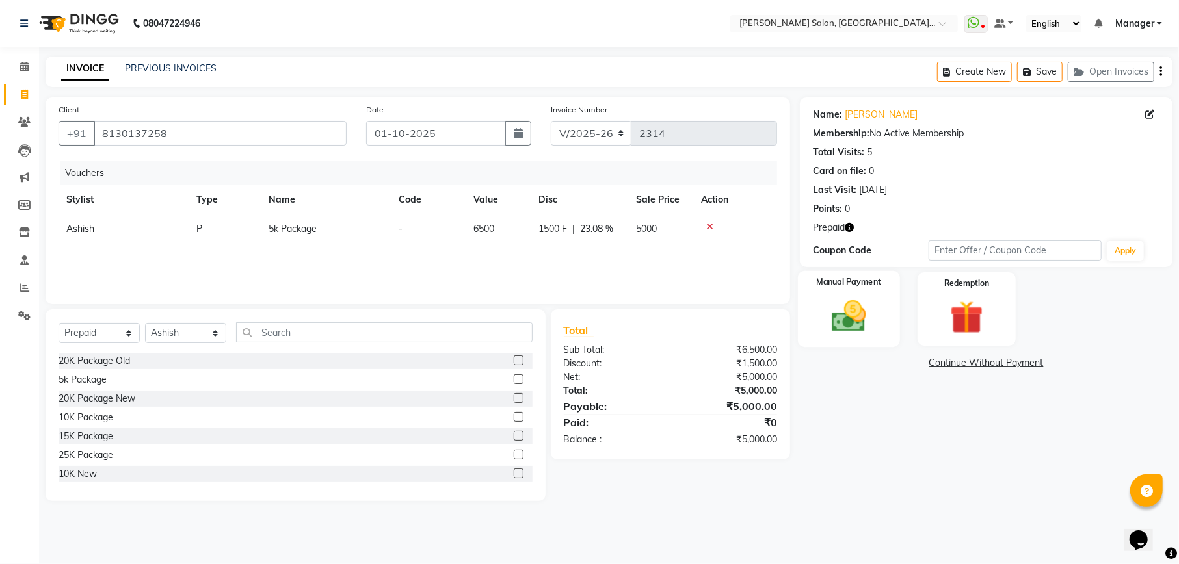
click at [854, 318] on img at bounding box center [848, 316] width 56 height 40
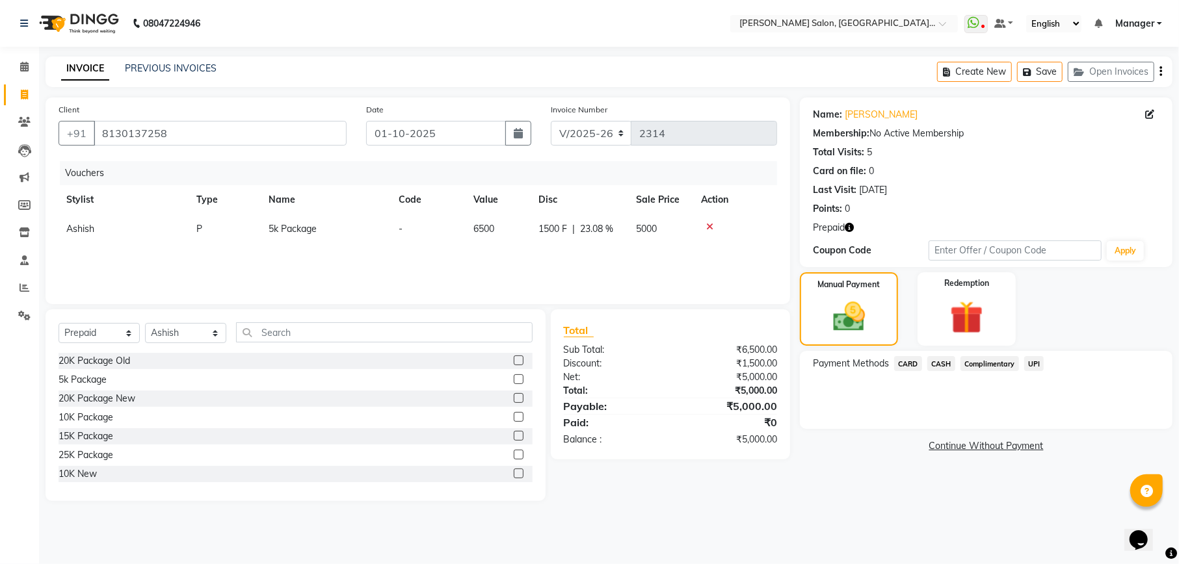
click at [909, 363] on span "CARD" at bounding box center [908, 363] width 28 height 15
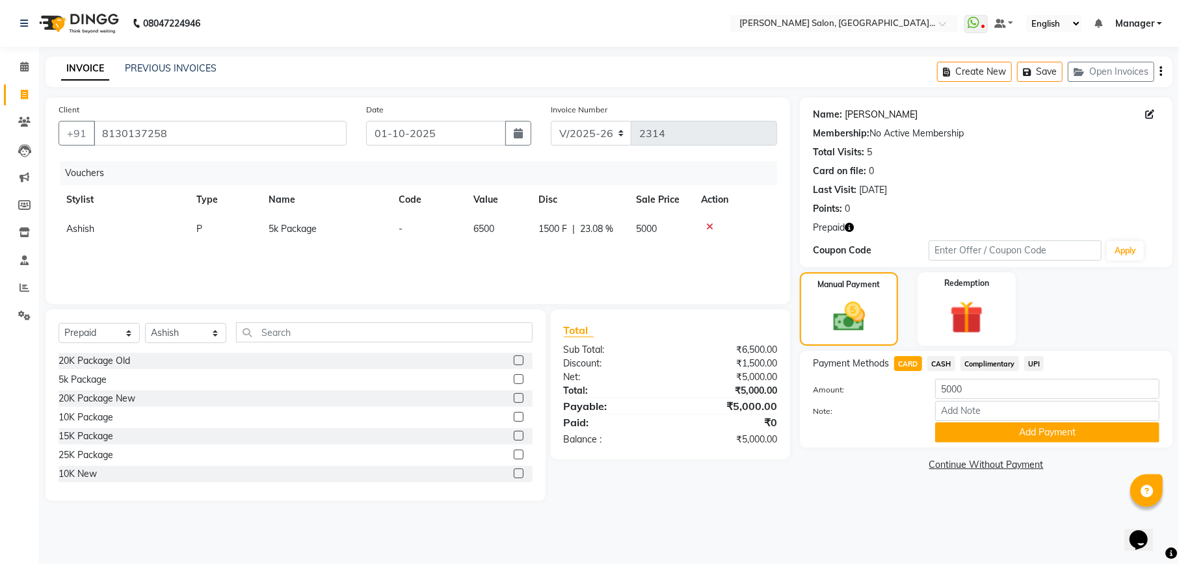
click at [897, 118] on link "[PERSON_NAME]" at bounding box center [880, 115] width 73 height 14
click at [1095, 426] on button "Add Payment" at bounding box center [1047, 433] width 224 height 20
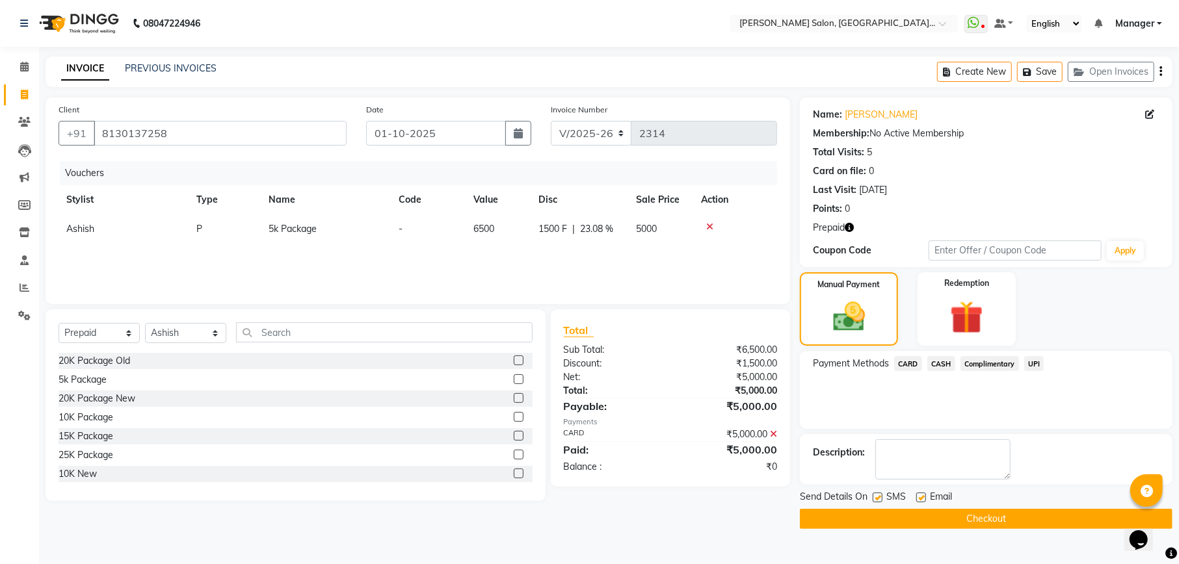
click at [971, 521] on button "Checkout" at bounding box center [986, 519] width 372 height 20
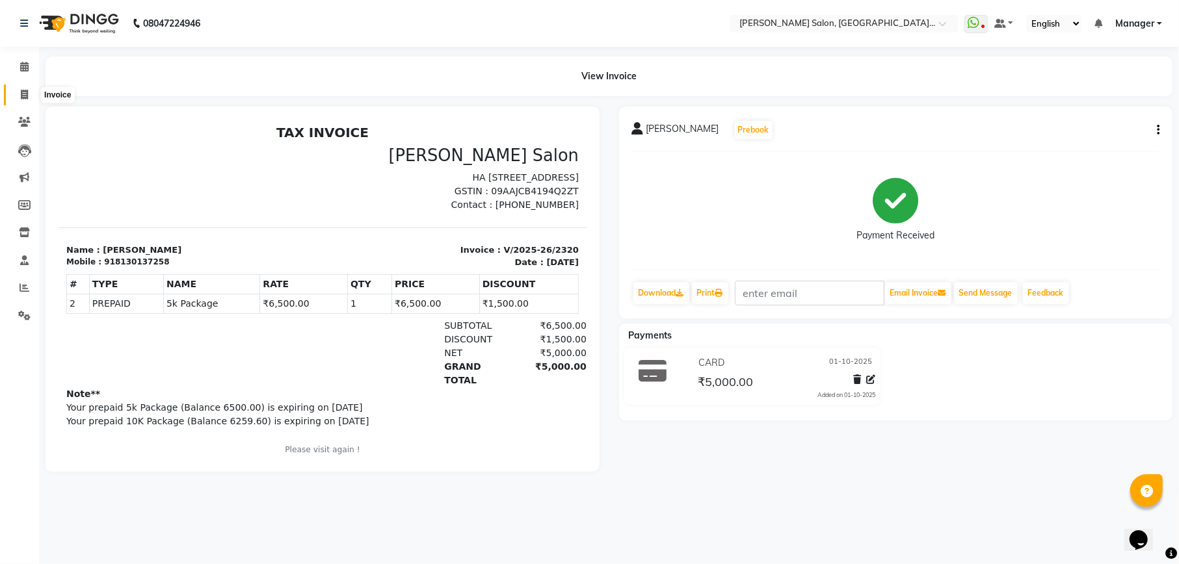
click at [23, 90] on icon at bounding box center [24, 95] width 7 height 10
select select "service"
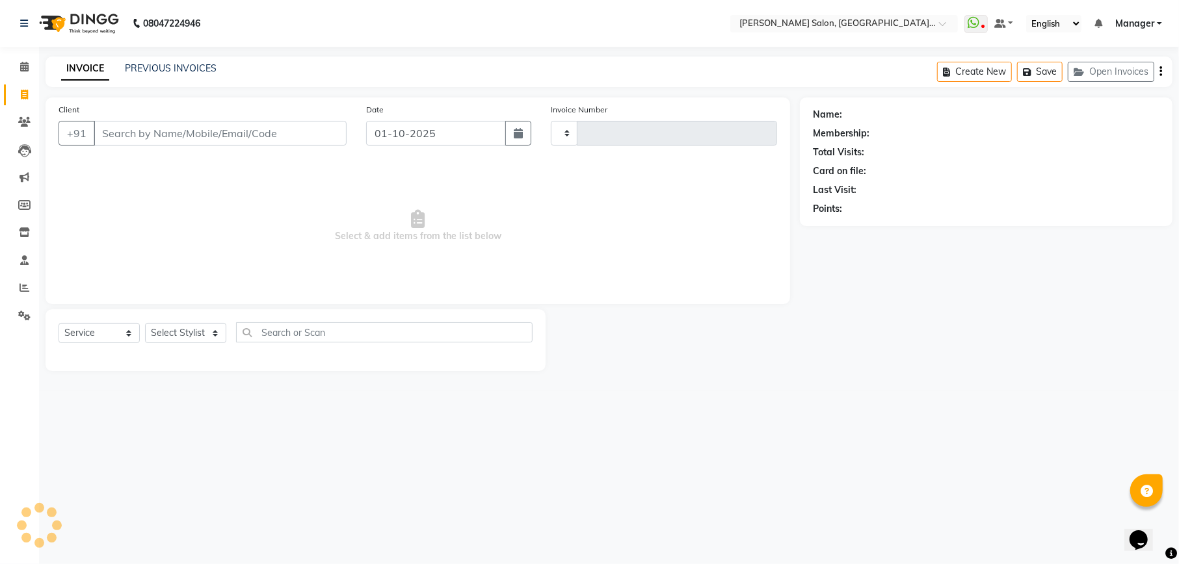
type input "2323"
select select "6961"
click at [1132, 69] on button "Open Invoices" at bounding box center [1110, 72] width 86 height 20
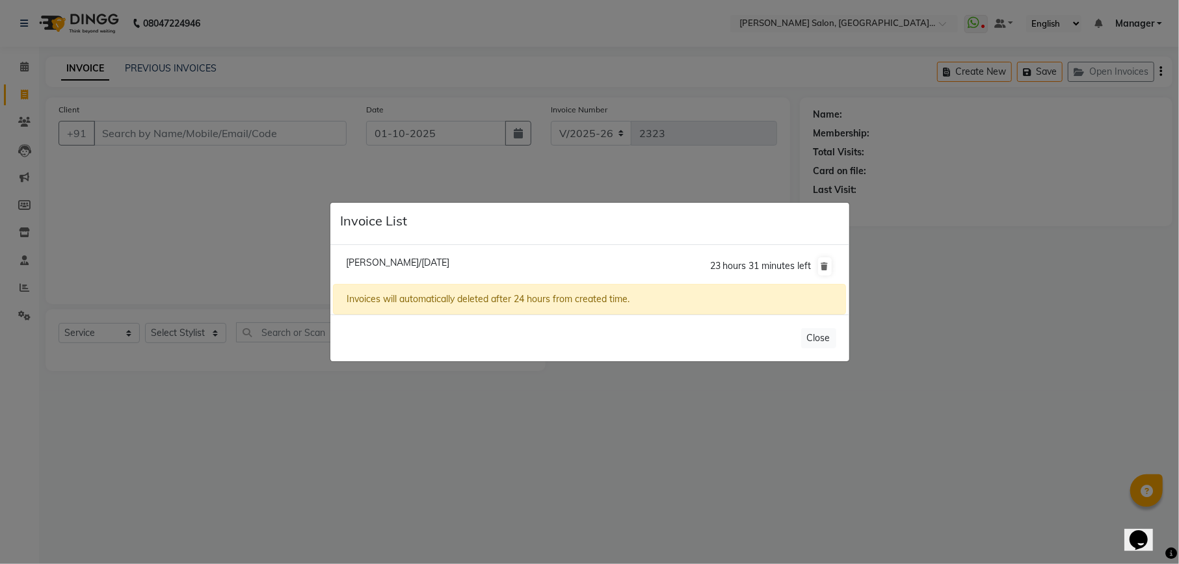
click at [442, 268] on li "Jyoti Jethwani/01 October 2025 23 hours 31 minutes left" at bounding box center [589, 266] width 512 height 36
click at [440, 257] on span "Jyoti Jethwani/01 October 2025" at bounding box center [397, 263] width 103 height 12
type input "8130137258"
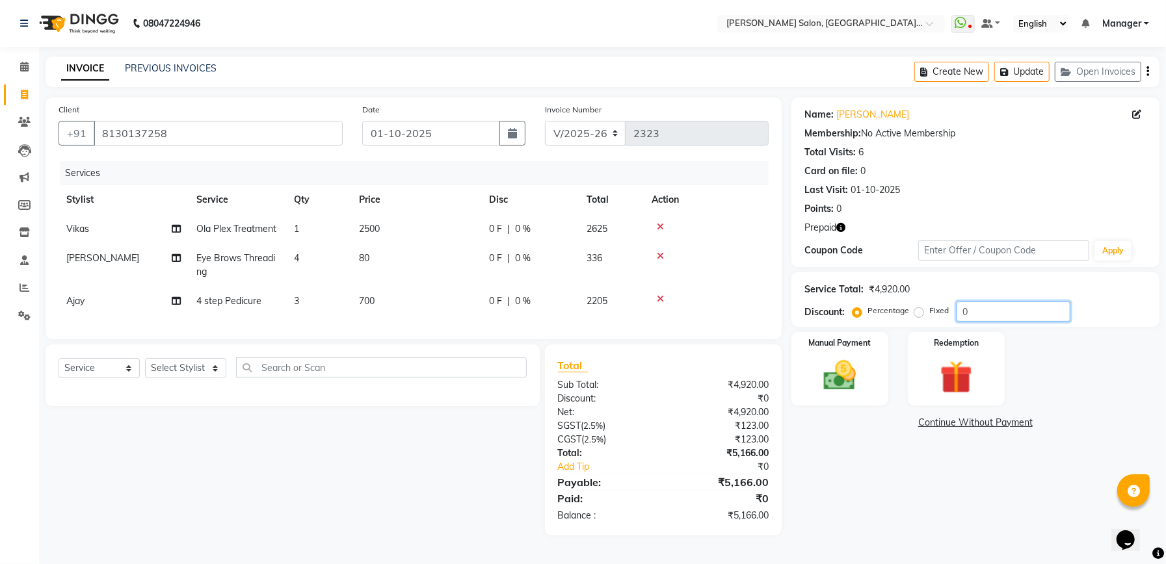
click at [1001, 313] on input "0" at bounding box center [1013, 312] width 114 height 20
type input "4.76"
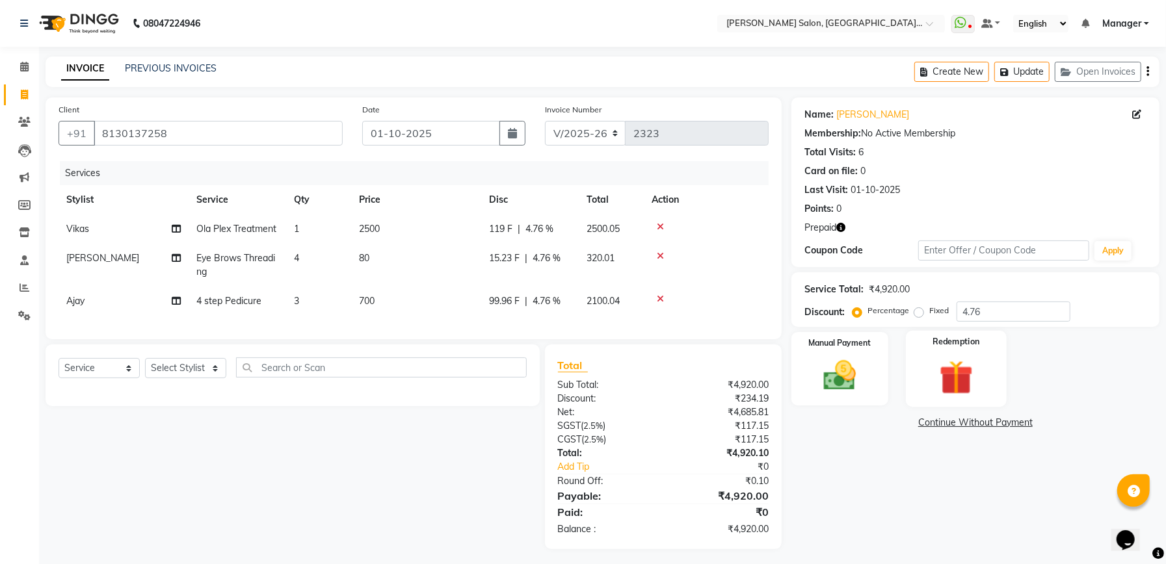
click at [949, 380] on img at bounding box center [955, 377] width 55 height 42
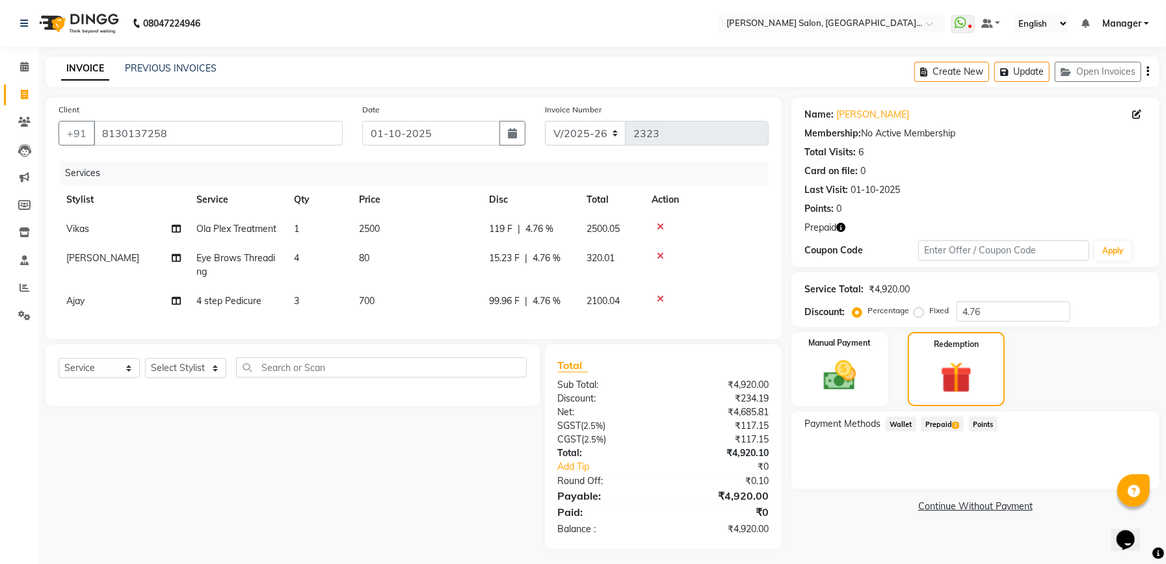
click at [940, 419] on span "Prepaid 2" at bounding box center [942, 424] width 42 height 15
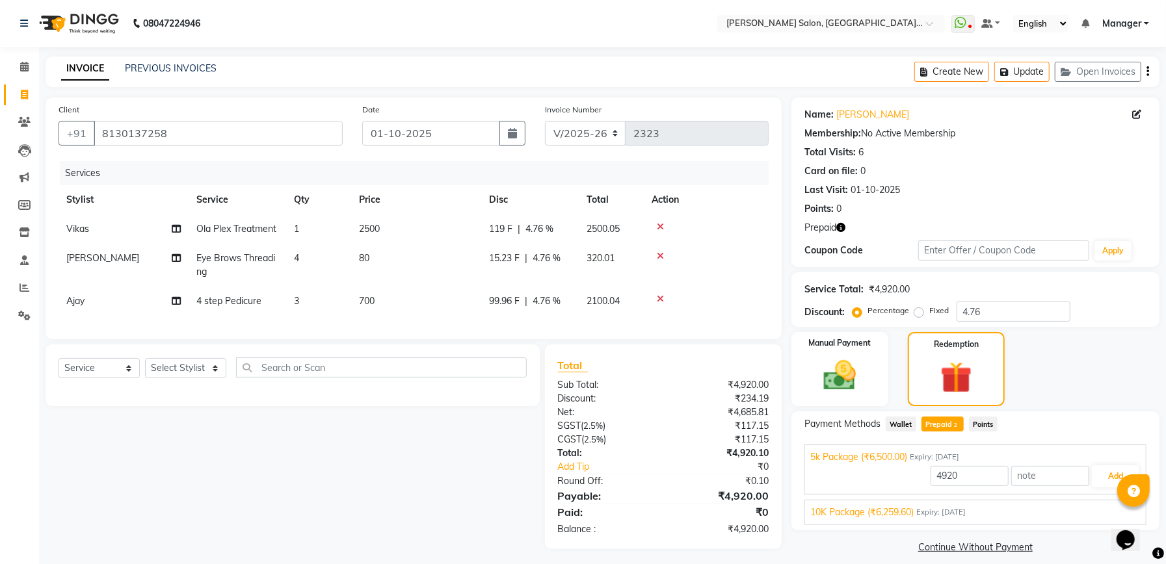
click at [901, 508] on span "10K Package (₹6,259.60)" at bounding box center [861, 513] width 103 height 14
click at [1095, 515] on button "Add" at bounding box center [1114, 507] width 47 height 22
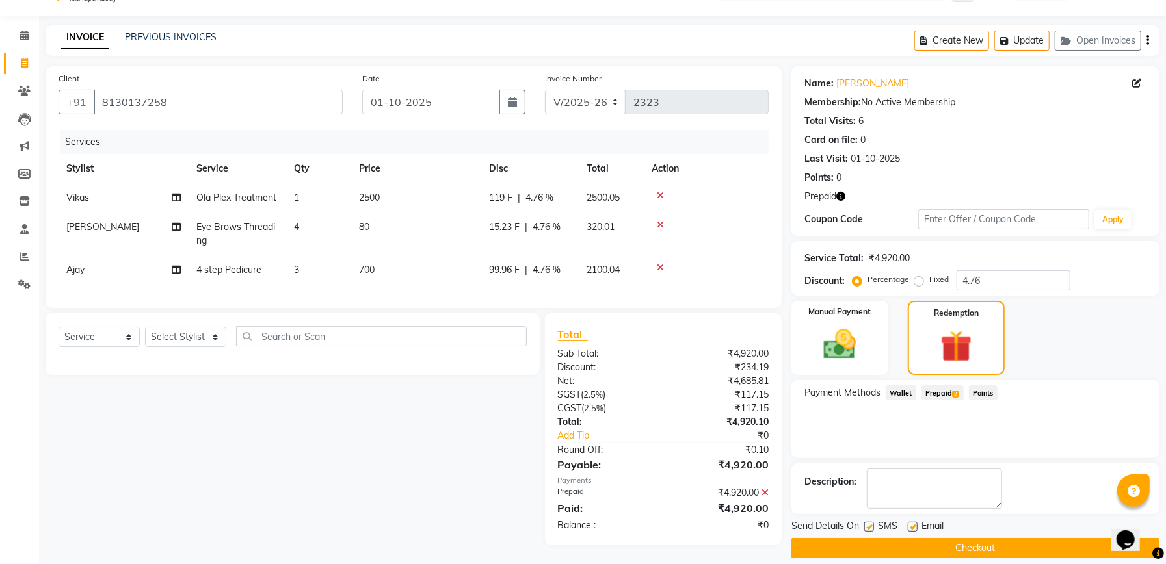
scroll to position [46, 0]
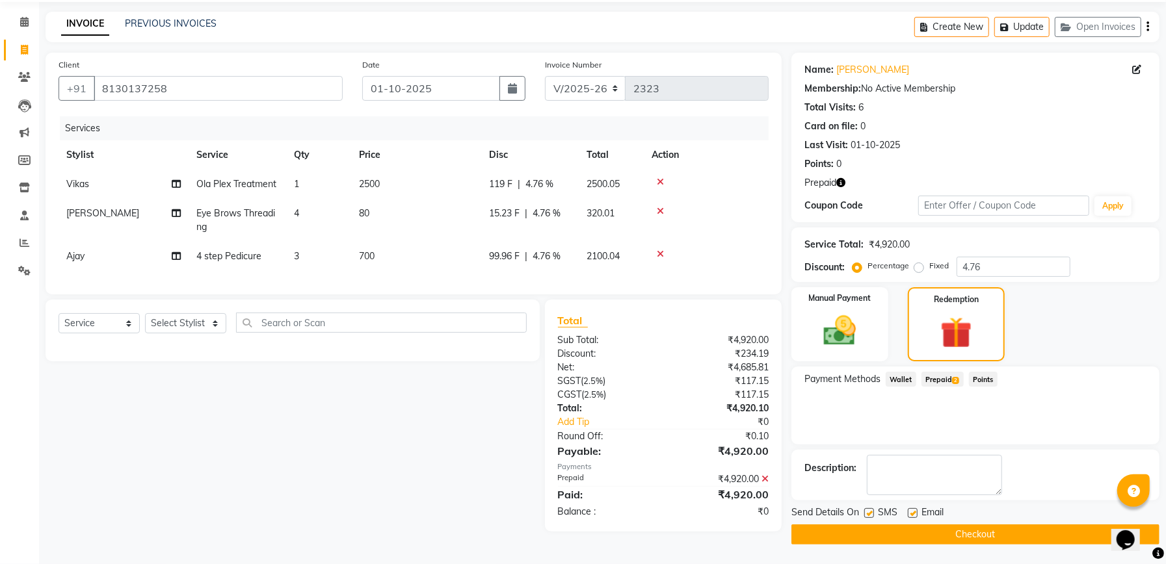
click at [994, 532] on button "Checkout" at bounding box center [975, 535] width 368 height 20
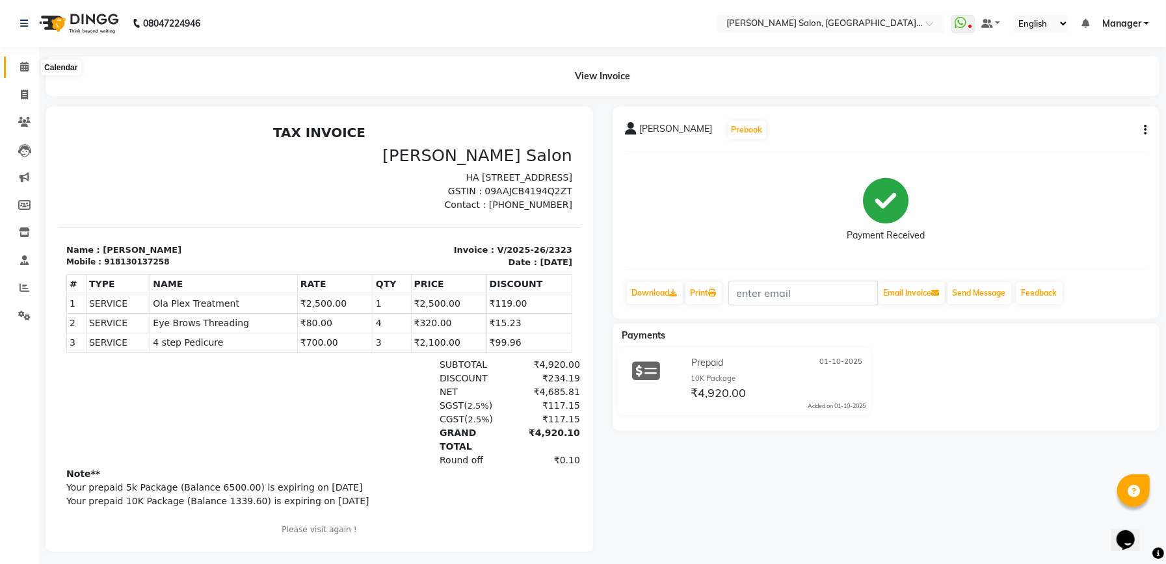
click at [22, 65] on icon at bounding box center [24, 67] width 8 height 10
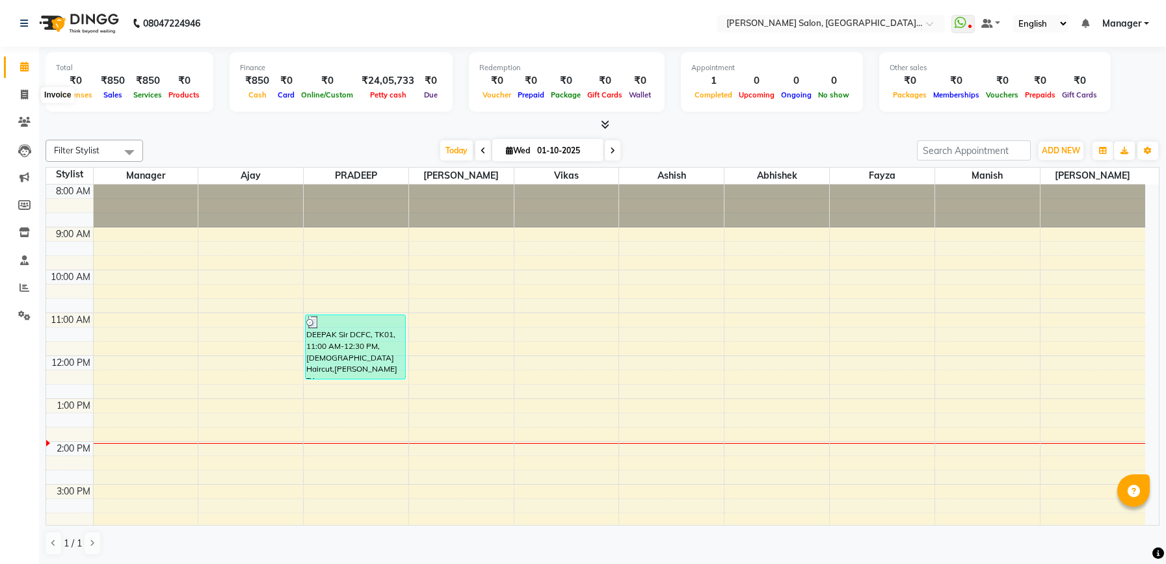
click at [22, 98] on icon at bounding box center [24, 95] width 7 height 10
select select "service"
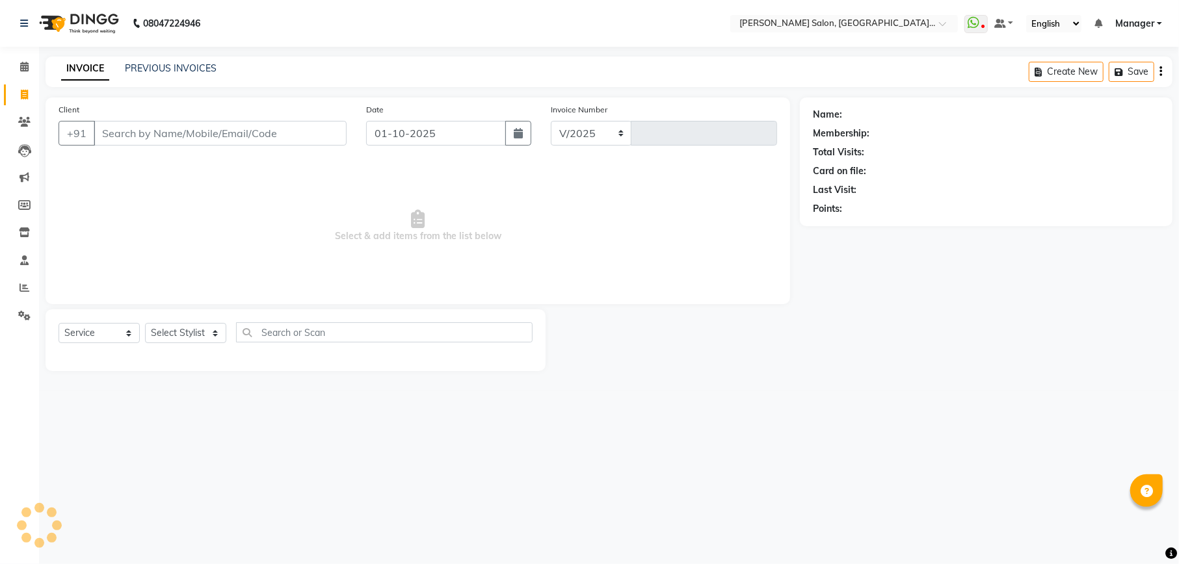
select select "6961"
type input "2319"
click at [181, 135] on input "Client" at bounding box center [220, 133] width 253 height 25
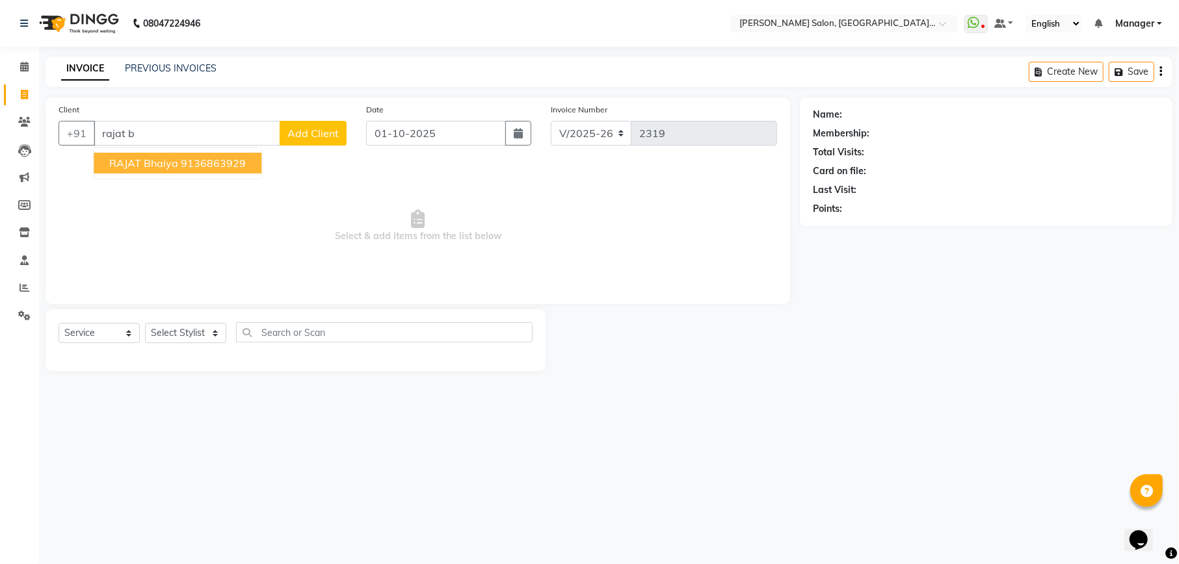
click at [189, 163] on ngb-highlight "9136863929" at bounding box center [213, 163] width 65 height 13
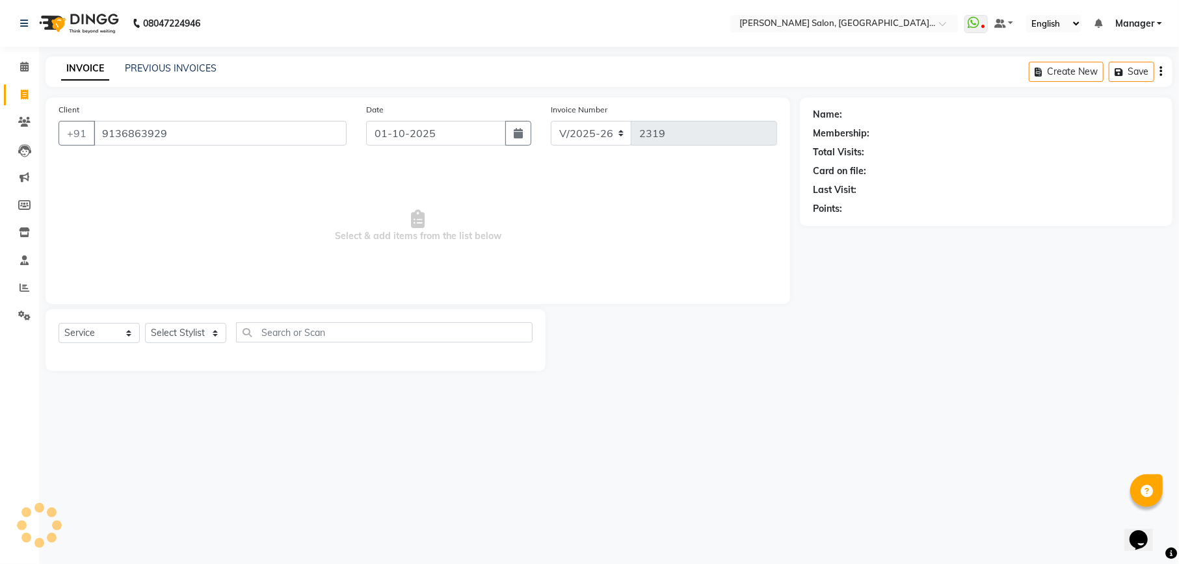
type input "9136863929"
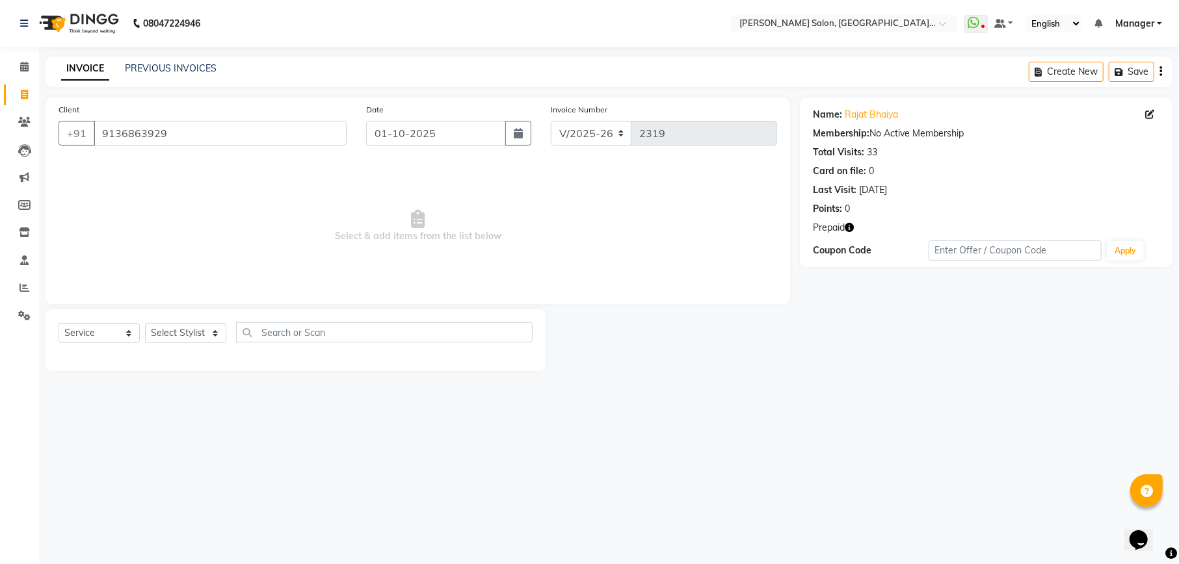
click at [850, 224] on icon "button" at bounding box center [848, 227] width 9 height 9
click at [176, 335] on select "Select Stylist Abhishek [PERSON_NAME] [PERSON_NAME] [PERSON_NAME] Manager [PERS…" at bounding box center [185, 333] width 81 height 20
select select "57330"
click at [145, 323] on select "Select Stylist Abhishek [PERSON_NAME] [PERSON_NAME] [PERSON_NAME] Manager [PERS…" at bounding box center [185, 333] width 81 height 20
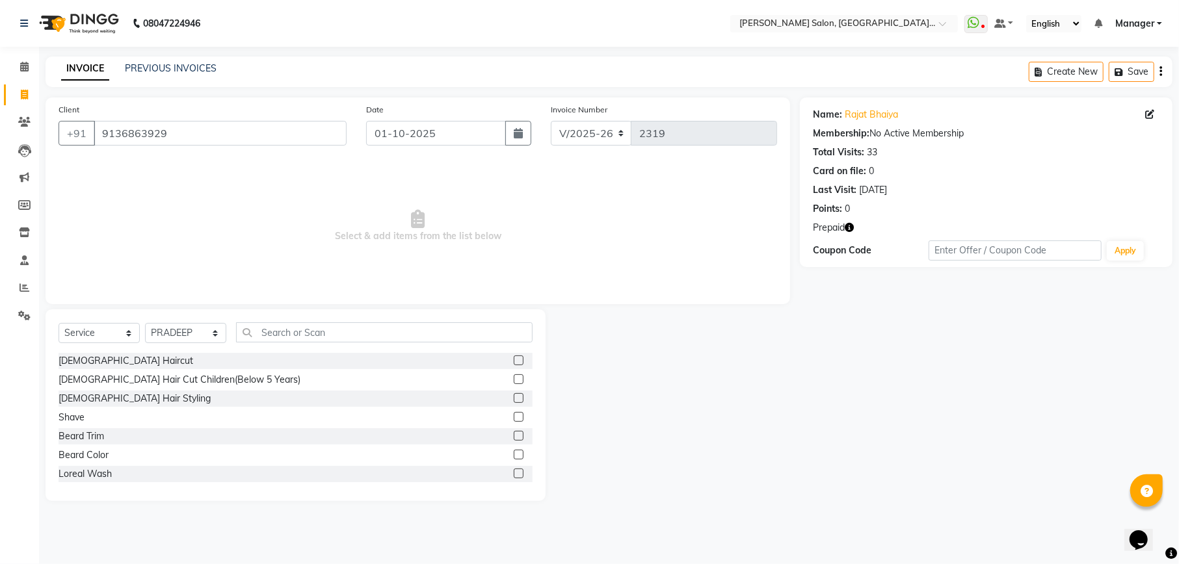
click at [514, 360] on label at bounding box center [519, 361] width 10 height 10
click at [514, 360] on input "checkbox" at bounding box center [518, 361] width 8 height 8
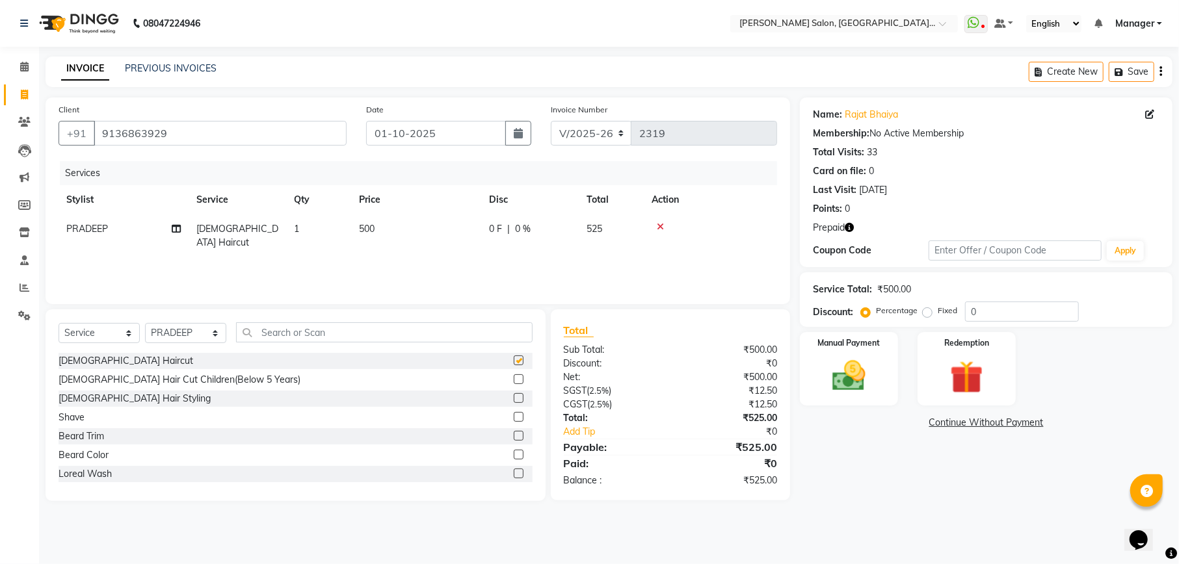
checkbox input "false"
click at [659, 225] on icon at bounding box center [660, 226] width 7 height 9
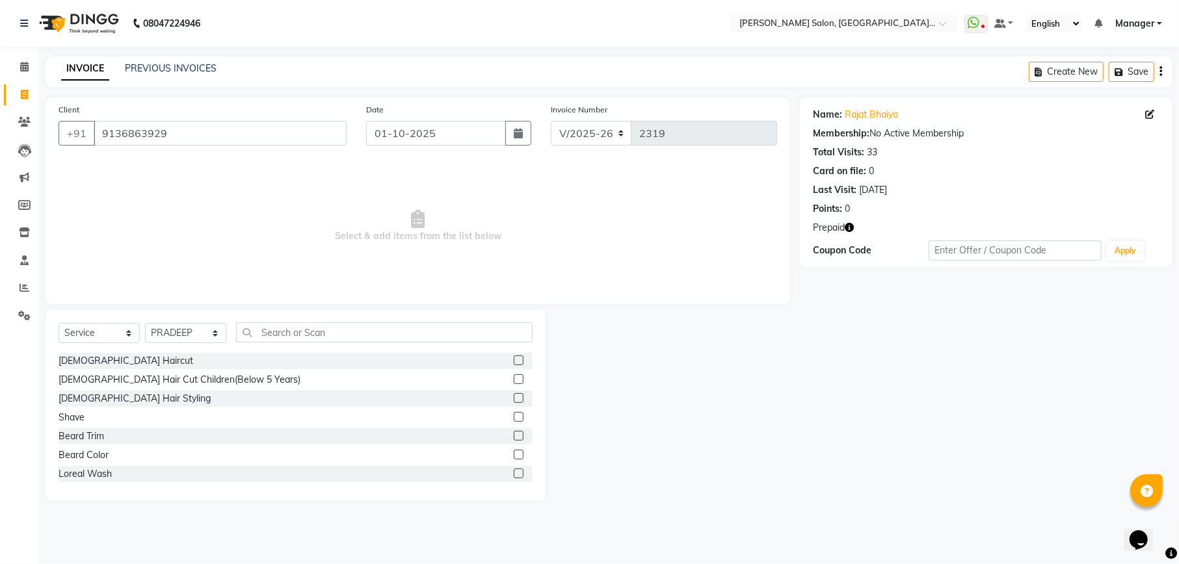
click at [514, 433] on label at bounding box center [519, 436] width 10 height 10
click at [514, 433] on input "checkbox" at bounding box center [518, 436] width 8 height 8
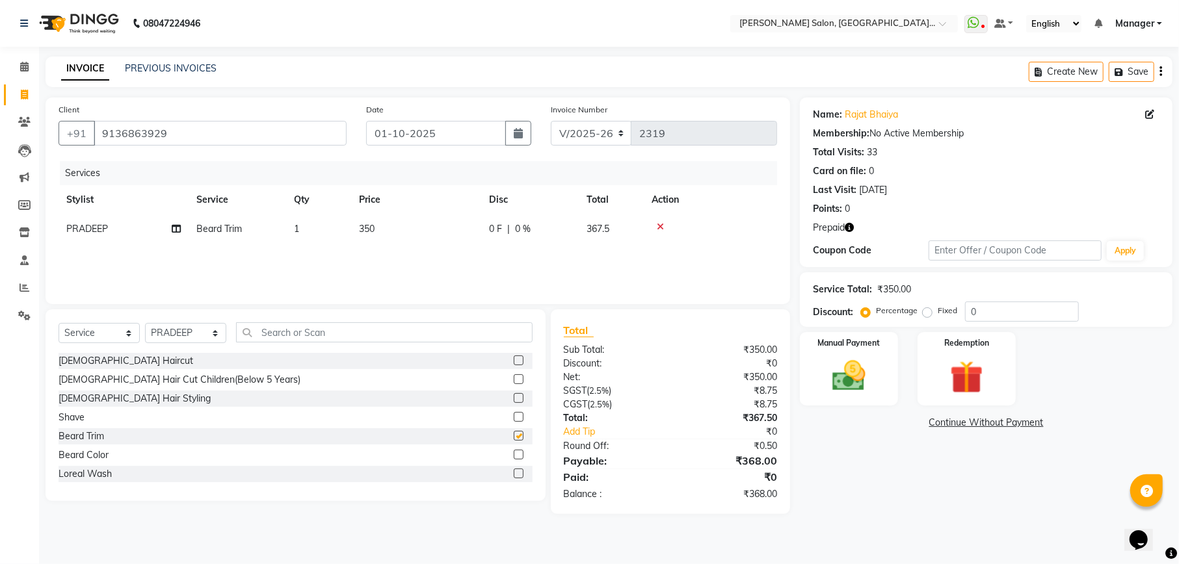
checkbox input "false"
click at [514, 454] on label at bounding box center [519, 455] width 10 height 10
click at [514, 454] on input "checkbox" at bounding box center [518, 455] width 8 height 8
checkbox input "false"
click at [514, 365] on label at bounding box center [519, 361] width 10 height 10
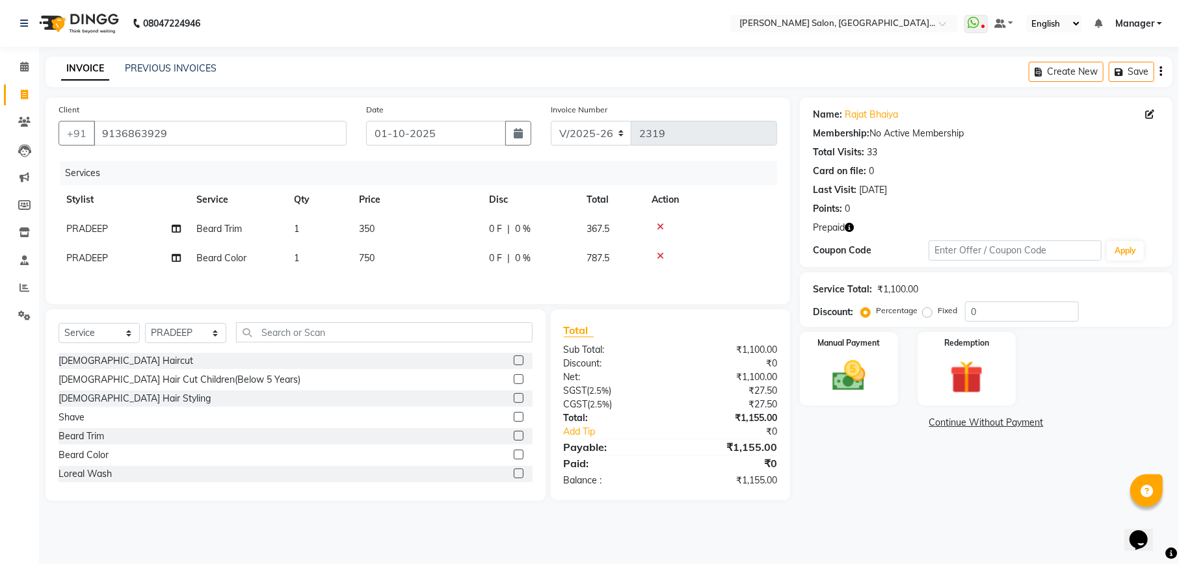
click at [514, 365] on input "checkbox" at bounding box center [518, 361] width 8 height 8
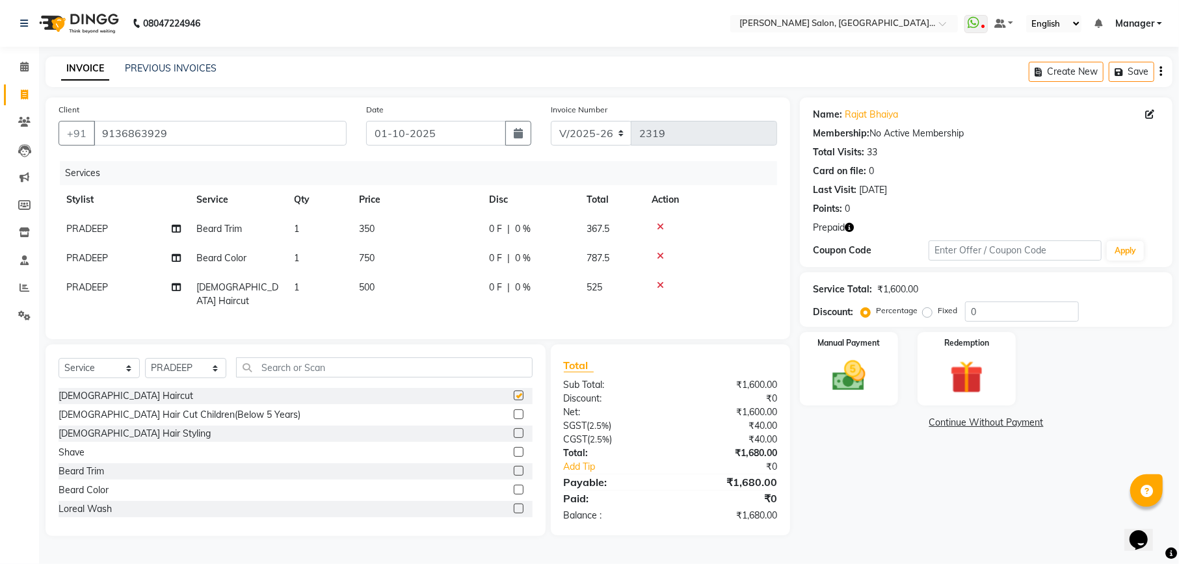
checkbox input "false"
click at [360, 252] on span "750" at bounding box center [367, 258] width 16 height 12
select select "57330"
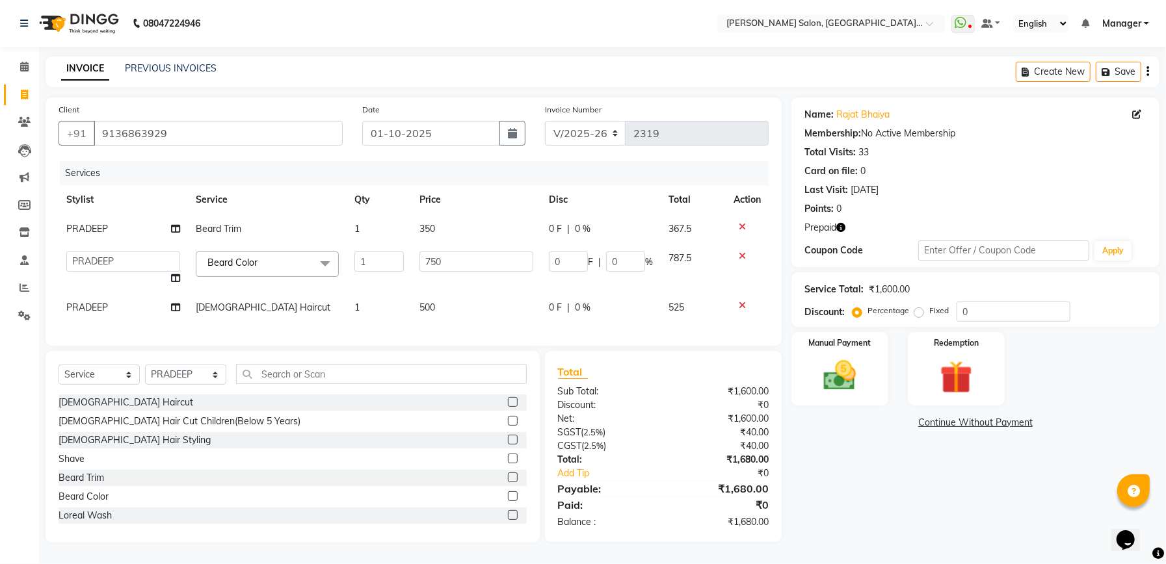
click at [380, 308] on td "1" at bounding box center [378, 307] width 65 height 29
select select "57330"
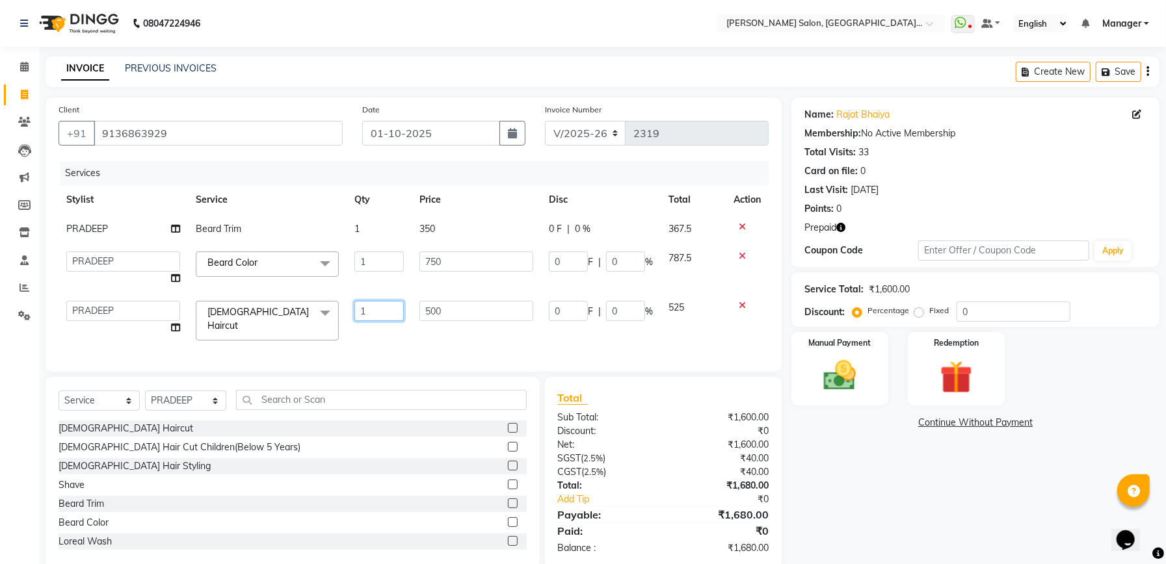
click at [373, 305] on input "1" at bounding box center [378, 311] width 49 height 20
type input "2"
click at [494, 342] on div "Services Stylist Service Qty Price Disc Total Action [PERSON_NAME] Trim 1 350 0…" at bounding box center [414, 260] width 710 height 198
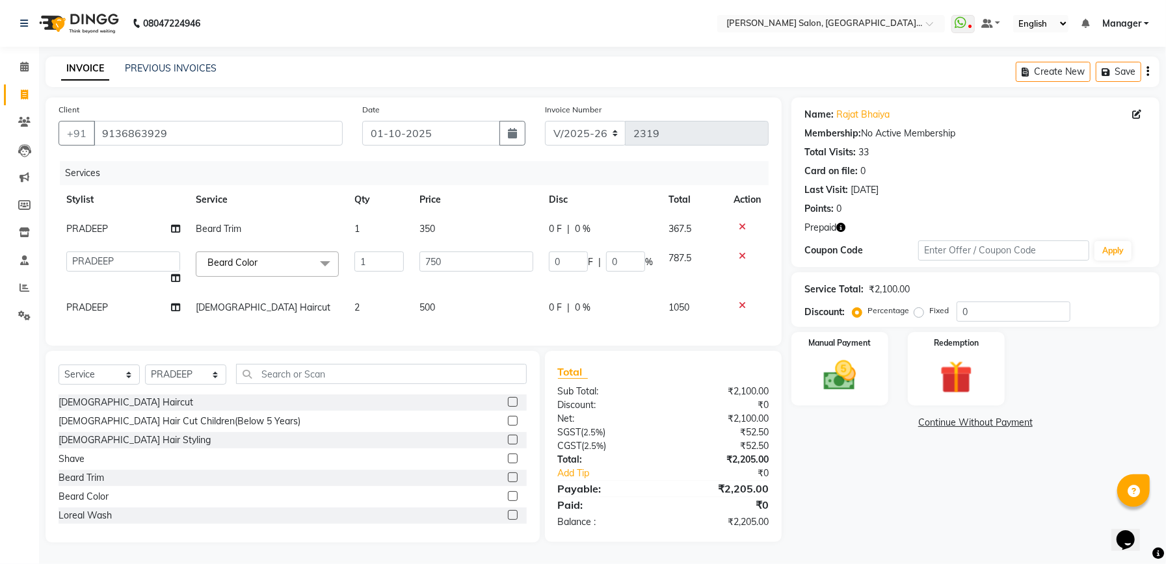
click at [842, 228] on icon "button" at bounding box center [840, 227] width 9 height 9
click at [896, 489] on div "Name: [PERSON_NAME] Membership: No Active Membership Total Visits: 33 Card on f…" at bounding box center [980, 320] width 378 height 445
click at [385, 265] on input "1" at bounding box center [378, 262] width 49 height 20
type input "2"
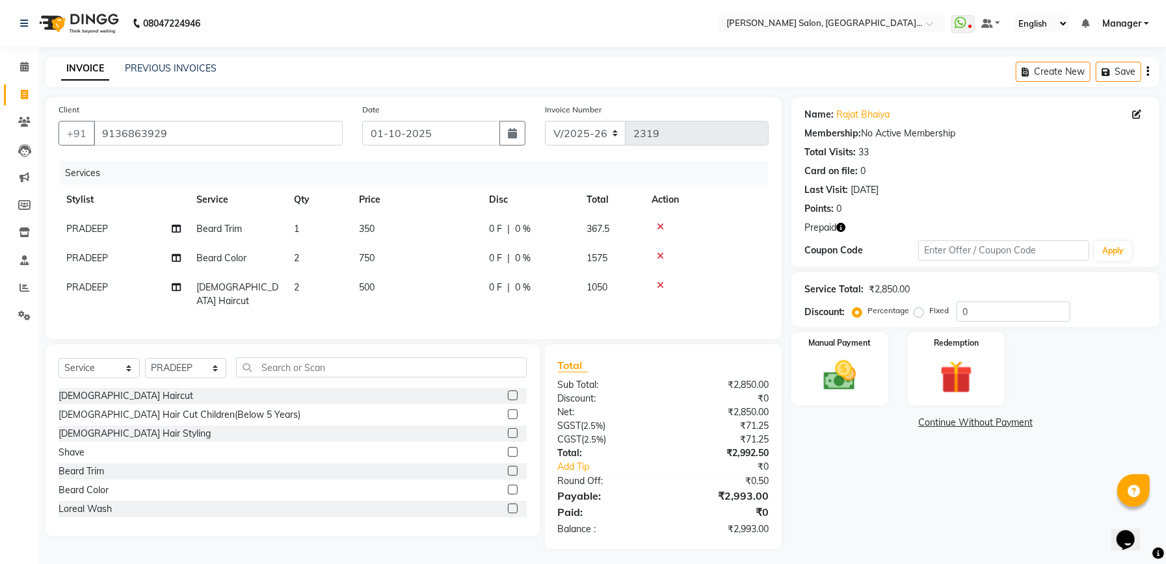
click at [932, 490] on div "Name: [PERSON_NAME] Membership: No Active Membership Total Visits: 33 Card on f…" at bounding box center [980, 324] width 378 height 452
click at [342, 231] on td "1" at bounding box center [318, 229] width 65 height 29
select select "57330"
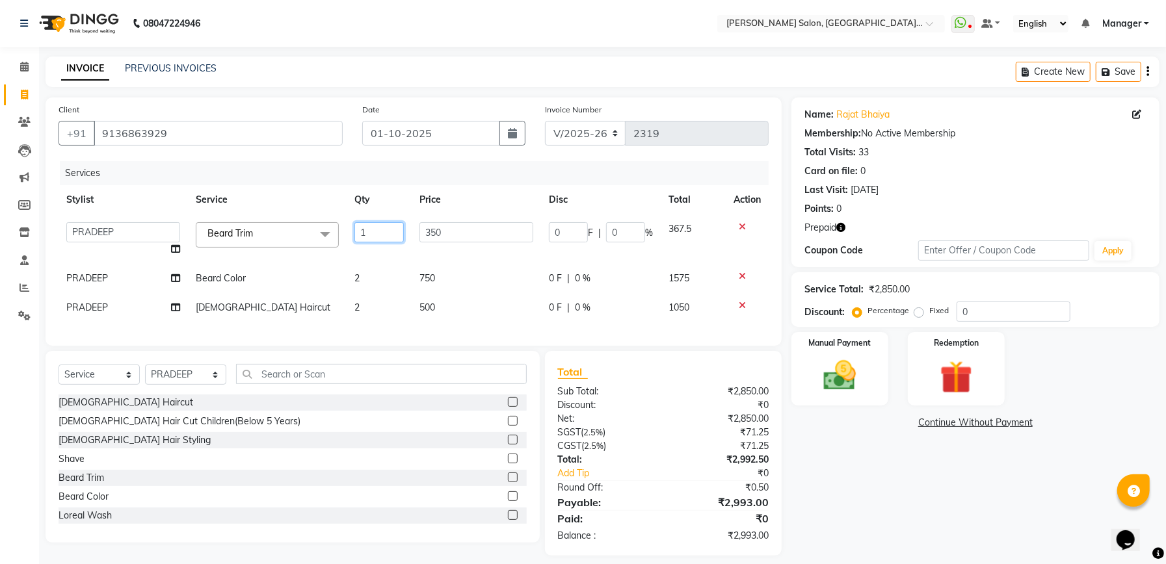
click at [381, 231] on input "1" at bounding box center [378, 232] width 49 height 20
type input "3"
click at [398, 313] on div "Services Stylist Service Qty Price Disc Total Action Abhishek Ajay Ashish Fayza…" at bounding box center [414, 247] width 710 height 172
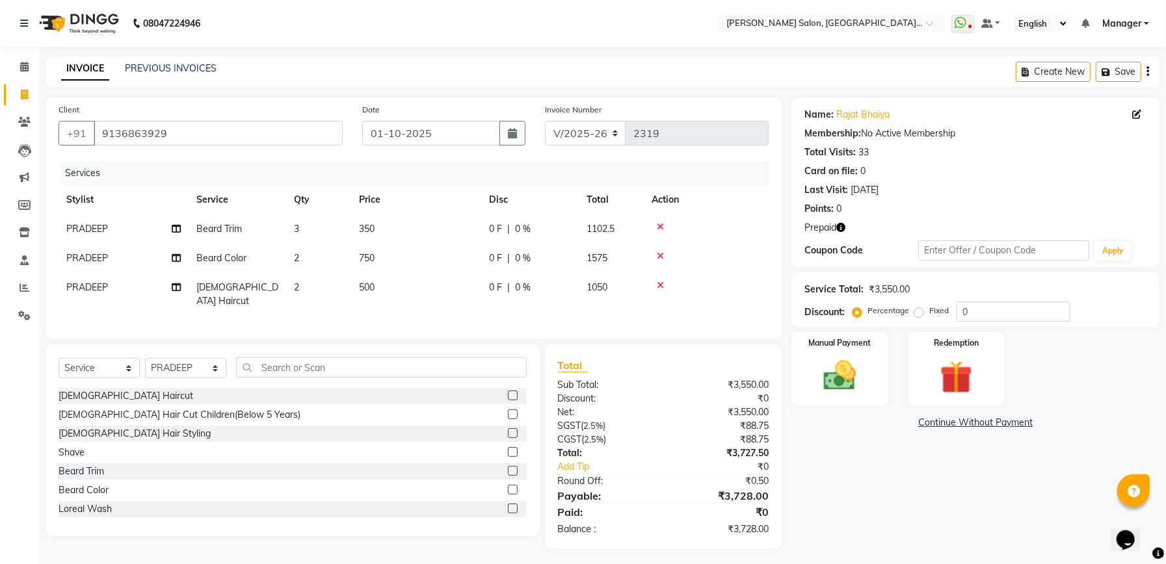
click at [325, 287] on td "2" at bounding box center [318, 294] width 65 height 43
select select "57330"
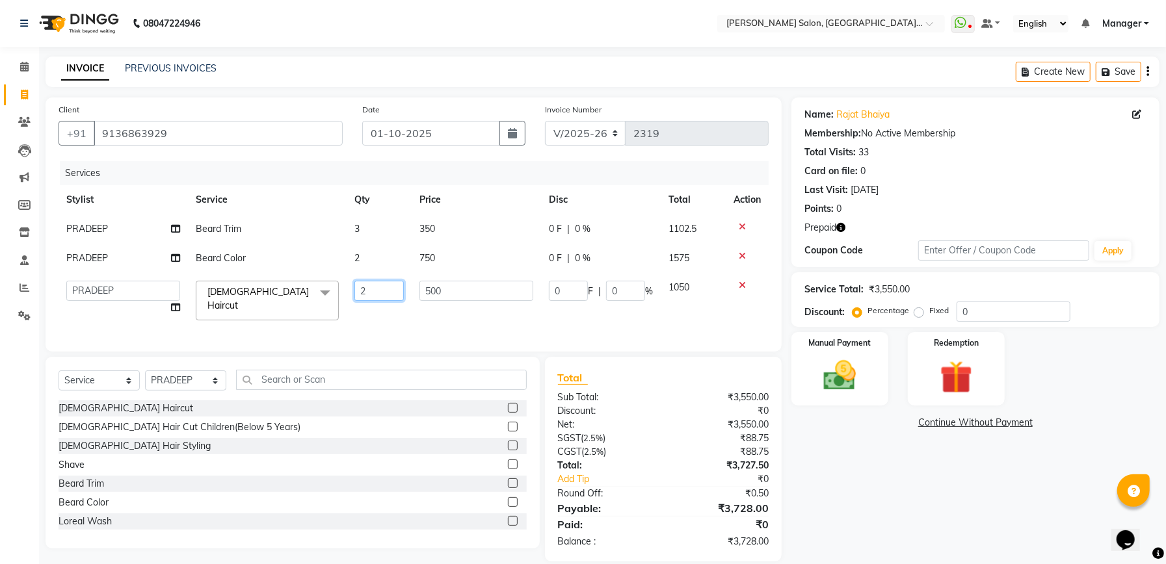
click at [393, 291] on input "2" at bounding box center [378, 291] width 49 height 20
type input "3"
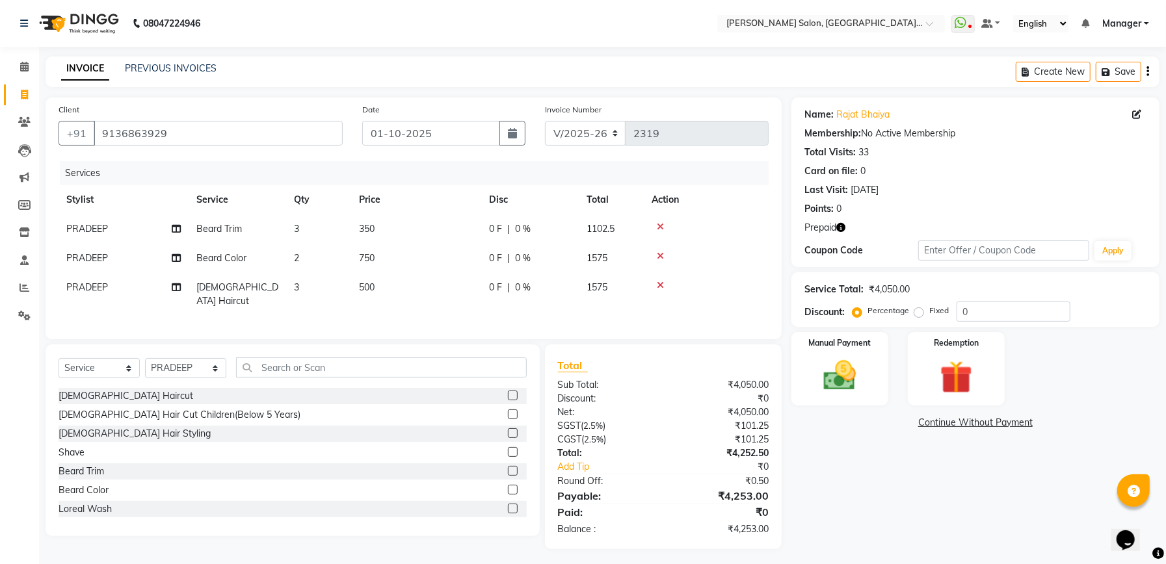
click at [417, 324] on div "Services Stylist Service Qty Price Disc Total Action [PERSON_NAME] Trim 3 350 0…" at bounding box center [414, 243] width 710 height 165
click at [900, 456] on div "Name: [PERSON_NAME] Membership: No Active Membership Total Visits: 33 Card on f…" at bounding box center [980, 324] width 378 height 452
click at [839, 229] on icon "button" at bounding box center [840, 227] width 9 height 9
click at [876, 489] on div "Name: [PERSON_NAME] Membership: No Active Membership Total Visits: 33 Card on f…" at bounding box center [980, 324] width 378 height 452
click at [302, 367] on input "text" at bounding box center [381, 368] width 291 height 20
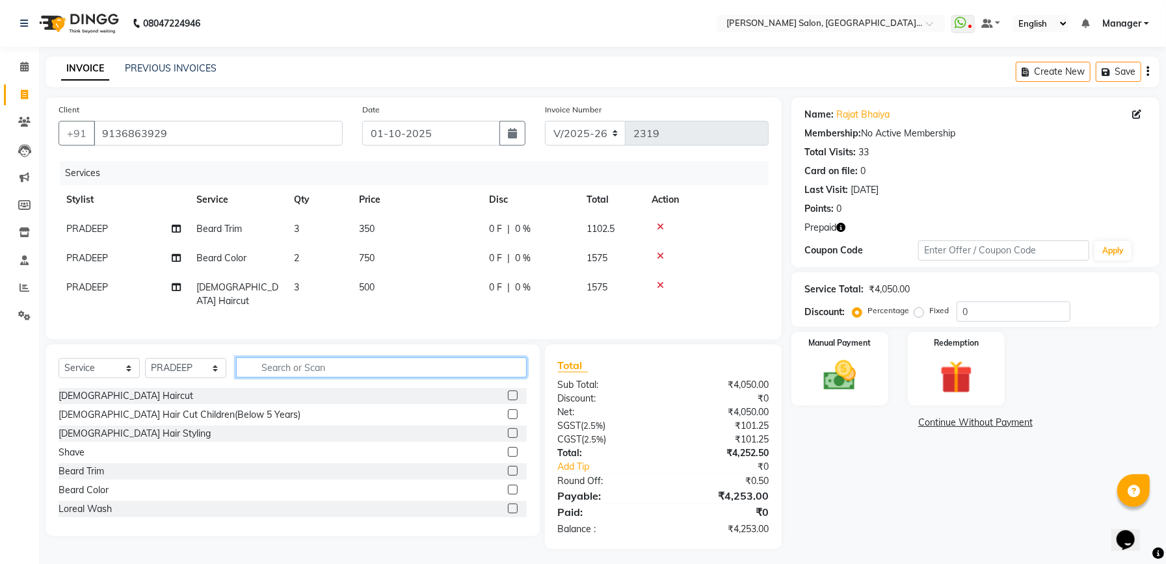
click at [302, 367] on input "text" at bounding box center [381, 368] width 291 height 20
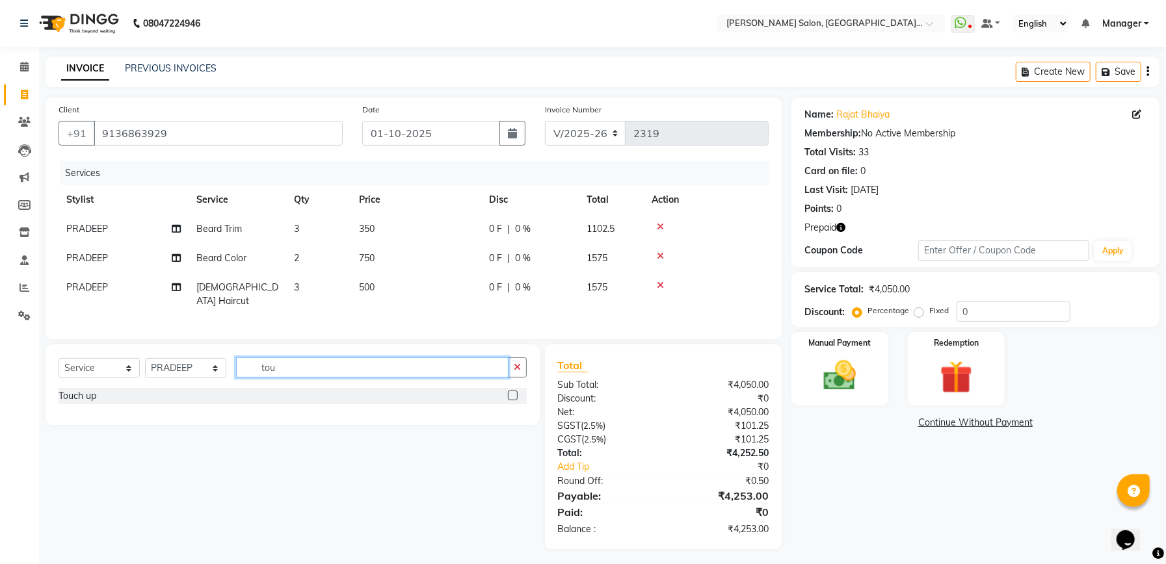
type input "tou"
click at [513, 397] on label at bounding box center [513, 396] width 10 height 10
click at [513, 397] on input "checkbox" at bounding box center [512, 396] width 8 height 8
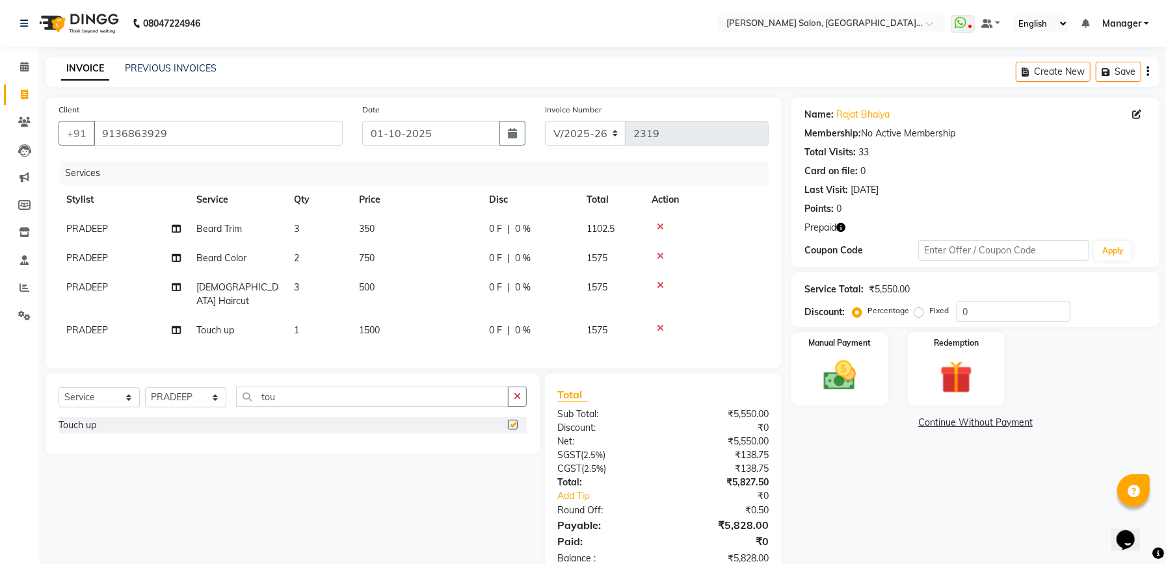
checkbox input "false"
click at [841, 230] on icon "button" at bounding box center [840, 227] width 9 height 9
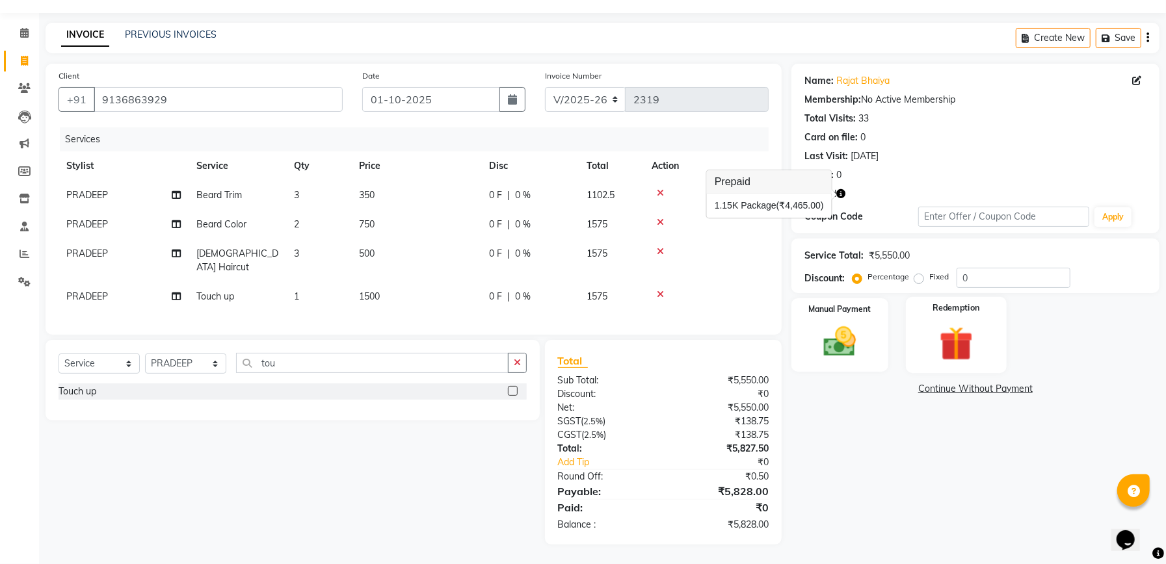
click at [952, 344] on img at bounding box center [955, 343] width 55 height 42
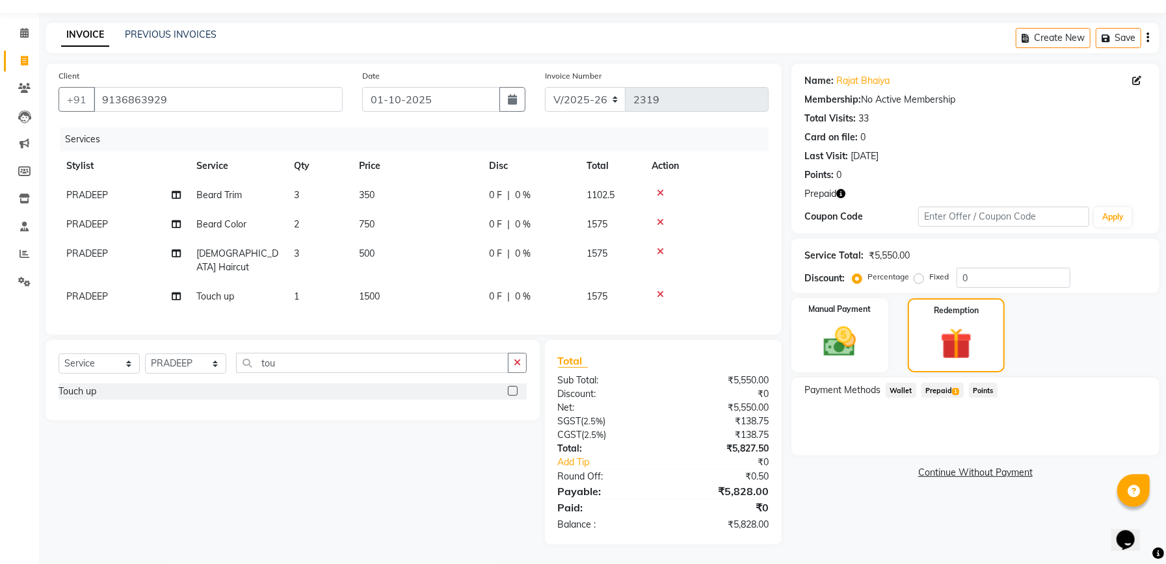
click at [929, 396] on span "Prepaid 1" at bounding box center [942, 390] width 42 height 15
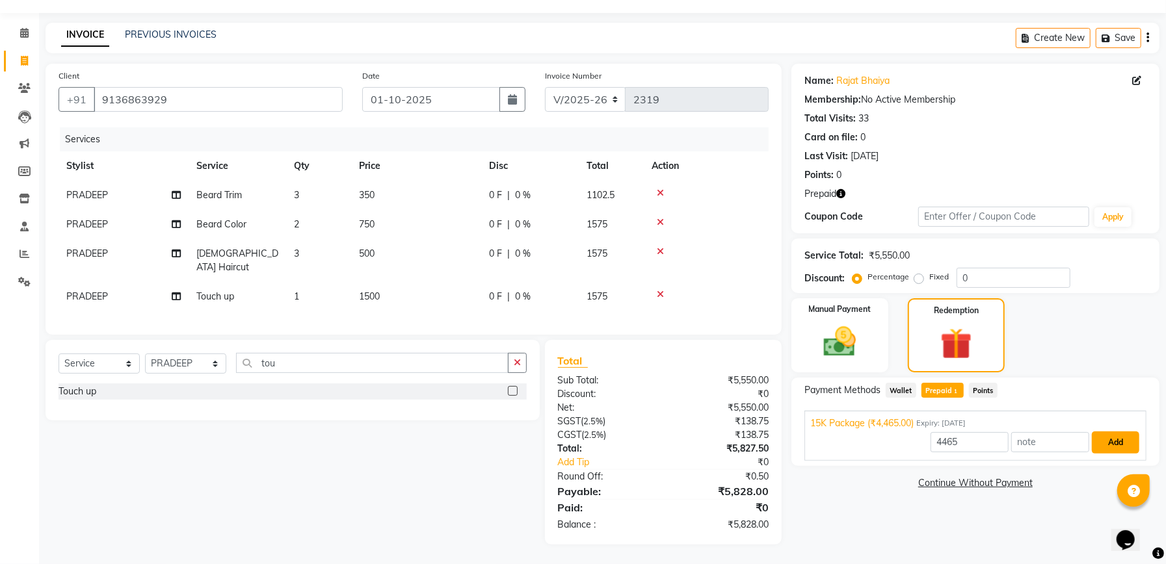
click at [1115, 438] on button "Add" at bounding box center [1114, 443] width 47 height 22
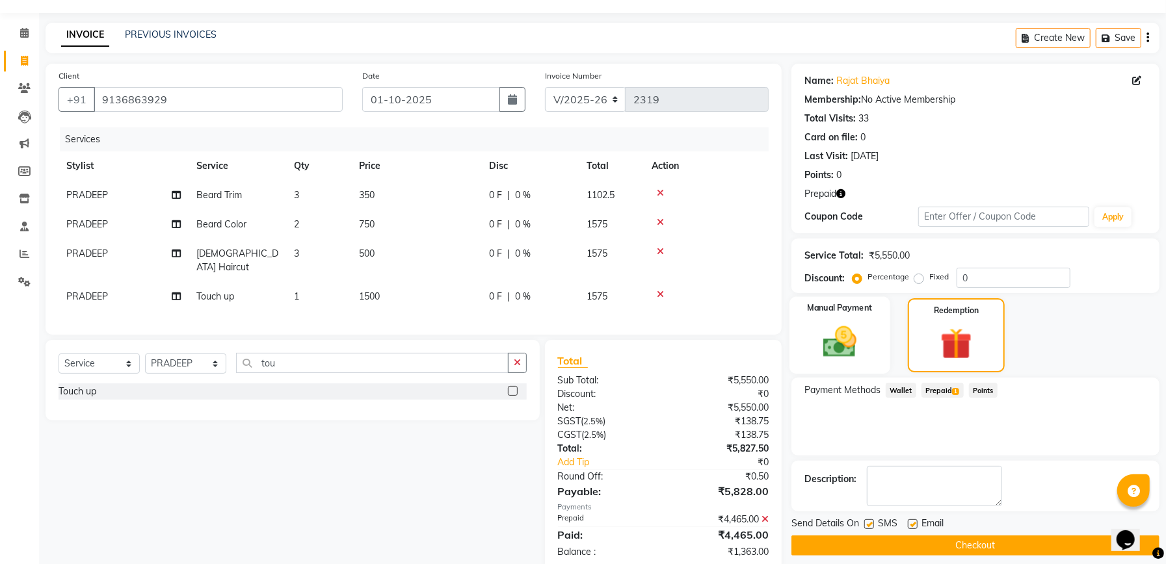
click at [854, 339] on img at bounding box center [839, 341] width 55 height 39
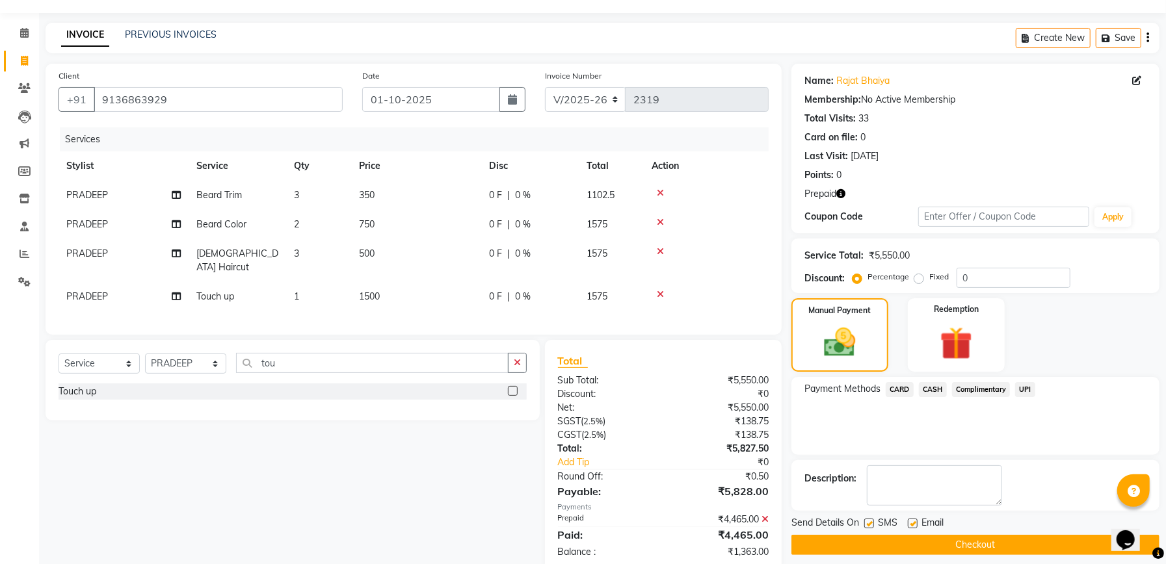
click at [1028, 386] on span "UPI" at bounding box center [1025, 389] width 20 height 15
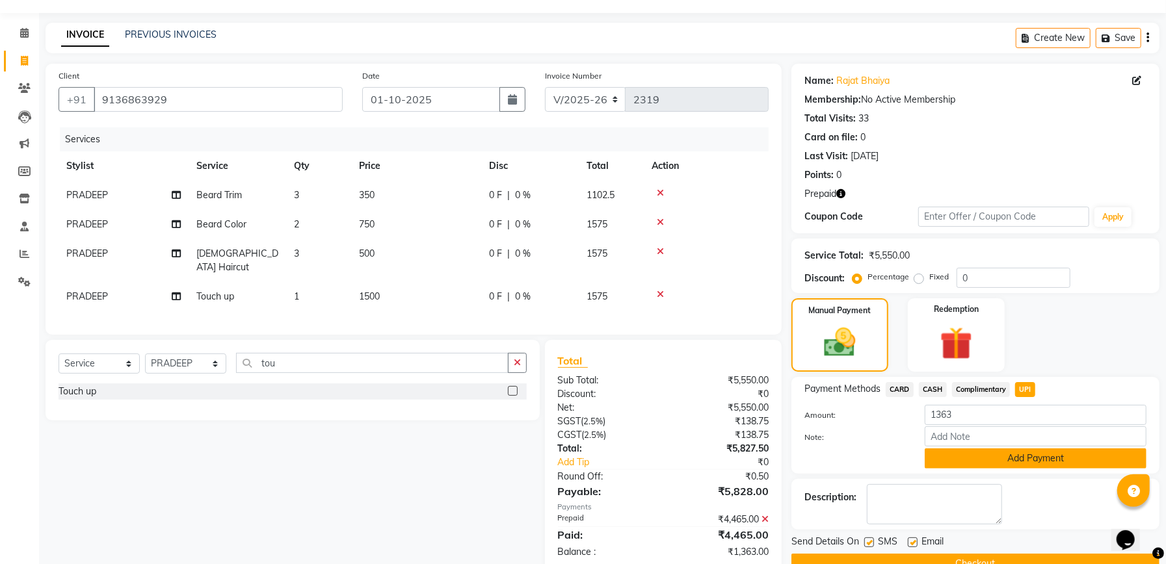
click at [1039, 456] on button "Add Payment" at bounding box center [1035, 459] width 222 height 20
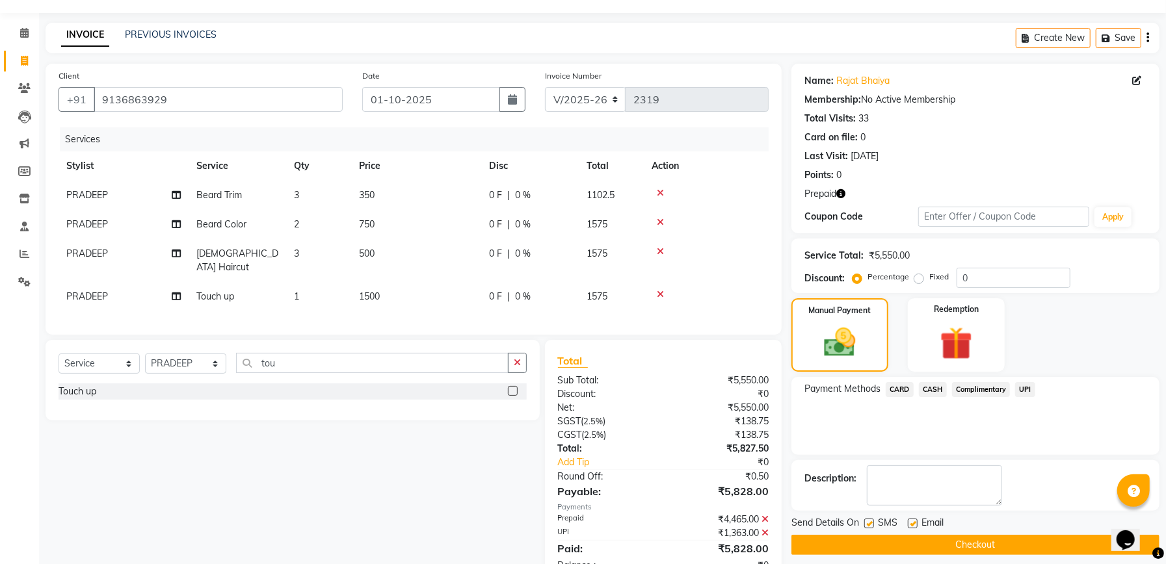
scroll to position [74, 0]
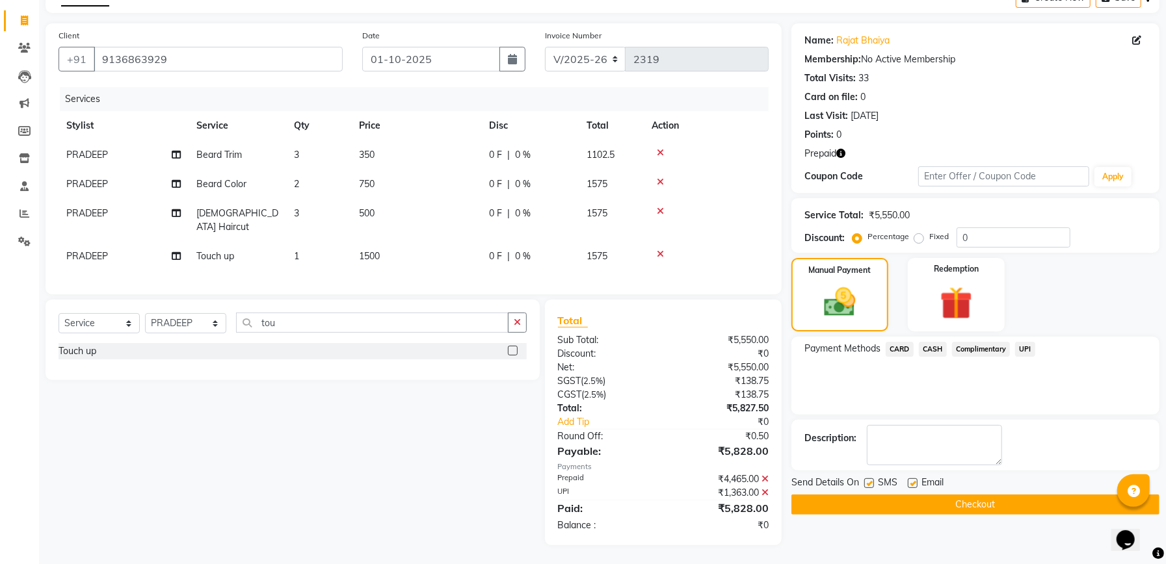
click at [973, 499] on button "Checkout" at bounding box center [975, 505] width 368 height 20
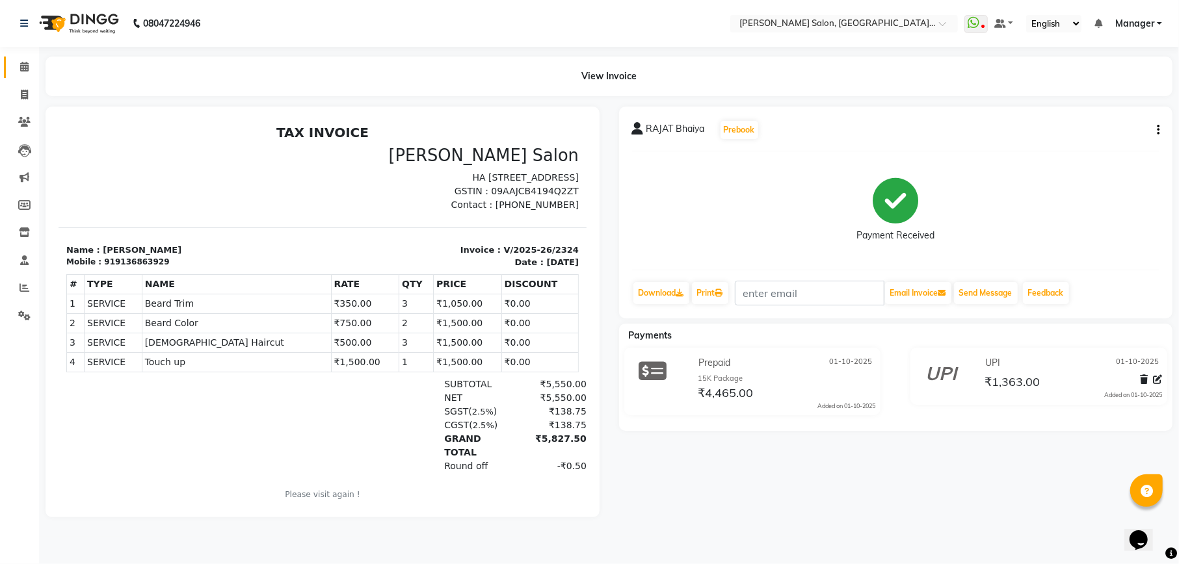
click at [23, 59] on link "Calendar" at bounding box center [19, 67] width 31 height 21
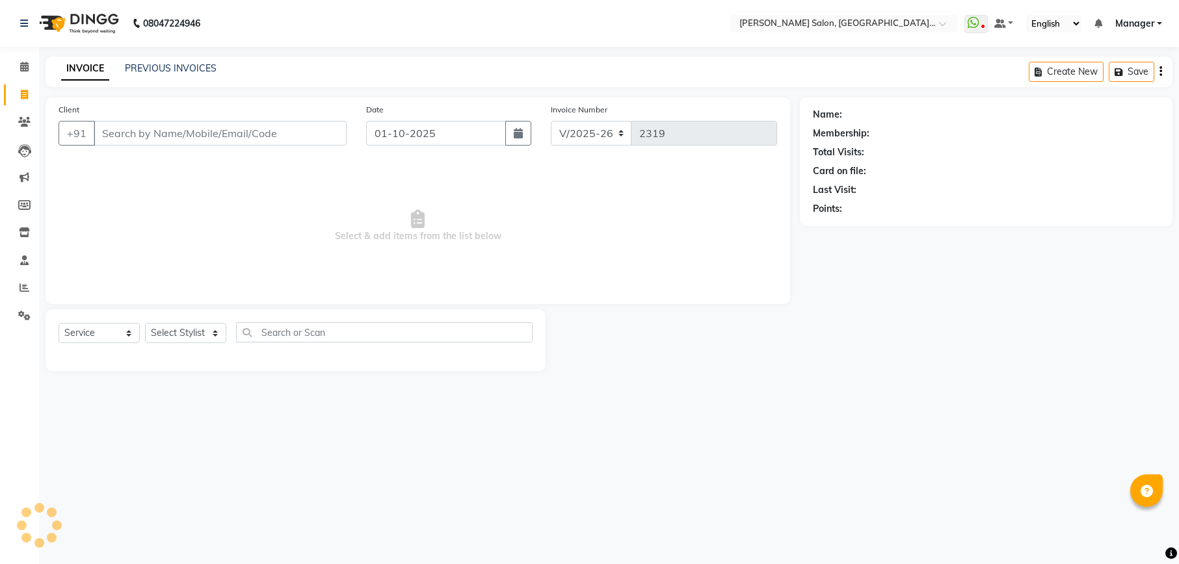
select select "6961"
select select "service"
click at [178, 330] on select "Select Stylist" at bounding box center [185, 333] width 81 height 20
click at [187, 329] on select "Select Stylist Abhishek [PERSON_NAME] [PERSON_NAME] [PERSON_NAME] Manager [PERS…" at bounding box center [185, 333] width 81 height 20
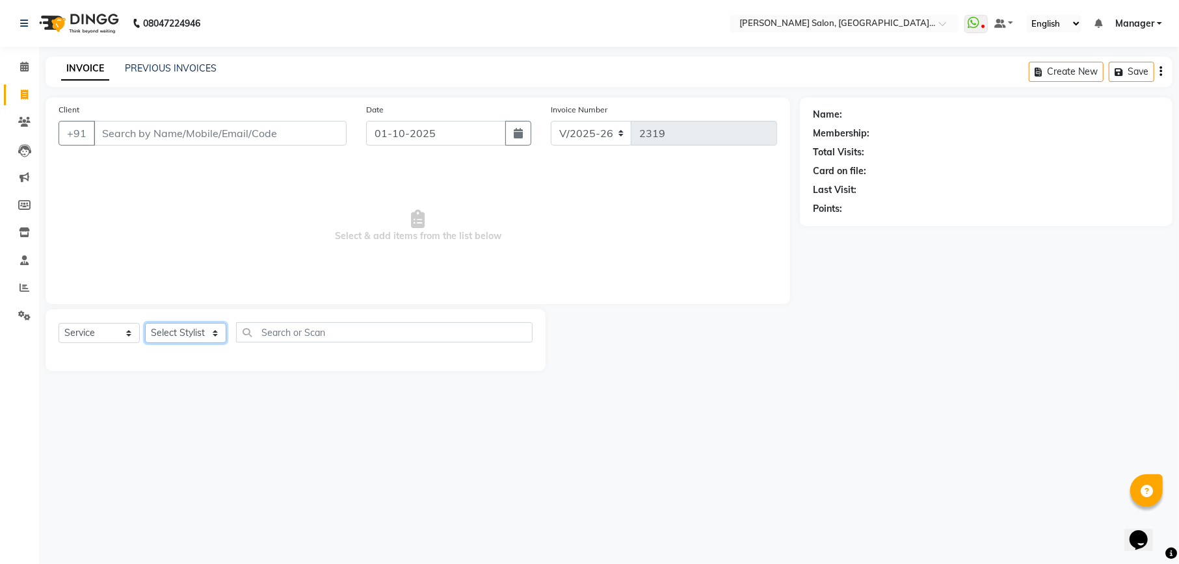
select select "57330"
click at [145, 323] on select "Select Stylist Abhishek [PERSON_NAME] [PERSON_NAME] [PERSON_NAME] Manager [PERS…" at bounding box center [185, 333] width 81 height 20
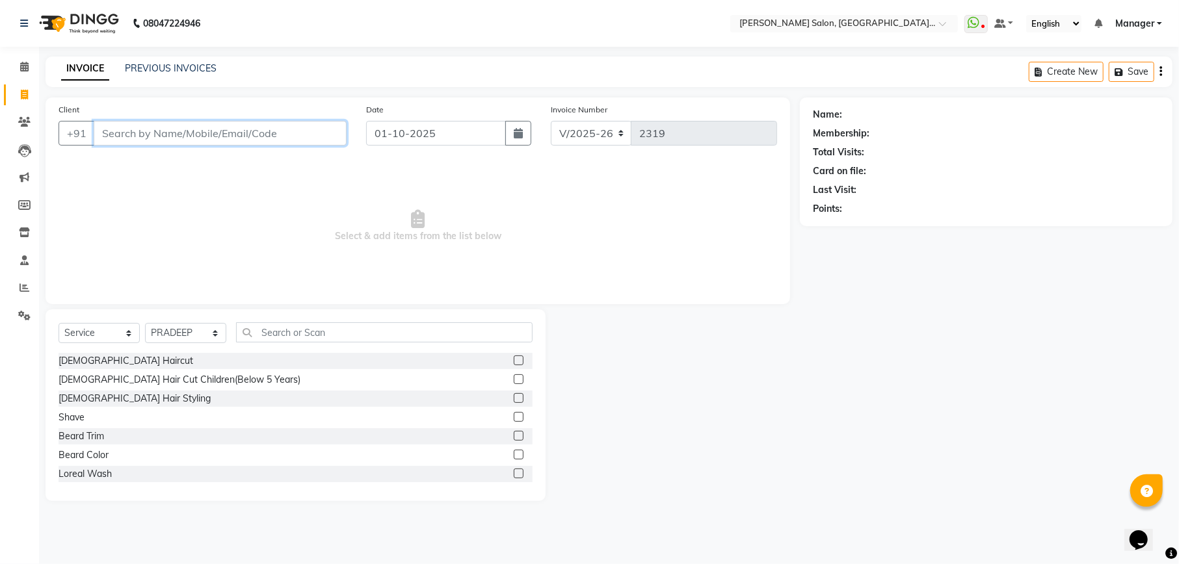
click at [178, 131] on input "Client" at bounding box center [220, 133] width 253 height 25
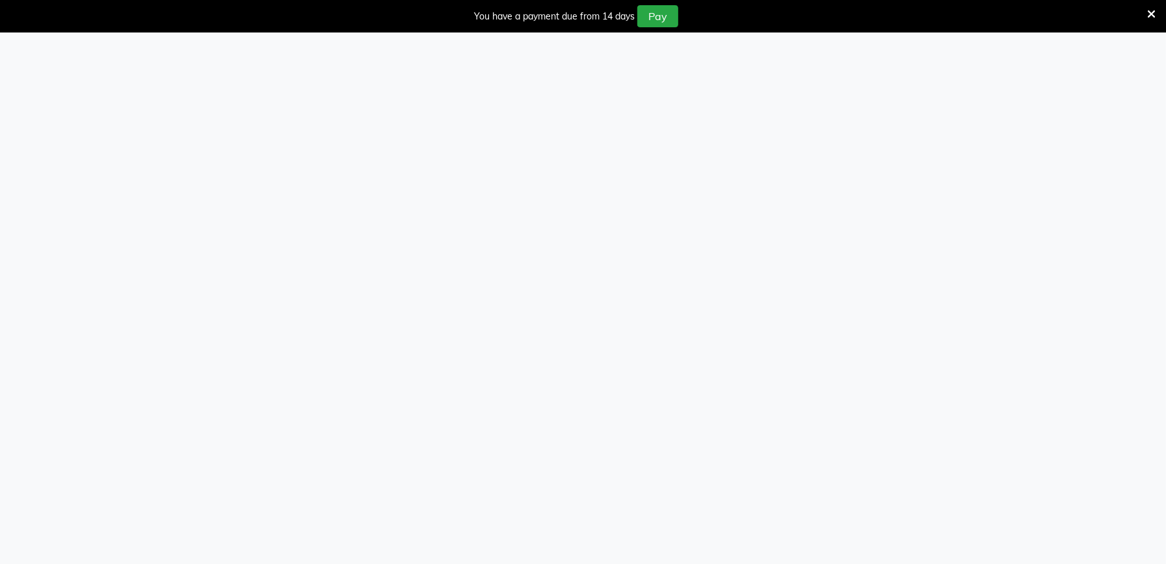
select select "service"
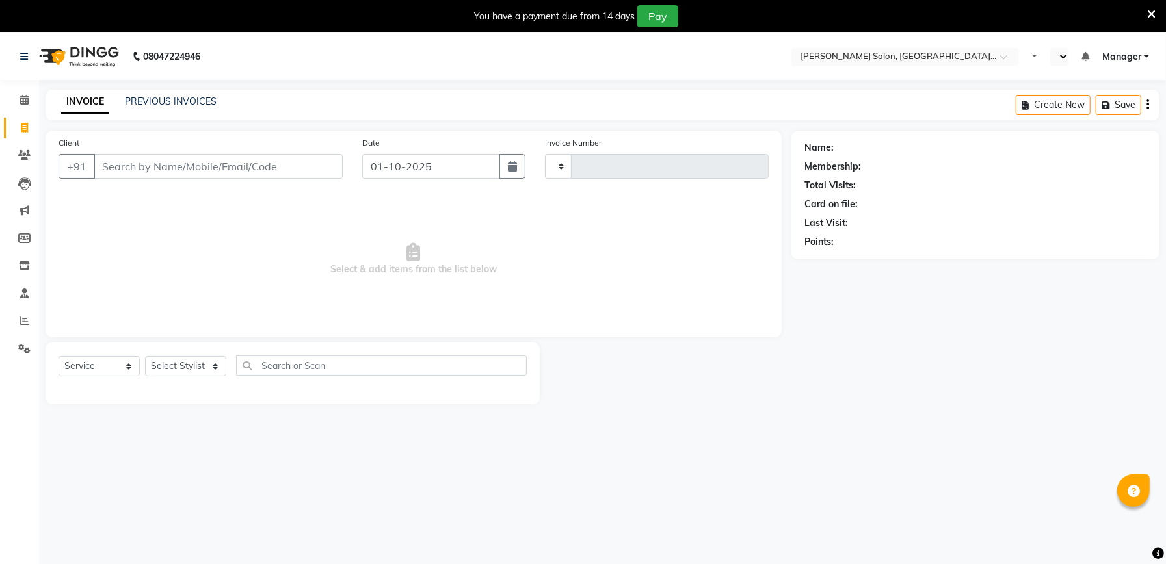
select select "en"
click at [1149, 10] on icon at bounding box center [1151, 14] width 8 height 12
select select "6961"
type input "2319"
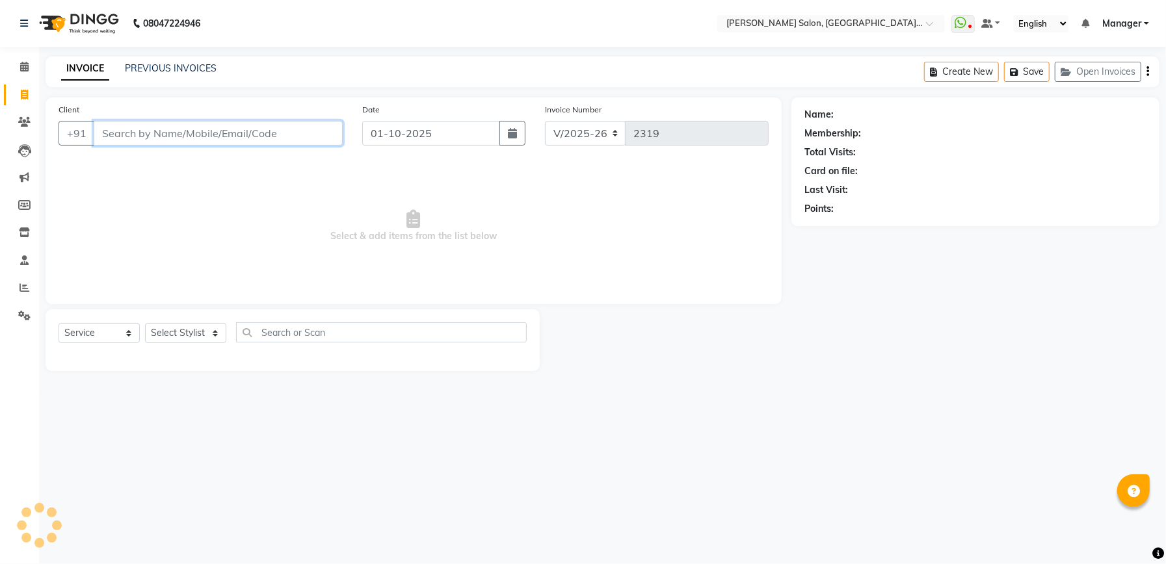
click at [229, 125] on input "Client" at bounding box center [218, 133] width 249 height 25
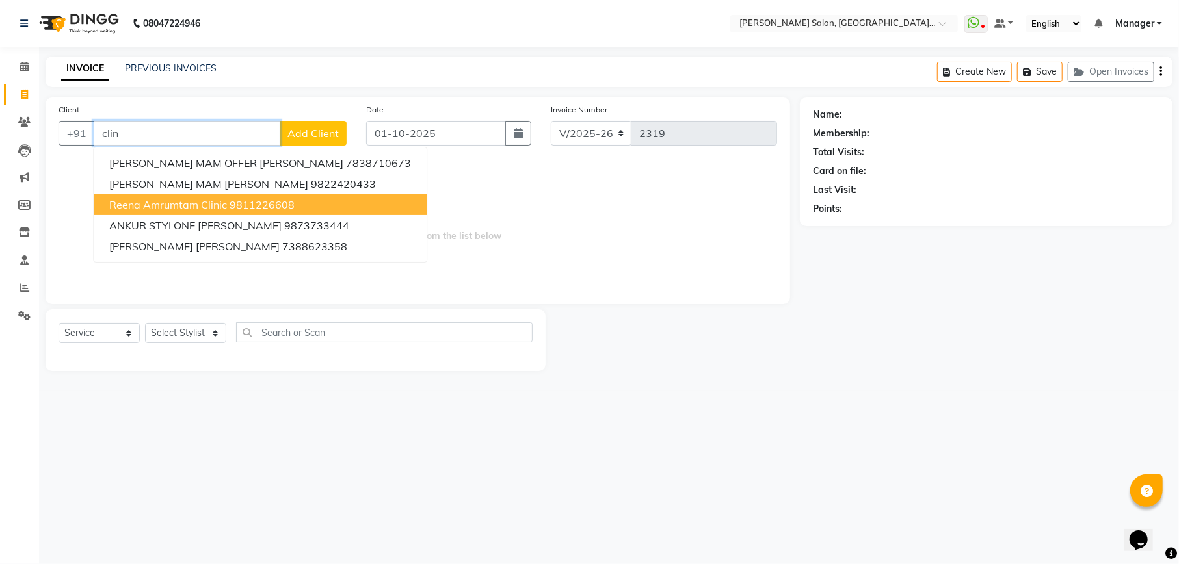
click at [251, 204] on ngb-highlight "9811226608" at bounding box center [261, 204] width 65 height 13
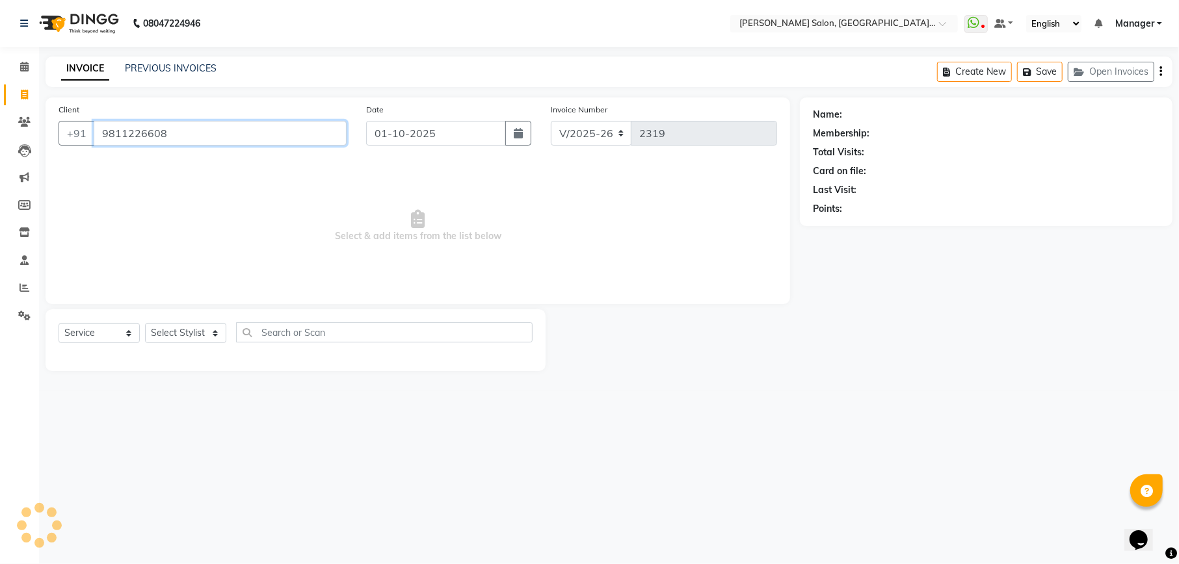
type input "9811226608"
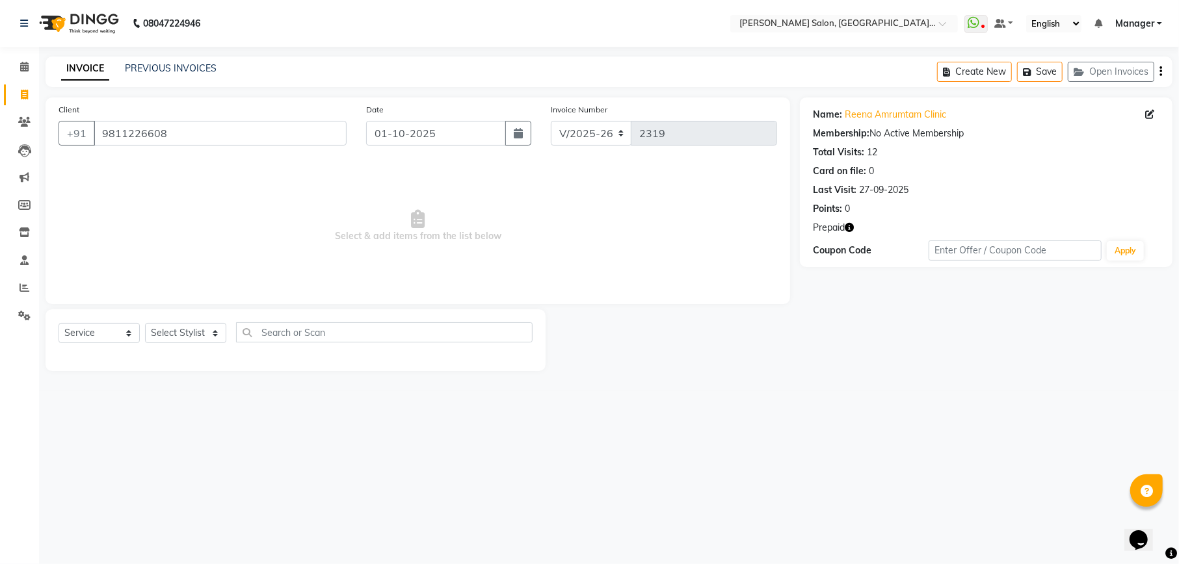
drag, startPoint x: 850, startPoint y: 225, endPoint x: 880, endPoint y: 272, distance: 55.2
click at [849, 225] on icon "button" at bounding box center [848, 227] width 9 height 9
click at [183, 328] on select "Select Stylist Abhishek Ajay Ashish Fayza Manager Manish NEGI PRADEEP Sonam Vik…" at bounding box center [185, 333] width 81 height 20
select select "59020"
click at [145, 323] on select "Select Stylist Abhishek Ajay Ashish Fayza Manager Manish NEGI PRADEEP Sonam Vik…" at bounding box center [185, 333] width 81 height 20
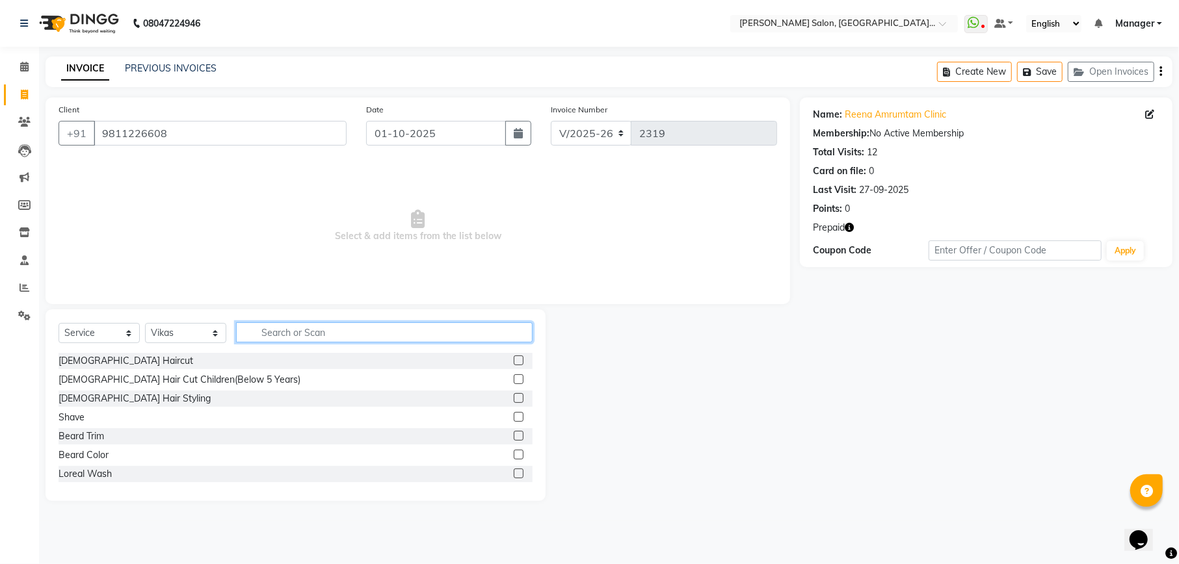
click at [295, 331] on input "text" at bounding box center [384, 332] width 296 height 20
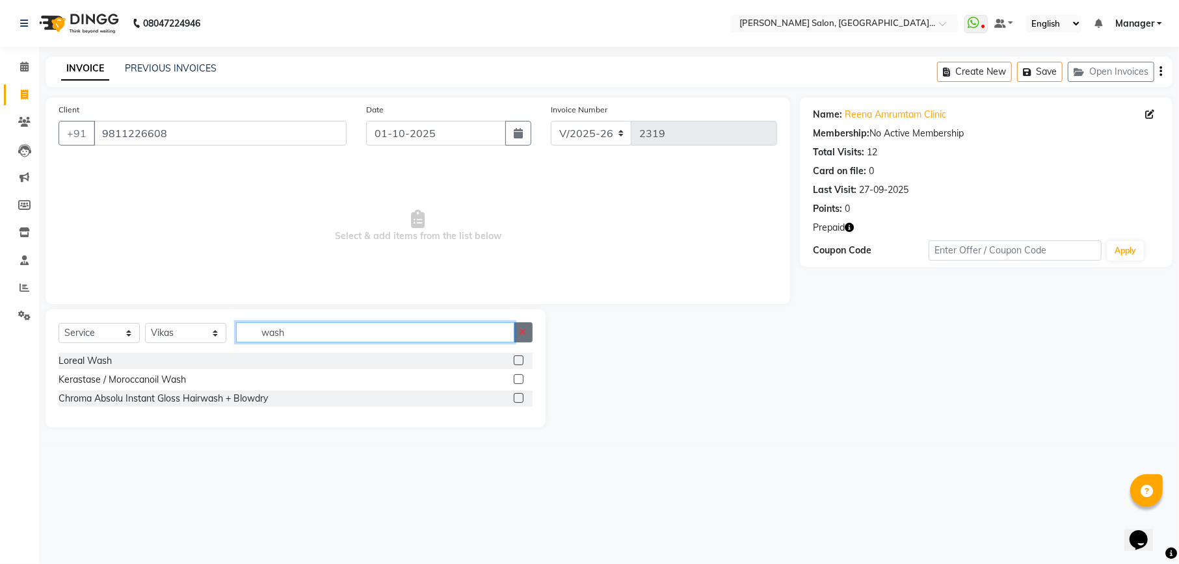
type input "wash"
click at [523, 333] on icon "button" at bounding box center [522, 332] width 7 height 9
type input "deep"
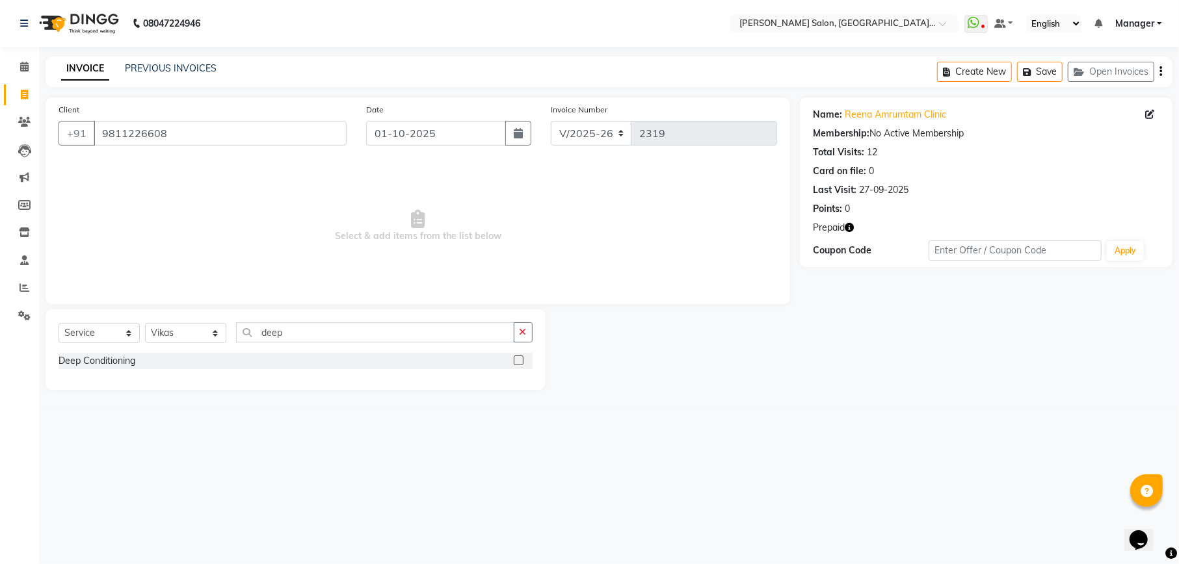
click at [521, 363] on label at bounding box center [519, 361] width 10 height 10
click at [521, 363] on input "checkbox" at bounding box center [518, 361] width 8 height 8
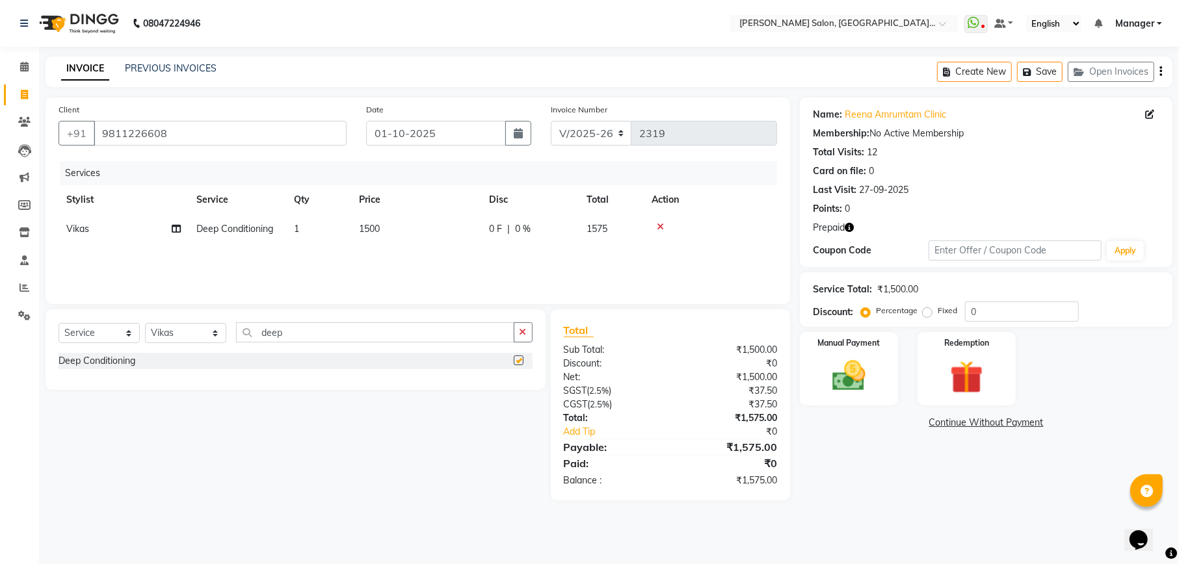
checkbox input "false"
click at [422, 237] on td "1500" at bounding box center [416, 229] width 130 height 29
select select "59020"
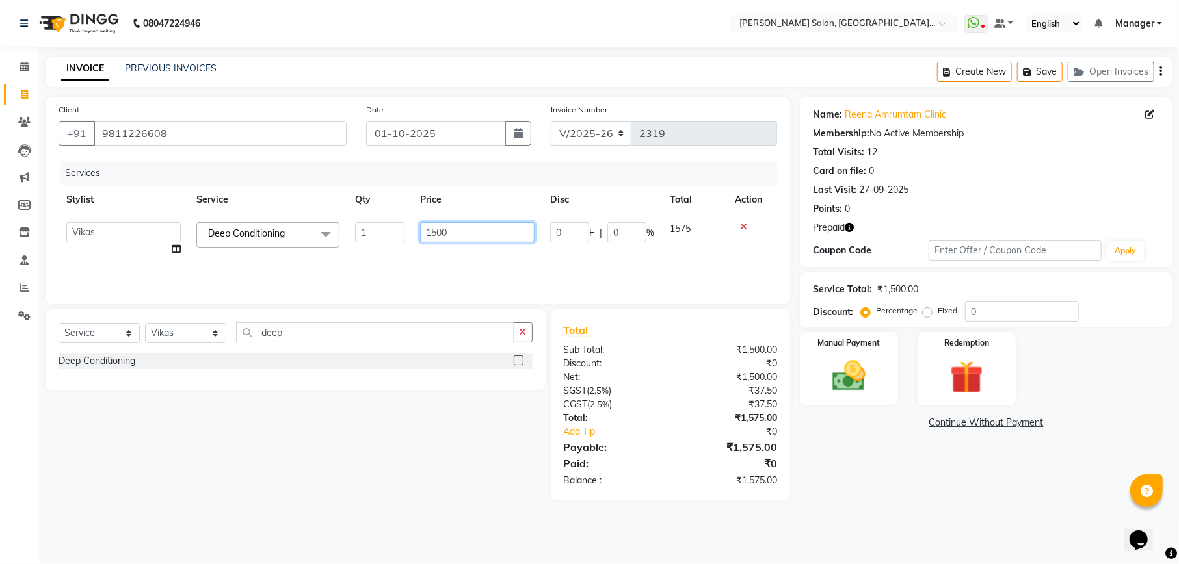
click at [435, 231] on input "1500" at bounding box center [477, 232] width 114 height 20
type input "1000"
click at [475, 270] on div "Services Stylist Service Qty Price Disc Total Action Abhishek Ajay Ashish Fayza…" at bounding box center [418, 226] width 718 height 130
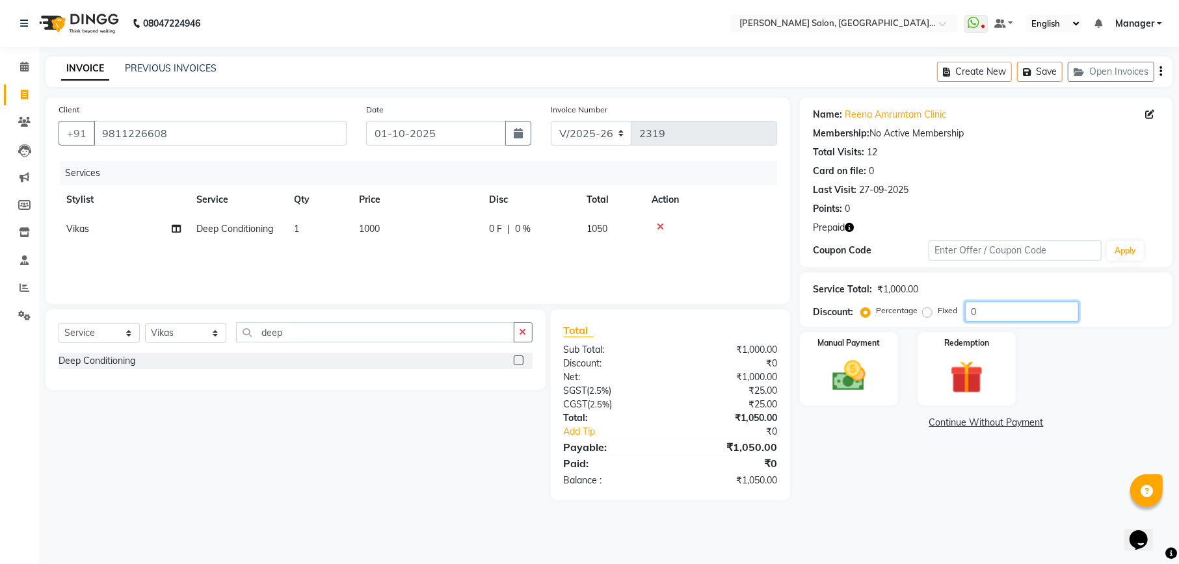
click at [1028, 312] on input "0" at bounding box center [1022, 312] width 114 height 20
type input "4.76"
click at [950, 388] on img at bounding box center [966, 377] width 56 height 43
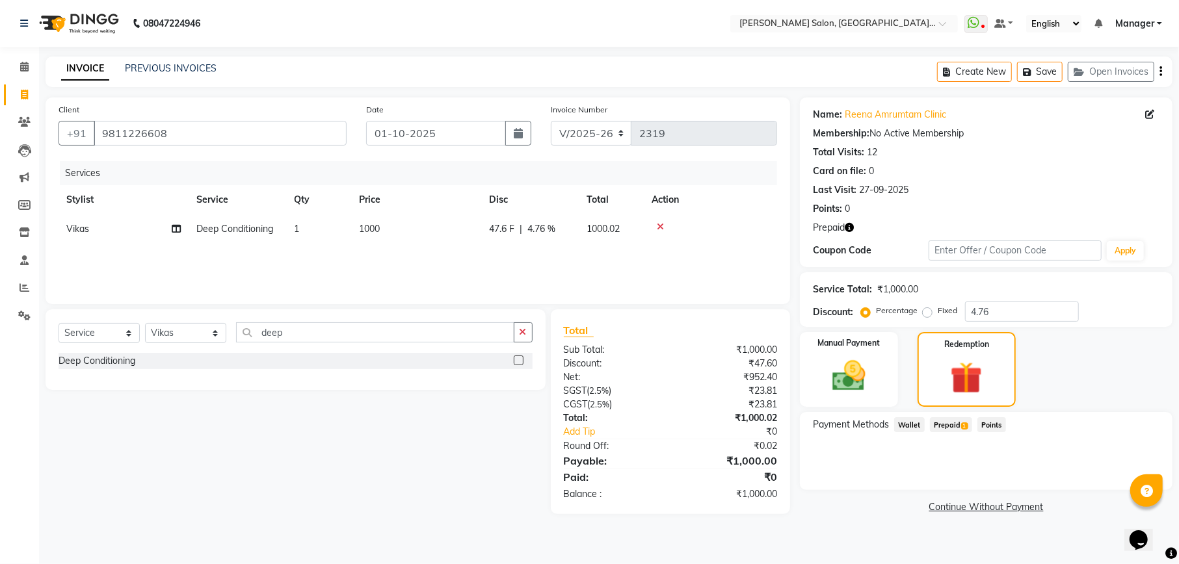
click at [946, 428] on span "Prepaid 1" at bounding box center [951, 424] width 42 height 15
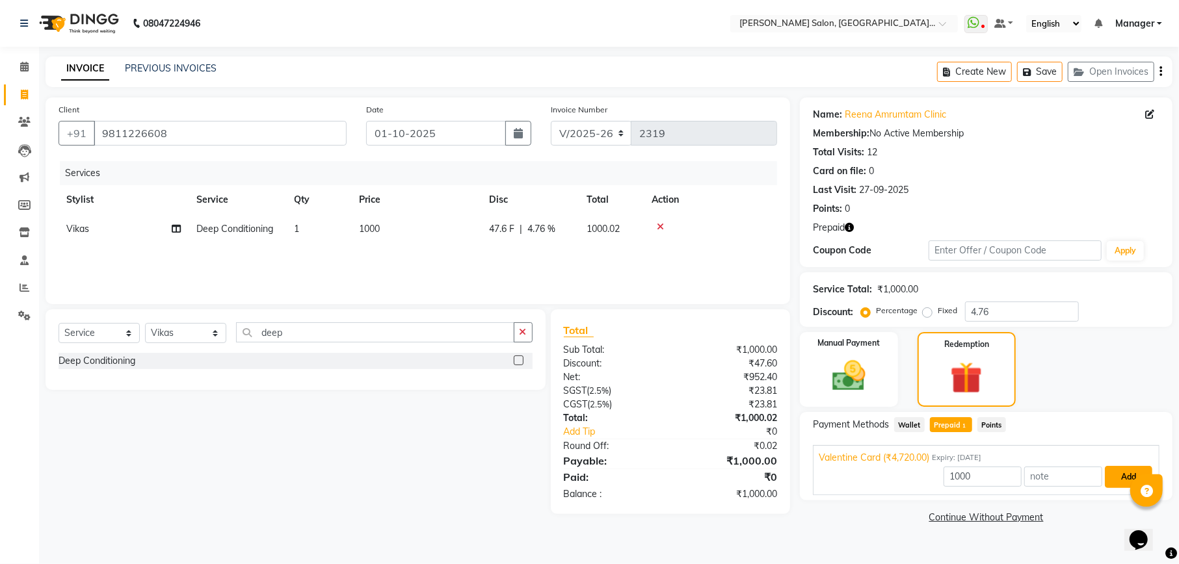
click at [1111, 475] on button "Add" at bounding box center [1127, 477] width 47 height 22
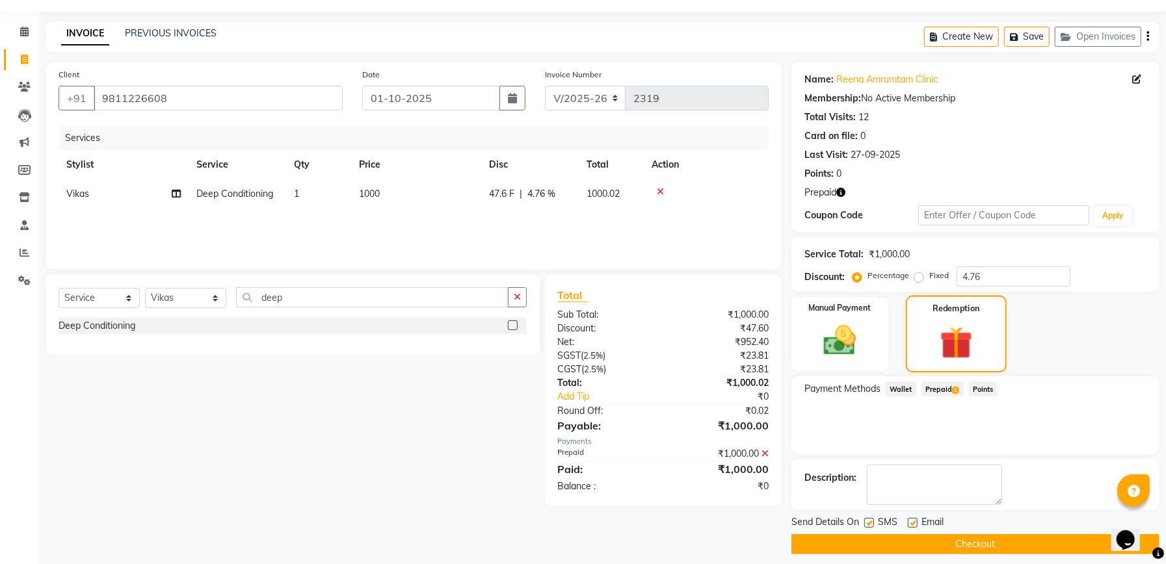
scroll to position [46, 0]
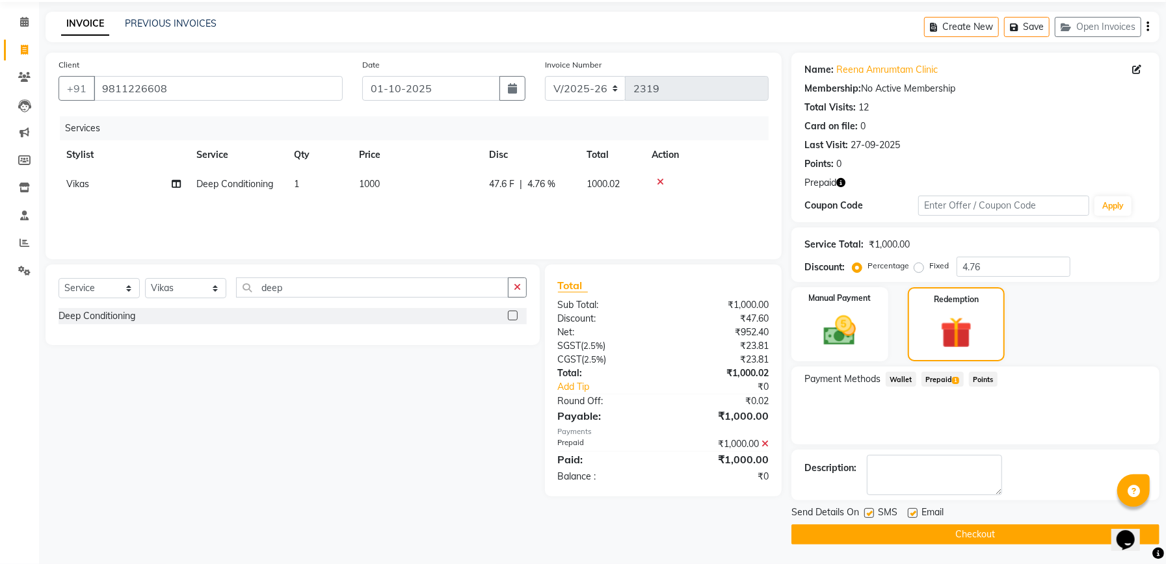
click at [968, 532] on button "Checkout" at bounding box center [975, 535] width 368 height 20
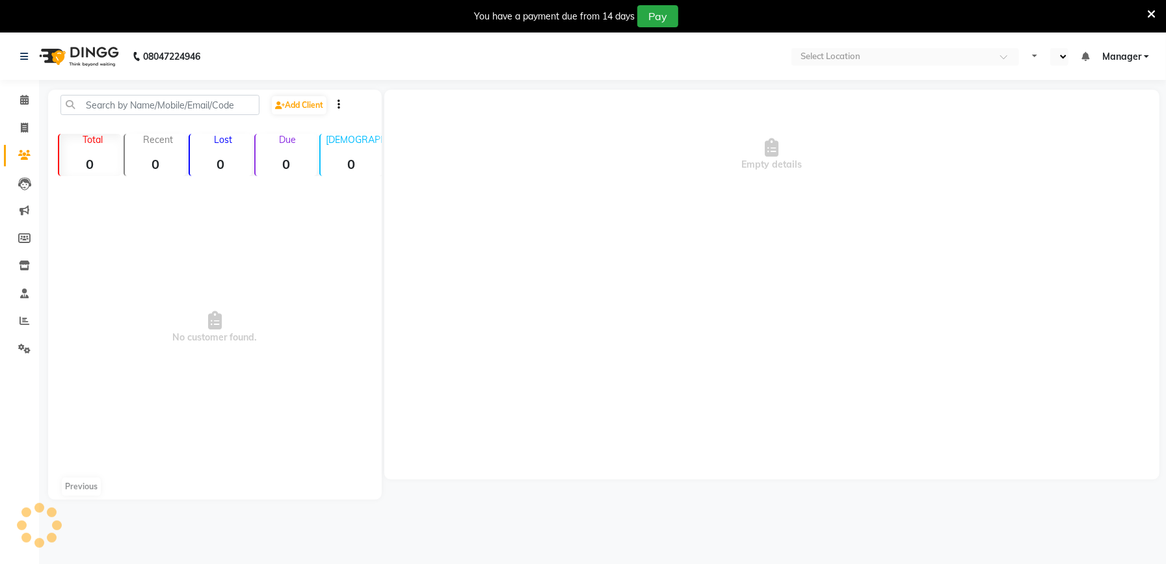
select select "en"
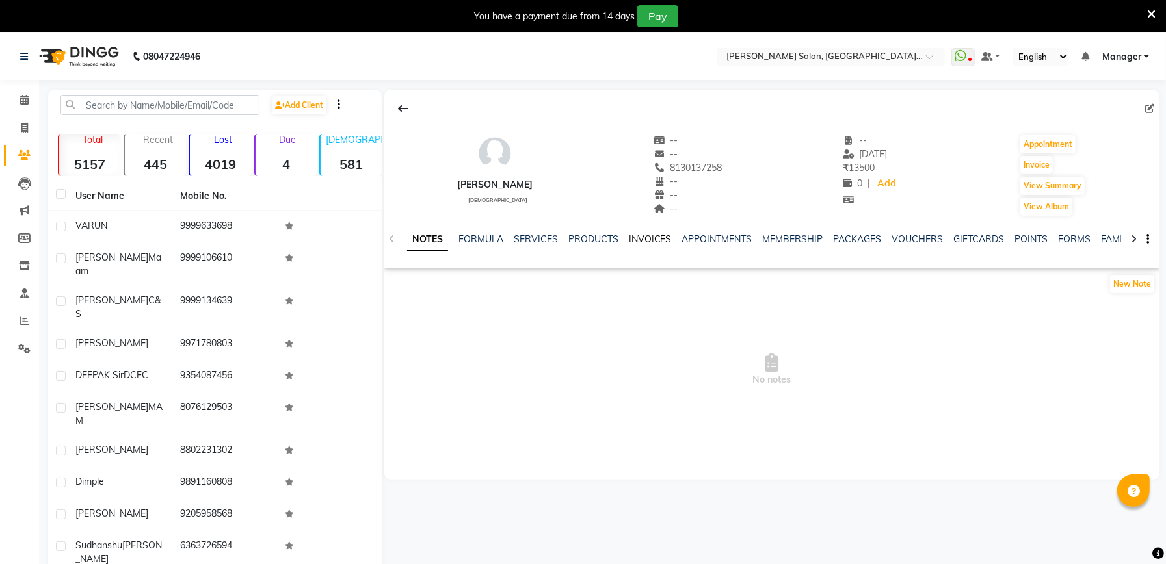
click at [630, 242] on link "INVOICES" at bounding box center [650, 239] width 43 height 12
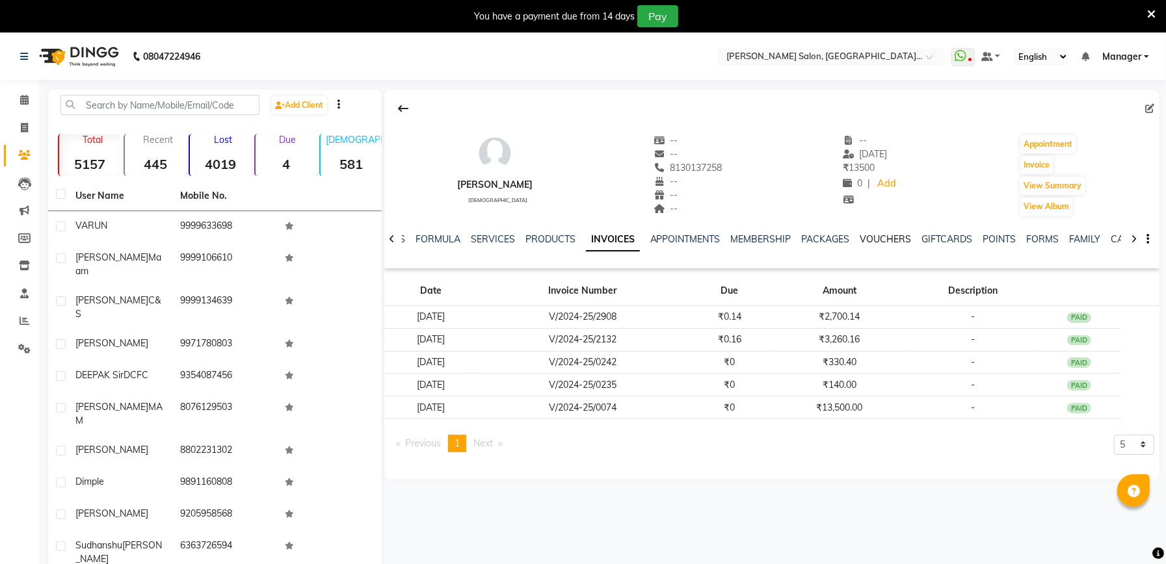
click at [885, 242] on link "VOUCHERS" at bounding box center [885, 239] width 51 height 12
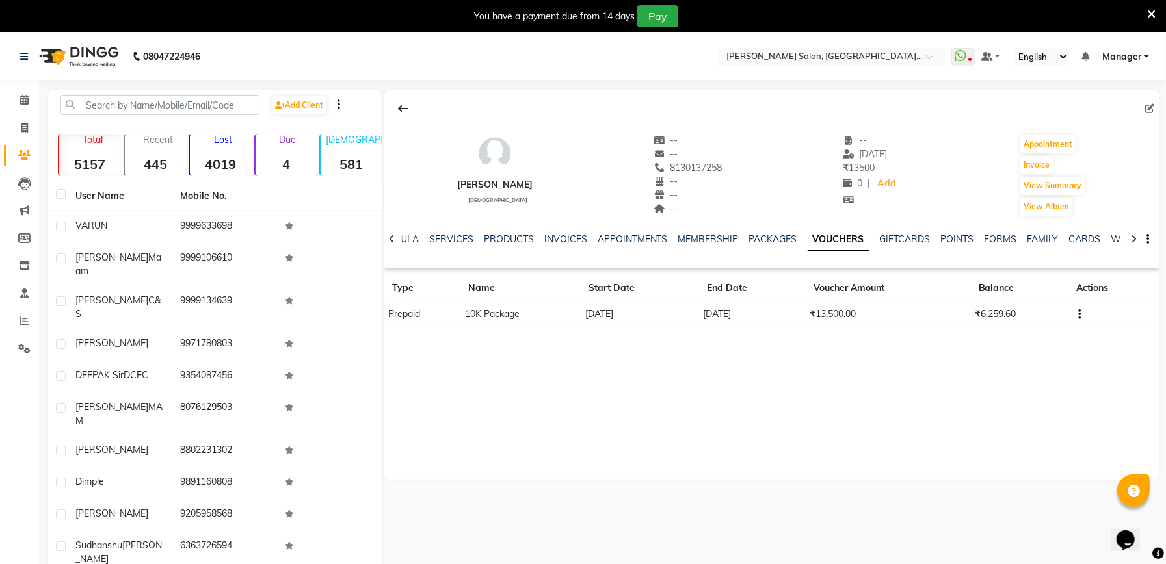
click at [1080, 315] on icon "button" at bounding box center [1079, 315] width 3 height 1
click at [989, 315] on div "Edit" at bounding box center [1018, 314] width 81 height 16
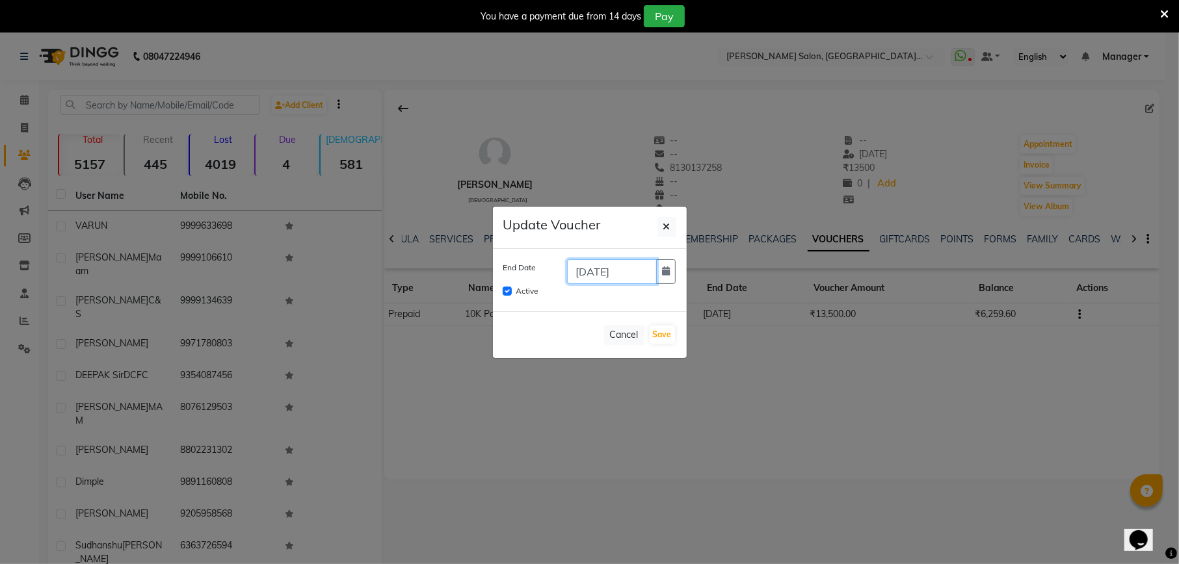
click at [603, 269] on input "[DATE]" at bounding box center [612, 271] width 90 height 25
type input "[DATE]"
click at [670, 331] on button "Save" at bounding box center [661, 335] width 25 height 18
checkbox input "false"
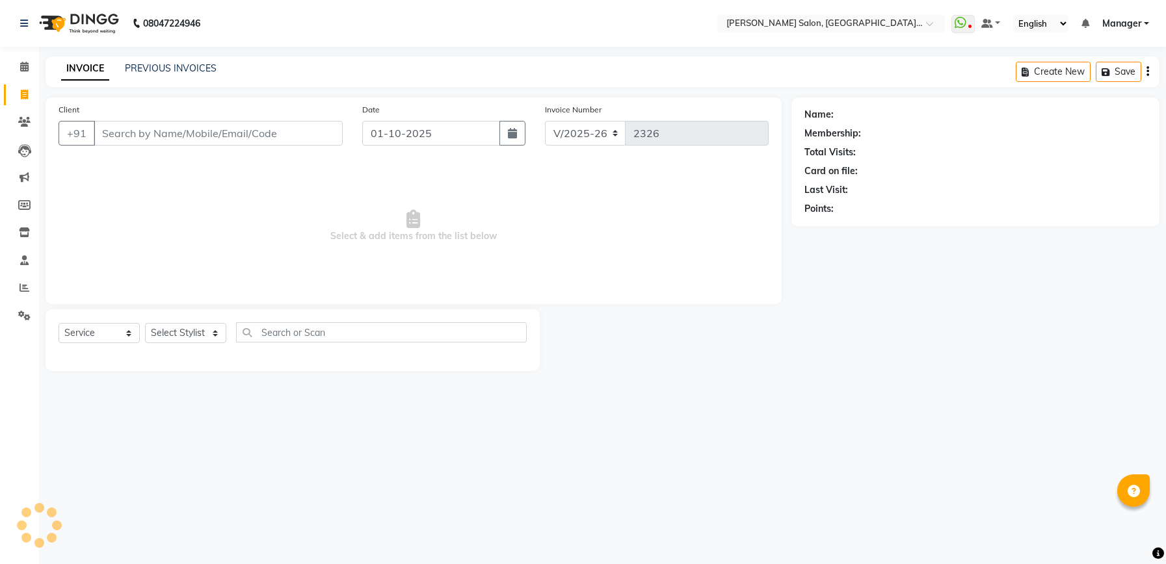
select select "6961"
select select "service"
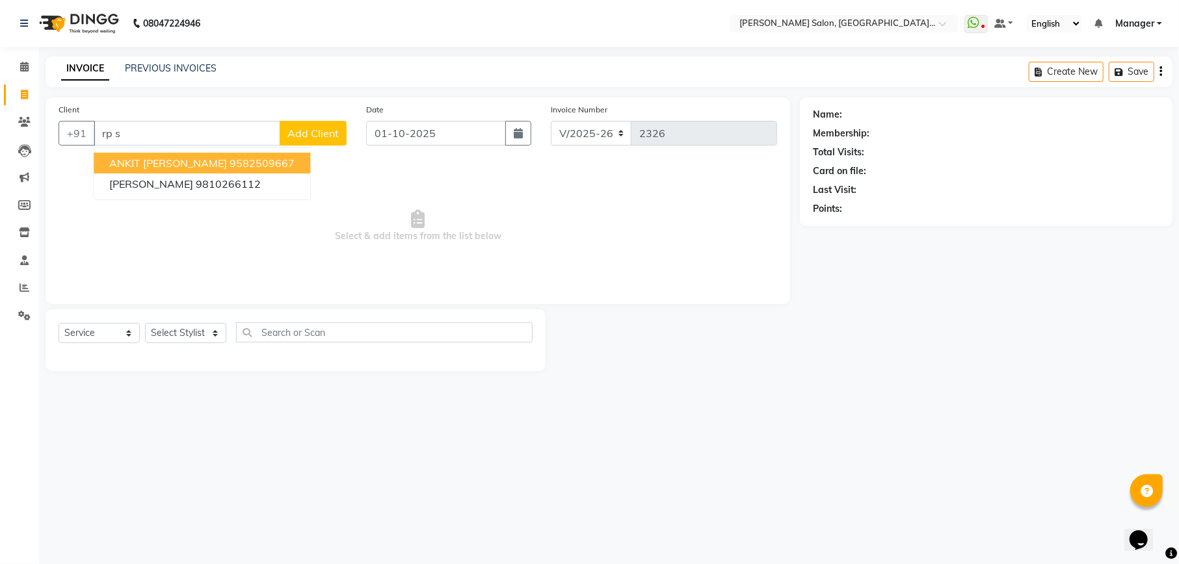
click at [237, 157] on ngb-highlight "9582509667" at bounding box center [261, 163] width 65 height 13
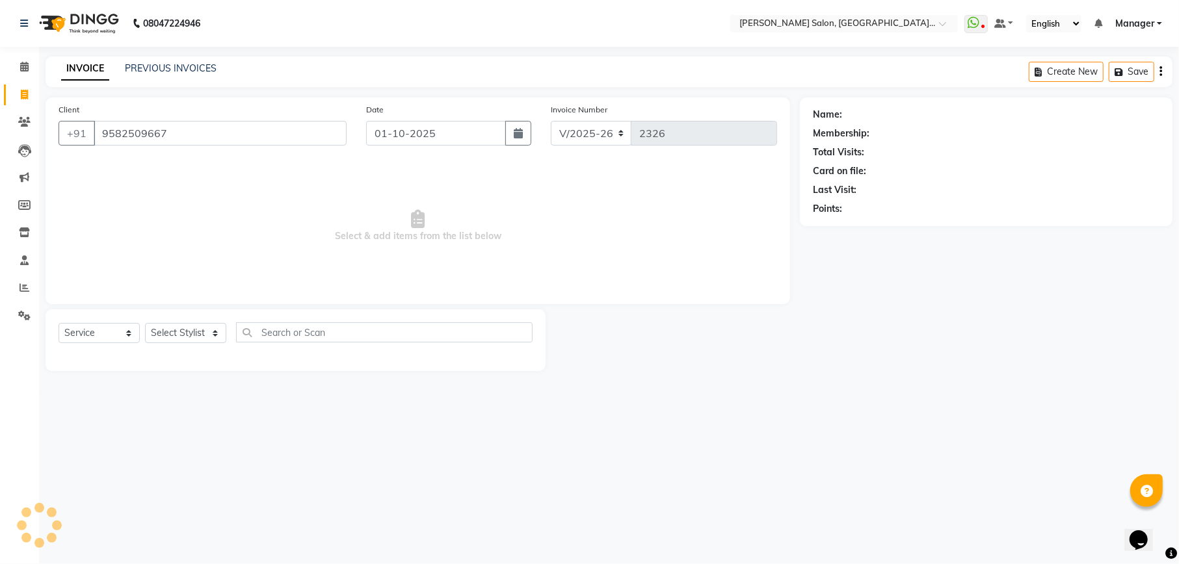
type input "9582509667"
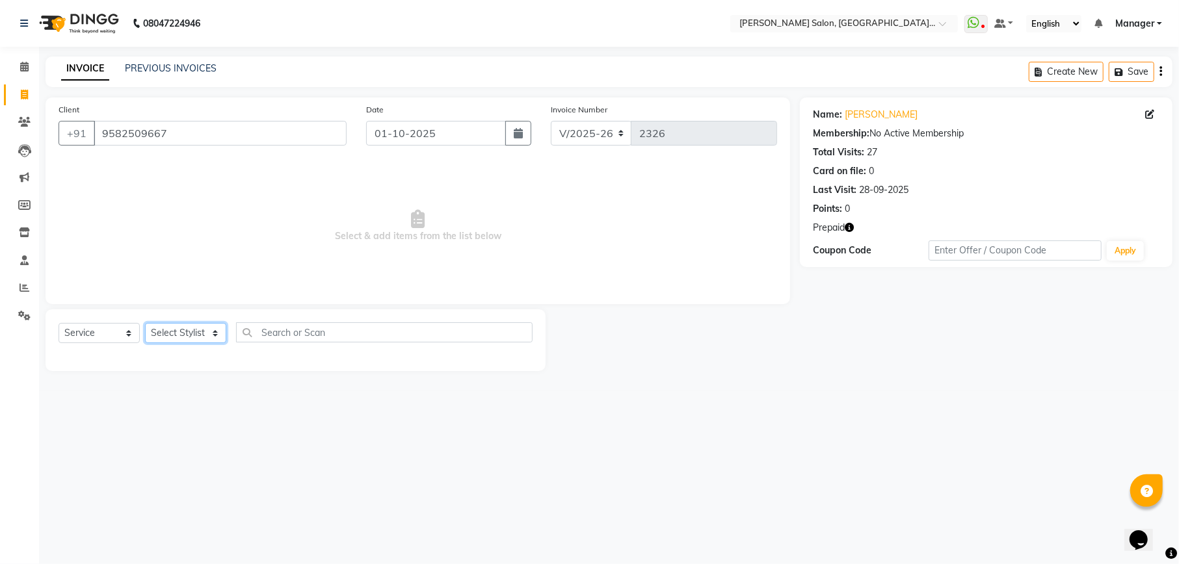
click at [182, 333] on select "Select Stylist Abhishek [PERSON_NAME] [PERSON_NAME] [PERSON_NAME] Manager [PERS…" at bounding box center [185, 333] width 81 height 20
select select "57330"
click at [145, 323] on select "Select Stylist Abhishek [PERSON_NAME] [PERSON_NAME] [PERSON_NAME] Manager [PERS…" at bounding box center [185, 333] width 81 height 20
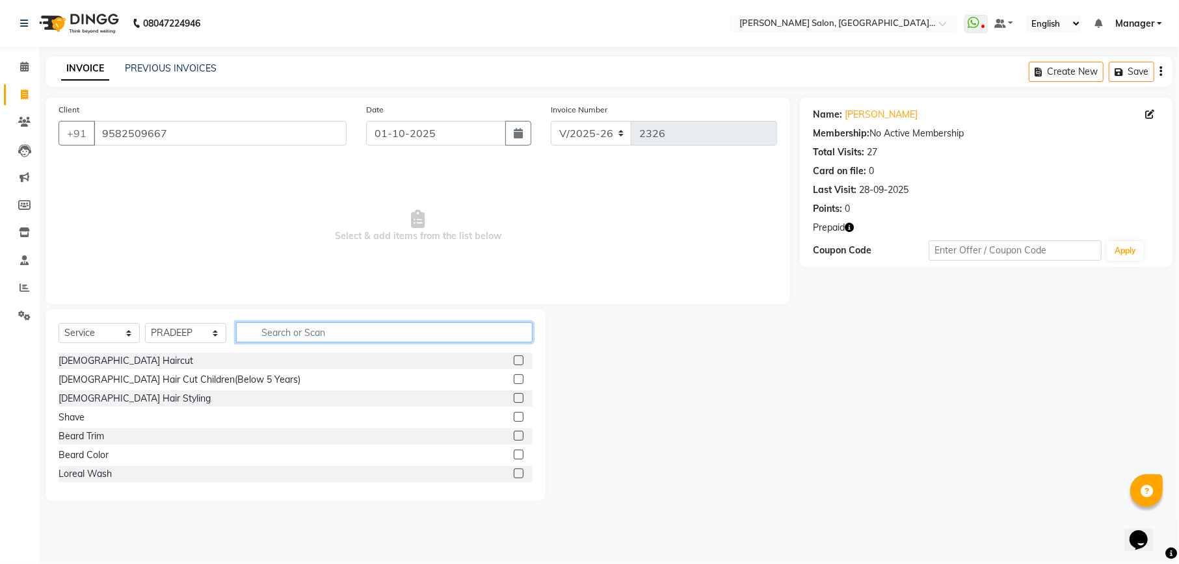
click at [375, 331] on input "text" at bounding box center [384, 332] width 296 height 20
click at [514, 398] on label at bounding box center [519, 398] width 10 height 10
click at [514, 398] on input "checkbox" at bounding box center [518, 399] width 8 height 8
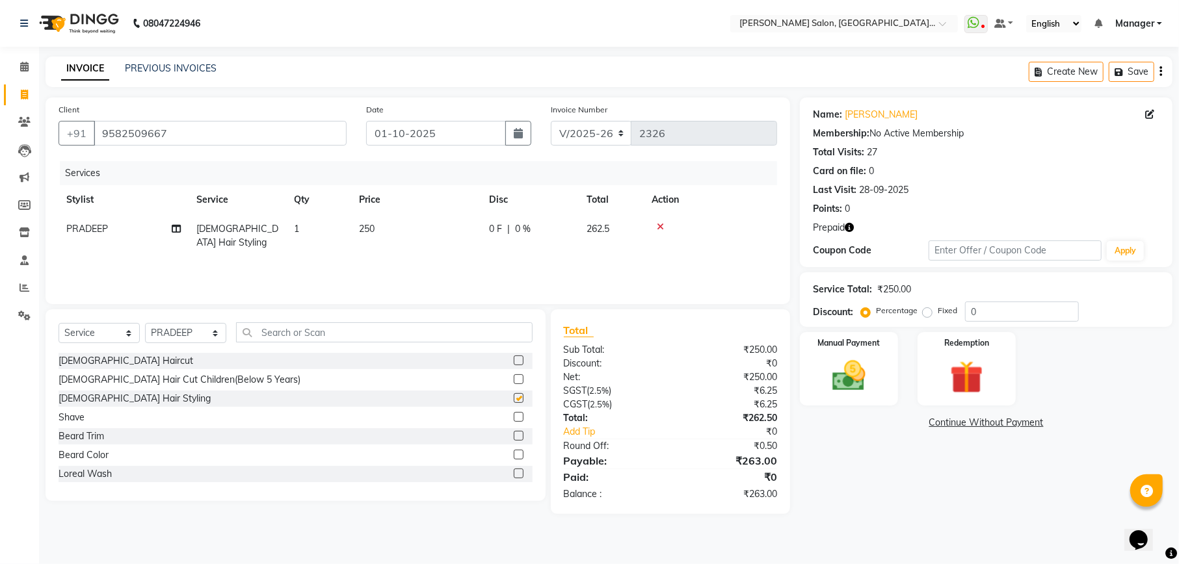
checkbox input "false"
click at [1014, 311] on input "0" at bounding box center [1022, 312] width 114 height 20
type input "4.76"
click at [848, 225] on icon "button" at bounding box center [848, 227] width 9 height 9
click at [382, 232] on td "250" at bounding box center [416, 236] width 130 height 43
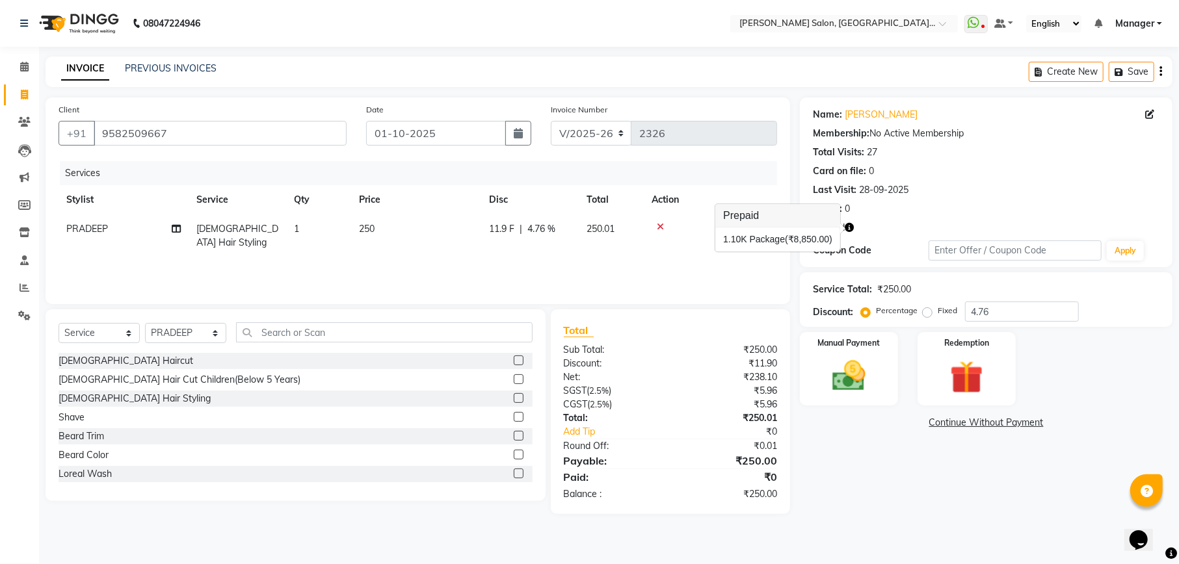
select select "57330"
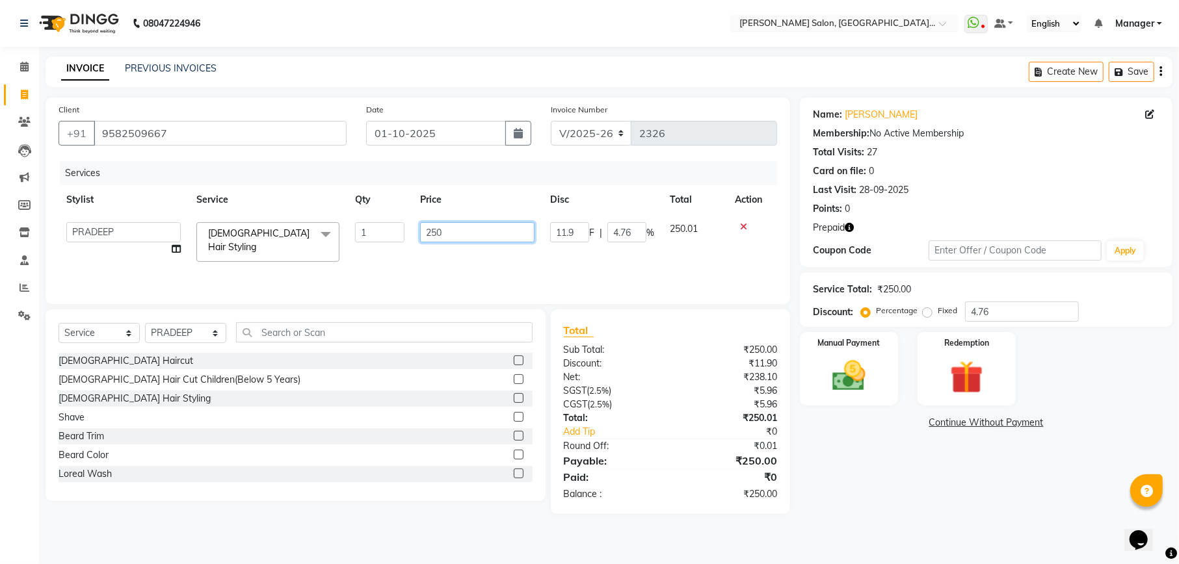
drag, startPoint x: 427, startPoint y: 232, endPoint x: 952, endPoint y: 292, distance: 528.0
click at [430, 232] on input "250" at bounding box center [477, 232] width 114 height 20
type input "350"
click at [1073, 383] on div "Manual Payment Redemption" at bounding box center [986, 368] width 392 height 73
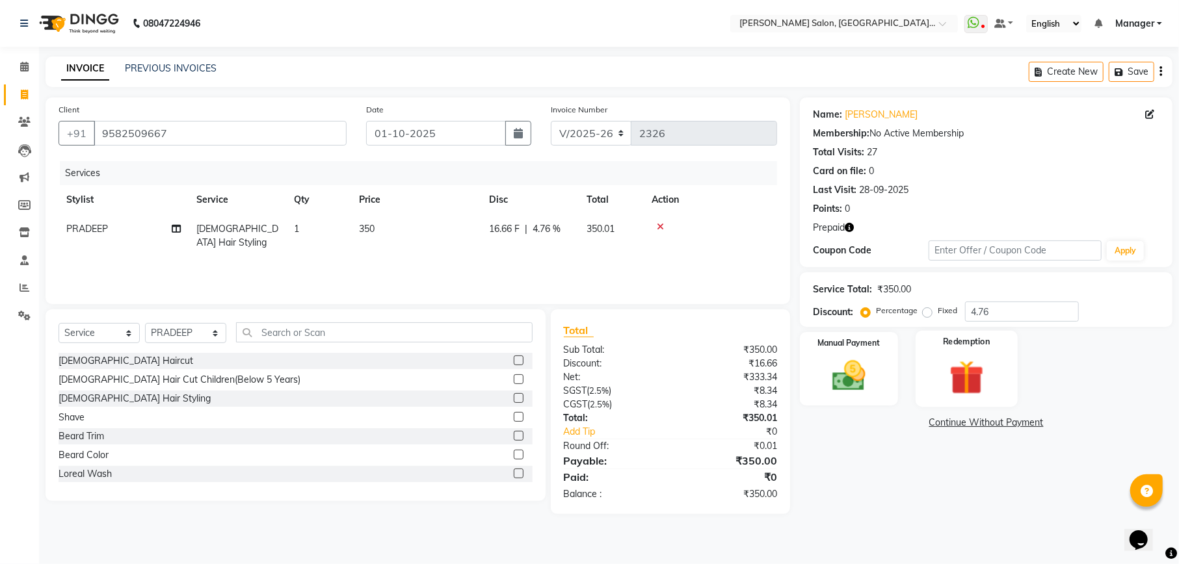
click at [968, 378] on img at bounding box center [966, 377] width 56 height 43
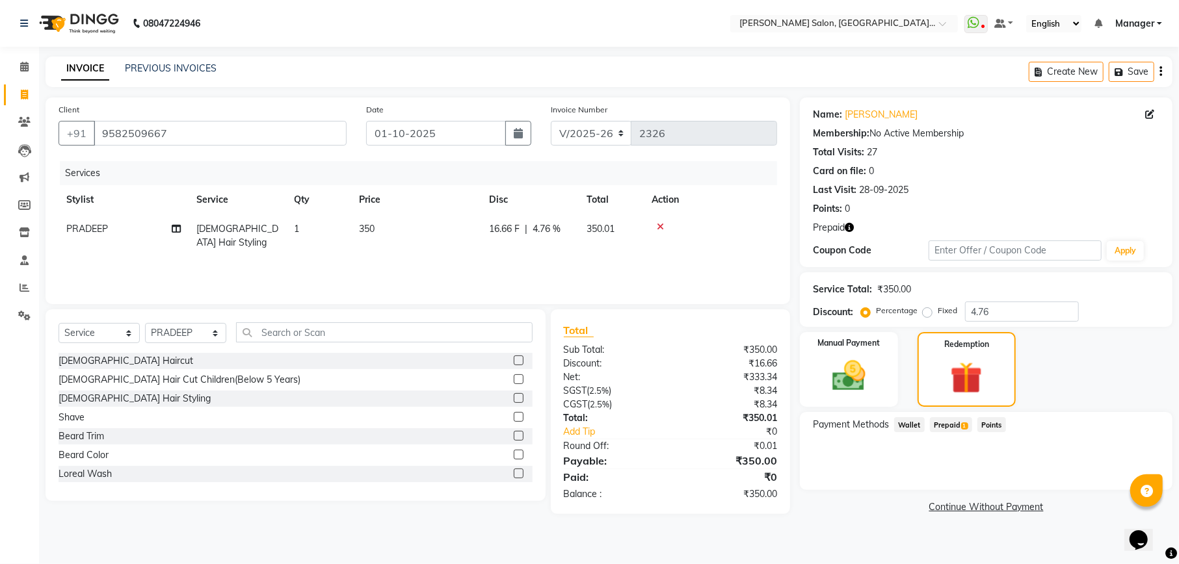
click at [950, 424] on span "Prepaid 1" at bounding box center [951, 424] width 42 height 15
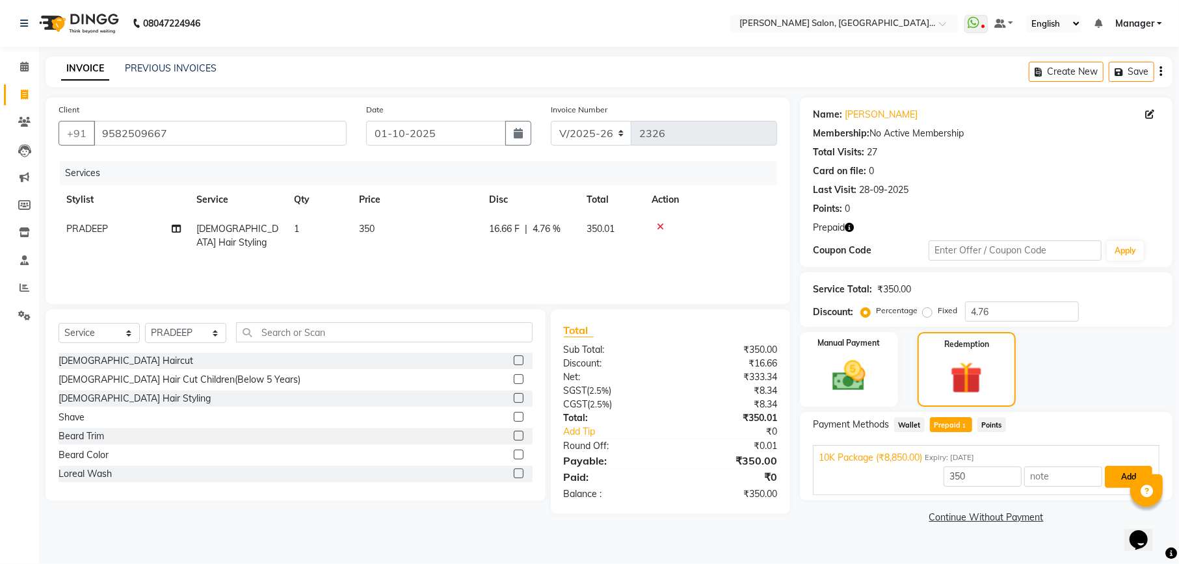
click at [1116, 480] on button "Add" at bounding box center [1127, 477] width 47 height 22
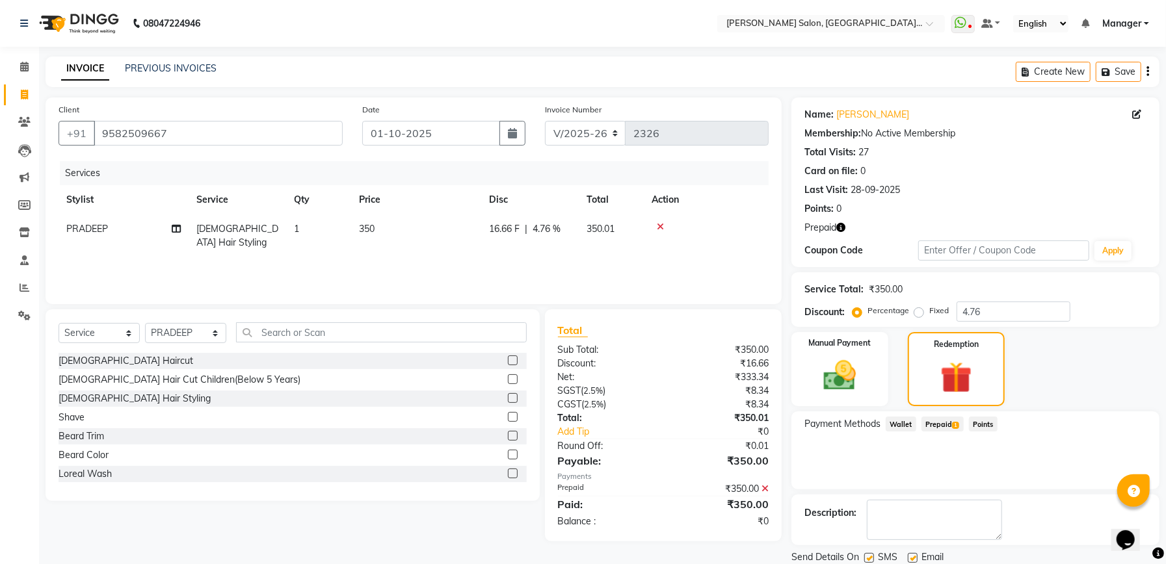
scroll to position [46, 0]
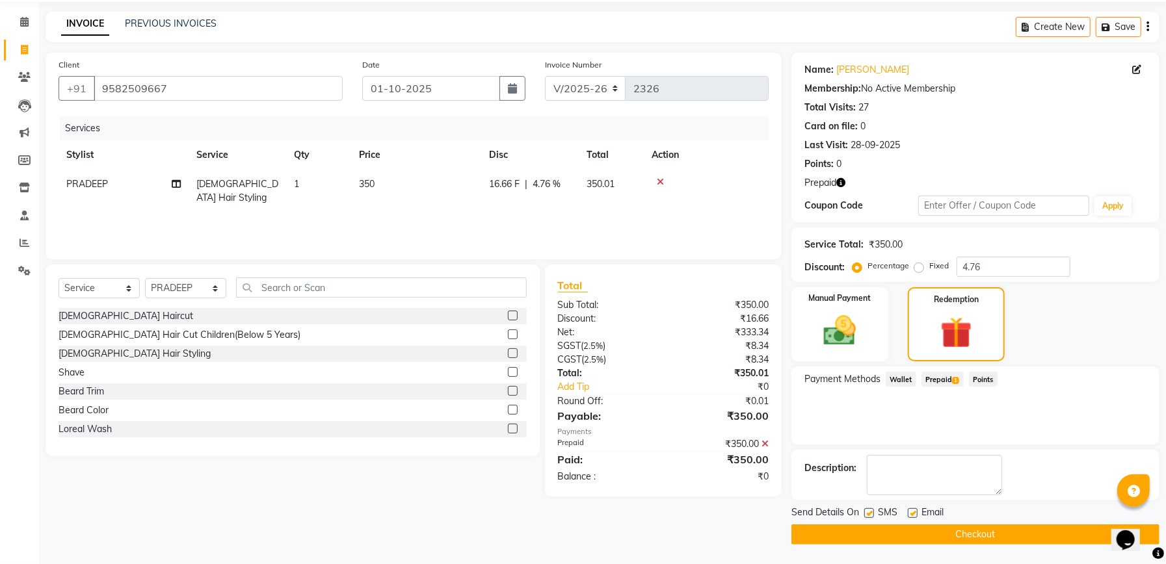
click at [958, 537] on button "Checkout" at bounding box center [975, 535] width 368 height 20
